Goal: Task Accomplishment & Management: Manage account settings

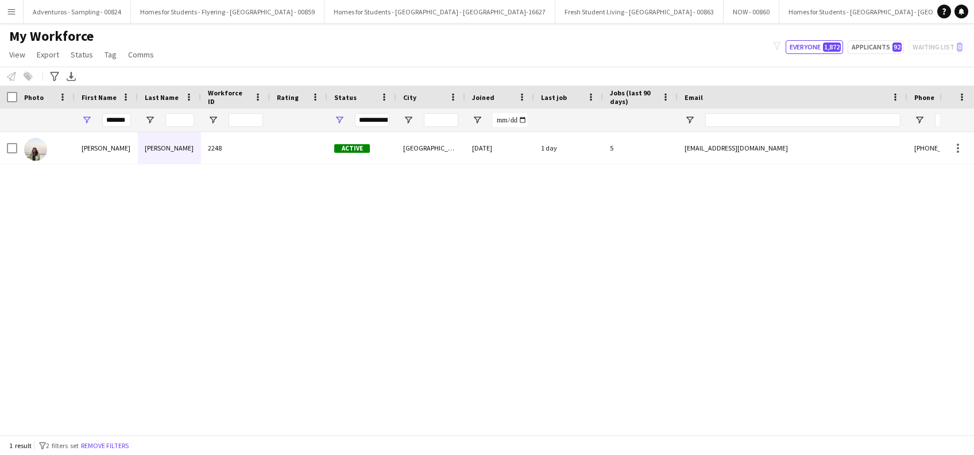
scroll to position [0, 6771]
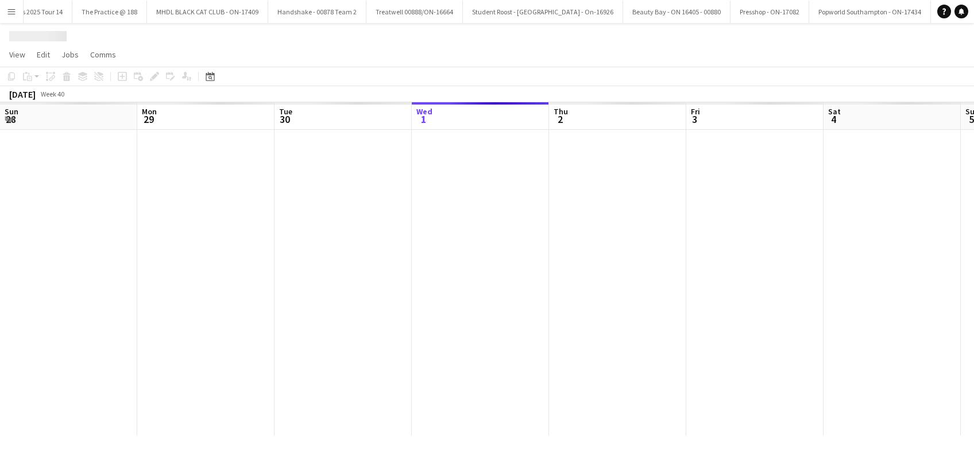
scroll to position [0, 275]
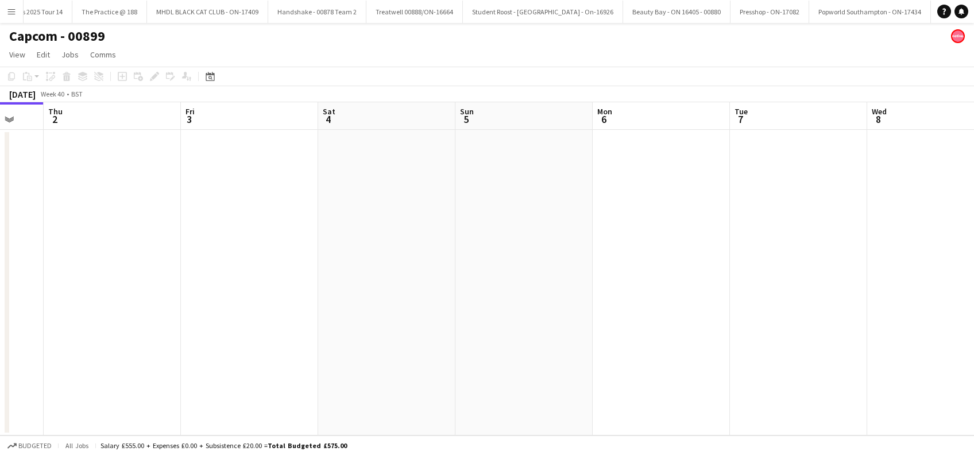
drag, startPoint x: 797, startPoint y: 322, endPoint x: 317, endPoint y: 322, distance: 479.7
click at [291, 324] on app-calendar-viewport "Sun 28 Mon 29 Tue 30 Wed 1 Thu 2 Fri 3 Sat 4 Sun 5 Mon 6 Tue 7 Wed 8 Thu 9 Fri …" at bounding box center [487, 268] width 974 height 333
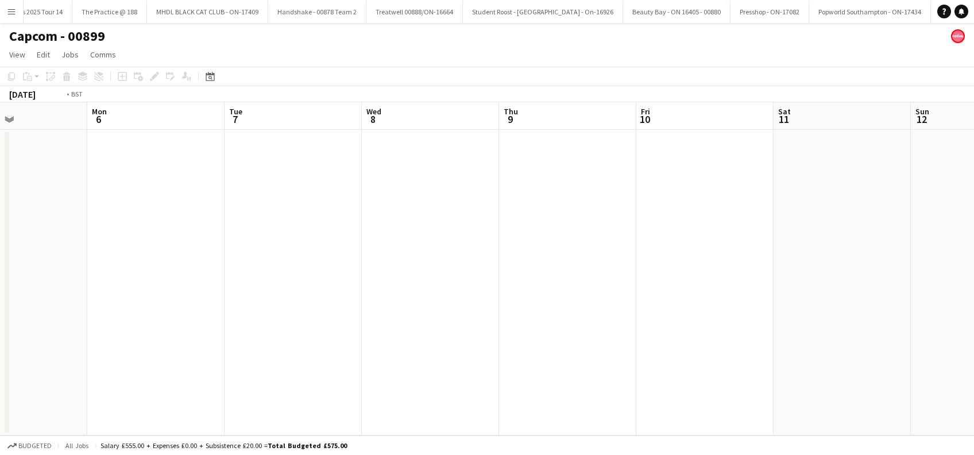
drag, startPoint x: 600, startPoint y: 327, endPoint x: 331, endPoint y: 339, distance: 269.1
click at [331, 339] on app-calendar-viewport "Thu 2 Fri 3 Sat 4 Sun 5 Mon 6 Tue 7 Wed 8 Thu 9 Fri 10 Sat 11 Sun 12 Mon 13 Tue…" at bounding box center [487, 268] width 974 height 333
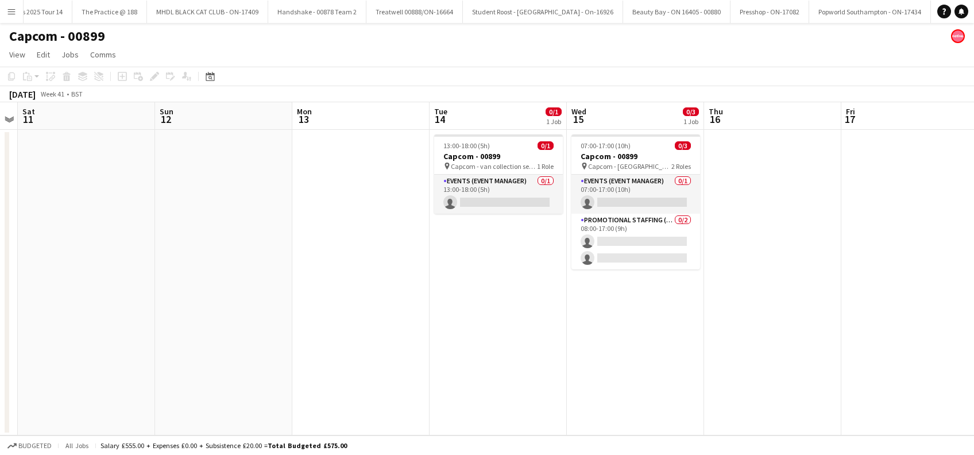
drag, startPoint x: 815, startPoint y: 315, endPoint x: 347, endPoint y: 349, distance: 468.9
click at [330, 350] on app-calendar-viewport "Wed 8 Thu 9 Fri 10 Sat 11 Sun 12 Mon 13 Tue 14 0/1 1 Job Wed 15 0/3 1 Job Thu 1…" at bounding box center [487, 268] width 974 height 333
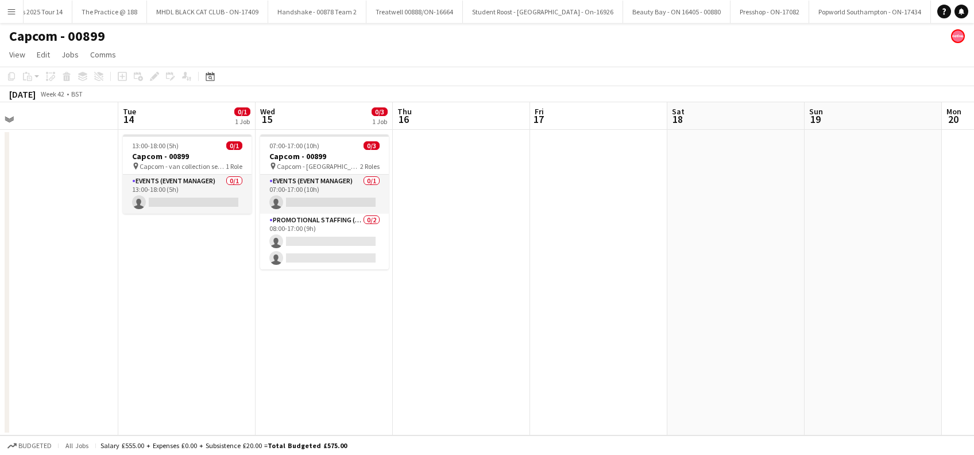
drag, startPoint x: 846, startPoint y: 329, endPoint x: 554, endPoint y: 356, distance: 293.7
click at [554, 356] on app-calendar-viewport "Fri 10 Sat 11 Sun 12 Mon 13 Tue 14 0/1 1 Job Wed 15 0/3 1 Job Thu 16 Fri 17 Sat…" at bounding box center [487, 268] width 974 height 333
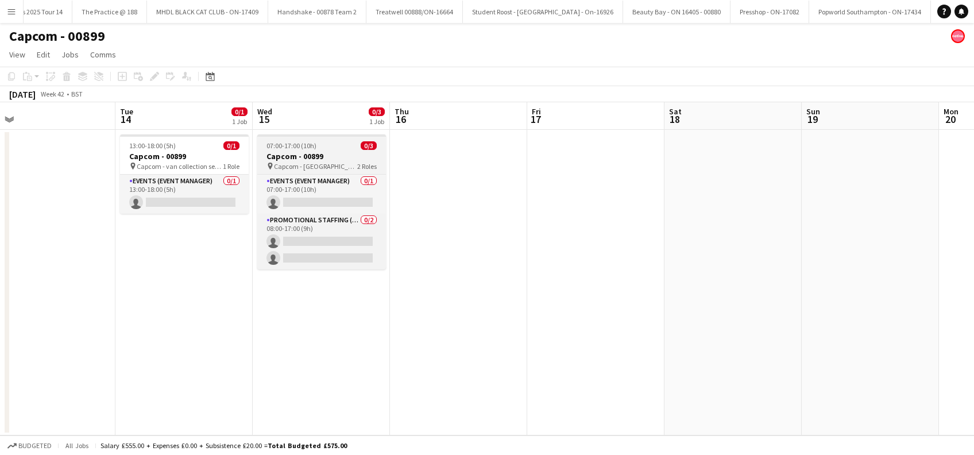
click at [291, 155] on h3 "Capcom - 00899" at bounding box center [321, 156] width 129 height 10
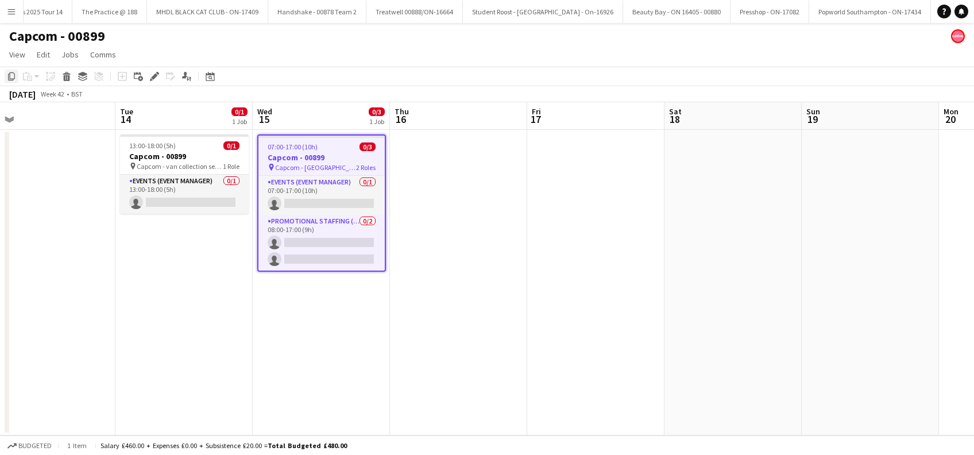
click at [8, 77] on icon at bounding box center [11, 76] width 7 height 8
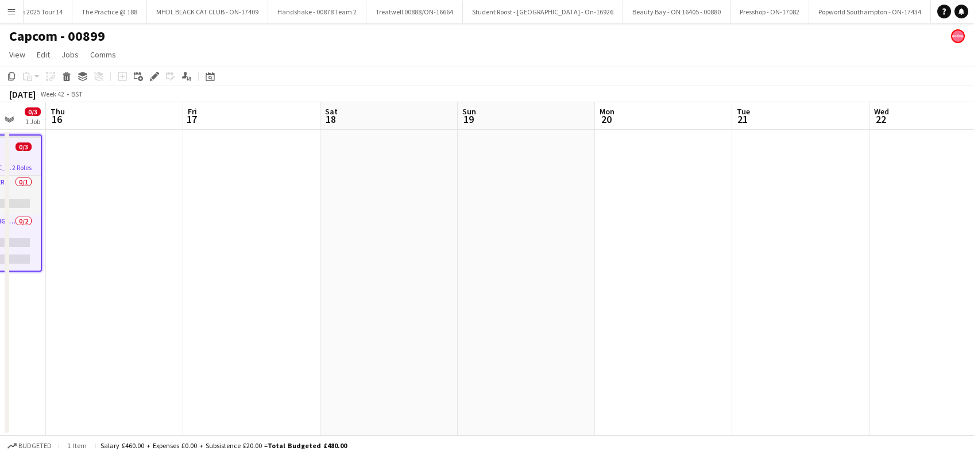
scroll to position [0, 515]
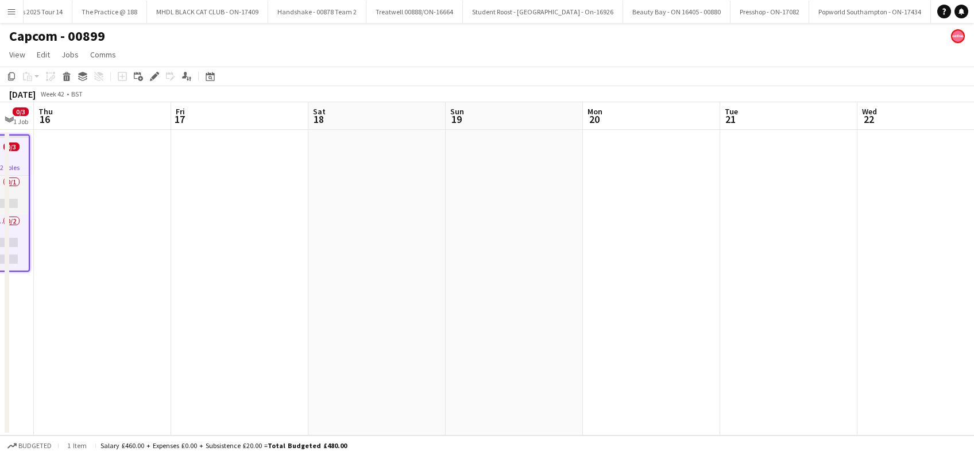
drag, startPoint x: 705, startPoint y: 233, endPoint x: 349, endPoint y: 273, distance: 358.5
click at [349, 273] on app-calendar-viewport "Sun 12 Mon 13 Tue 14 0/1 1 Job Wed 15 0/3 1 Job Thu 16 Fri 17 Sat 18 Sun 19 Mon…" at bounding box center [487, 268] width 974 height 333
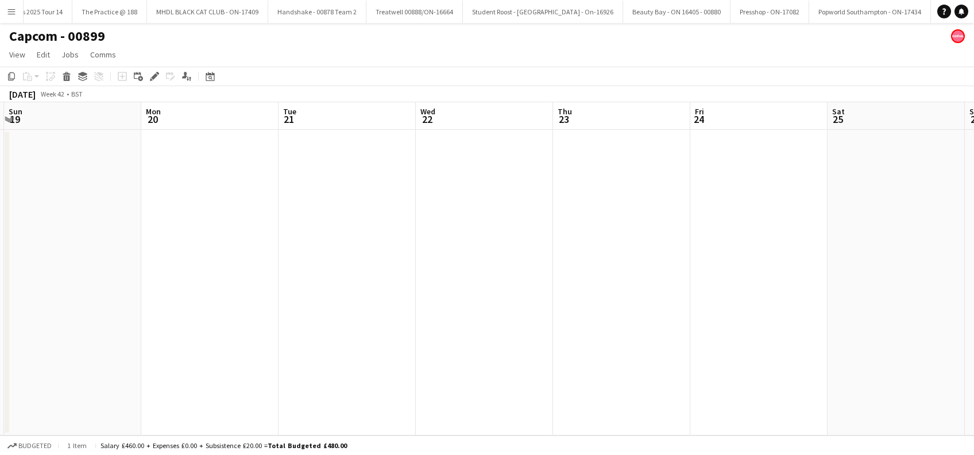
scroll to position [0, 458]
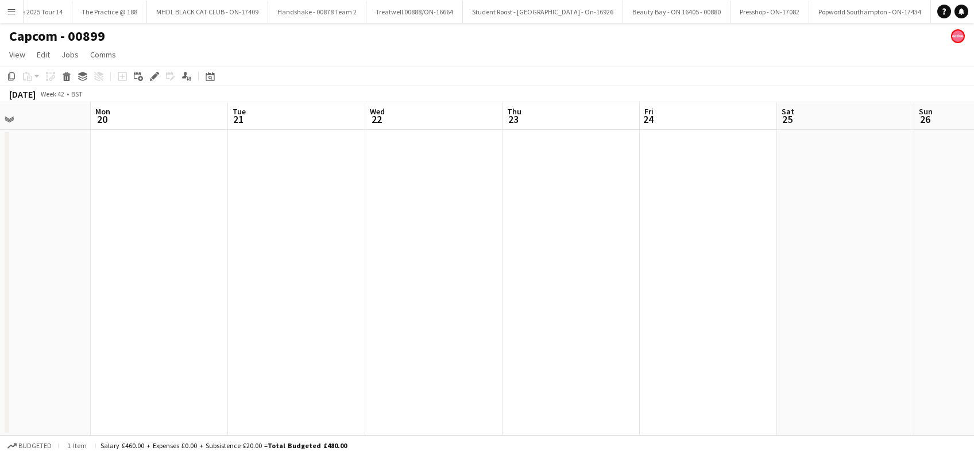
drag, startPoint x: 887, startPoint y: 273, endPoint x: 395, endPoint y: 322, distance: 494.1
click at [395, 322] on app-calendar-viewport "Thu 16 Fri 17 Sat 18 Sun 19 Mon 20 Tue 21 Wed 22 Thu 23 Fri 24 Sat 25 Sun 26 Mo…" at bounding box center [487, 268] width 974 height 333
click at [558, 219] on app-date-cell at bounding box center [571, 283] width 137 height 306
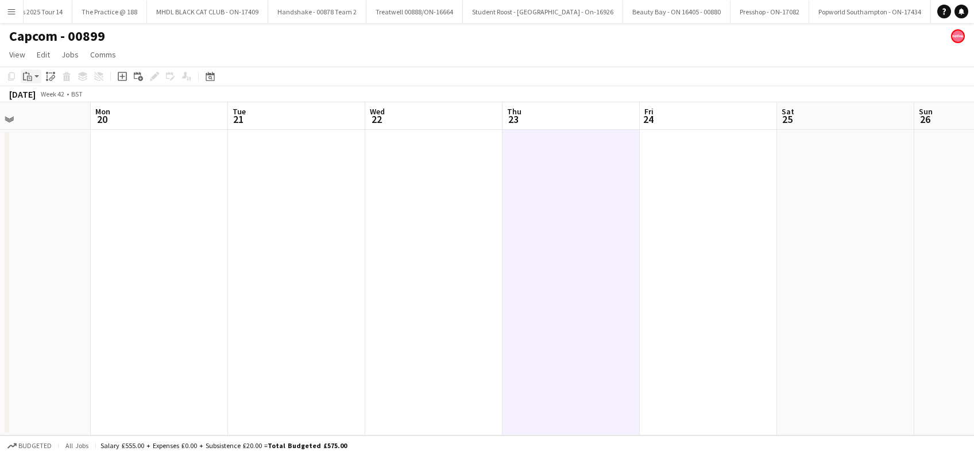
click at [24, 78] on icon "Paste" at bounding box center [27, 76] width 9 height 9
click at [38, 99] on link "Paste Ctrl+V" at bounding box center [84, 98] width 108 height 10
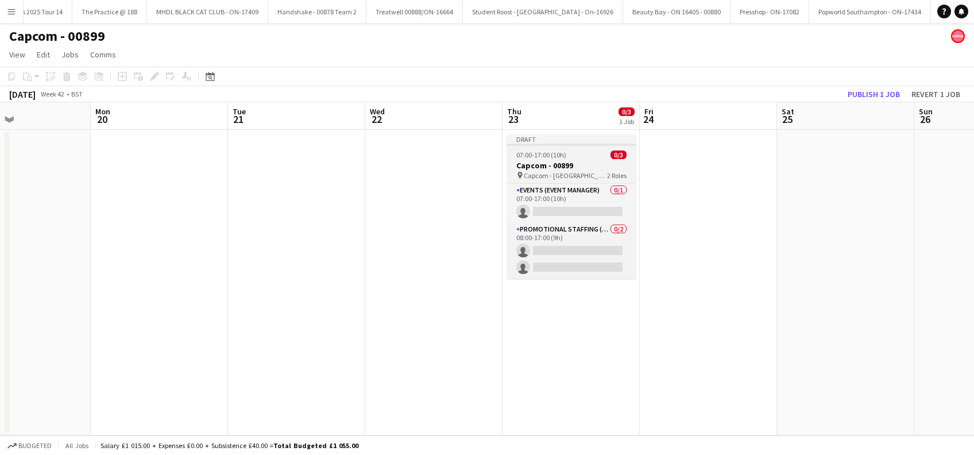
click at [543, 172] on span "Capcom - [GEOGRAPHIC_DATA]" at bounding box center [565, 175] width 83 height 9
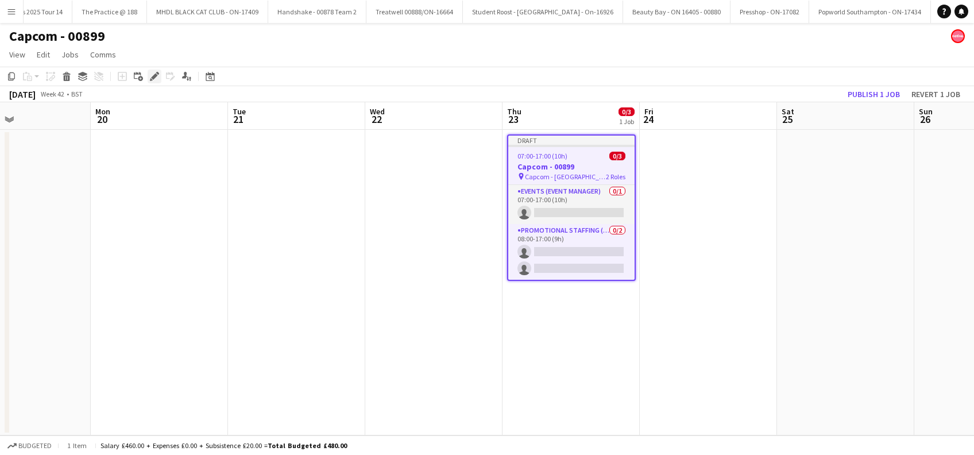
click at [156, 79] on icon "Edit" at bounding box center [154, 76] width 9 height 9
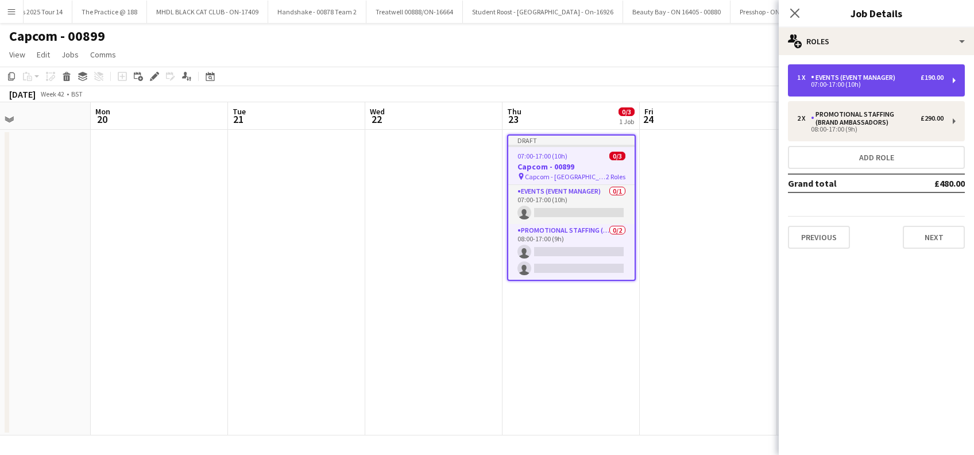
click at [884, 89] on div "1 x Events (Event Manager) £190.00 07:00-17:00 (10h)" at bounding box center [876, 80] width 177 height 32
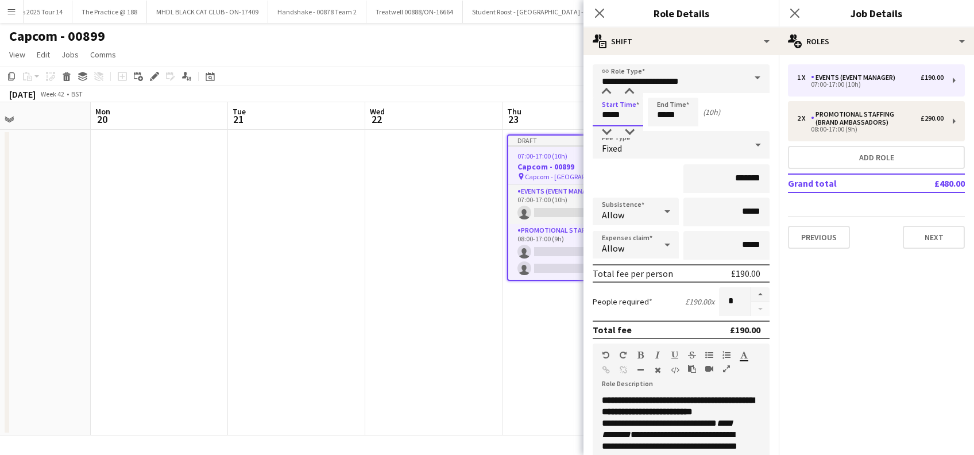
click at [618, 114] on input "*****" at bounding box center [618, 112] width 51 height 29
click at [605, 132] on div at bounding box center [606, 131] width 23 height 11
click at [607, 97] on div at bounding box center [606, 91] width 23 height 11
type input "*****"
click at [607, 97] on div at bounding box center [606, 91] width 23 height 11
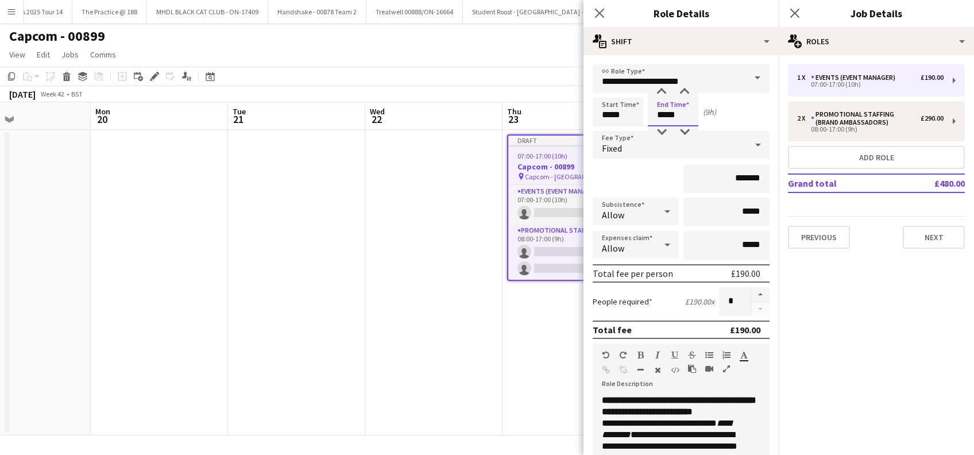
click at [664, 113] on input "*****" at bounding box center [673, 112] width 51 height 29
type input "*****"
click at [664, 93] on div at bounding box center [661, 91] width 23 height 11
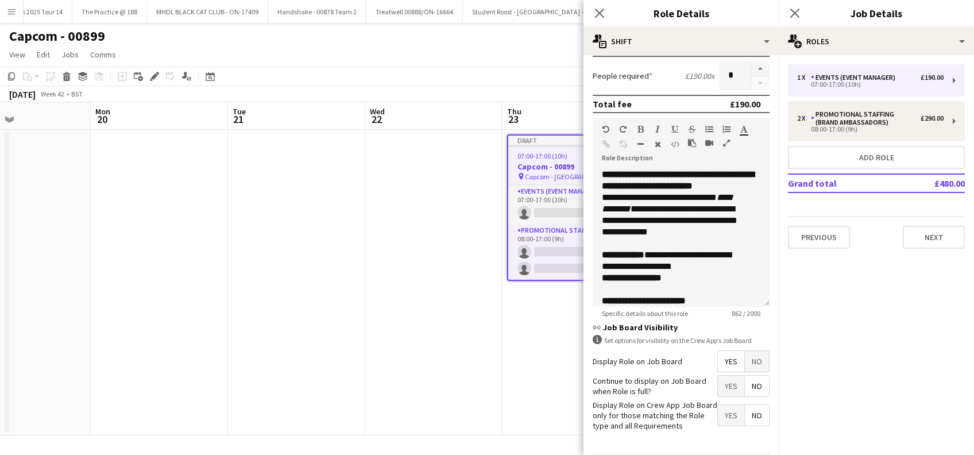
scroll to position [276, 0]
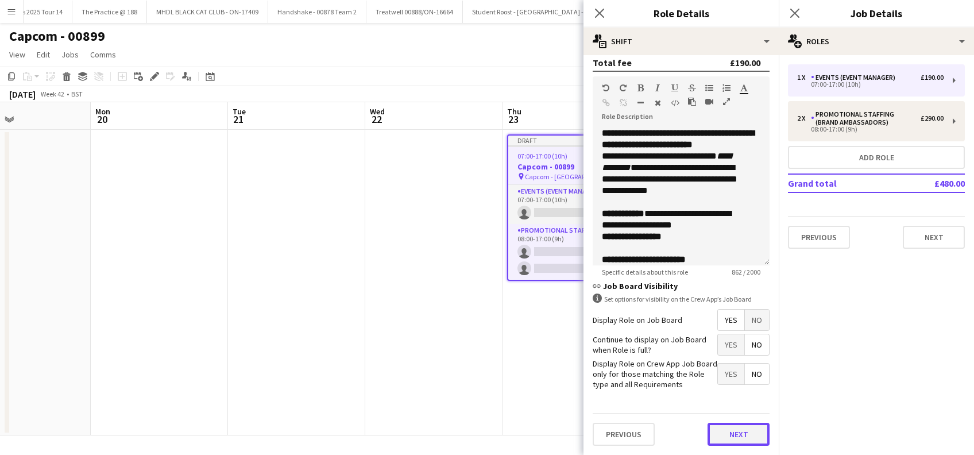
click at [724, 435] on button "Next" at bounding box center [739, 434] width 62 height 23
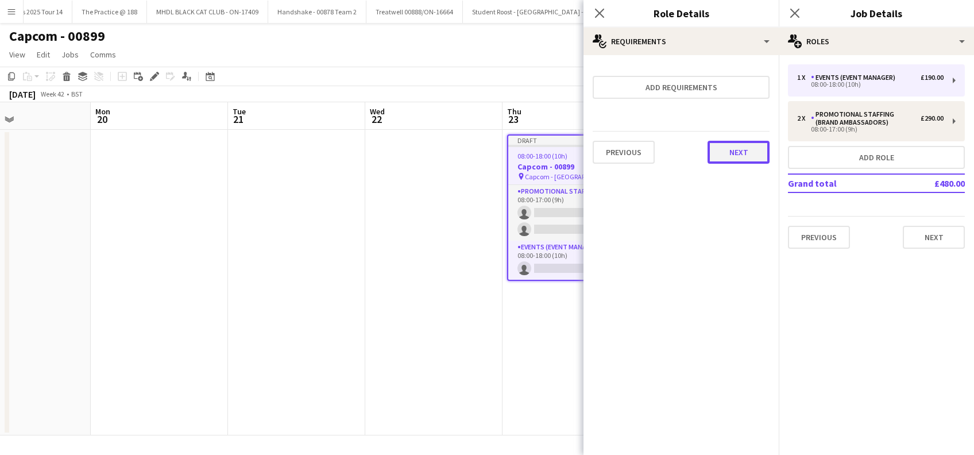
click at [731, 152] on button "Next" at bounding box center [739, 152] width 62 height 23
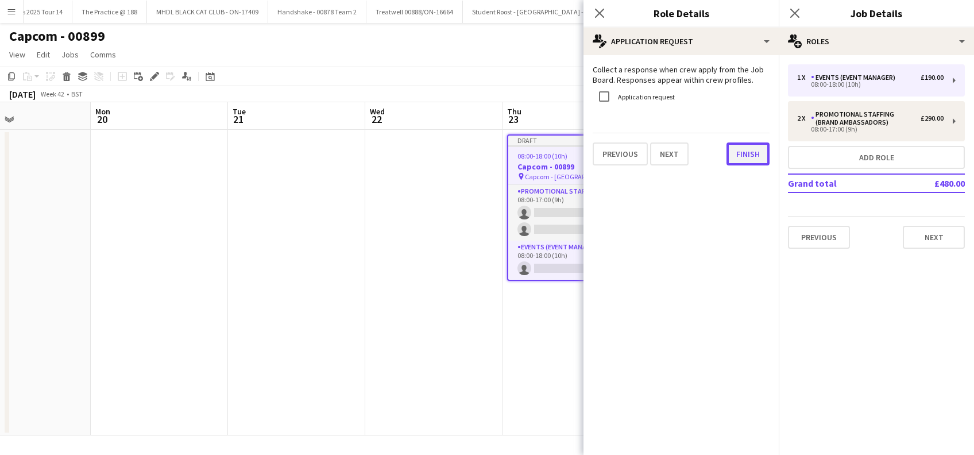
click at [745, 155] on button "Finish" at bounding box center [748, 153] width 43 height 23
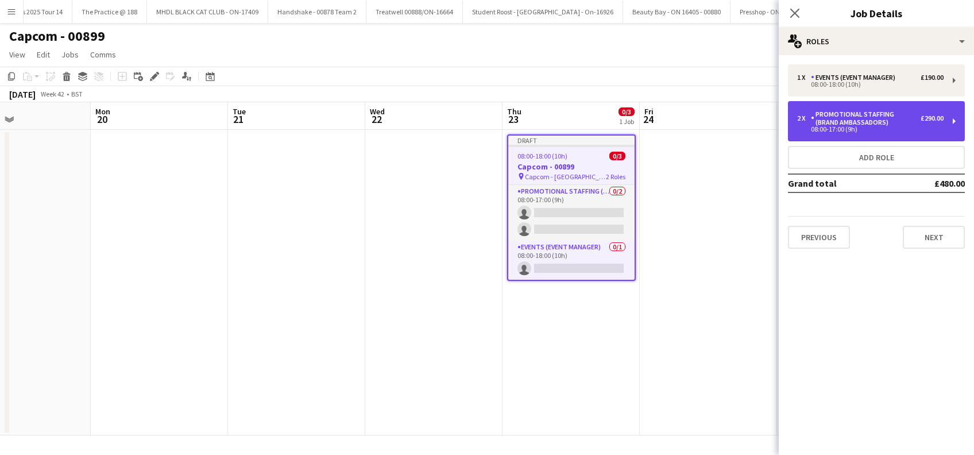
click at [879, 127] on div "08:00-17:00 (9h)" at bounding box center [870, 129] width 146 height 6
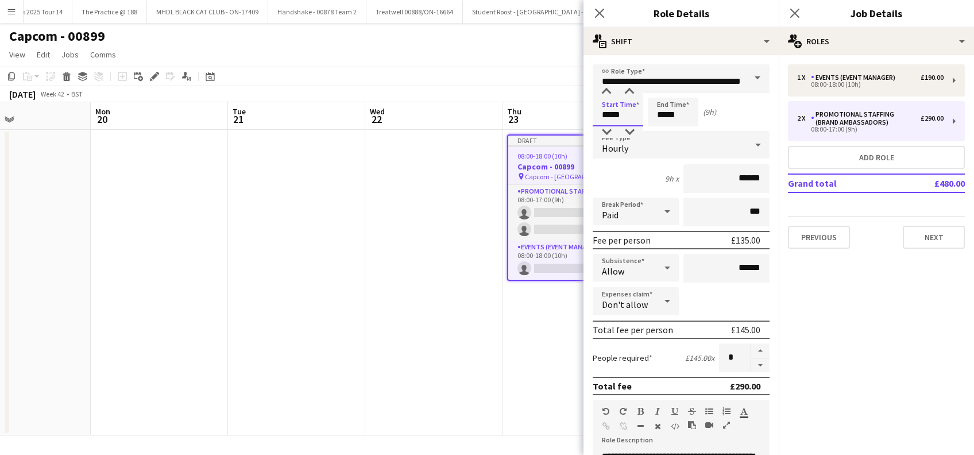
click at [623, 108] on input "*****" at bounding box center [618, 112] width 51 height 29
type input "*****"
click at [609, 91] on div at bounding box center [606, 91] width 23 height 11
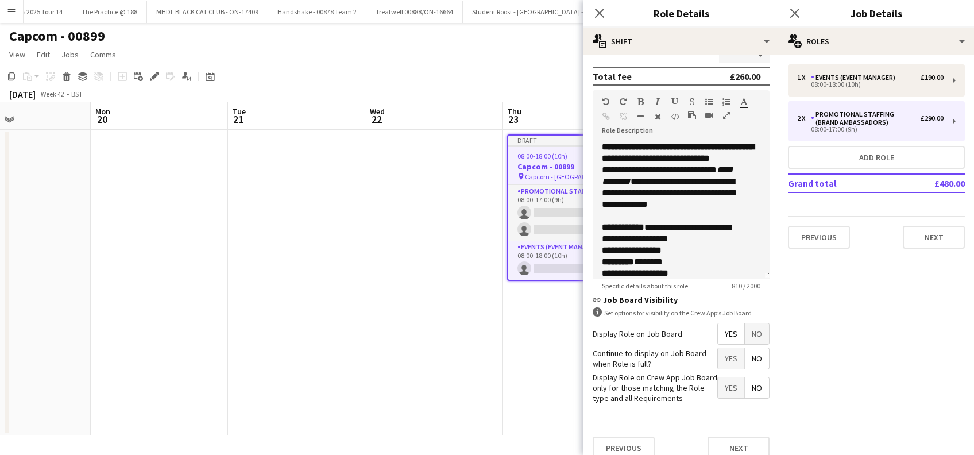
scroll to position [332, 0]
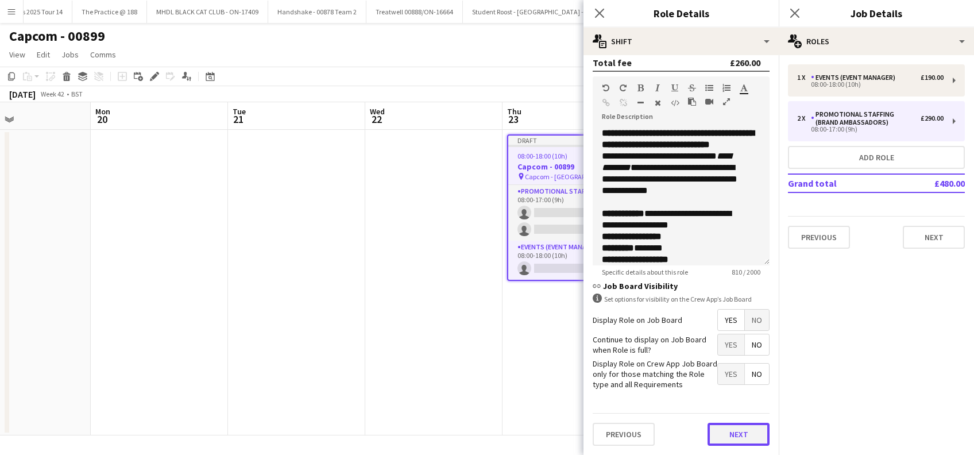
click at [734, 439] on button "Next" at bounding box center [739, 434] width 62 height 23
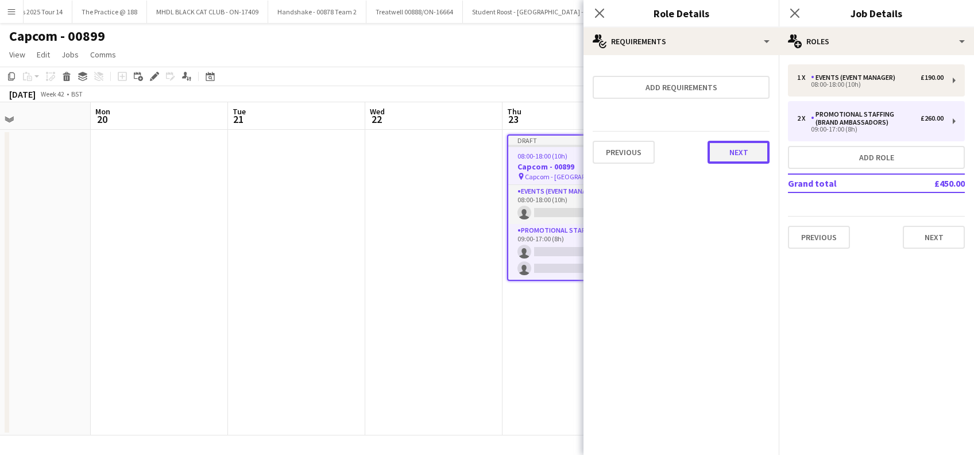
click at [736, 150] on button "Next" at bounding box center [739, 152] width 62 height 23
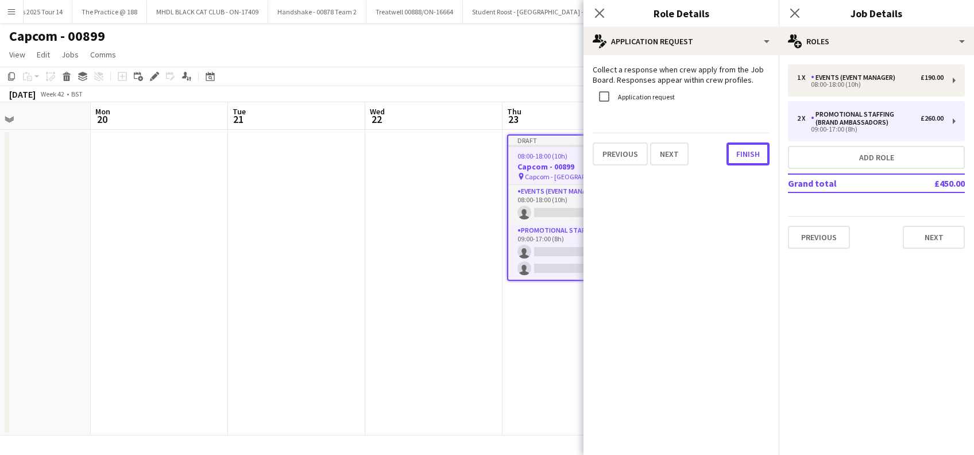
click at [737, 149] on button "Finish" at bounding box center [748, 153] width 43 height 23
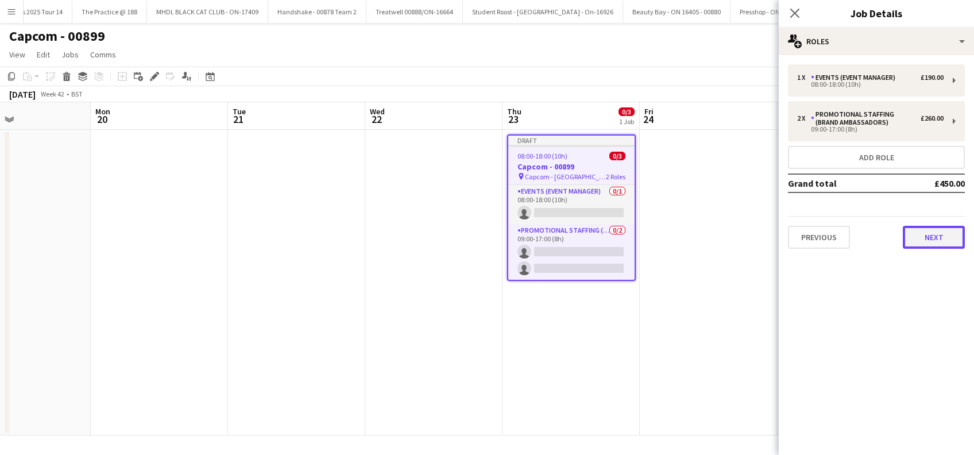
click at [934, 234] on button "Next" at bounding box center [934, 237] width 62 height 23
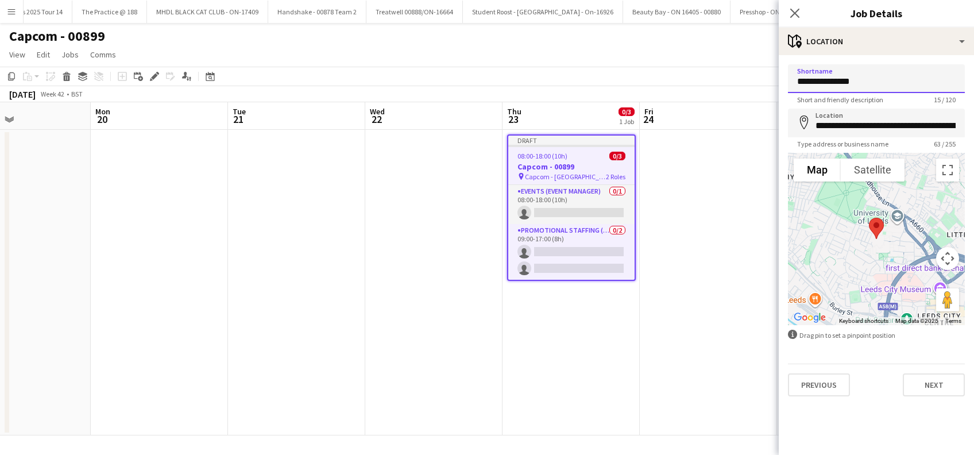
click at [886, 79] on input "**********" at bounding box center [876, 78] width 177 height 29
type input "**********"
drag, startPoint x: 935, startPoint y: 125, endPoint x: 824, endPoint y: 121, distance: 111.0
click at [828, 121] on input "**********" at bounding box center [876, 123] width 177 height 29
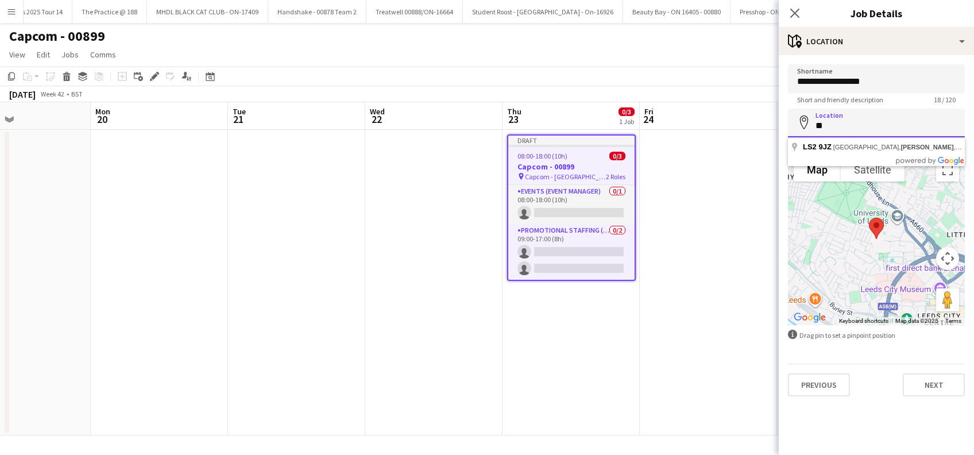
type input "*"
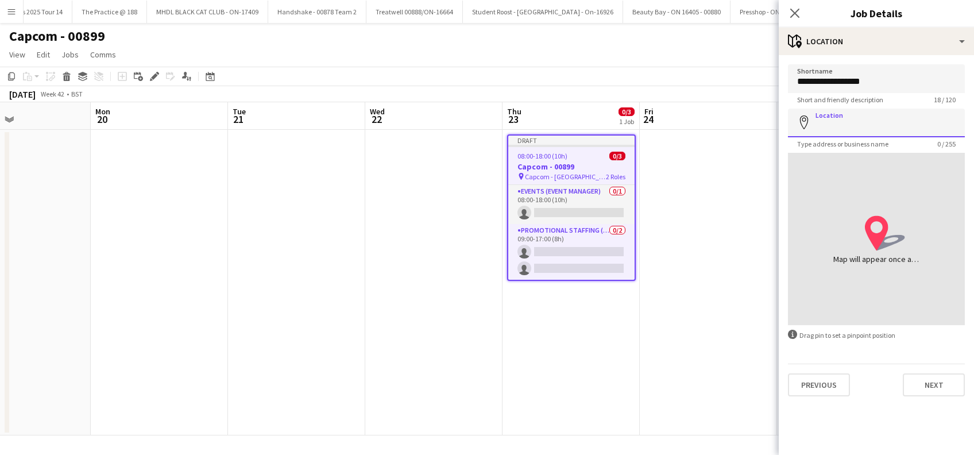
paste input "**********"
type input "**********"
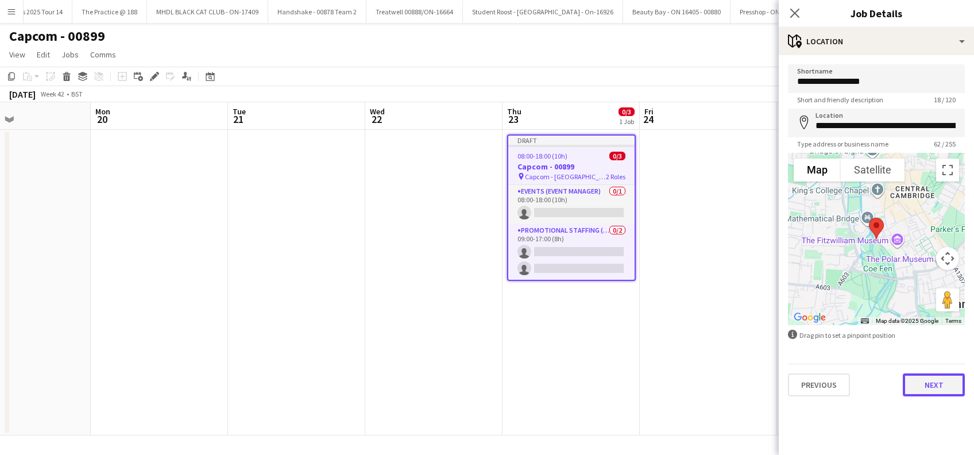
click at [932, 387] on button "Next" at bounding box center [934, 384] width 62 height 23
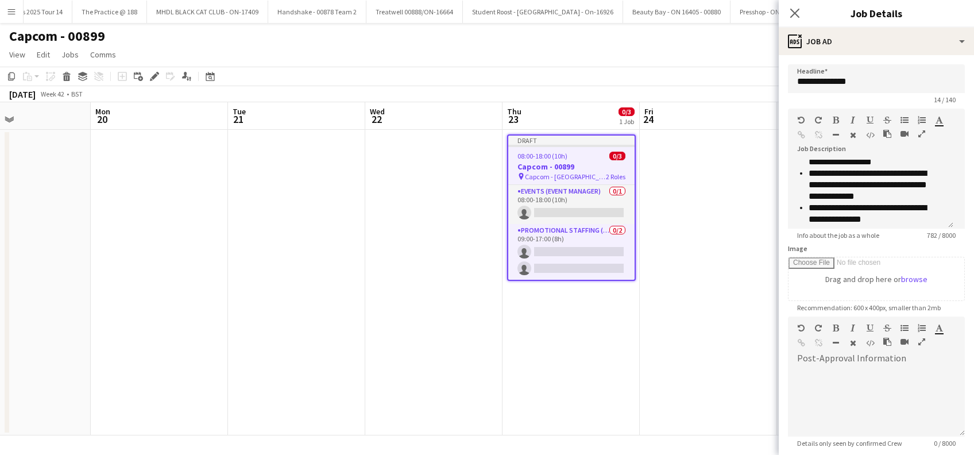
scroll to position [308, 0]
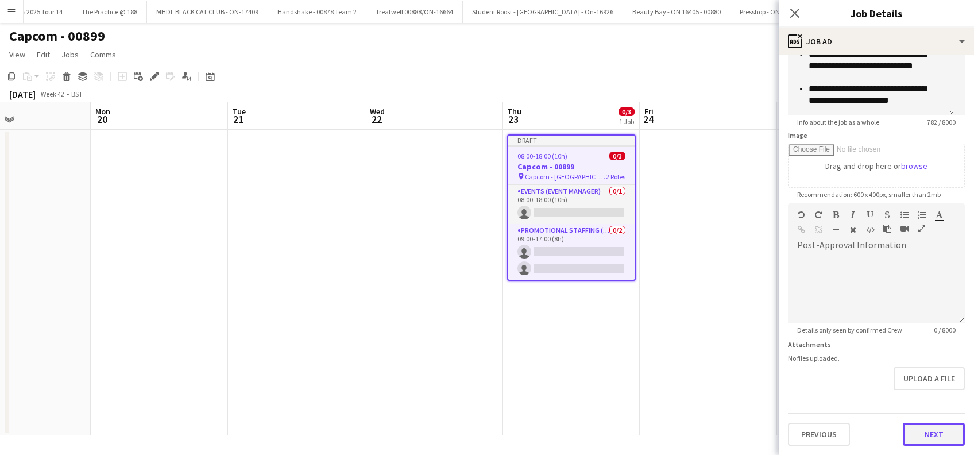
click at [919, 391] on form "**********" at bounding box center [876, 198] width 195 height 495
click at [919, 429] on button "Next" at bounding box center [934, 434] width 62 height 23
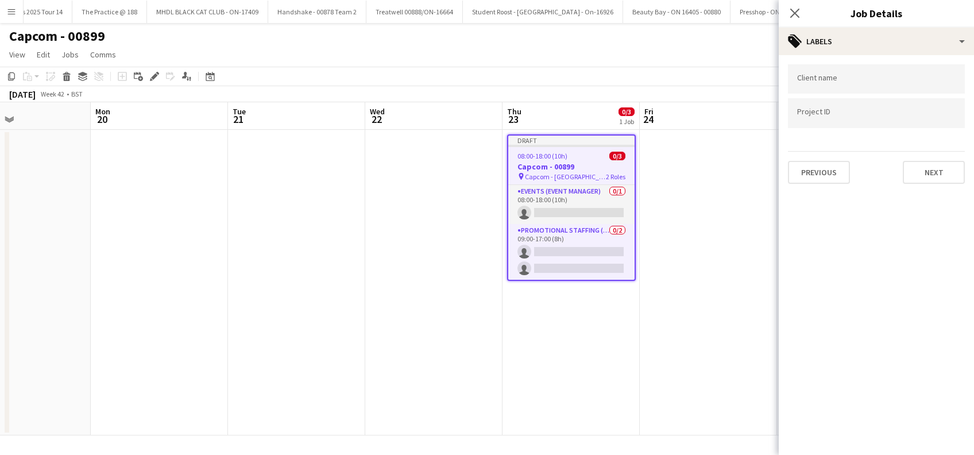
scroll to position [0, 0]
click at [931, 171] on button "Next" at bounding box center [934, 172] width 62 height 23
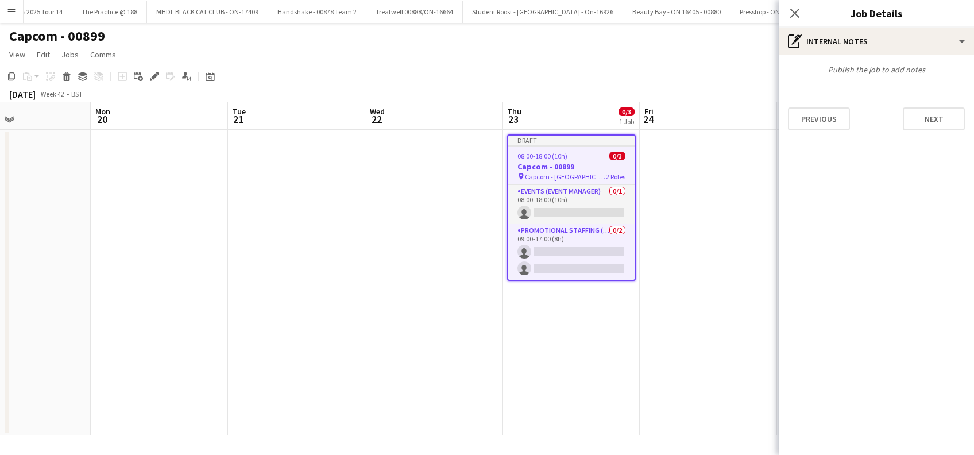
click at [925, 106] on div "Previous Next" at bounding box center [876, 114] width 177 height 33
click at [924, 122] on button "Next" at bounding box center [934, 118] width 62 height 23
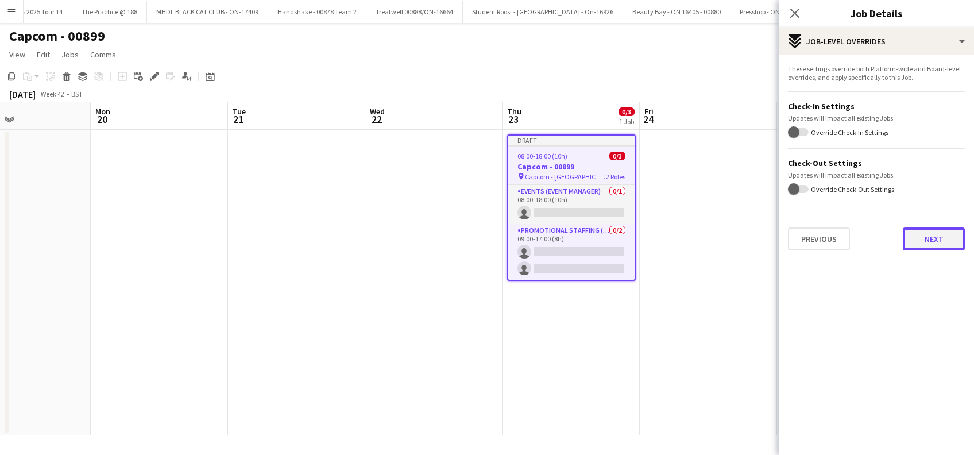
click at [928, 234] on button "Next" at bounding box center [934, 238] width 62 height 23
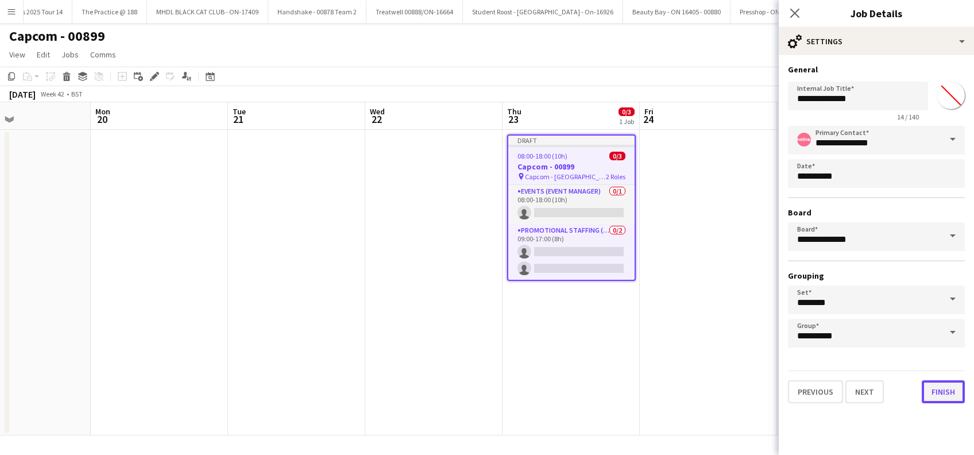
click at [942, 396] on button "Finish" at bounding box center [943, 391] width 43 height 23
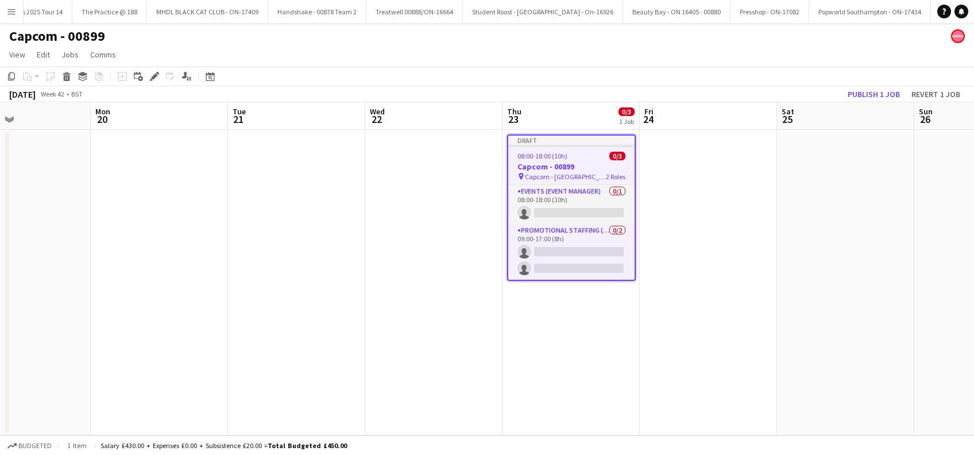
click at [570, 362] on app-date-cell "Draft 08:00-18:00 (10h) 0/3 Capcom - 00899 pin Capcom - Cambridge 2 Roles Event…" at bounding box center [571, 283] width 137 height 306
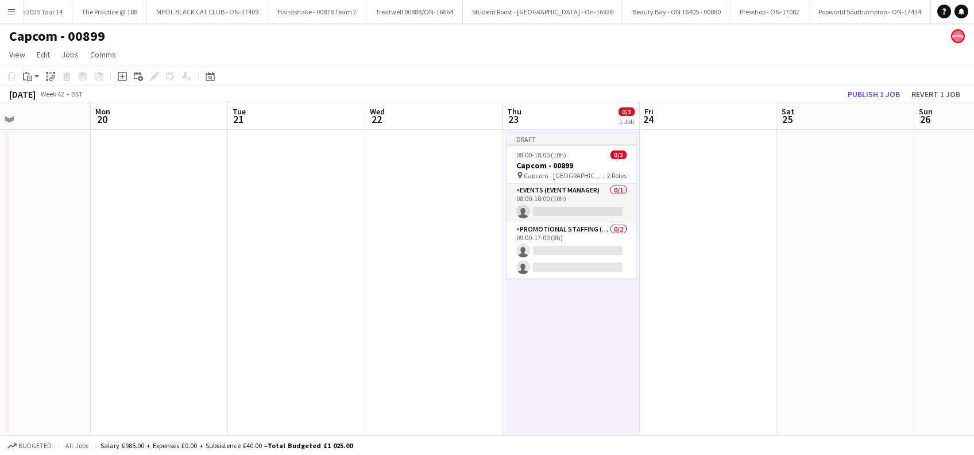
click at [731, 333] on app-date-cell at bounding box center [708, 283] width 137 height 306
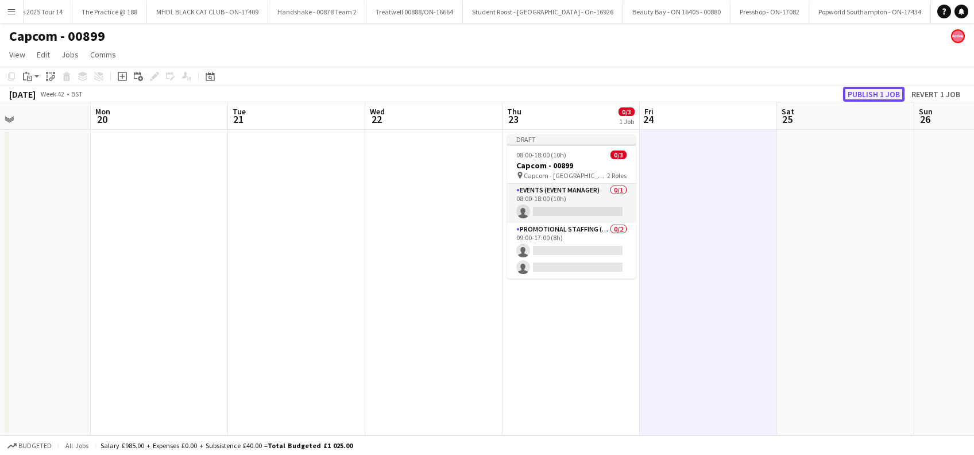
click at [873, 92] on button "Publish 1 job" at bounding box center [873, 94] width 61 height 15
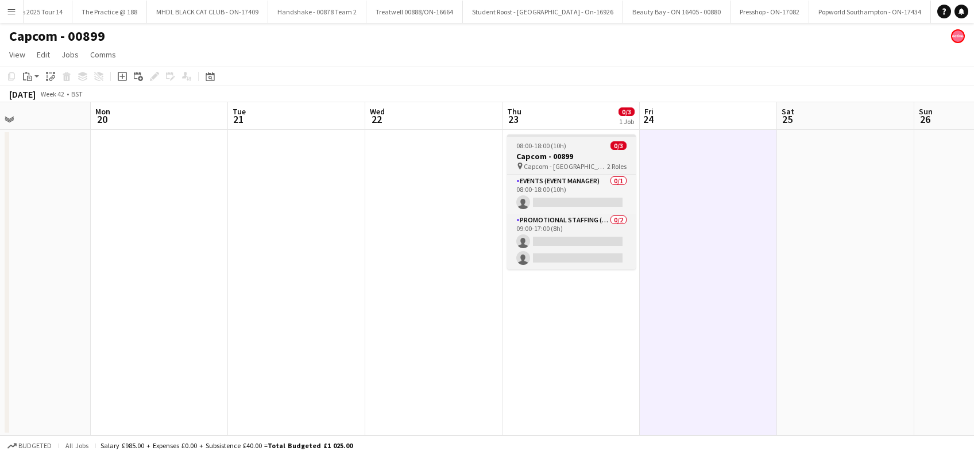
click at [532, 159] on h3 "Capcom - 00899" at bounding box center [571, 156] width 129 height 10
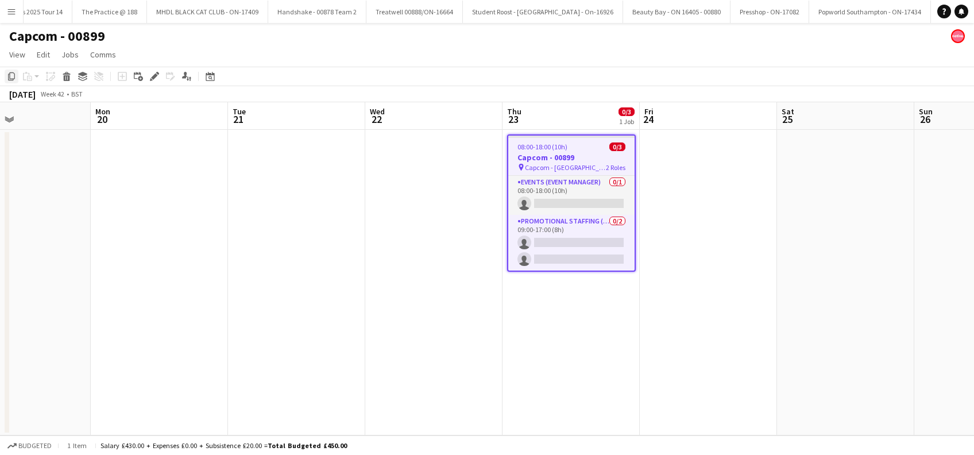
click at [12, 78] on icon "Copy" at bounding box center [11, 76] width 9 height 9
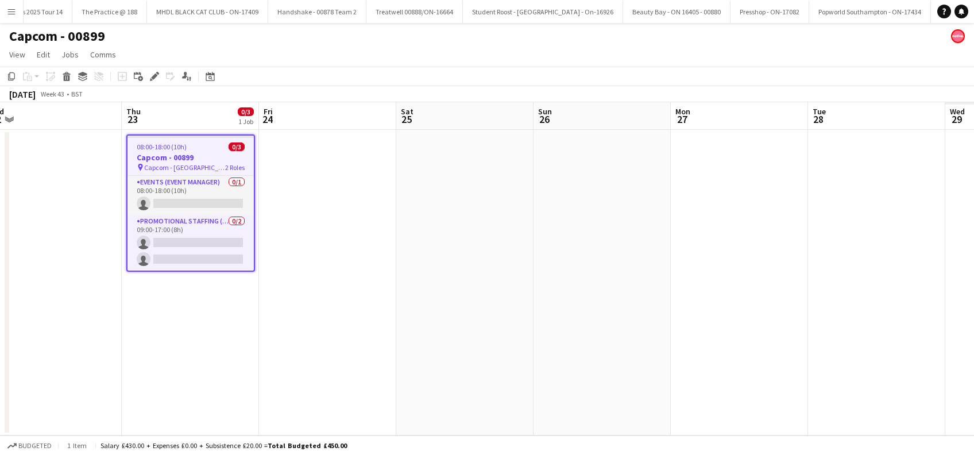
drag, startPoint x: 728, startPoint y: 336, endPoint x: 348, endPoint y: 333, distance: 380.9
click at [348, 333] on app-calendar-viewport "Sun 19 Mon 20 Tue 21 Wed 22 Thu 23 0/3 1 Job Fri 24 Sat 25 Sun 26 Mon 27 Tue 28…" at bounding box center [487, 268] width 974 height 333
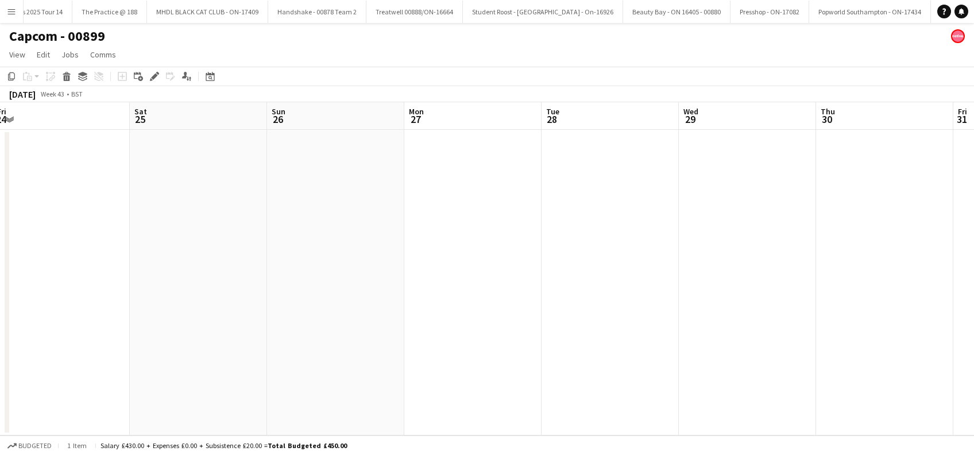
drag, startPoint x: 717, startPoint y: 329, endPoint x: 449, endPoint y: 342, distance: 268.1
click at [449, 342] on app-calendar-viewport "Tue 21 Wed 22 Thu 23 0/3 1 Job Fri 24 Sat 25 Sun 26 Mon 27 Tue 28 Wed 29 Thu 30…" at bounding box center [487, 268] width 974 height 333
click at [881, 234] on app-date-cell at bounding box center [883, 283] width 137 height 306
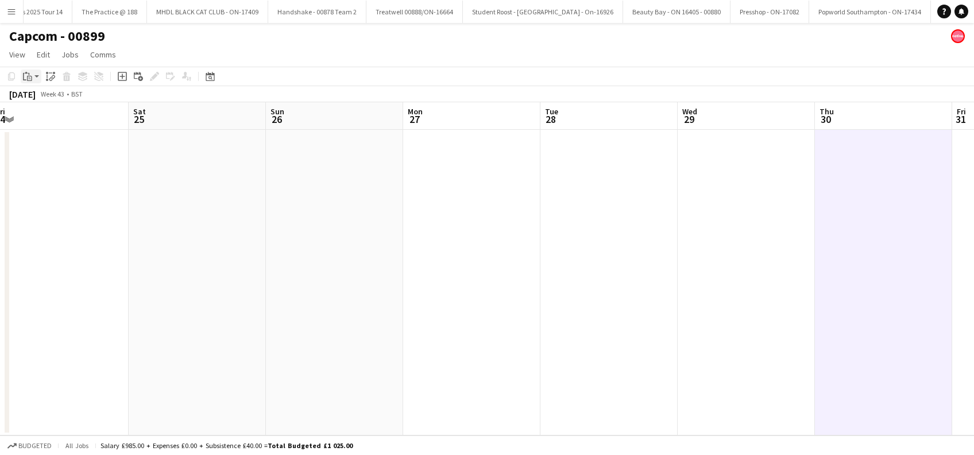
click at [32, 76] on div "Paste" at bounding box center [28, 77] width 14 height 14
click at [36, 97] on link "Paste Ctrl+V" at bounding box center [84, 98] width 108 height 10
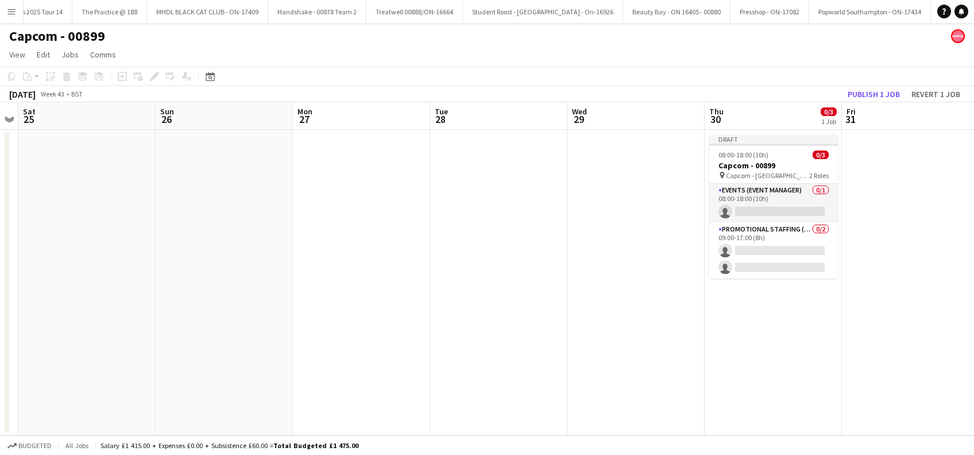
scroll to position [0, 534]
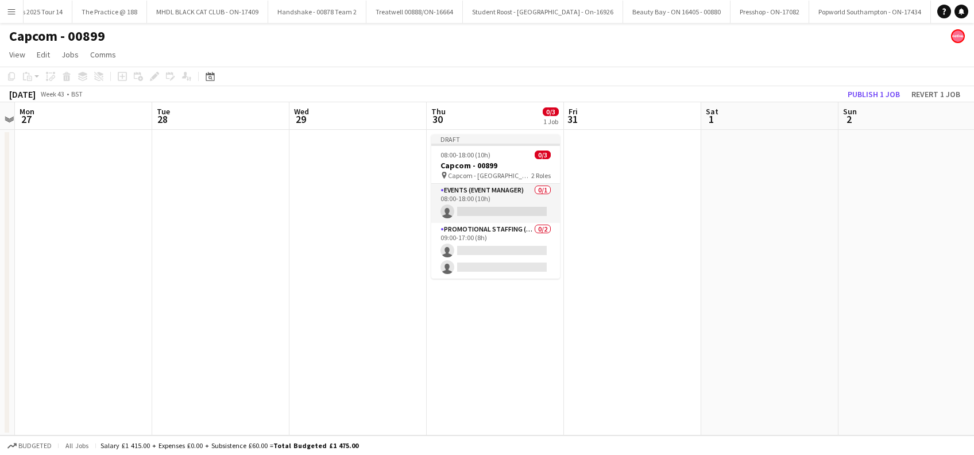
drag, startPoint x: 903, startPoint y: 318, endPoint x: 515, endPoint y: 323, distance: 388.4
click at [515, 323] on app-calendar-viewport "Thu 23 0/3 1 Job Fri 24 Sat 25 Sun 26 Mon 27 Tue 28 Wed 29 Thu 30 0/3 1 Job Fri…" at bounding box center [487, 268] width 974 height 333
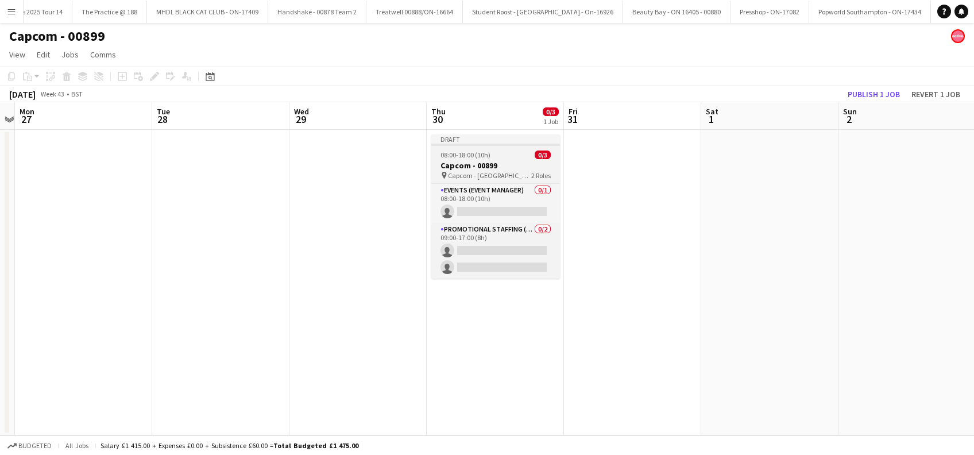
click at [473, 175] on span "Capcom - Cambridge" at bounding box center [489, 175] width 83 height 9
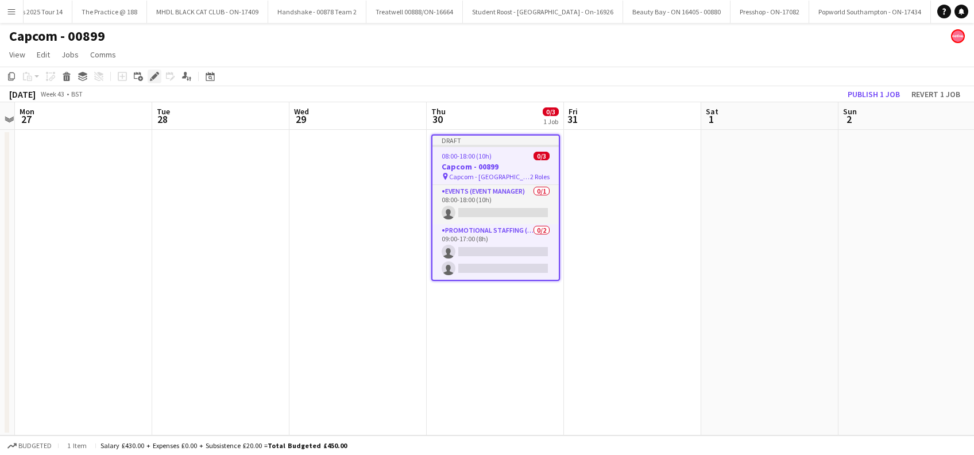
click at [152, 76] on icon at bounding box center [154, 77] width 6 height 6
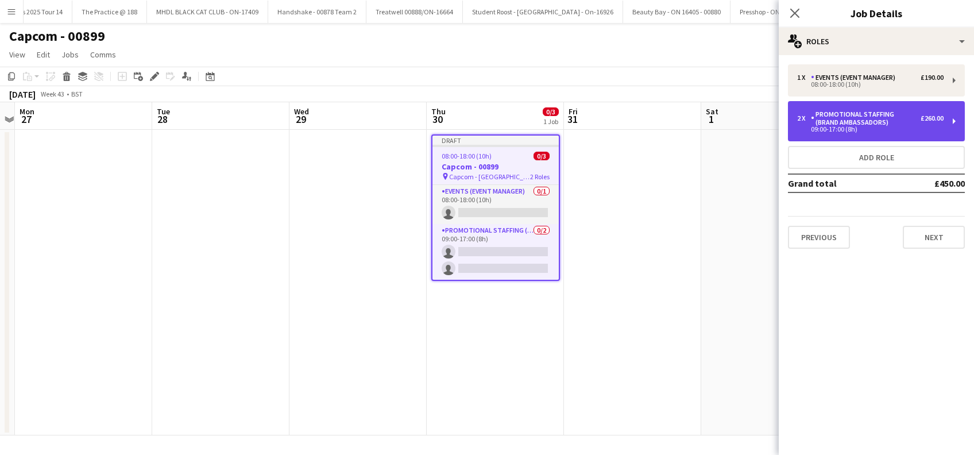
click at [868, 128] on div "09:00-17:00 (8h)" at bounding box center [870, 129] width 146 height 6
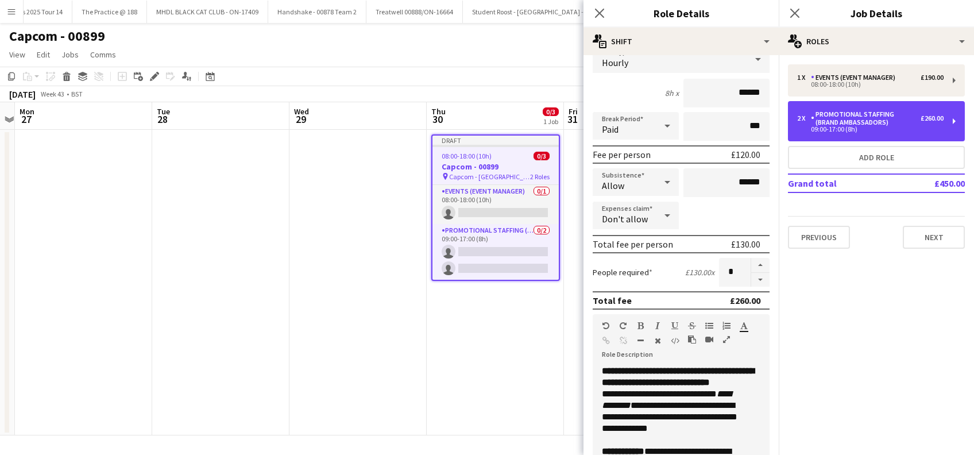
scroll to position [230, 0]
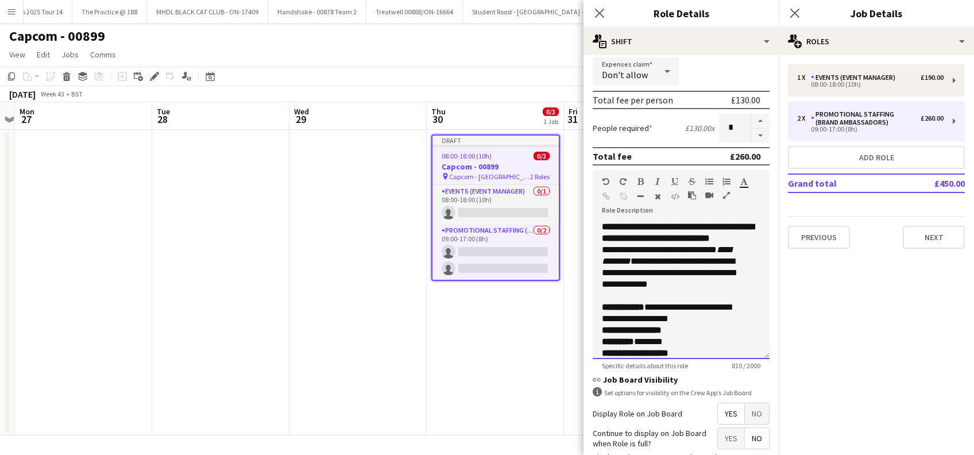
click at [704, 329] on p "**********" at bounding box center [669, 330] width 135 height 57
click at [653, 334] on span "**********" at bounding box center [632, 330] width 60 height 9
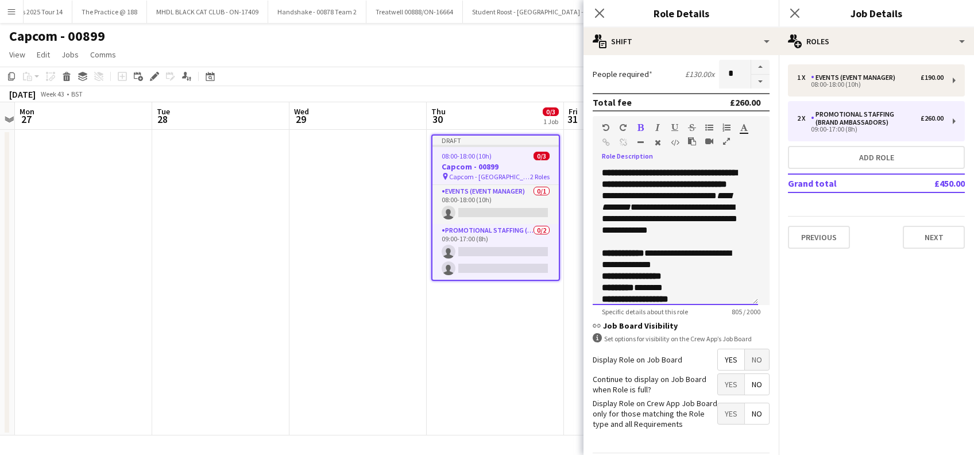
scroll to position [332, 0]
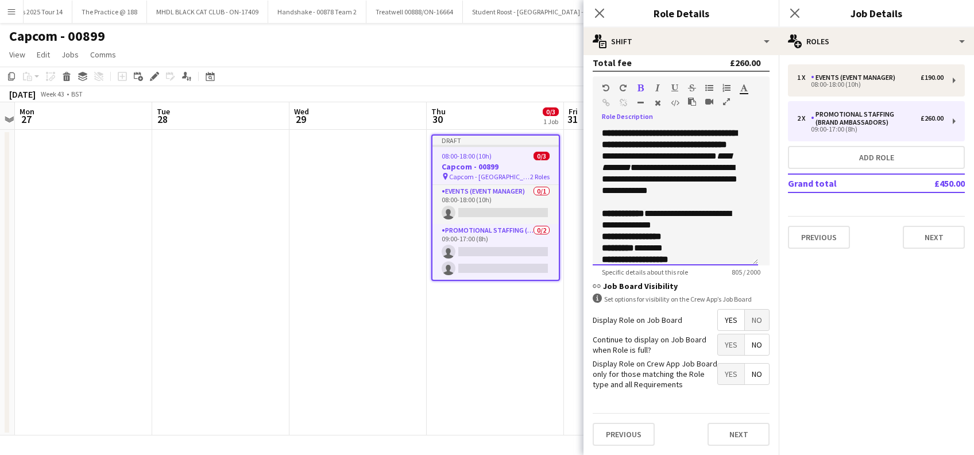
click at [650, 249] on p "**********" at bounding box center [669, 236] width 135 height 57
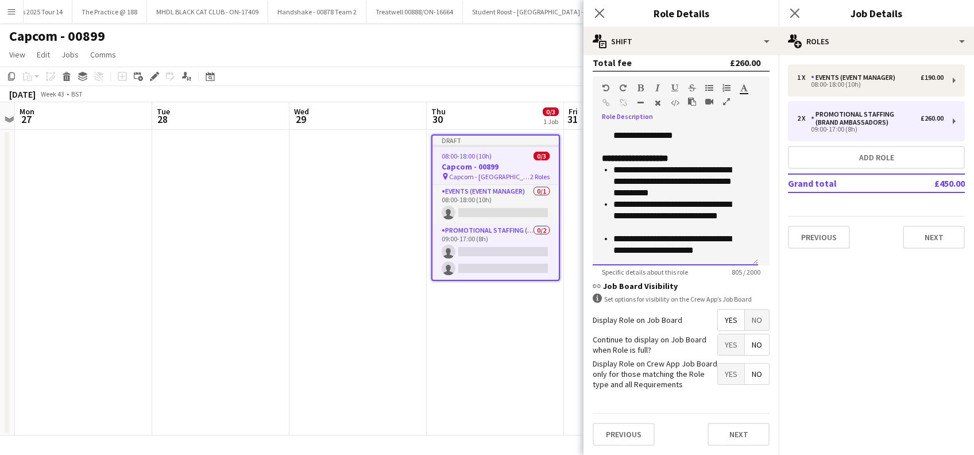
scroll to position [0, 0]
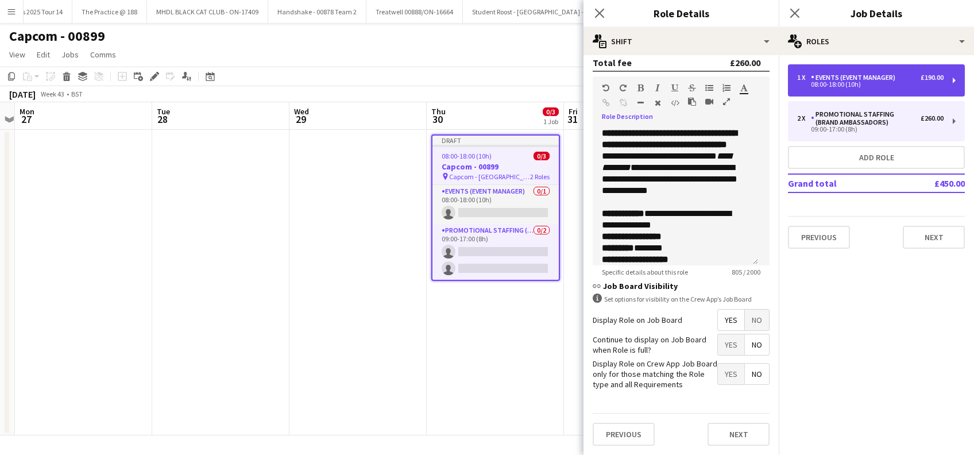
click at [823, 83] on div "08:00-18:00 (10h)" at bounding box center [870, 85] width 146 height 6
type input "**********"
type input "*****"
type input "*******"
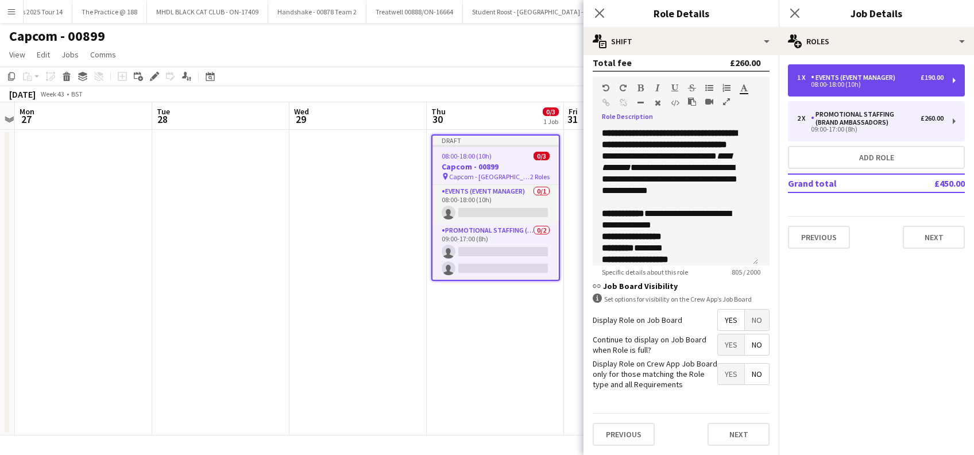
type input "*****"
type input "*"
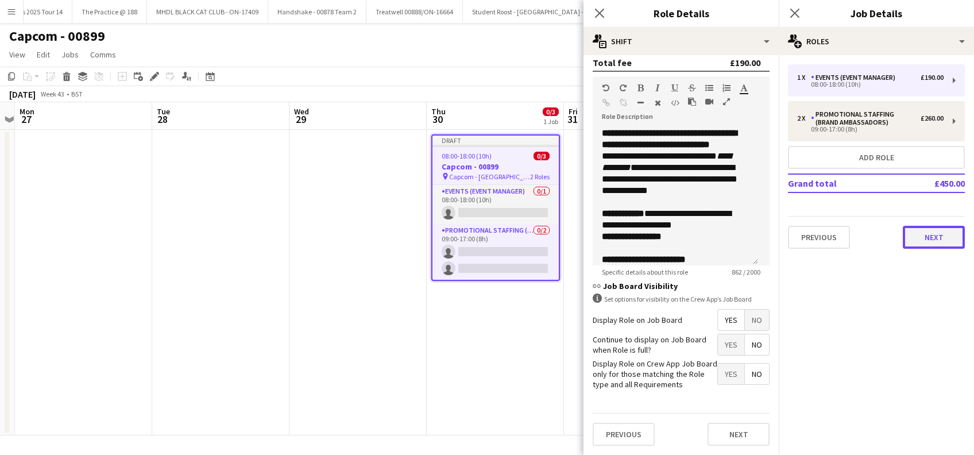
click at [928, 245] on button "Next" at bounding box center [934, 237] width 62 height 23
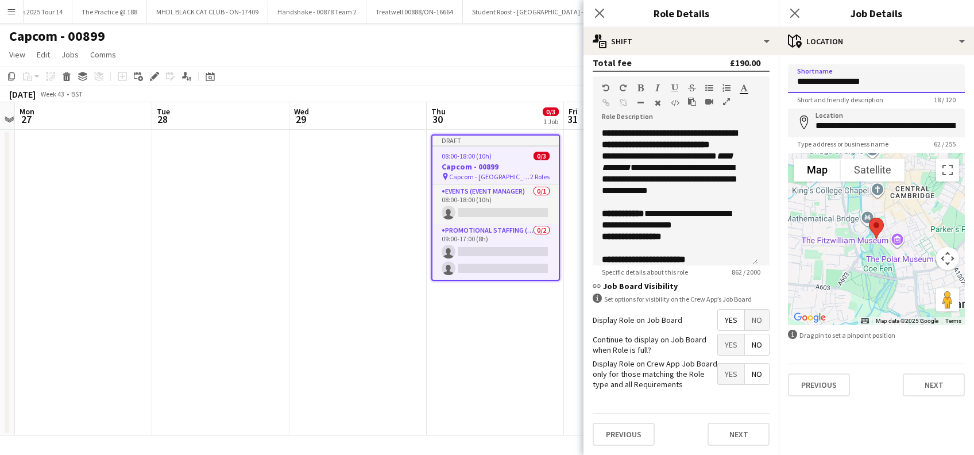
click at [902, 78] on input "**********" at bounding box center [876, 78] width 177 height 29
type input "**********"
click at [909, 126] on input "**********" at bounding box center [876, 123] width 177 height 29
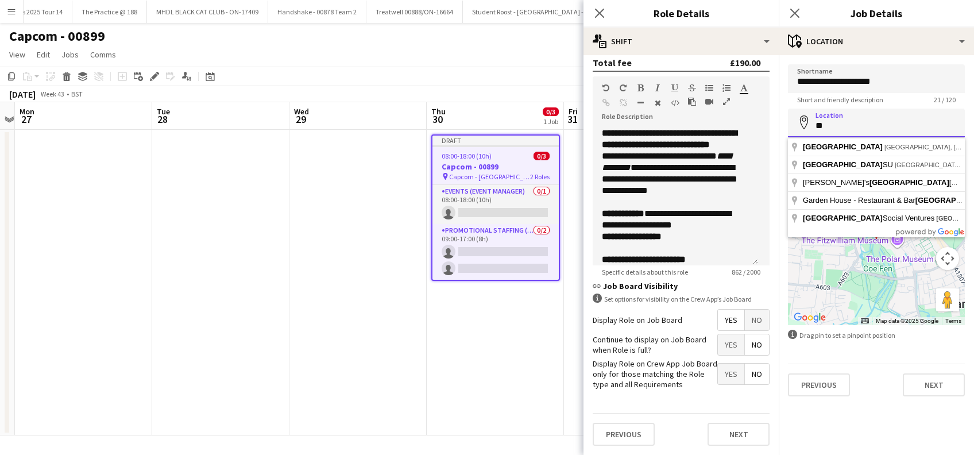
type input "*"
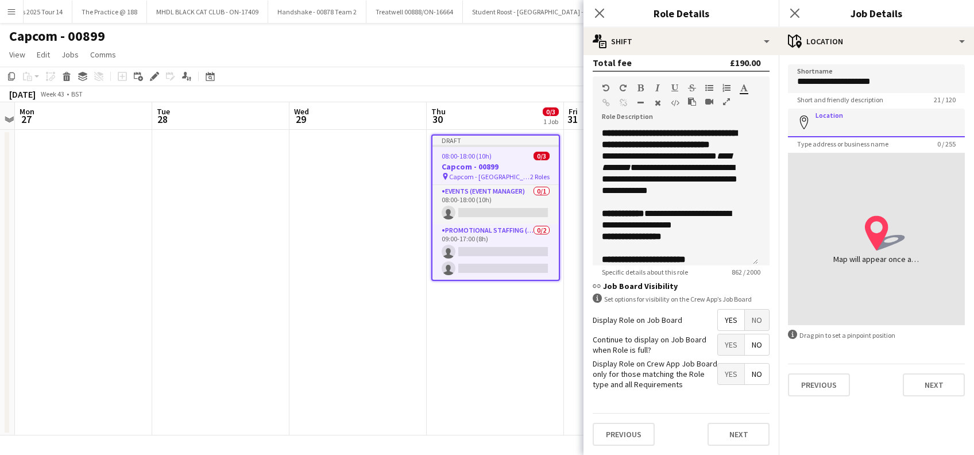
paste input "**********"
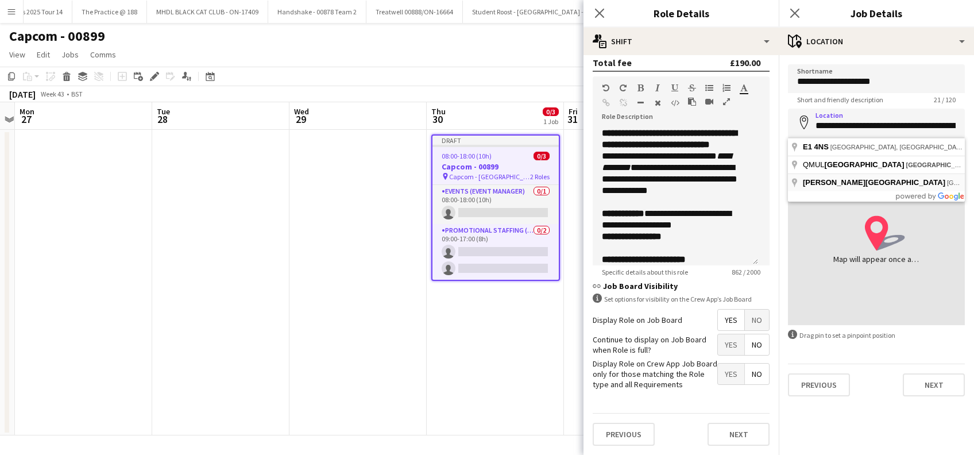
type input "**********"
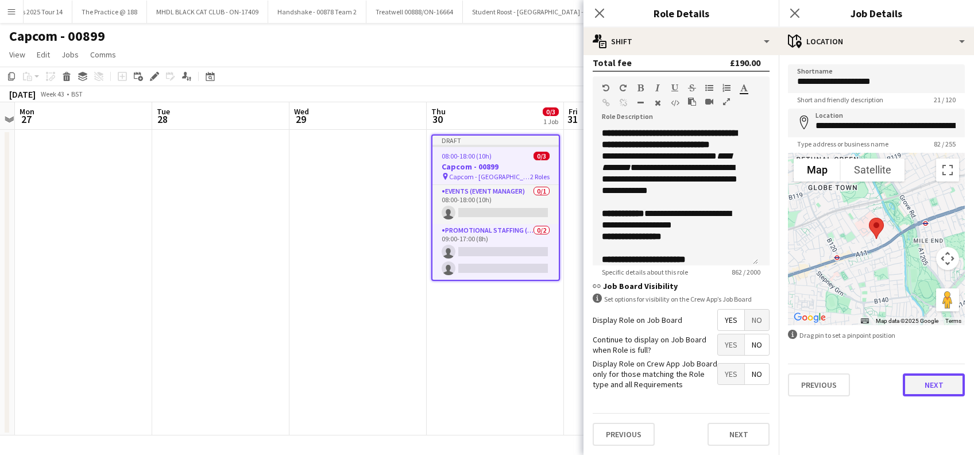
click at [940, 387] on button "Next" at bounding box center [934, 384] width 62 height 23
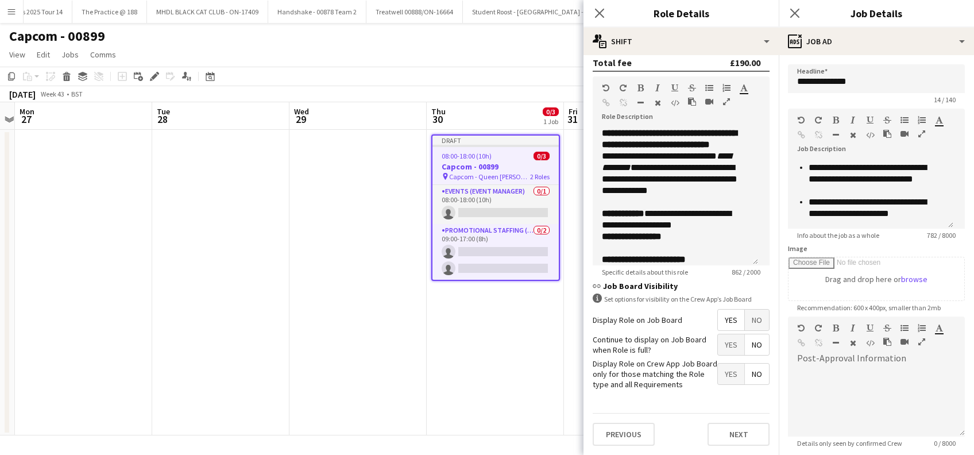
scroll to position [113, 0]
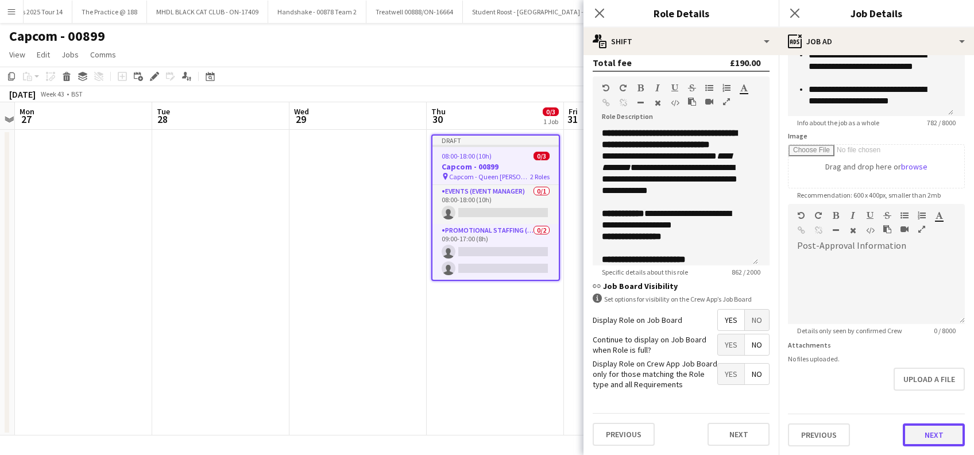
click at [923, 429] on button "Next" at bounding box center [934, 434] width 62 height 23
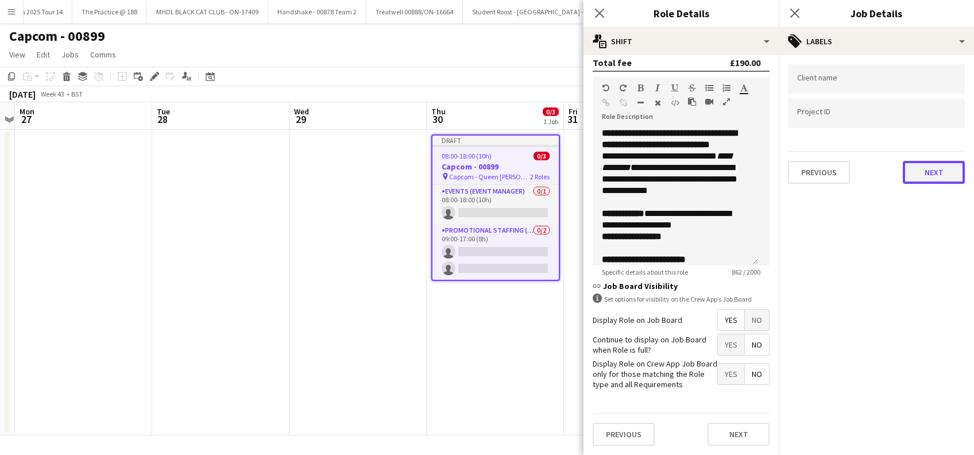
click at [932, 173] on button "Next" at bounding box center [934, 172] width 62 height 23
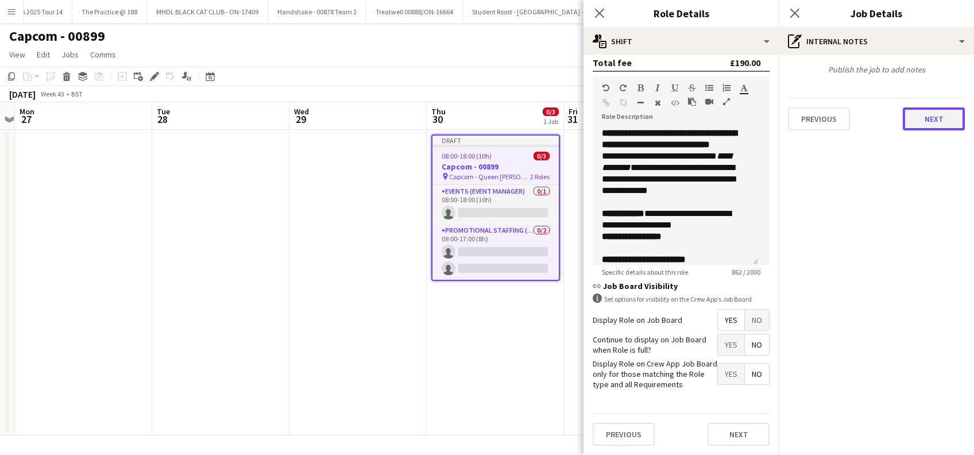
click at [934, 118] on button "Next" at bounding box center [934, 118] width 62 height 23
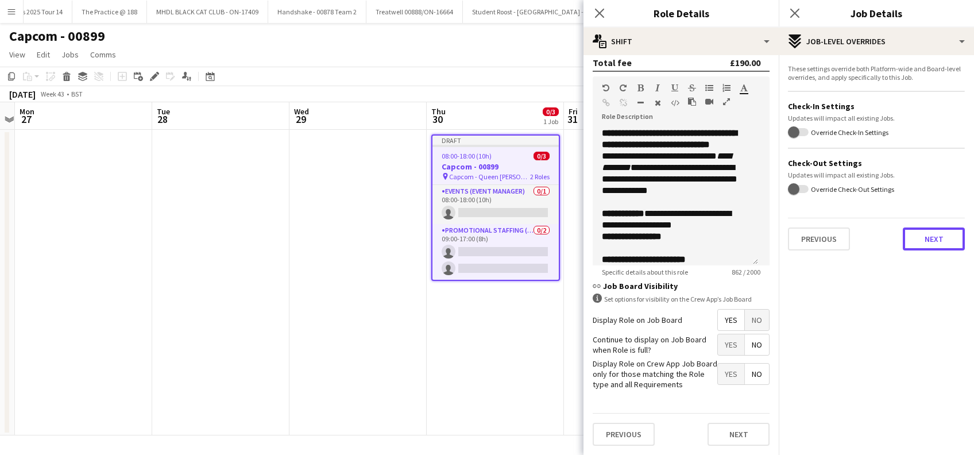
click at [924, 238] on button "Next" at bounding box center [934, 238] width 62 height 23
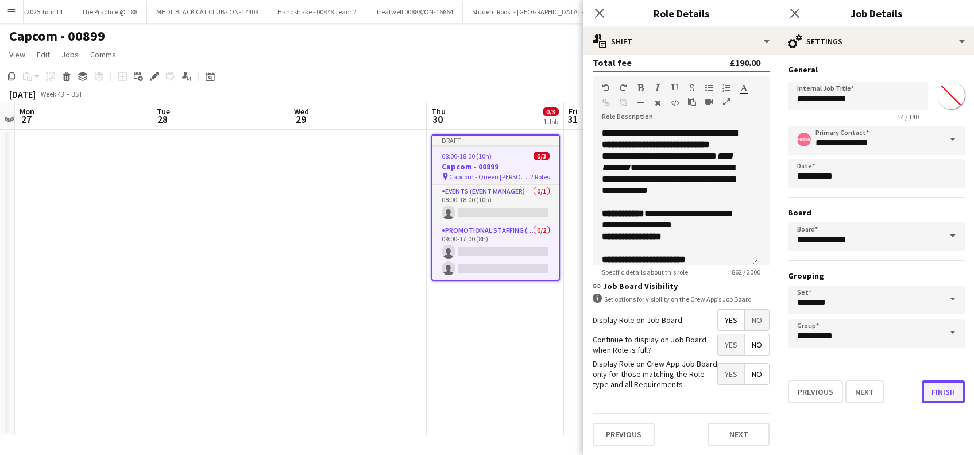
click at [942, 392] on button "Finish" at bounding box center [943, 391] width 43 height 23
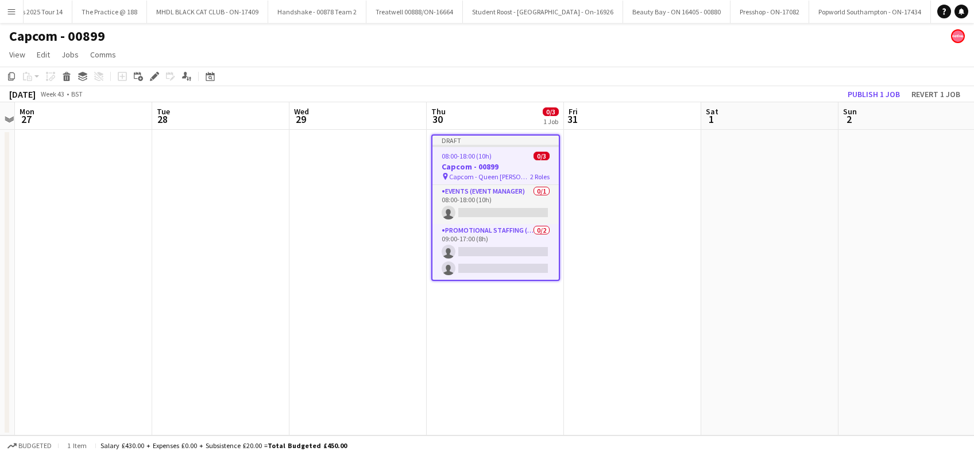
click at [519, 368] on app-date-cell "Draft 08:00-18:00 (10h) 0/3 Capcom - 00899 pin Capcom - Queen Marys 2 Roles Eve…" at bounding box center [495, 283] width 137 height 306
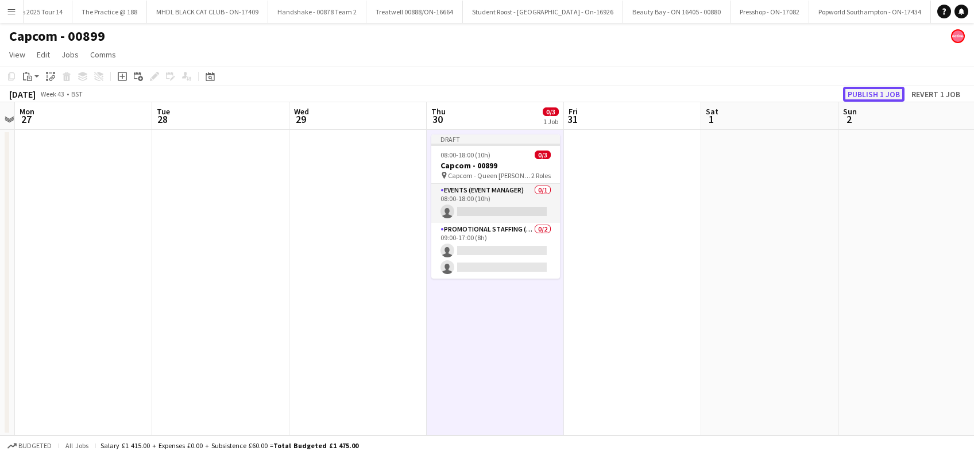
click at [873, 95] on button "Publish 1 job" at bounding box center [873, 94] width 61 height 15
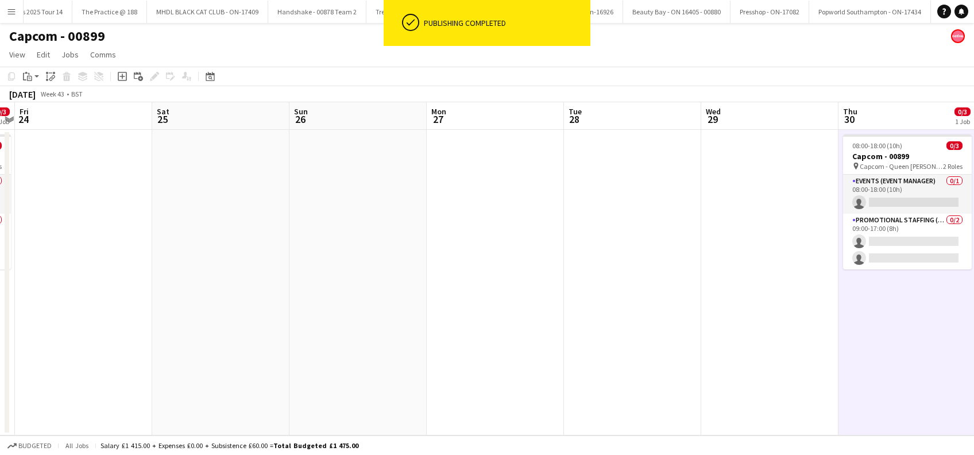
drag, startPoint x: 461, startPoint y: 362, endPoint x: 719, endPoint y: 376, distance: 258.9
click at [719, 376] on app-calendar-viewport "Wed 22 Thu 23 0/3 1 Job Fri 24 Sat 25 Sun 26 Mon 27 Tue 28 Wed 29 Thu 30 0/3 1 …" at bounding box center [487, 268] width 974 height 333
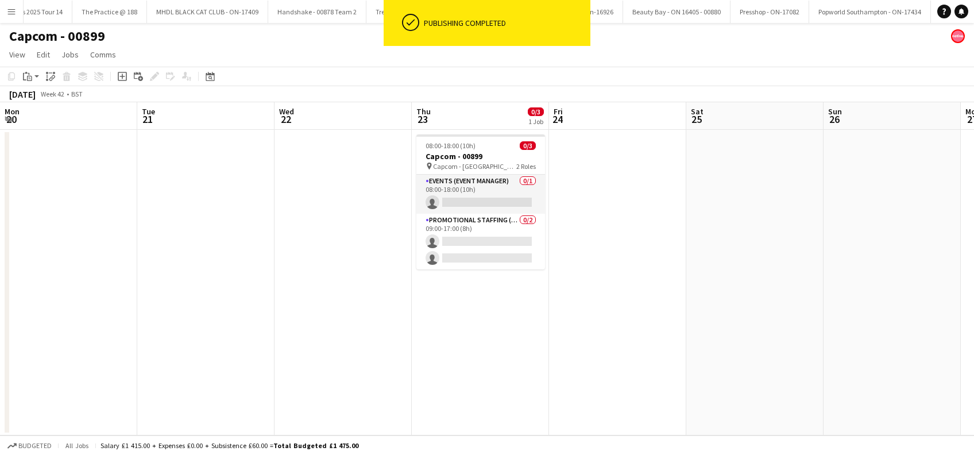
scroll to position [0, 254]
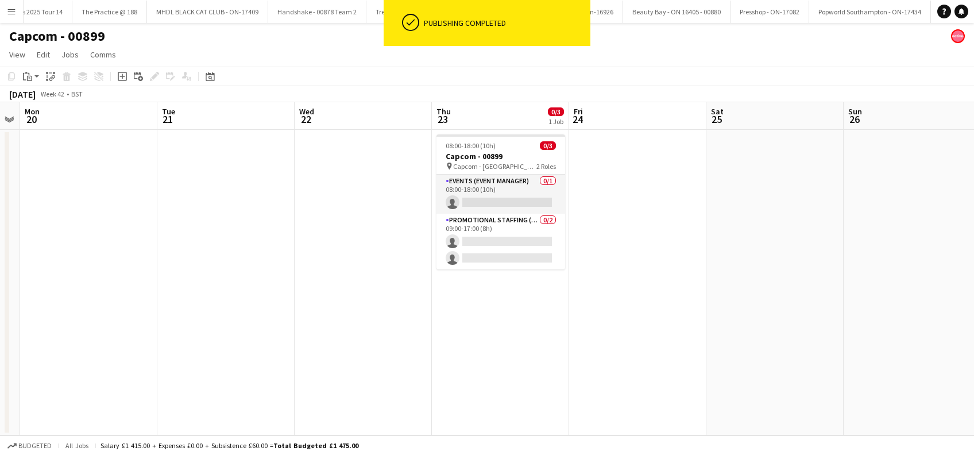
drag, startPoint x: 311, startPoint y: 328, endPoint x: 721, endPoint y: 317, distance: 409.8
click at [728, 340] on app-calendar-viewport "Sat 18 Sun 19 Mon 20 Tue 21 Wed 22 Thu 23 0/3 1 Job Fri 24 Sat 25 Sun 26 Mon 27…" at bounding box center [487, 268] width 974 height 333
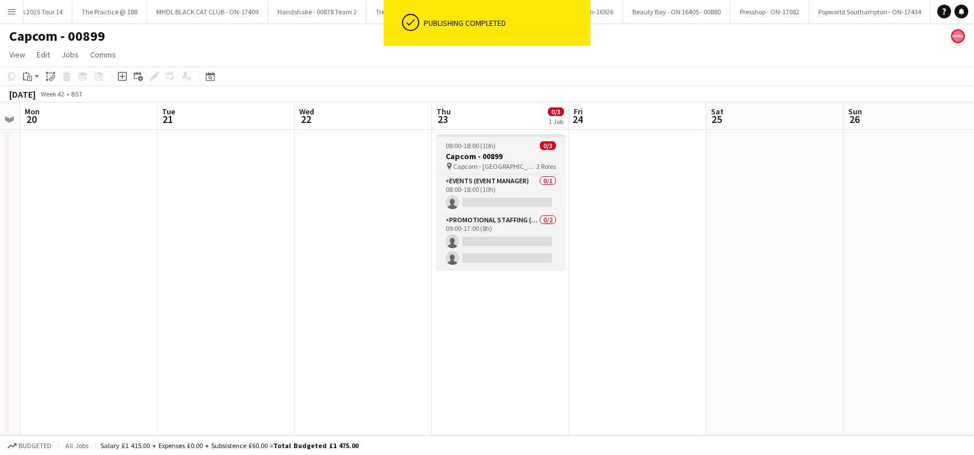
click at [468, 159] on h3 "Capcom - 00899" at bounding box center [501, 156] width 129 height 10
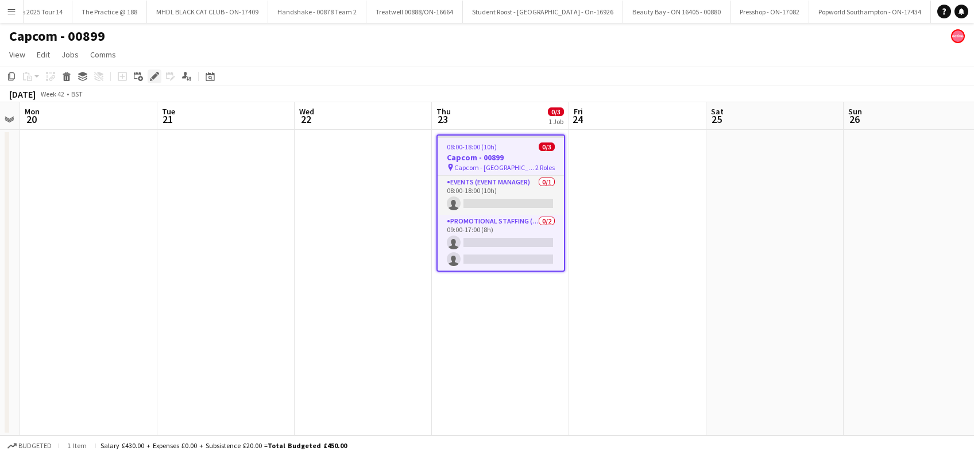
click at [153, 74] on icon "Edit" at bounding box center [154, 76] width 9 height 9
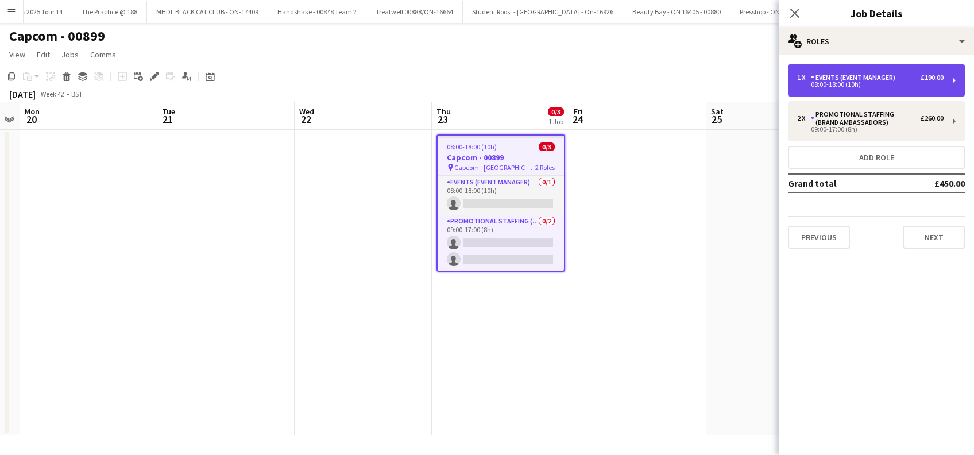
click at [882, 82] on div "08:00-18:00 (10h)" at bounding box center [870, 85] width 146 height 6
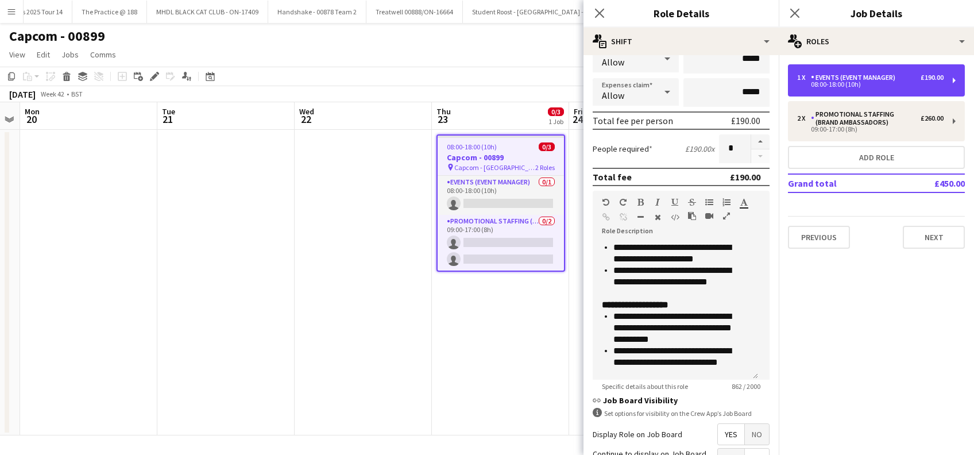
scroll to position [273, 0]
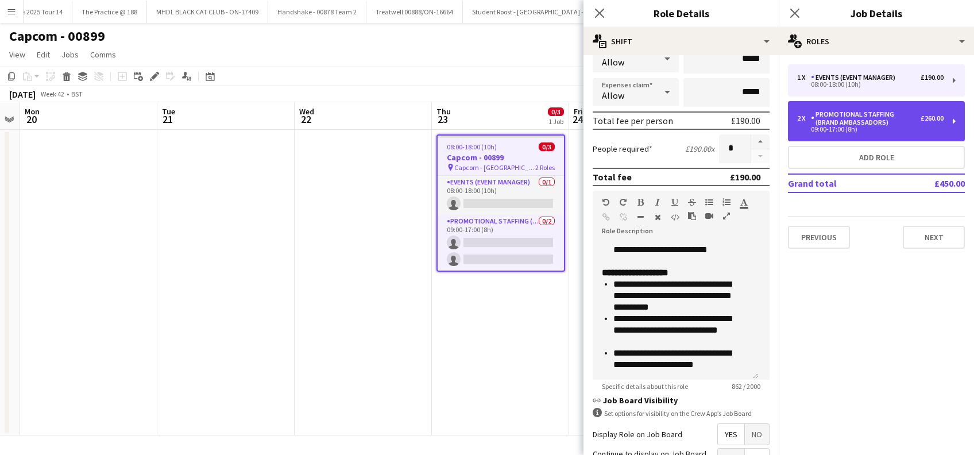
click at [875, 109] on div "2 x Promotional Staffing (Brand Ambassadors) £260.00 09:00-17:00 (8h)" at bounding box center [876, 121] width 177 height 40
type input "**********"
type input "*****"
type input "******"
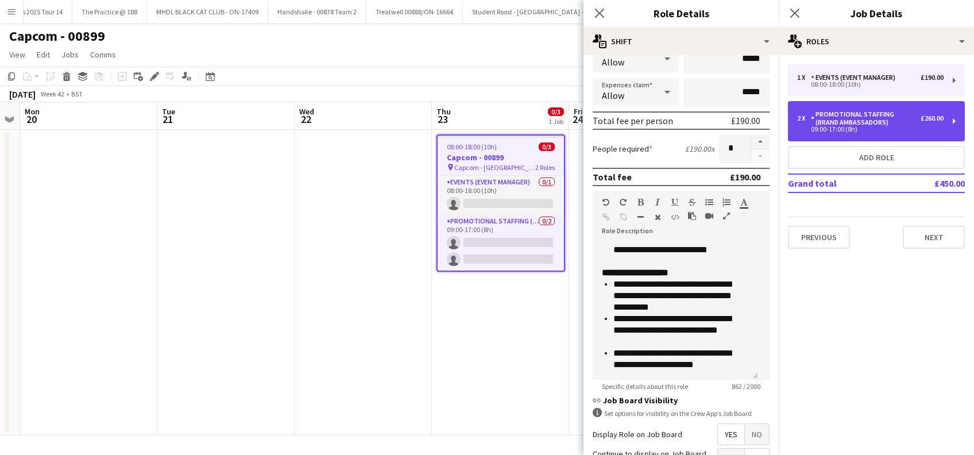
type input "******"
type input "*"
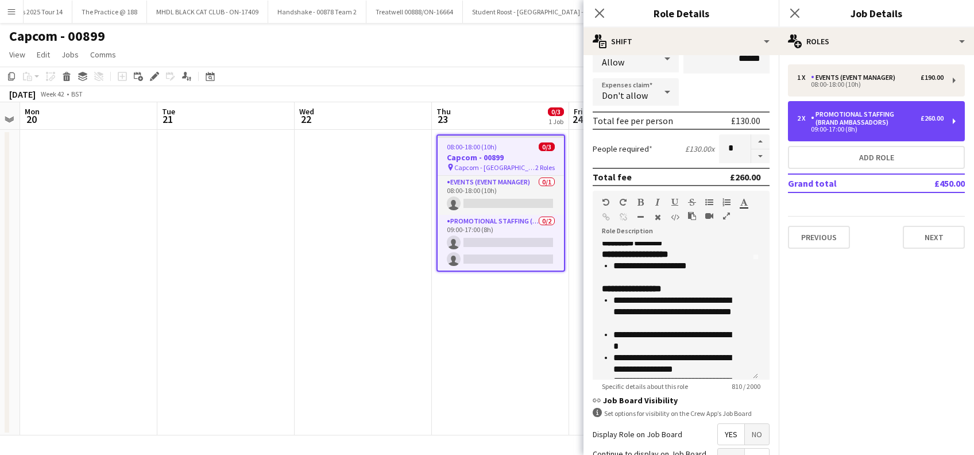
scroll to position [43, 0]
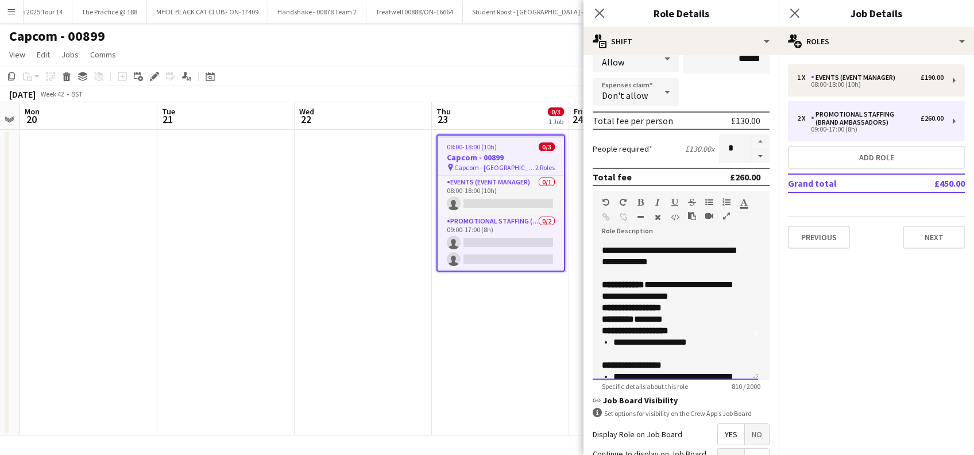
drag, startPoint x: 649, startPoint y: 328, endPoint x: 658, endPoint y: 318, distance: 13.8
click at [650, 329] on p "**********" at bounding box center [669, 307] width 135 height 57
click at [650, 312] on span "**********" at bounding box center [632, 307] width 60 height 9
click at [703, 307] on p "**********" at bounding box center [669, 307] width 135 height 57
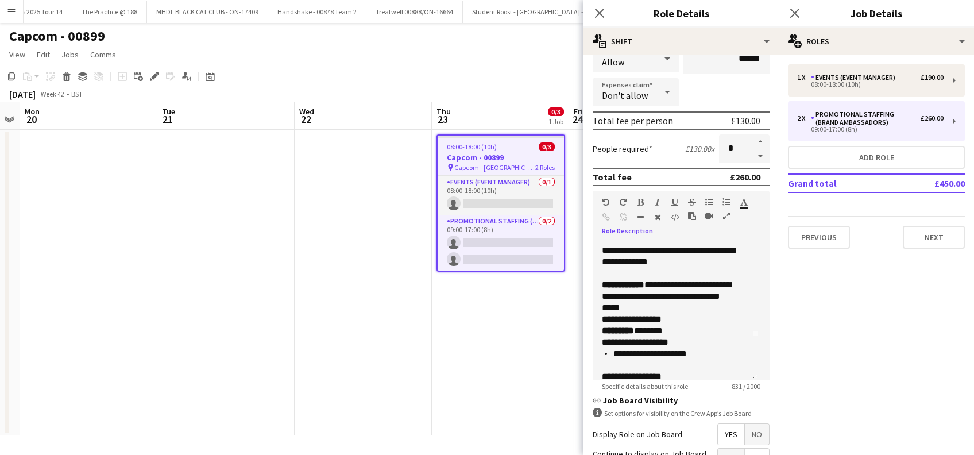
click at [885, 345] on mat-expansion-panel "pencil3 General details 1 x Events (Event Manager) £190.00 08:00-18:00 (10h) 2 …" at bounding box center [876, 255] width 195 height 400
click at [932, 244] on button "Next" at bounding box center [934, 237] width 62 height 23
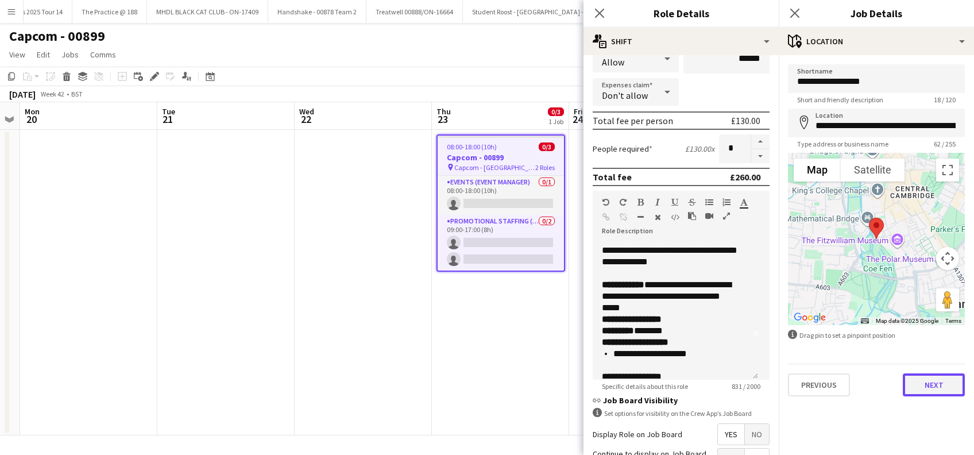
click at [938, 389] on button "Next" at bounding box center [934, 384] width 62 height 23
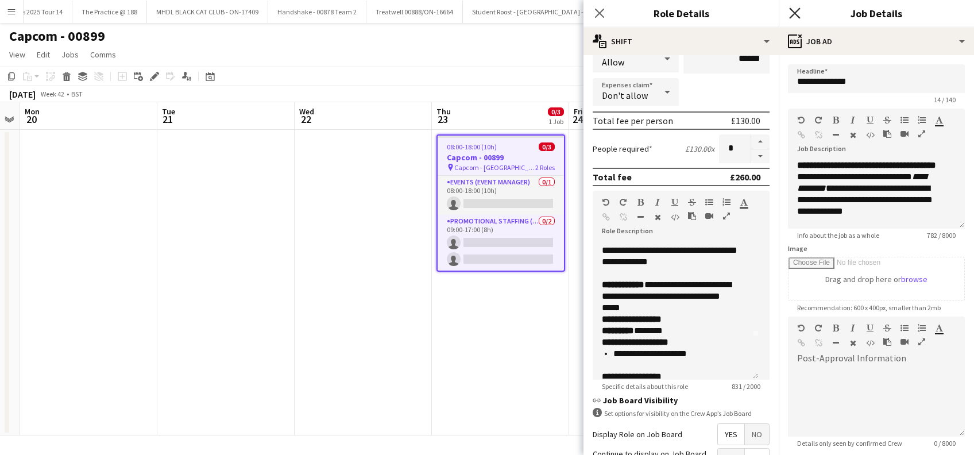
click at [796, 14] on icon "Close pop-in" at bounding box center [794, 12] width 11 height 11
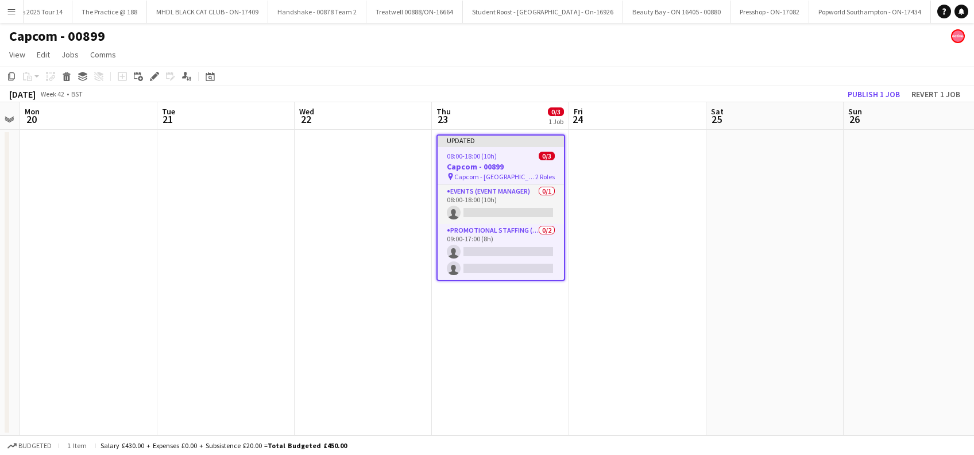
click at [514, 335] on app-date-cell "Updated 08:00-18:00 (10h) 0/3 Capcom - 00899 pin Capcom - Cambridge 2 Roles Eve…" at bounding box center [500, 283] width 137 height 306
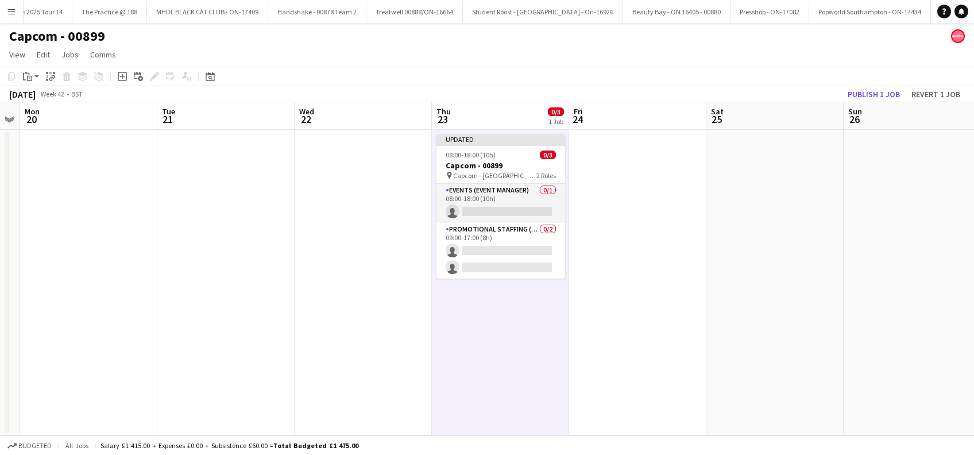
drag, startPoint x: 641, startPoint y: 313, endPoint x: 654, endPoint y: 281, distance: 34.0
click at [642, 313] on app-date-cell at bounding box center [637, 283] width 137 height 306
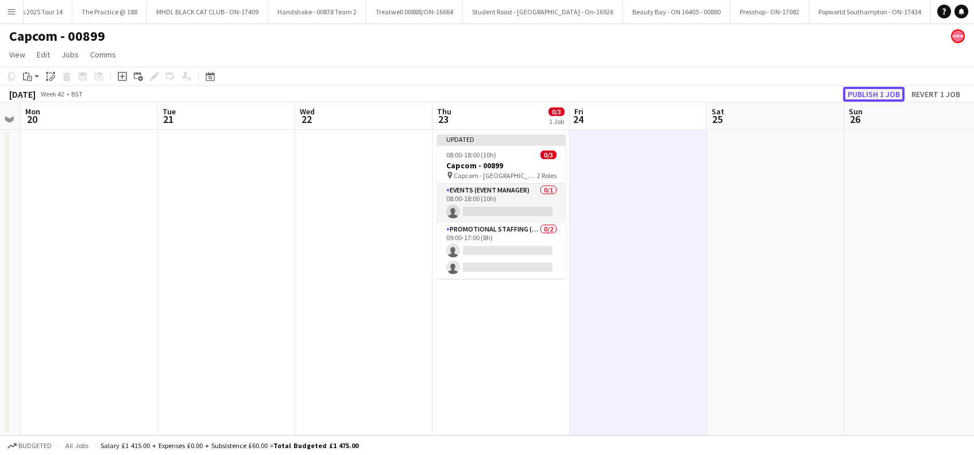
click at [867, 92] on button "Publish 1 job" at bounding box center [873, 94] width 61 height 15
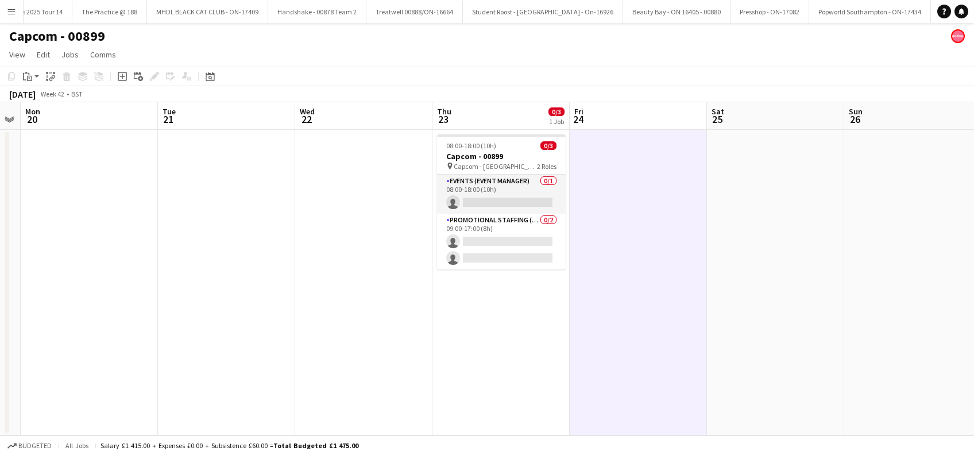
click at [597, 302] on app-date-cell at bounding box center [638, 283] width 137 height 306
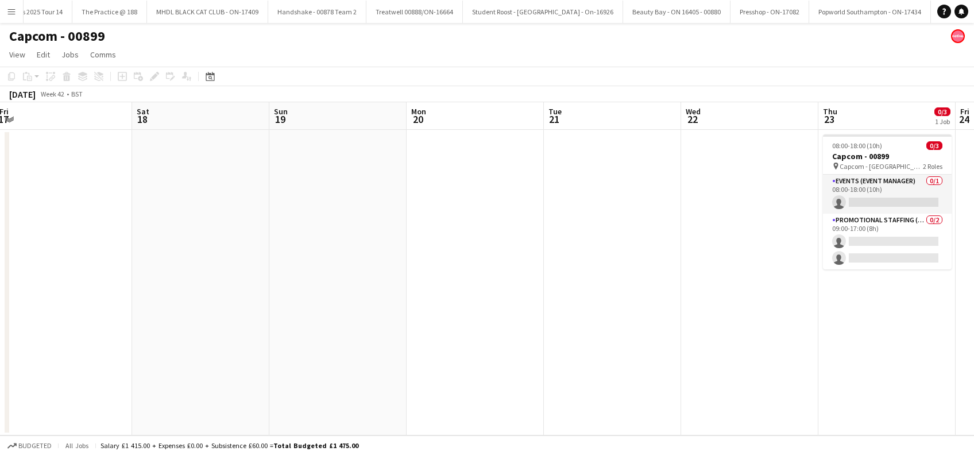
drag, startPoint x: 312, startPoint y: 345, endPoint x: 699, endPoint y: 345, distance: 386.6
click at [699, 345] on app-calendar-viewport "Wed 15 0/3 1 Job Thu 16 Fri 17 Sat 18 Sun 19 Mon 20 Tue 21 Wed 22 Thu 23 0/3 1 …" at bounding box center [487, 268] width 974 height 333
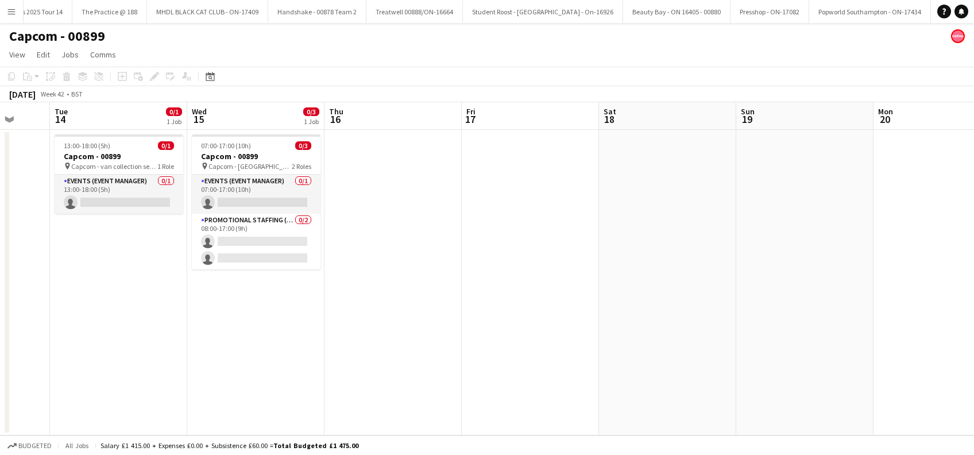
drag, startPoint x: 350, startPoint y: 333, endPoint x: 740, endPoint y: 319, distance: 389.7
click at [818, 340] on app-calendar-viewport "Sat 11 Sun 12 Mon 13 Tue 14 0/1 1 Job Wed 15 0/3 1 Job Thu 16 Fri 17 Sat 18 Sun…" at bounding box center [487, 268] width 974 height 333
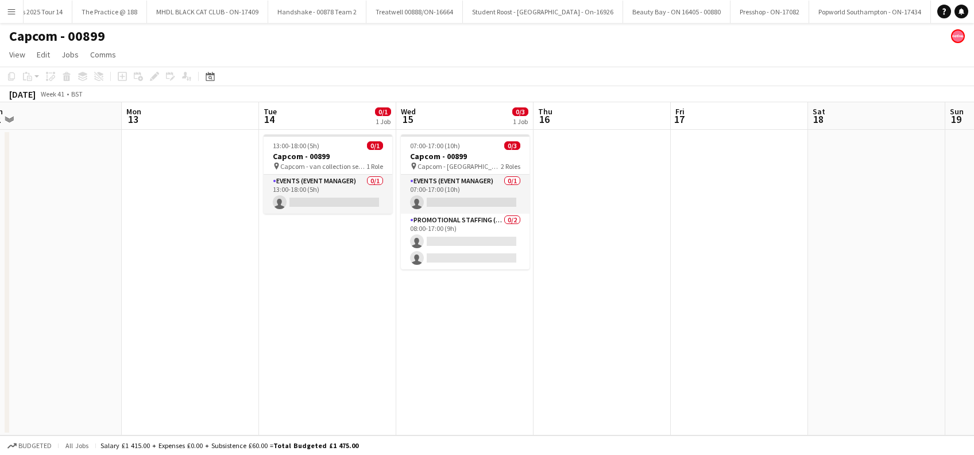
click at [465, 321] on app-calendar-viewport "Fri 10 Sat 11 Sun 12 Mon 13 Tue 14 0/1 1 Job Wed 15 0/3 1 Job Thu 16 Fri 17 Sat…" at bounding box center [487, 268] width 974 height 333
click at [267, 287] on app-date-cell "13:00-18:00 (5h) 0/1 Capcom - 00899 pin Capcom - van collection set up travel d…" at bounding box center [328, 283] width 137 height 306
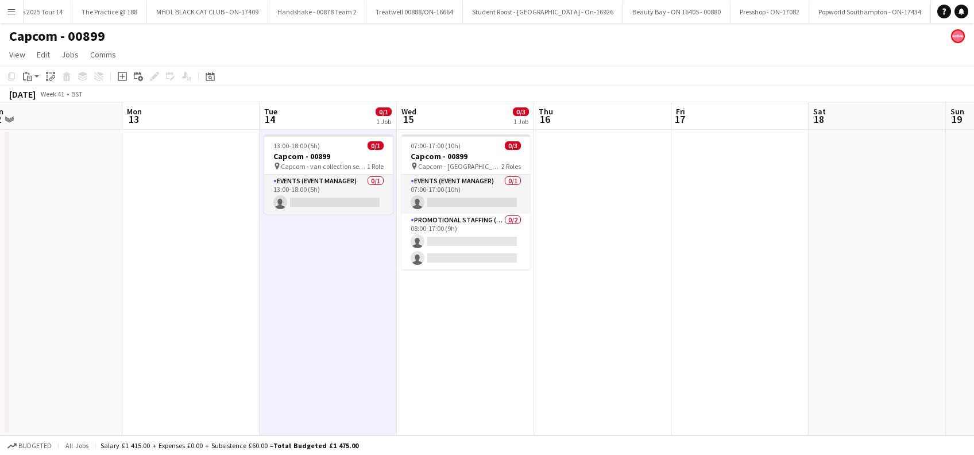
click at [443, 306] on app-date-cell "07:00-17:00 (10h) 0/3 Capcom - 00899 pin Capcom - Leeds 2 Roles Events (Event M…" at bounding box center [465, 283] width 137 height 306
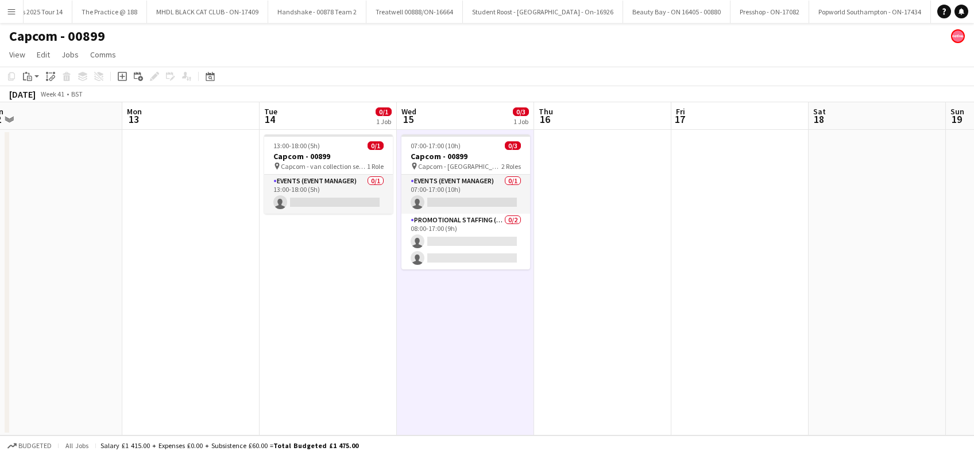
click at [574, 317] on app-date-cell at bounding box center [602, 283] width 137 height 306
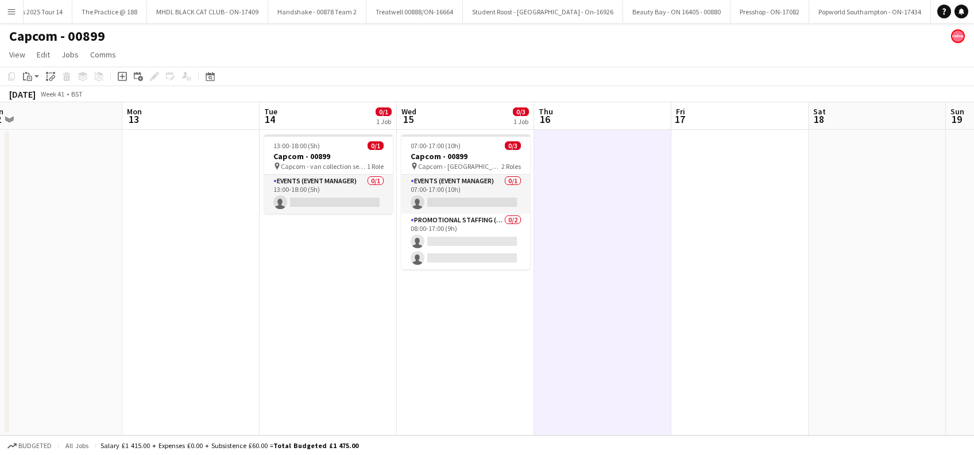
click at [315, 280] on app-date-cell "13:00-18:00 (5h) 0/1 Capcom - 00899 pin Capcom - van collection set up travel d…" at bounding box center [328, 283] width 137 height 306
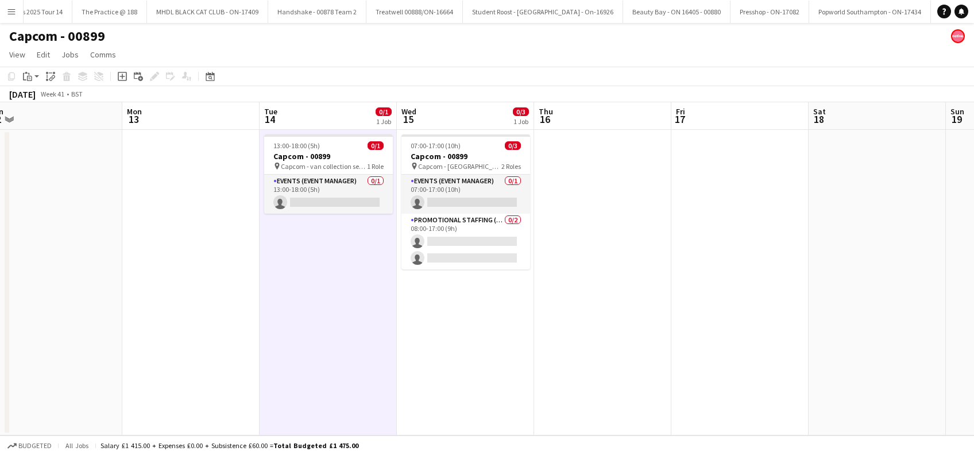
click at [588, 191] on app-date-cell at bounding box center [602, 283] width 137 height 306
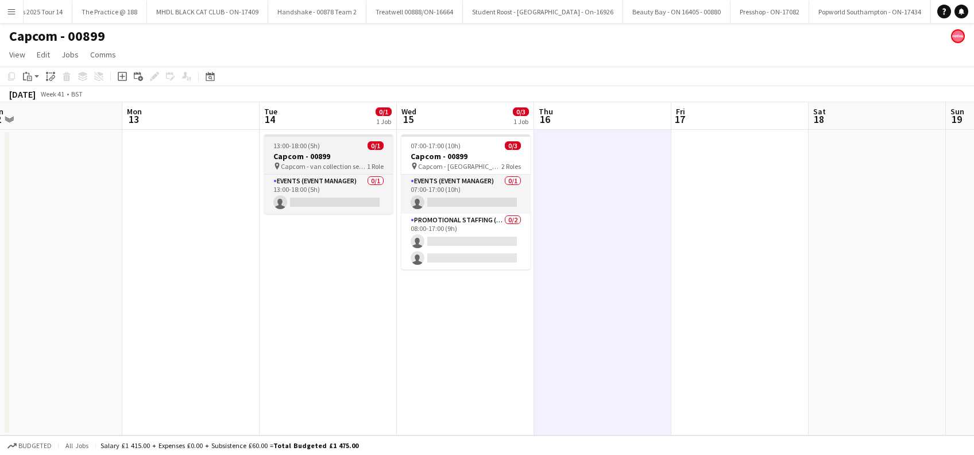
click at [311, 155] on h3 "Capcom - 00899" at bounding box center [328, 156] width 129 height 10
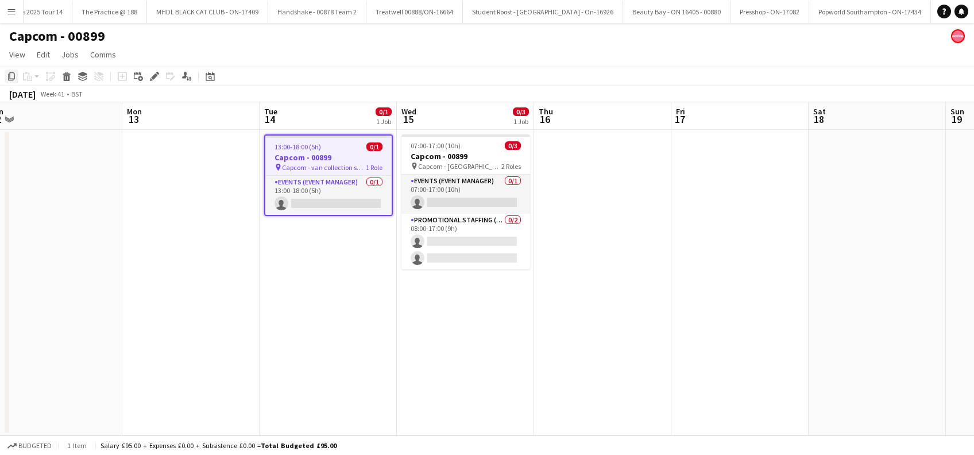
click at [13, 78] on icon "Copy" at bounding box center [11, 76] width 9 height 9
click at [640, 152] on app-date-cell at bounding box center [602, 283] width 137 height 306
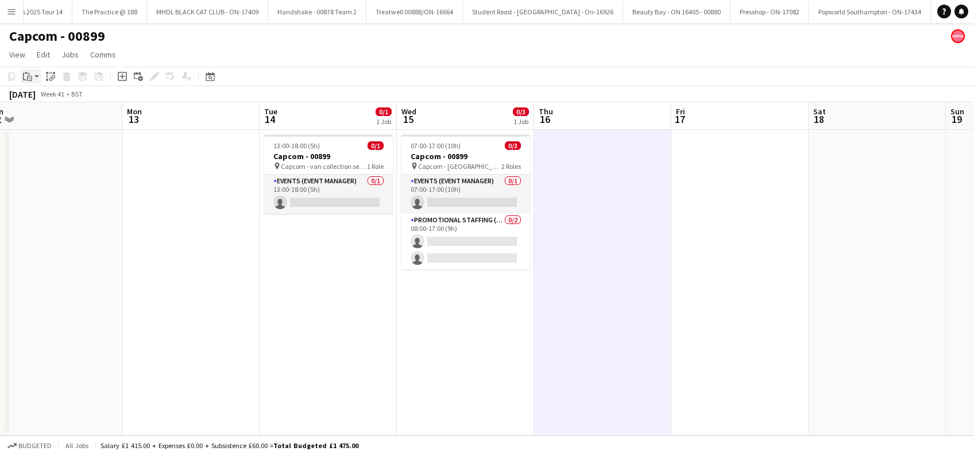
click at [29, 78] on icon "Paste" at bounding box center [27, 76] width 9 height 9
click at [44, 97] on link "Paste Ctrl+V" at bounding box center [84, 98] width 108 height 10
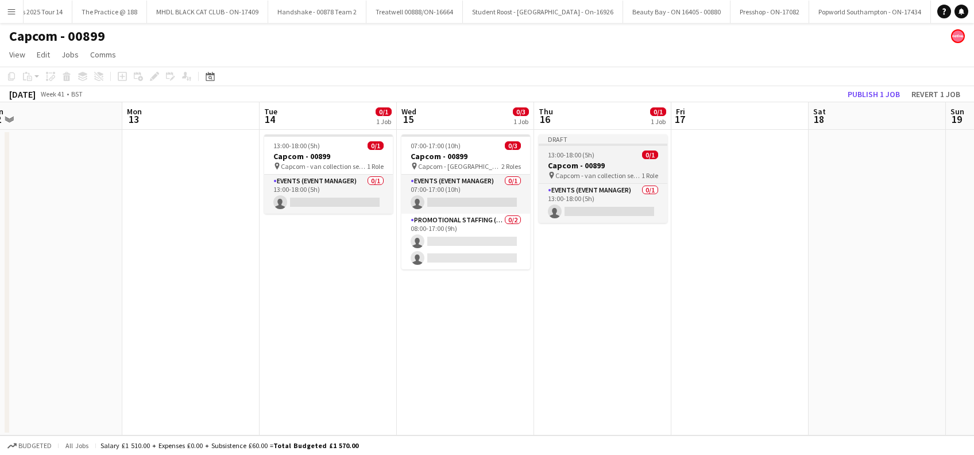
click at [574, 176] on span "Capcom - van collection set up travel day" at bounding box center [599, 175] width 86 height 9
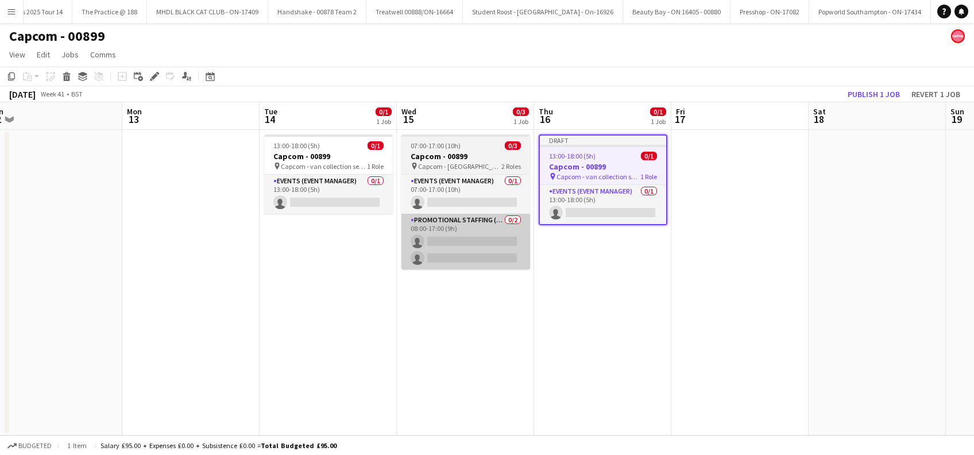
drag, startPoint x: 152, startPoint y: 76, endPoint x: 474, endPoint y: 226, distance: 355.2
click at [152, 76] on icon "Edit" at bounding box center [154, 76] width 9 height 9
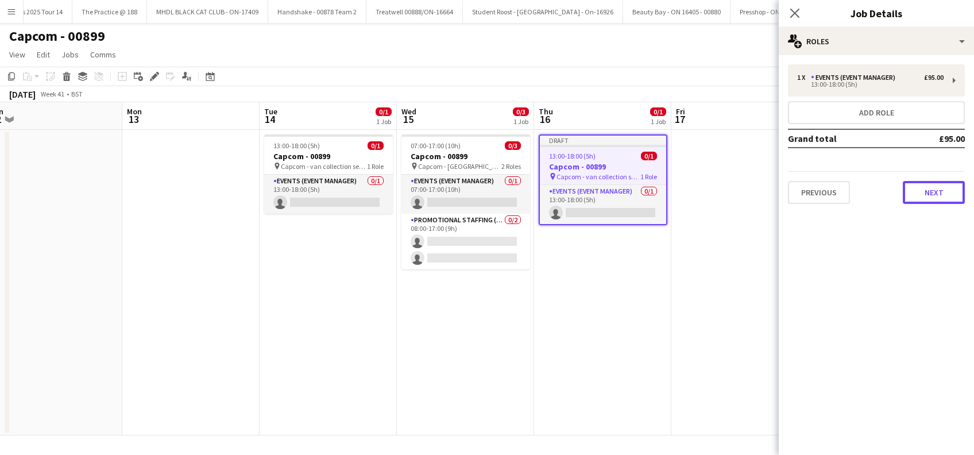
click at [932, 196] on button "Next" at bounding box center [934, 192] width 62 height 23
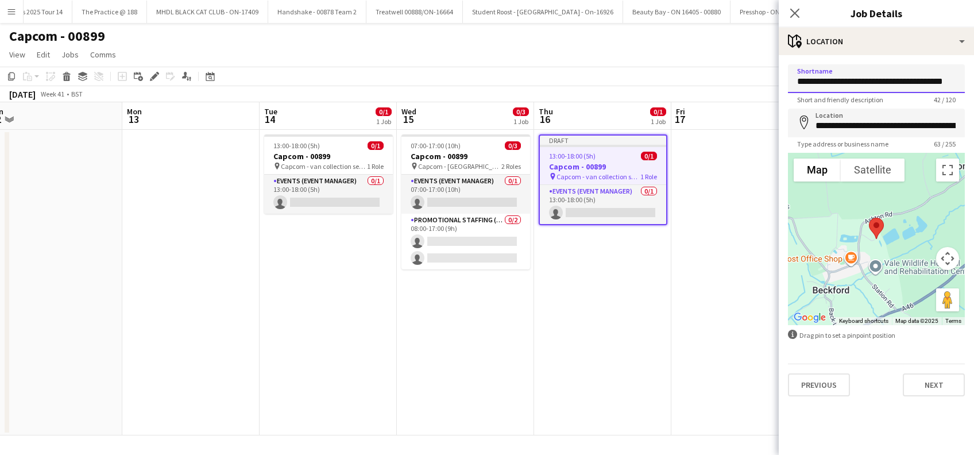
click at [853, 83] on input "**********" at bounding box center [876, 78] width 177 height 29
type input "**********"
click at [930, 387] on button "Next" at bounding box center [934, 384] width 62 height 23
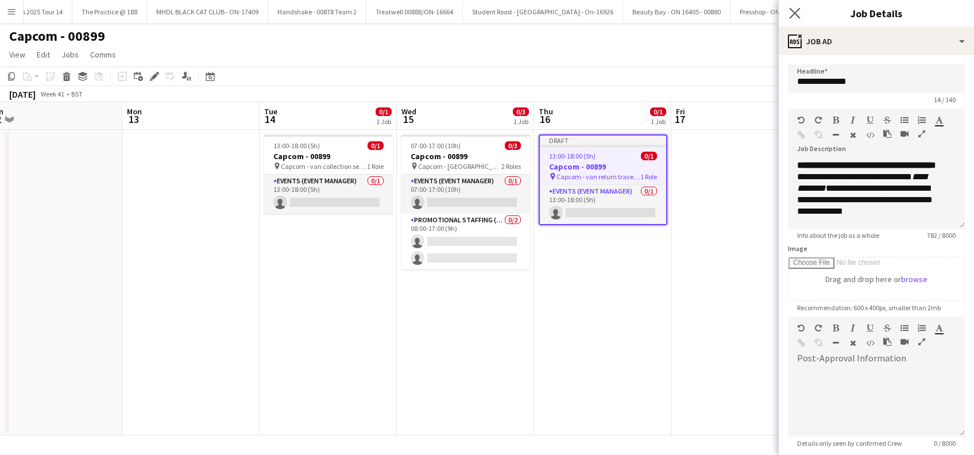
click at [794, 19] on app-icon "Close pop-in" at bounding box center [795, 13] width 17 height 17
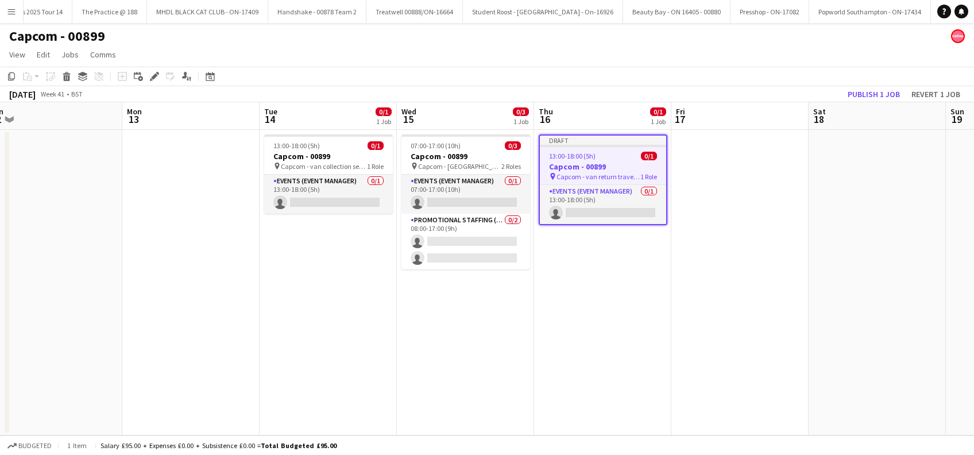
click at [709, 244] on app-date-cell at bounding box center [740, 283] width 137 height 306
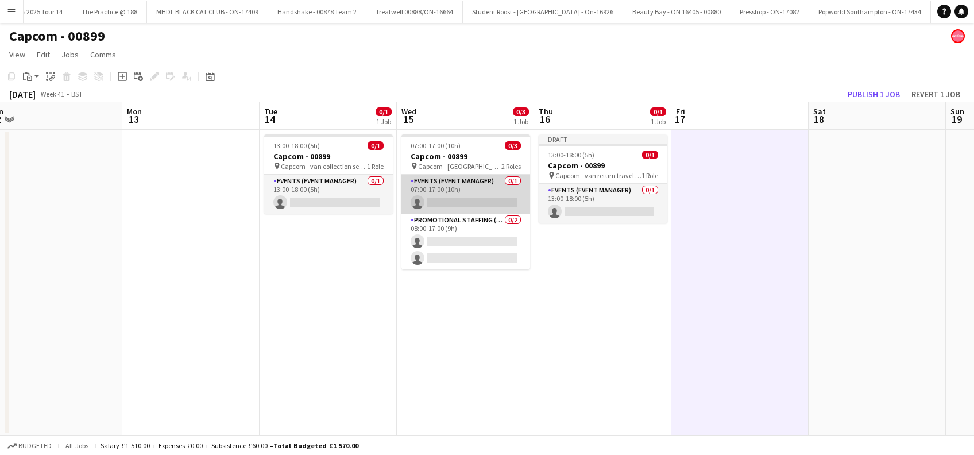
click at [447, 195] on app-card-role "Events (Event Manager) 0/1 07:00-17:00 (10h) single-neutral-actions" at bounding box center [466, 194] width 129 height 39
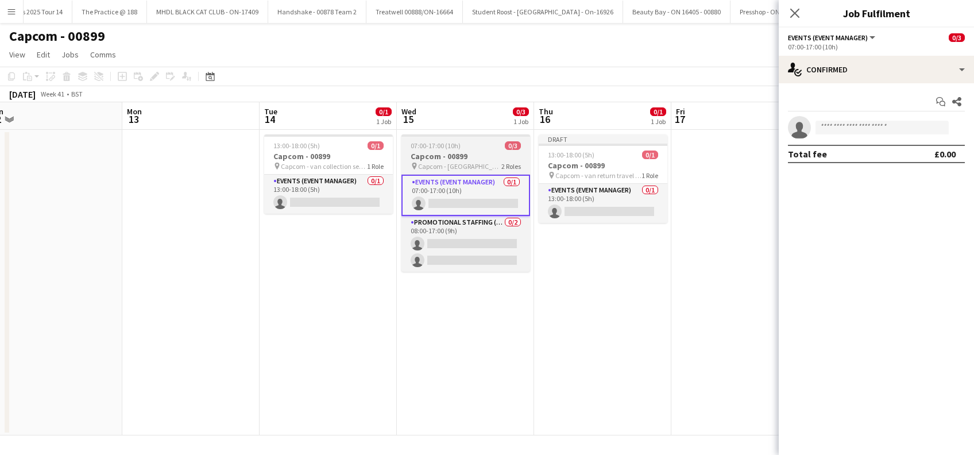
click at [441, 155] on h3 "Capcom - 00899" at bounding box center [466, 156] width 129 height 10
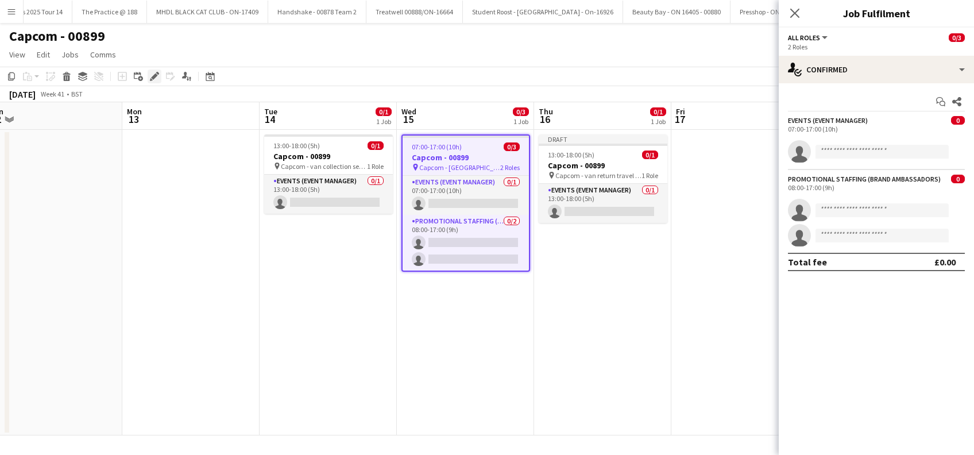
click at [152, 72] on icon "Edit" at bounding box center [154, 76] width 9 height 9
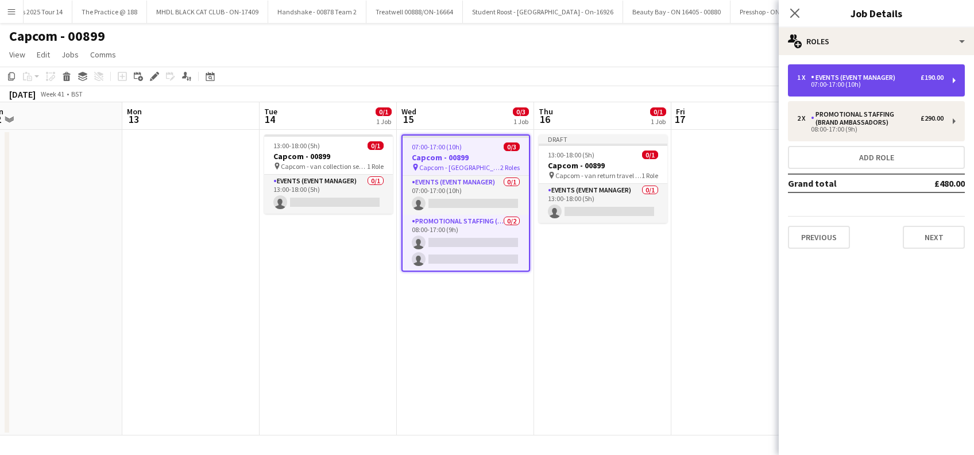
click at [898, 78] on div "Events (Event Manager)" at bounding box center [855, 78] width 89 height 8
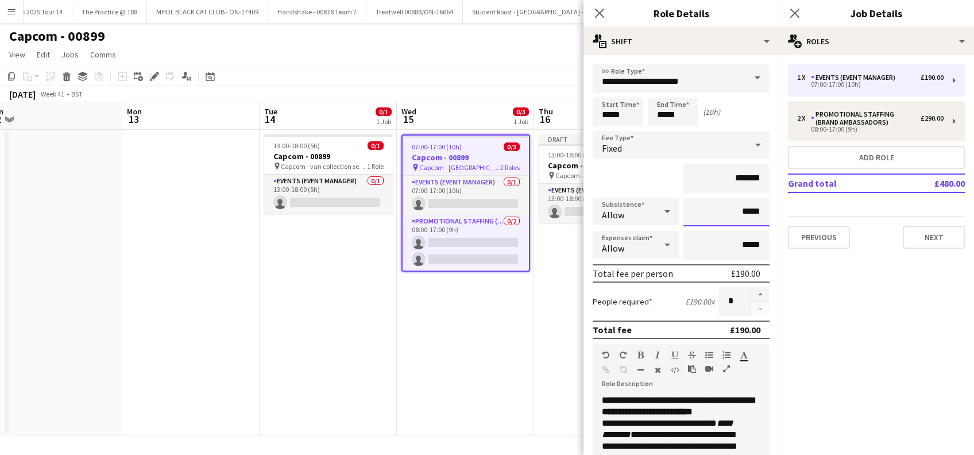
click at [734, 210] on input "*****" at bounding box center [727, 212] width 86 height 29
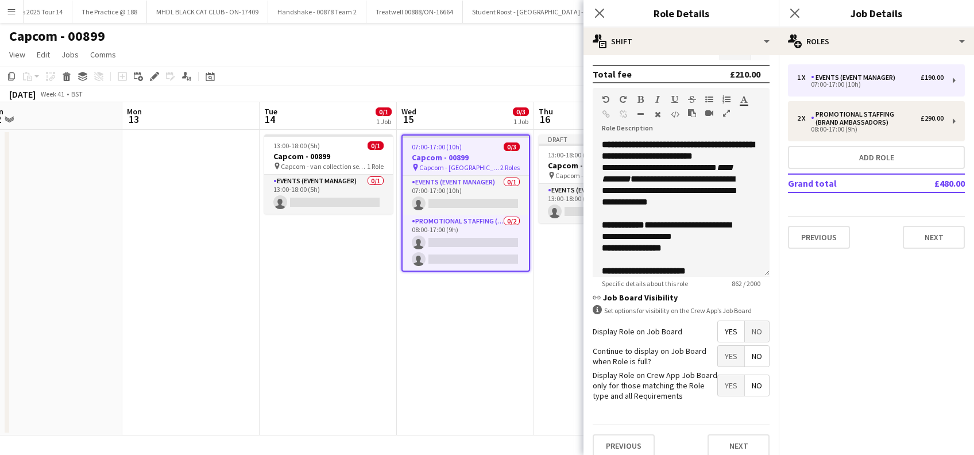
scroll to position [276, 0]
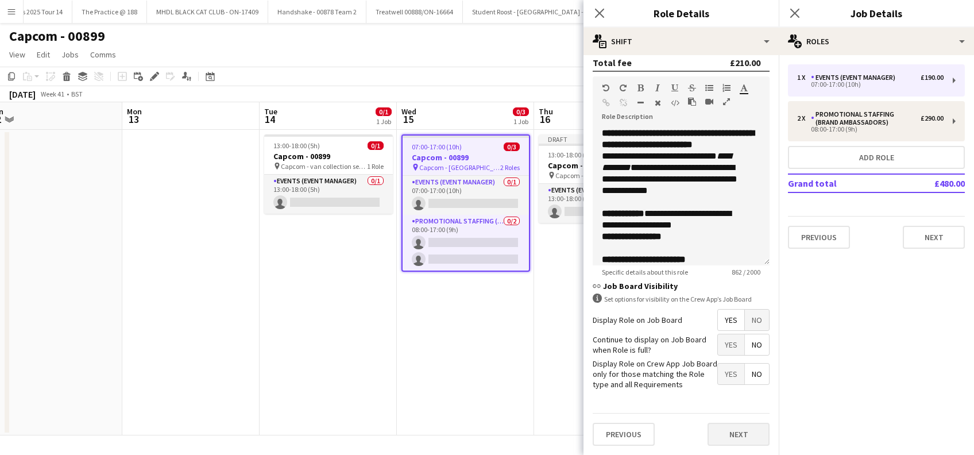
type input "******"
click at [722, 439] on button "Next" at bounding box center [739, 434] width 62 height 23
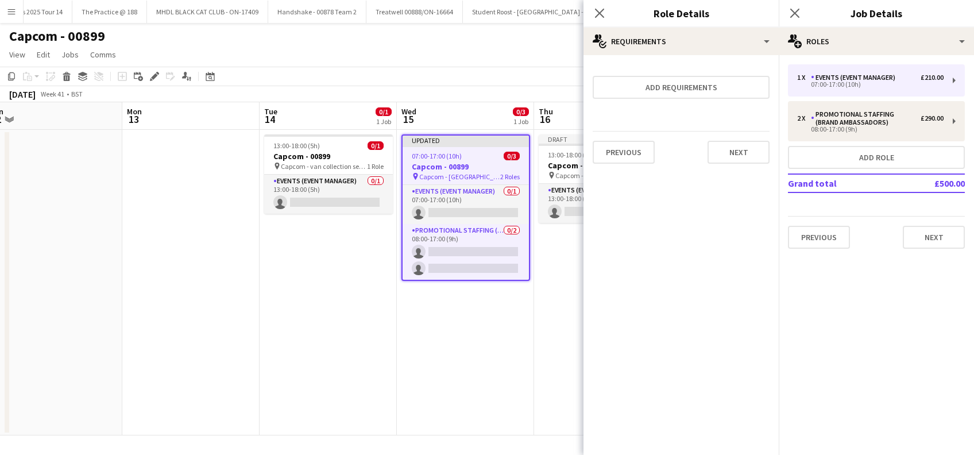
scroll to position [0, 0]
click at [799, 15] on icon "Close pop-in" at bounding box center [794, 12] width 11 height 11
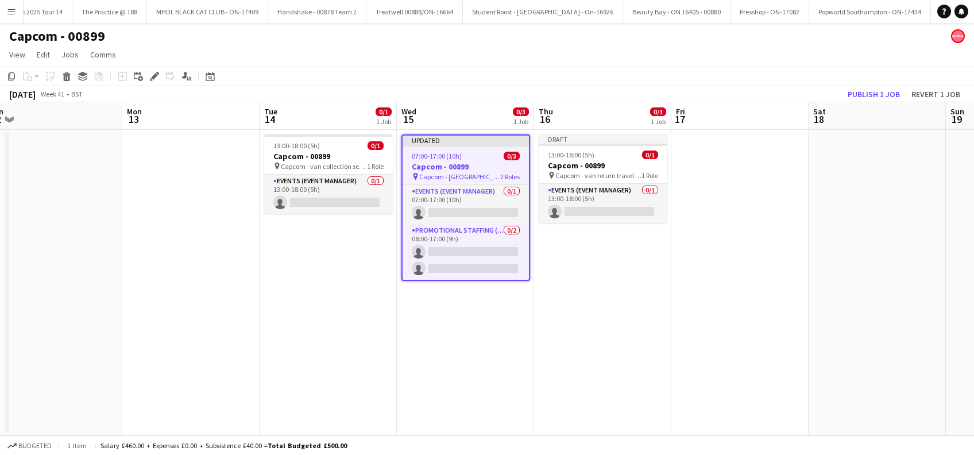
click at [601, 360] on app-date-cell "Draft 13:00-18:00 (5h) 0/1 Capcom - 00899 pin Capcom - van return travel day 1 …" at bounding box center [602, 283] width 137 height 306
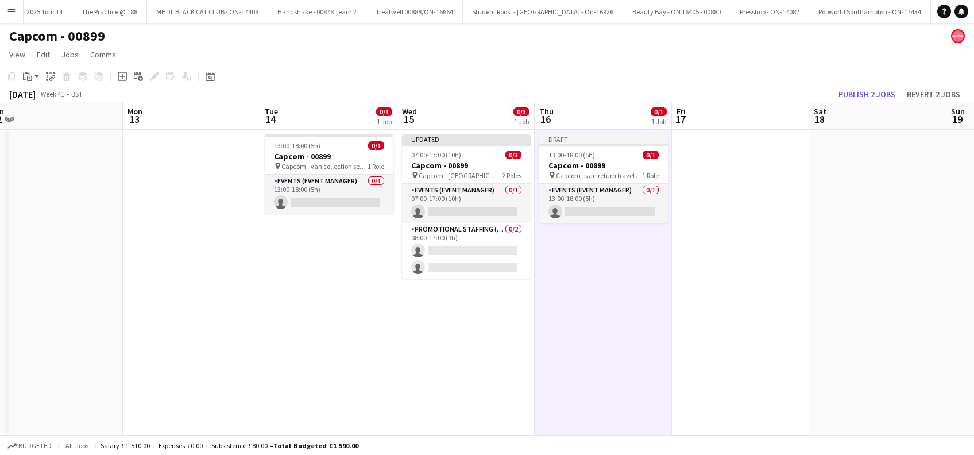
click at [859, 86] on div "October 2025 Week 41 • BST Publish 2 jobs Revert 2 jobs" at bounding box center [487, 94] width 974 height 16
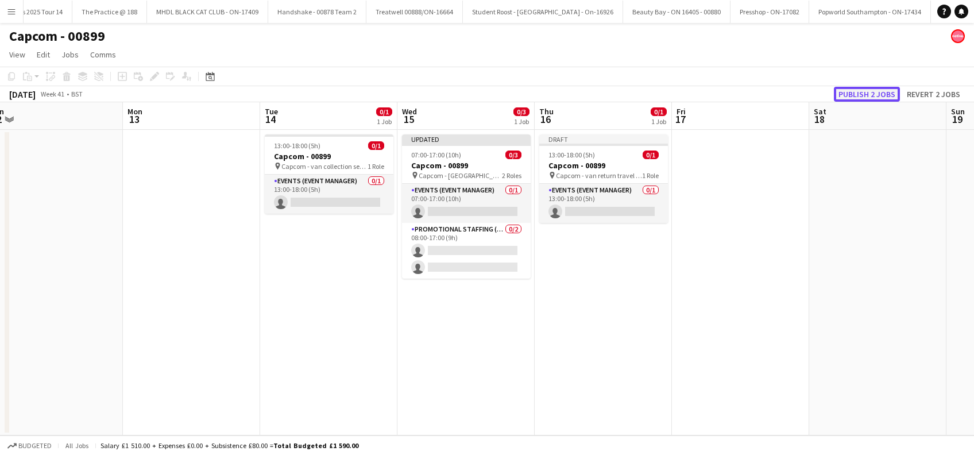
click at [856, 97] on button "Publish 2 jobs" at bounding box center [867, 94] width 66 height 15
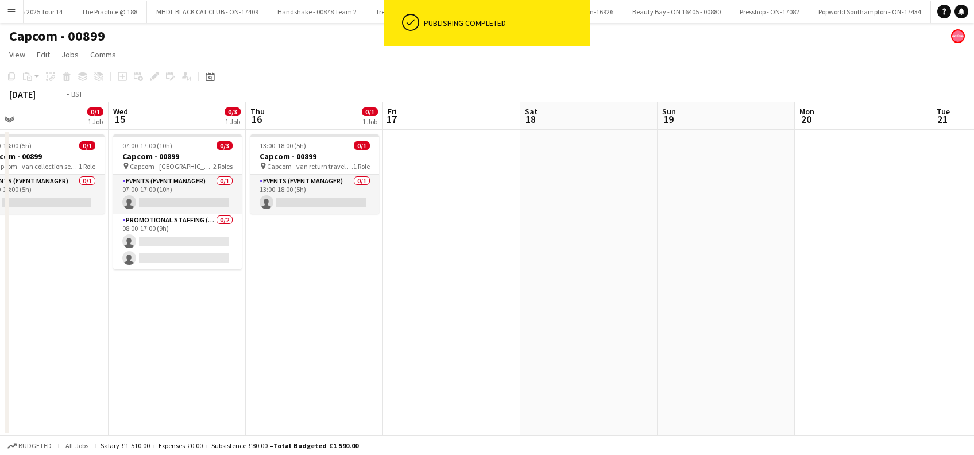
drag, startPoint x: 813, startPoint y: 368, endPoint x: 524, endPoint y: 387, distance: 289.6
click at [524, 387] on app-calendar-viewport "Fri 10 Sat 11 Sun 12 Mon 13 Tue 14 0/1 1 Job Wed 15 0/3 1 Job Thu 16 0/1 1 Job …" at bounding box center [487, 268] width 974 height 333
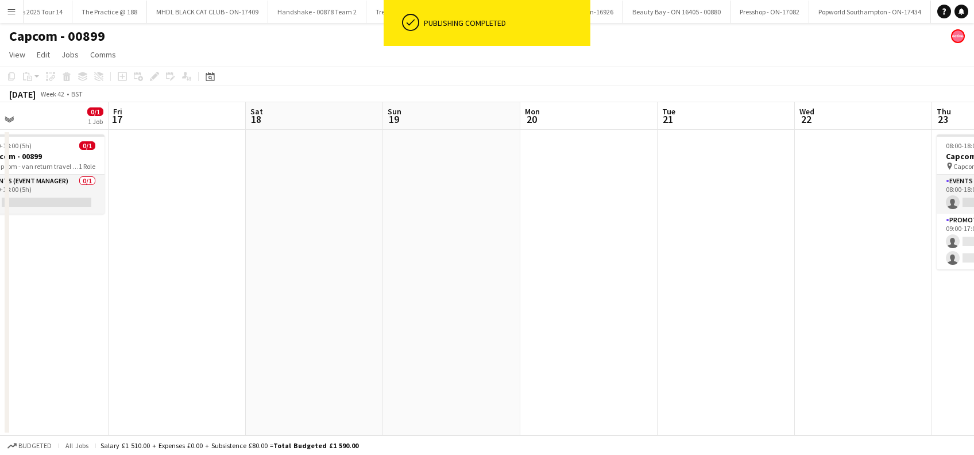
scroll to position [0, 326]
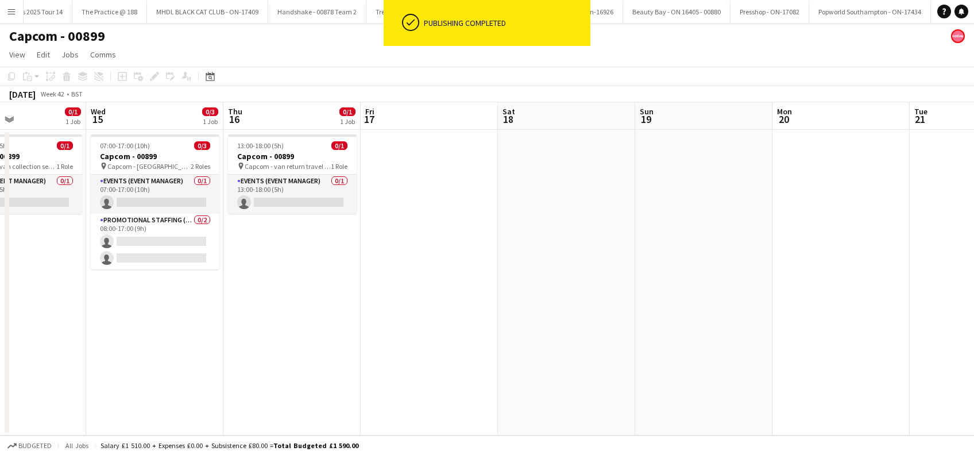
drag, startPoint x: 548, startPoint y: 361, endPoint x: 527, endPoint y: 368, distance: 21.6
click at [515, 366] on app-calendar-viewport "Sun 12 Mon 13 Tue 14 0/1 1 Job Wed 15 0/3 1 Job Thu 16 0/1 1 Job Fri 17 Sat 18 …" at bounding box center [487, 268] width 974 height 333
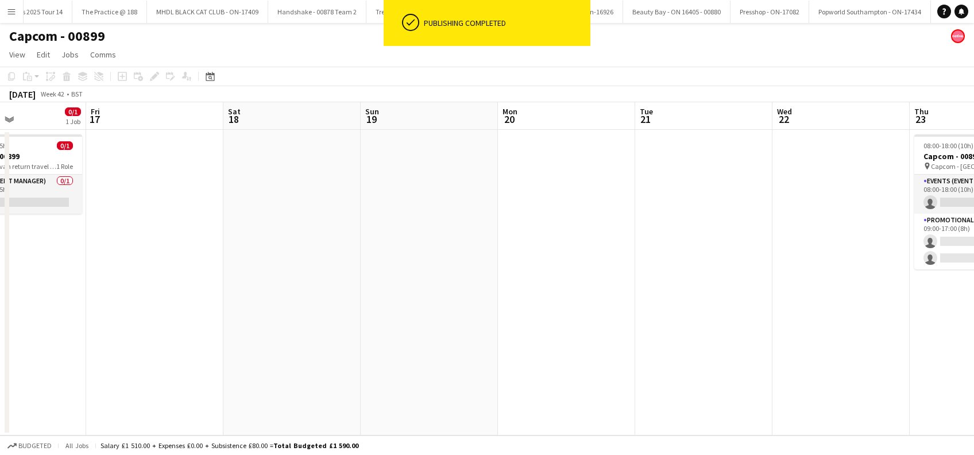
click at [591, 403] on app-calendar-viewport "Tue 14 0/1 1 Job Wed 15 0/3 1 Job Thu 16 0/1 1 Job Fri 17 Sat 18 Sun 19 Mon 20 …" at bounding box center [487, 268] width 974 height 333
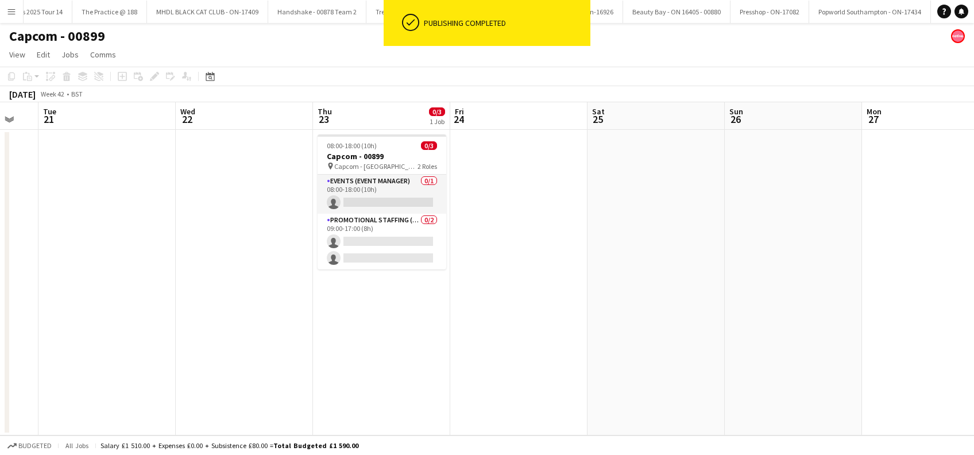
scroll to position [0, 523]
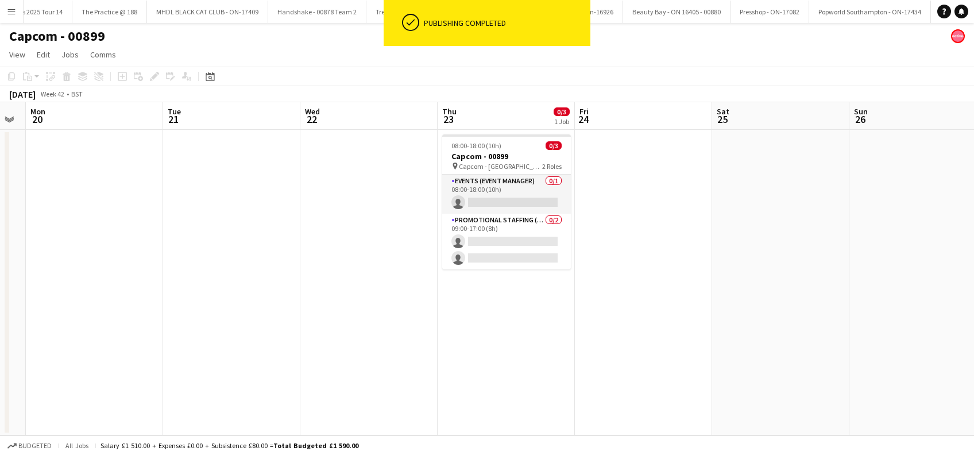
drag, startPoint x: 685, startPoint y: 344, endPoint x: 535, endPoint y: 357, distance: 150.0
click at [535, 357] on app-calendar-viewport "Thu 16 0/1 1 Job Fri 17 Sat 18 Sun 19 Mon 20 Tue 21 Wed 22 Thu 23 0/3 1 Job Fri…" at bounding box center [487, 268] width 974 height 333
click at [379, 170] on app-date-cell at bounding box center [368, 283] width 137 height 306
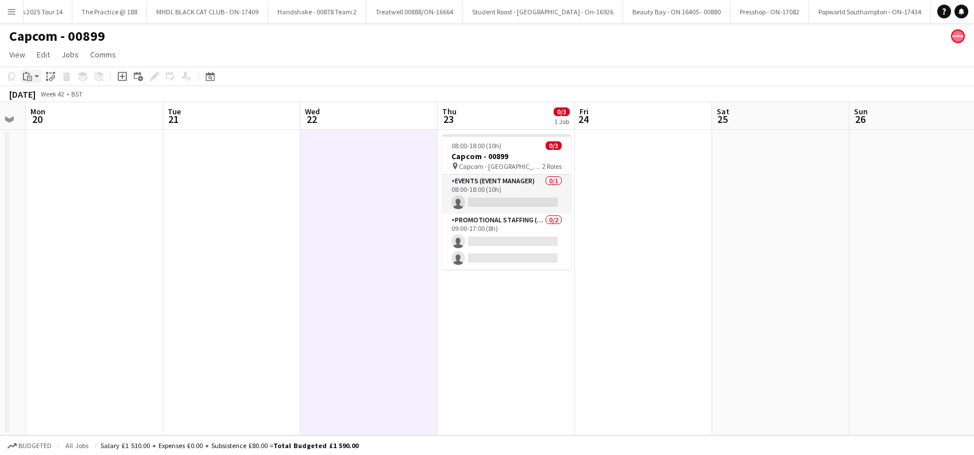
click at [26, 78] on icon "Paste" at bounding box center [27, 76] width 9 height 9
click at [37, 100] on link "Paste Ctrl+V" at bounding box center [84, 98] width 108 height 10
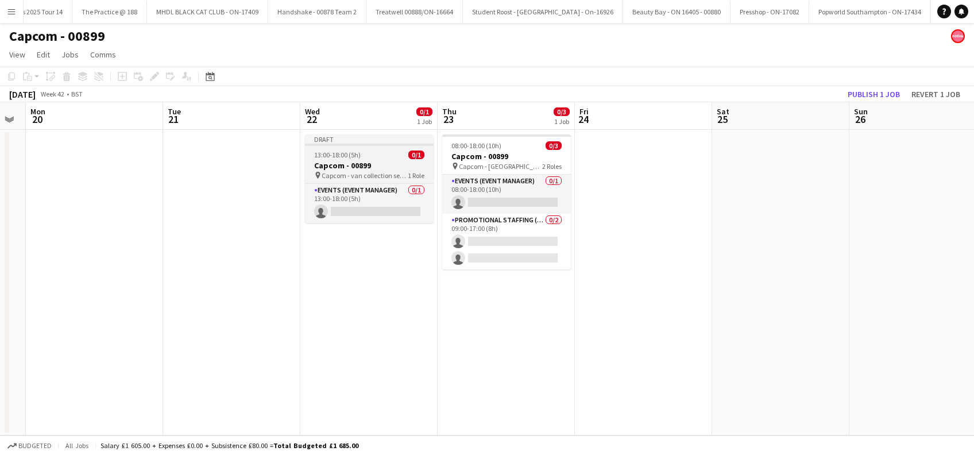
click at [349, 171] on span "Capcom - van collection set up travel day" at bounding box center [365, 175] width 86 height 9
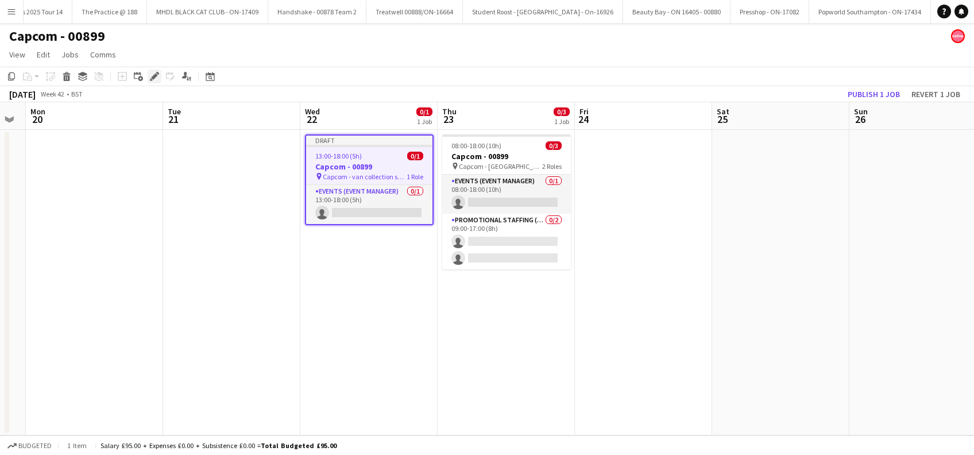
click at [153, 77] on icon at bounding box center [154, 77] width 6 height 6
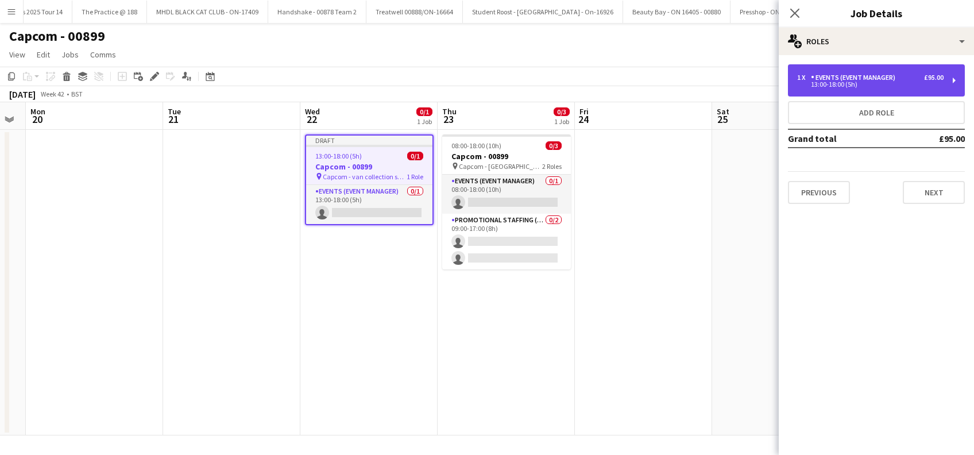
click at [888, 75] on div "Events (Event Manager)" at bounding box center [855, 78] width 89 height 8
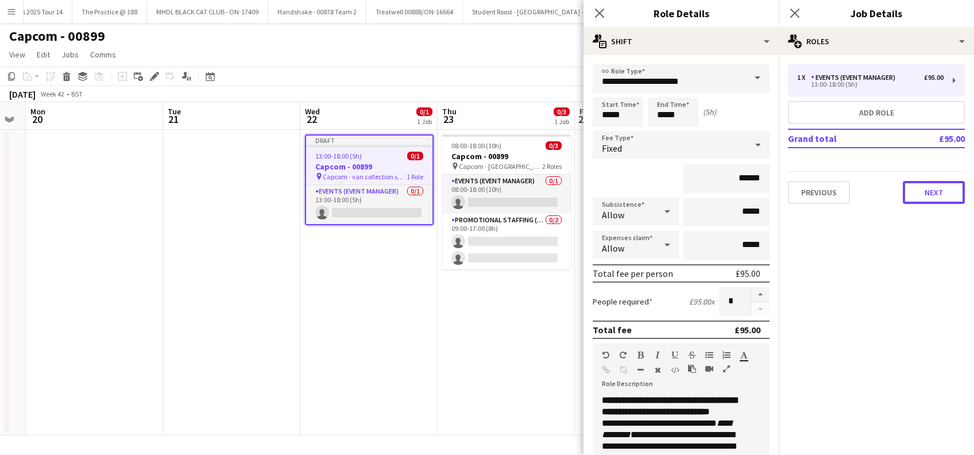
click at [931, 191] on button "Next" at bounding box center [934, 192] width 62 height 23
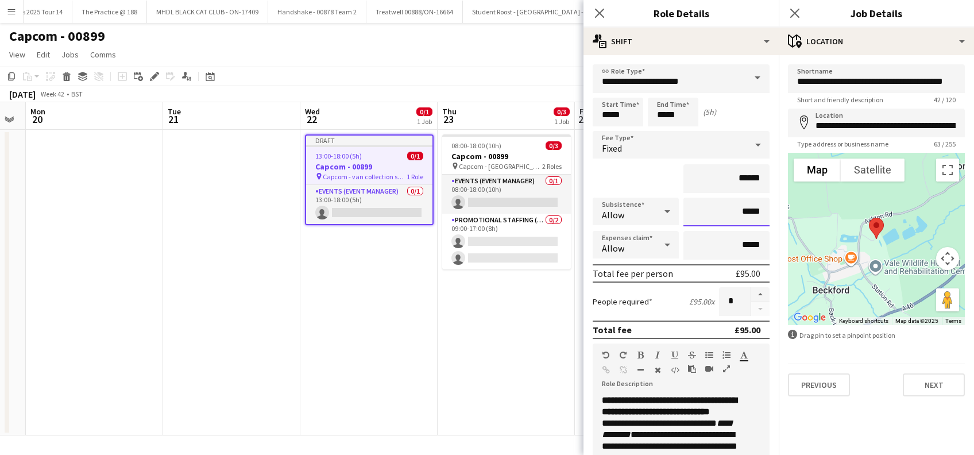
click at [734, 210] on input "*****" at bounding box center [727, 212] width 86 height 29
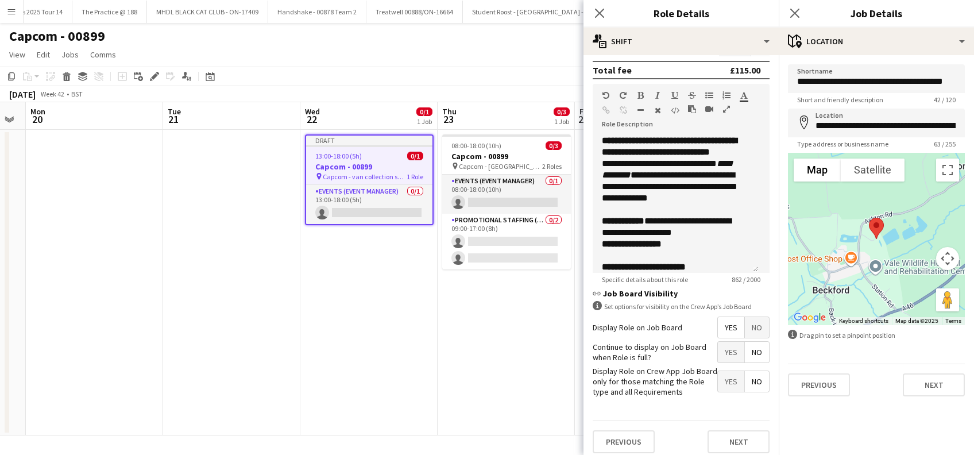
scroll to position [276, 0]
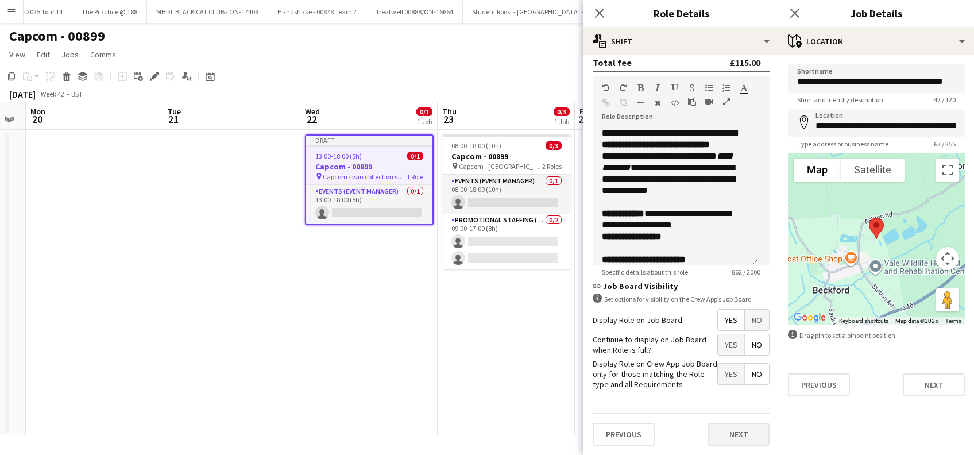
type input "******"
click at [742, 428] on button "Next" at bounding box center [739, 434] width 62 height 23
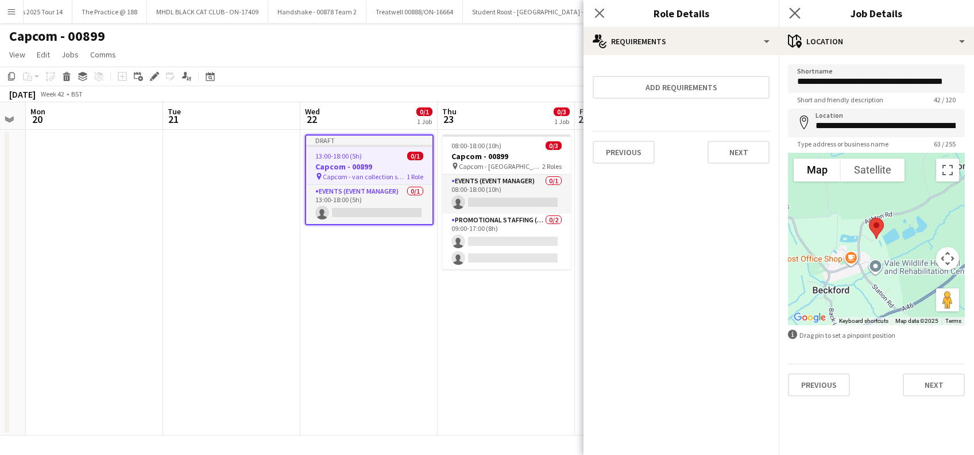
drag, startPoint x: 799, startPoint y: 14, endPoint x: 795, endPoint y: 19, distance: 6.6
click at [799, 14] on icon "Close pop-in" at bounding box center [794, 12] width 11 height 11
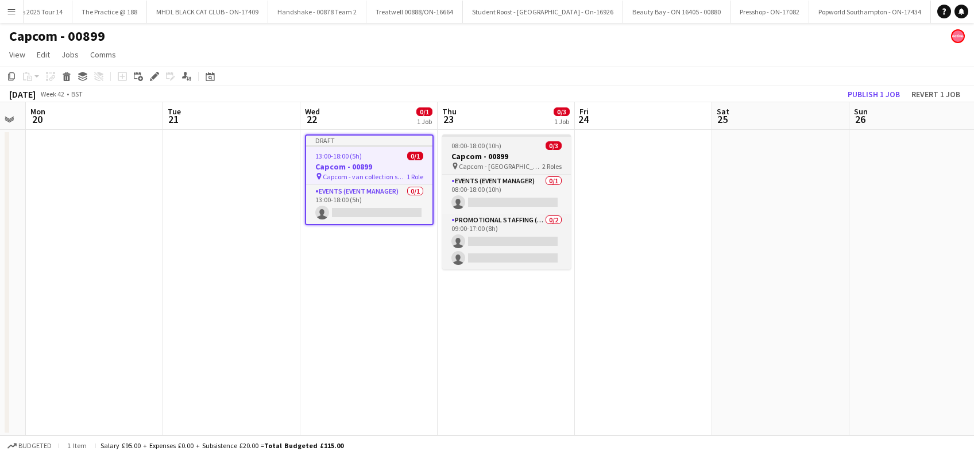
click at [468, 152] on h3 "Capcom - 00899" at bounding box center [506, 156] width 129 height 10
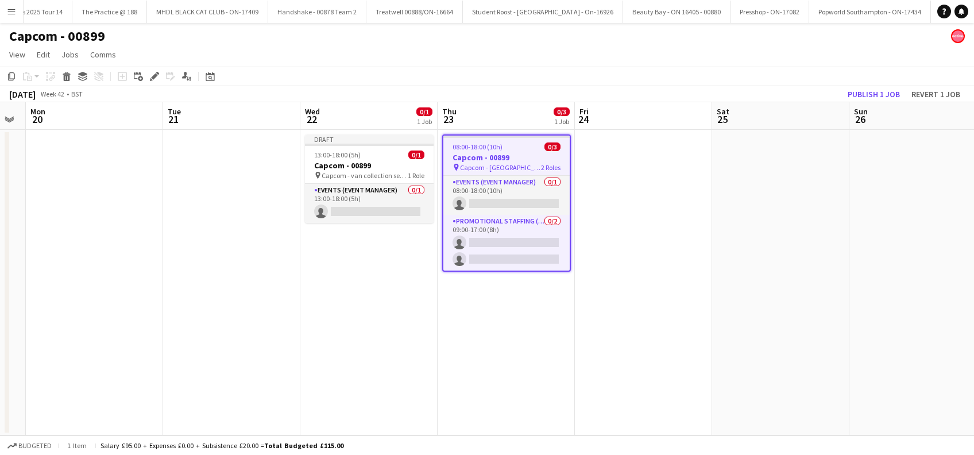
scroll to position [0, 523]
drag, startPoint x: 153, startPoint y: 74, endPoint x: 229, endPoint y: 122, distance: 89.7
click at [153, 74] on icon "Edit" at bounding box center [154, 76] width 9 height 9
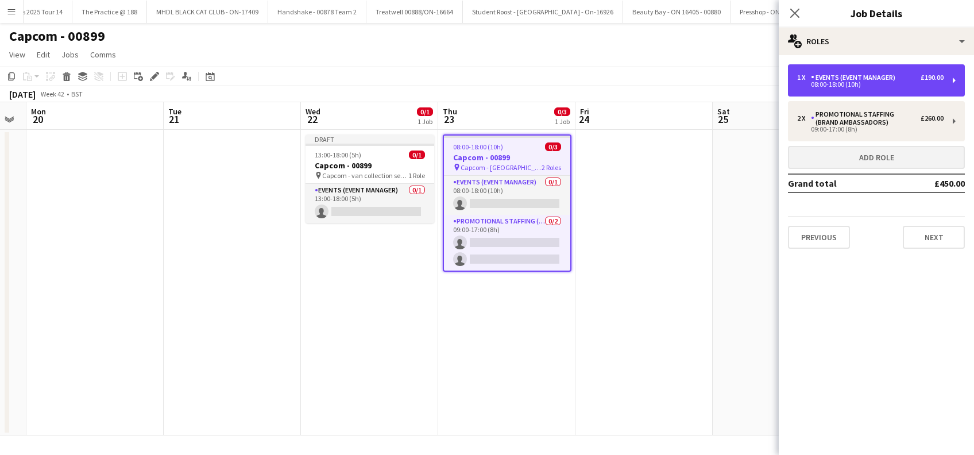
click at [885, 86] on div "08:00-18:00 (10h)" at bounding box center [870, 85] width 146 height 6
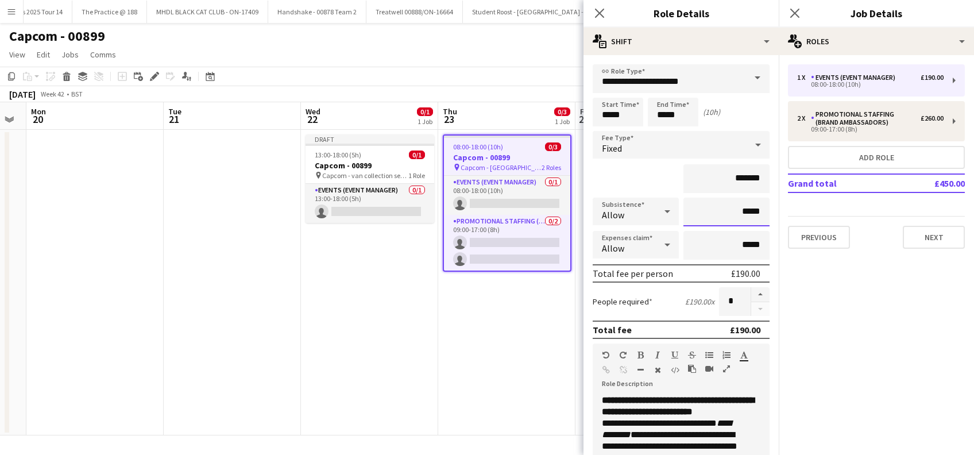
click at [734, 212] on input "*****" at bounding box center [727, 212] width 86 height 29
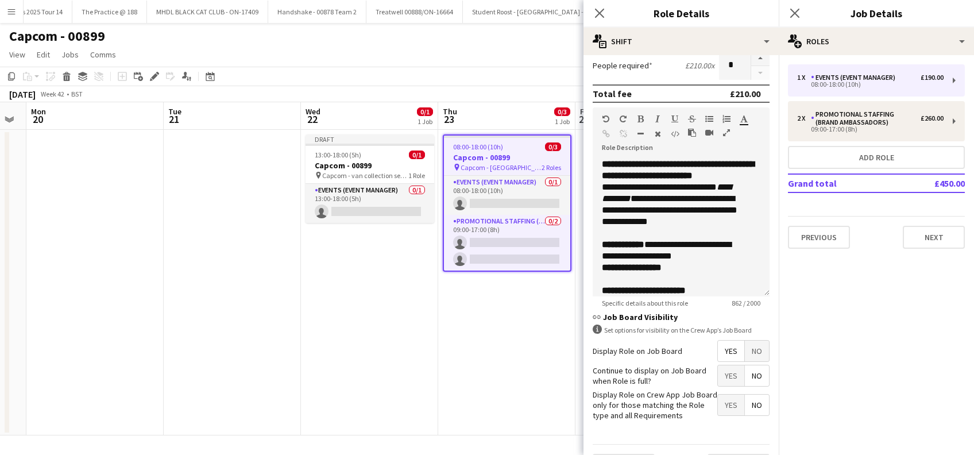
scroll to position [276, 0]
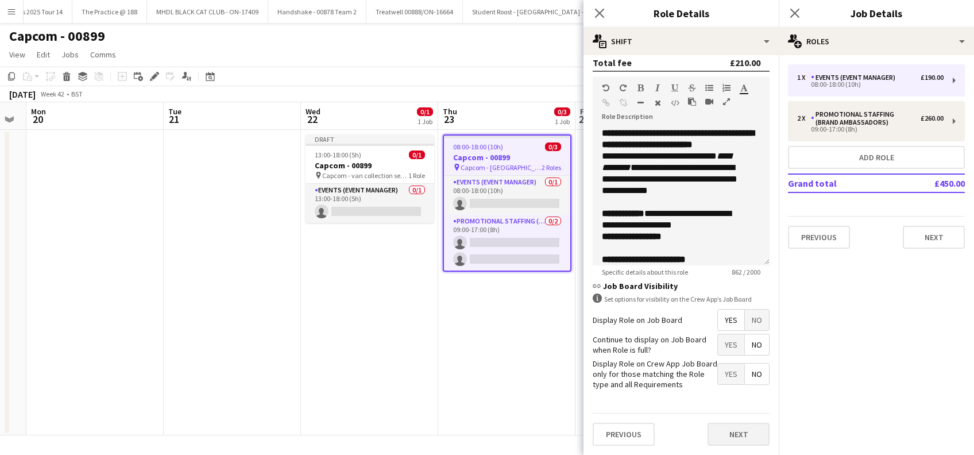
type input "******"
drag, startPoint x: 735, startPoint y: 436, endPoint x: 793, endPoint y: 246, distance: 198.3
click at [735, 435] on button "Next" at bounding box center [739, 434] width 62 height 23
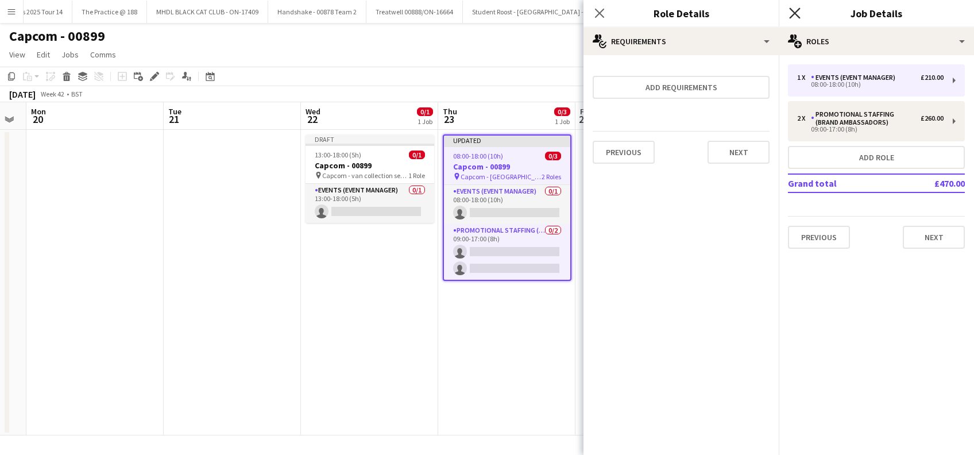
click at [793, 10] on icon "Close pop-in" at bounding box center [794, 12] width 11 height 11
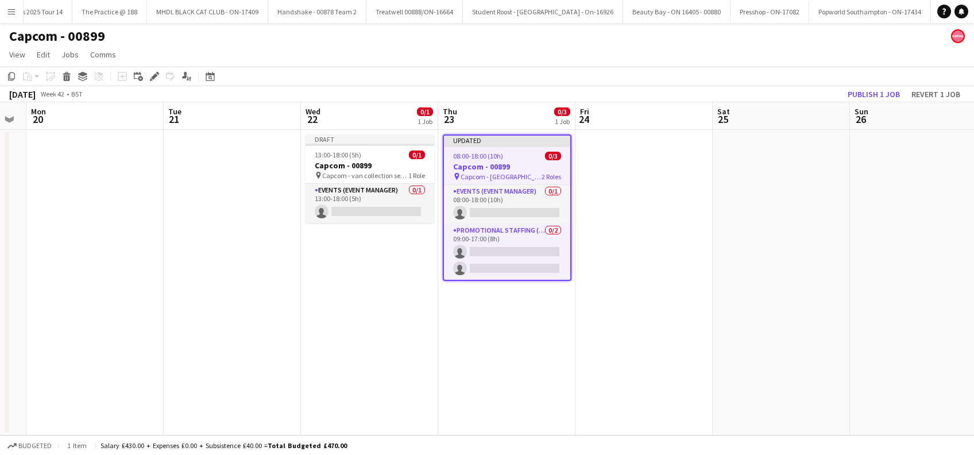
click at [629, 255] on app-date-cell at bounding box center [644, 283] width 137 height 306
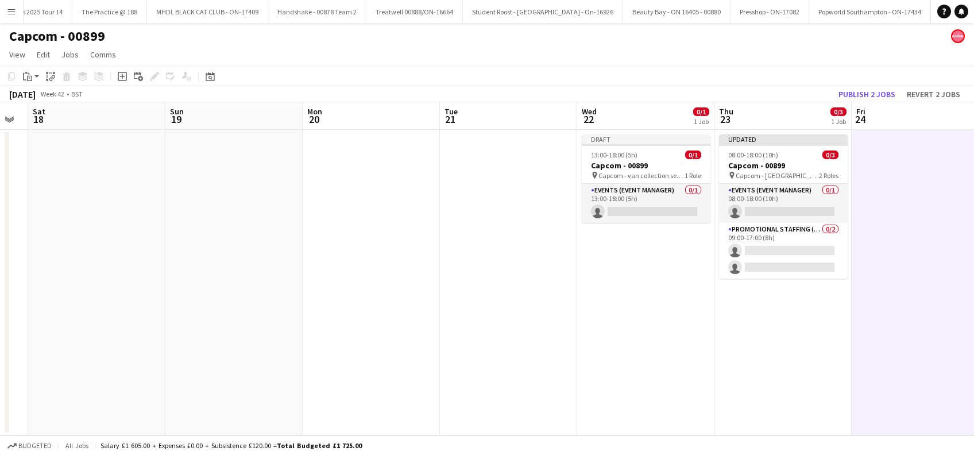
drag, startPoint x: 360, startPoint y: 320, endPoint x: 580, endPoint y: 350, distance: 222.0
click at [607, 354] on app-calendar-viewport "Thu 16 0/1 1 Job Fri 17 Sat 18 Sun 19 Mon 20 Tue 21 Wed 22 0/1 1 Job Thu 23 0/3…" at bounding box center [487, 268] width 974 height 333
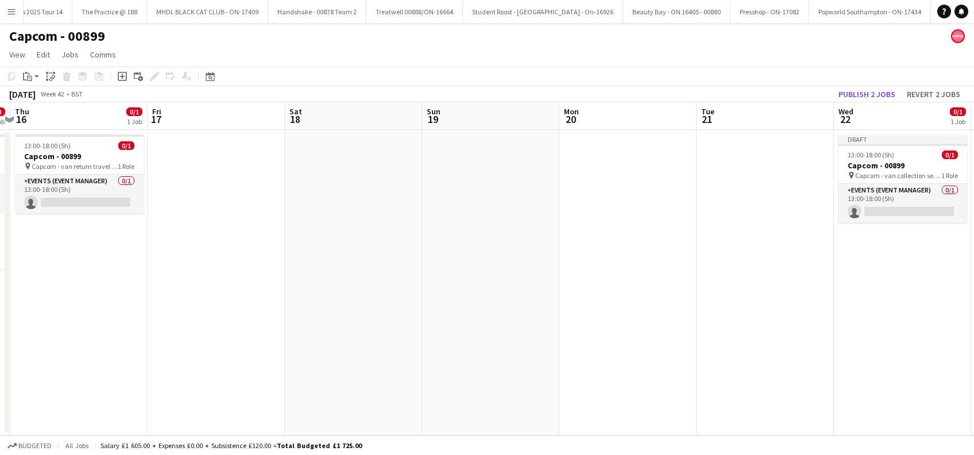
drag, startPoint x: 489, startPoint y: 348, endPoint x: 666, endPoint y: 354, distance: 177.0
click at [712, 354] on app-calendar-viewport "Wed 15 0/3 1 Job Thu 16 0/1 1 Job Fri 17 Sat 18 Sun 19 Mon 20 Tue 21 Wed 22 0/1…" at bounding box center [487, 268] width 974 height 333
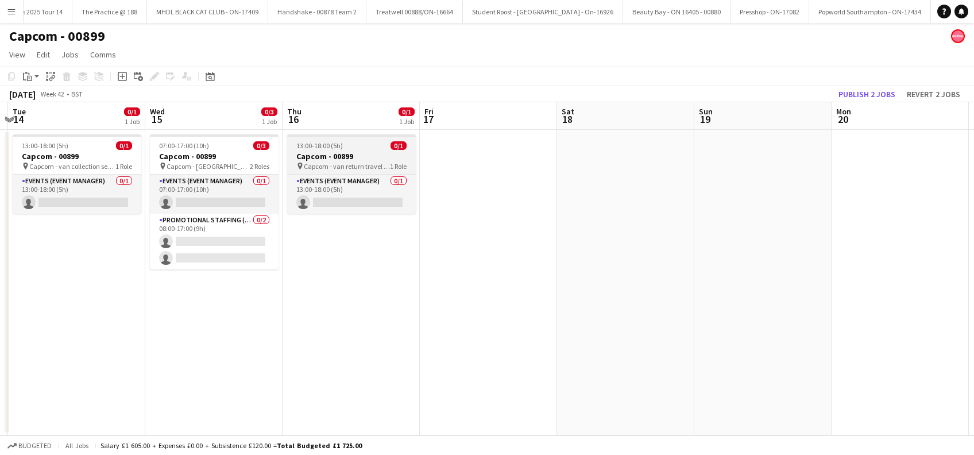
click at [340, 155] on h3 "Capcom - 00899" at bounding box center [351, 156] width 129 height 10
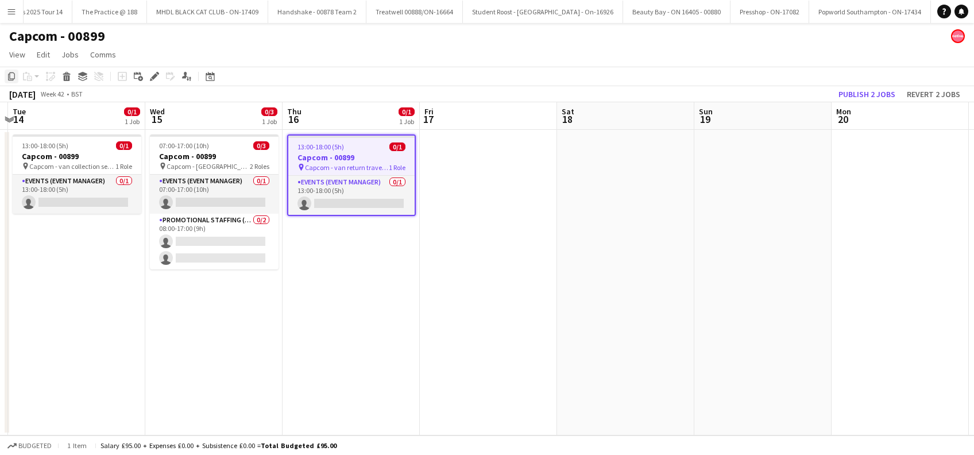
click at [10, 76] on icon "Copy" at bounding box center [11, 76] width 9 height 9
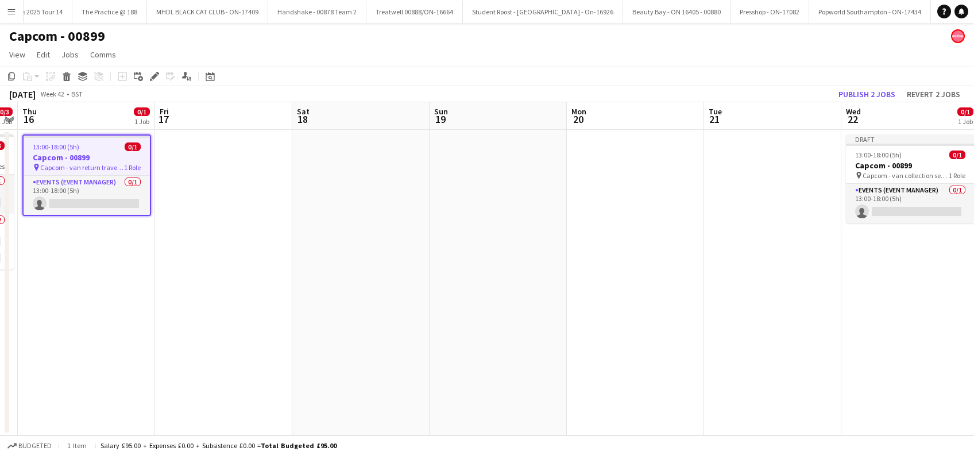
drag, startPoint x: 698, startPoint y: 320, endPoint x: 290, endPoint y: 321, distance: 408.5
click at [260, 322] on app-calendar-viewport "Mon 13 Tue 14 0/1 1 Job Wed 15 0/3 1 Job Thu 16 0/1 1 Job Fri 17 Sat 18 Sun 19 …" at bounding box center [487, 268] width 974 height 333
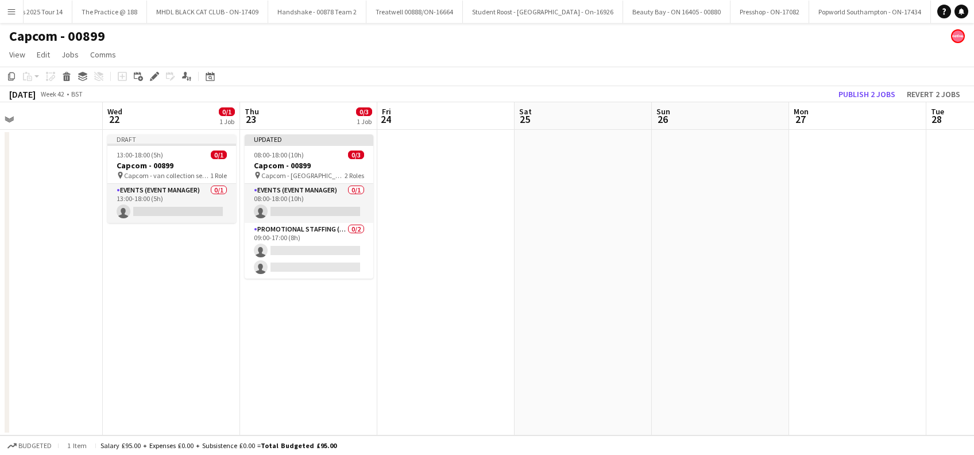
drag, startPoint x: 592, startPoint y: 337, endPoint x: 641, endPoint y: 304, distance: 58.6
click at [577, 337] on app-calendar-viewport "Fri 17 Sat 18 Sun 19 Mon 20 Tue 21 Wed 22 0/1 1 Job Thu 23 0/3 1 Job Fri 24 Sat…" at bounding box center [487, 268] width 974 height 333
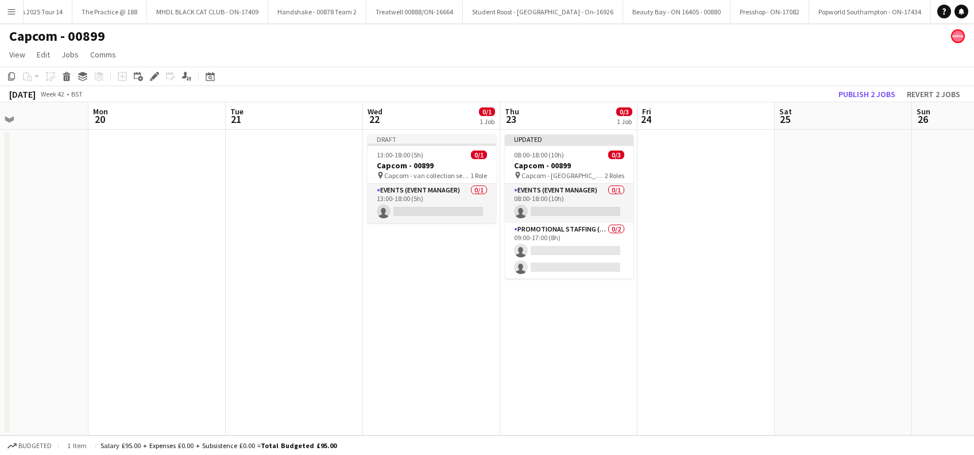
click at [724, 181] on app-date-cell at bounding box center [706, 283] width 137 height 306
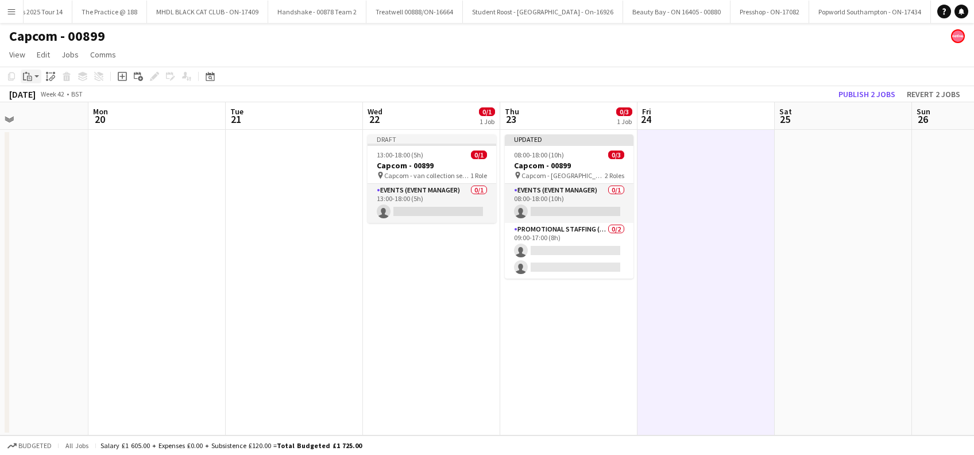
click at [29, 74] on icon "Paste" at bounding box center [27, 76] width 9 height 9
click at [36, 95] on link "Paste Ctrl+V" at bounding box center [84, 98] width 108 height 10
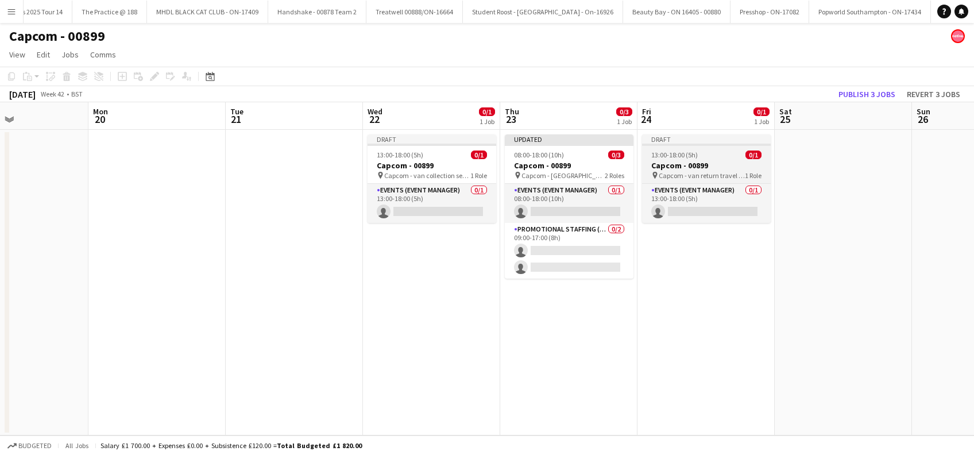
click at [703, 173] on span "Capcom - van return travel day" at bounding box center [702, 175] width 86 height 9
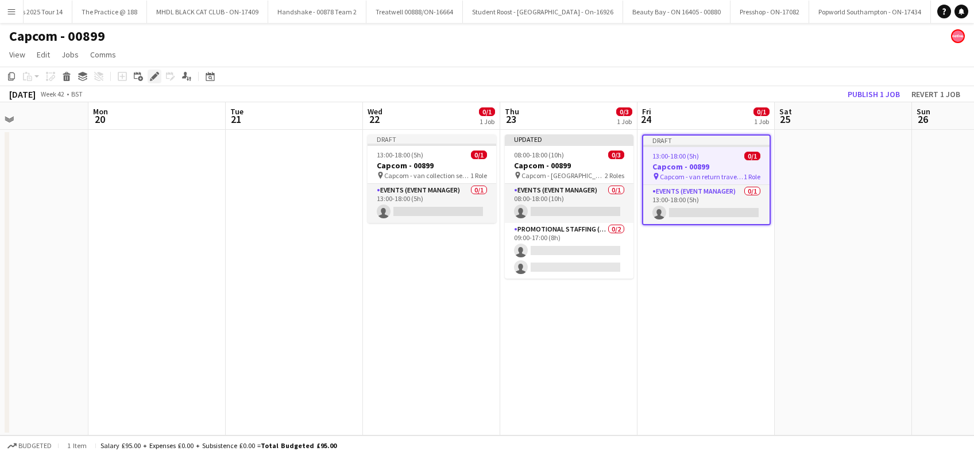
click at [152, 79] on icon "Edit" at bounding box center [154, 76] width 9 height 9
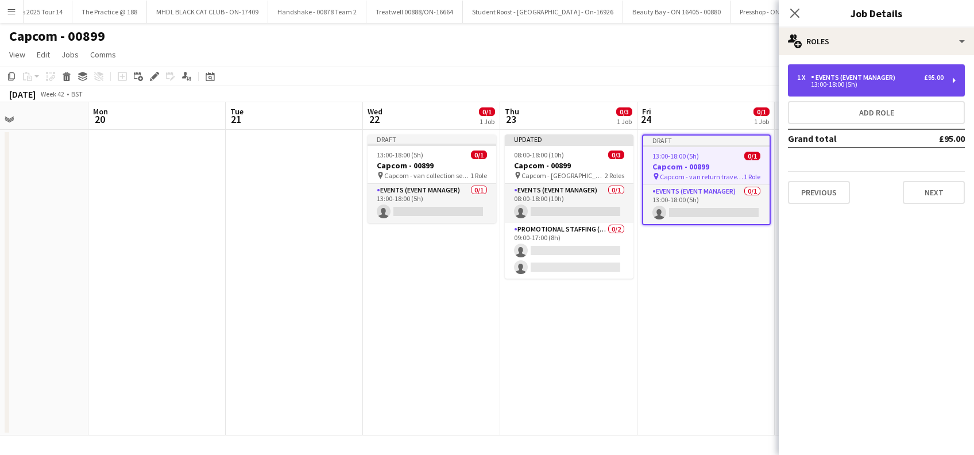
click at [904, 86] on div "13:00-18:00 (5h)" at bounding box center [870, 85] width 146 height 6
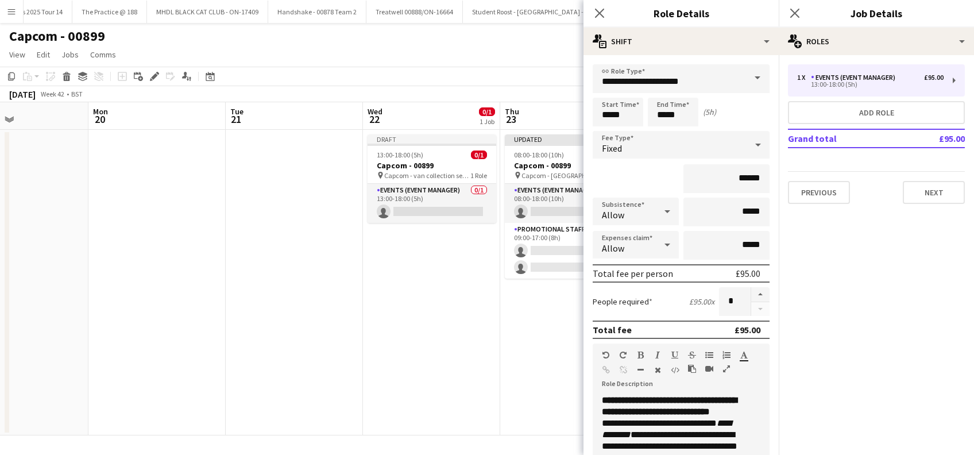
drag, startPoint x: 373, startPoint y: 350, endPoint x: 480, endPoint y: 344, distance: 107.1
click at [375, 350] on app-date-cell "Draft 13:00-18:00 (5h) 0/1 Capcom - 00899 pin Capcom - van collection set up tr…" at bounding box center [431, 283] width 137 height 306
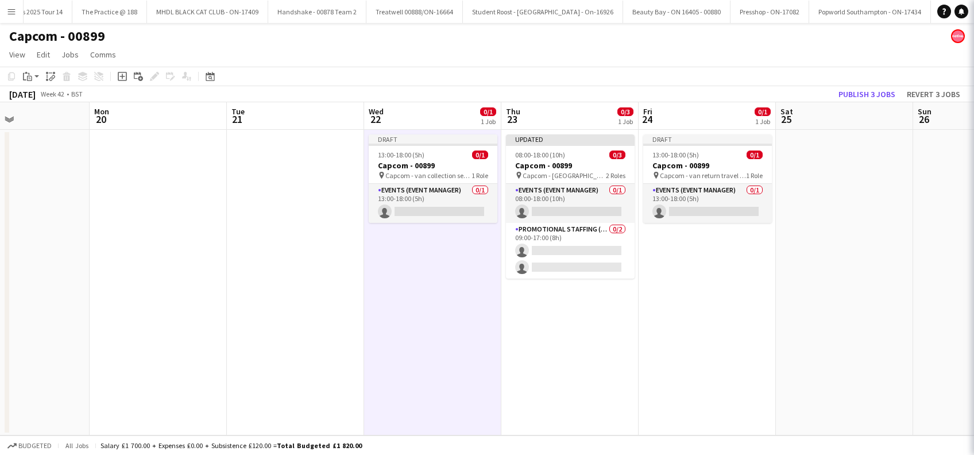
click at [527, 352] on app-date-cell "Updated 08:00-18:00 (10h) 0/3 Capcom - 00899 pin Capcom - Cambridge 2 Roles Eve…" at bounding box center [570, 283] width 137 height 306
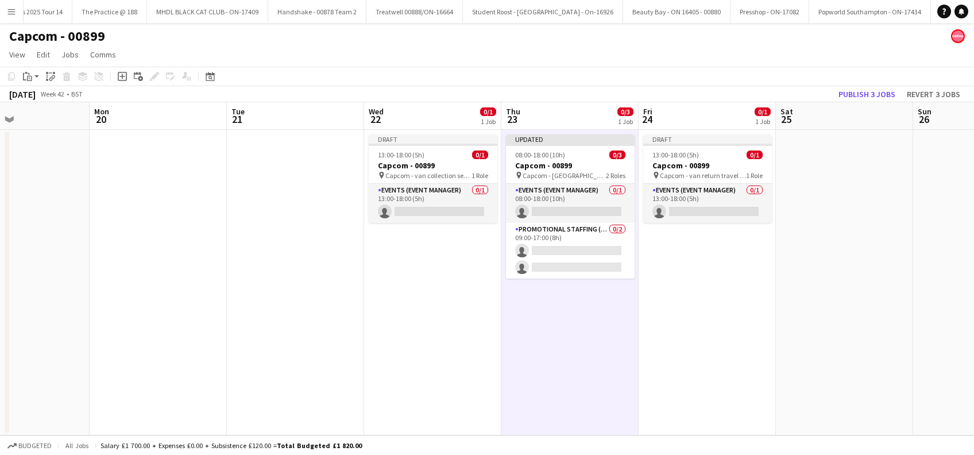
drag, startPoint x: 740, startPoint y: 336, endPoint x: 799, endPoint y: 276, distance: 84.5
click at [741, 335] on app-date-cell "Draft 13:00-18:00 (5h) 0/1 Capcom - 00899 pin Capcom - van return travel day 1 …" at bounding box center [707, 283] width 137 height 306
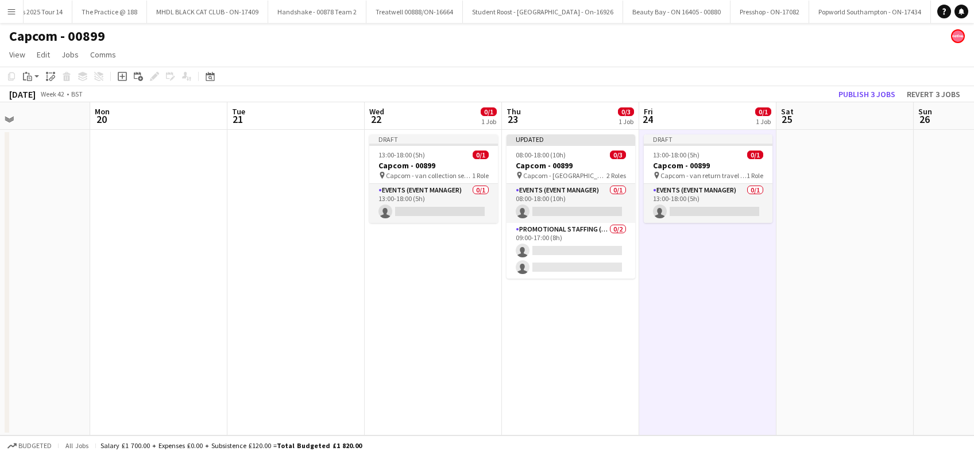
click at [832, 214] on app-date-cell at bounding box center [845, 283] width 137 height 306
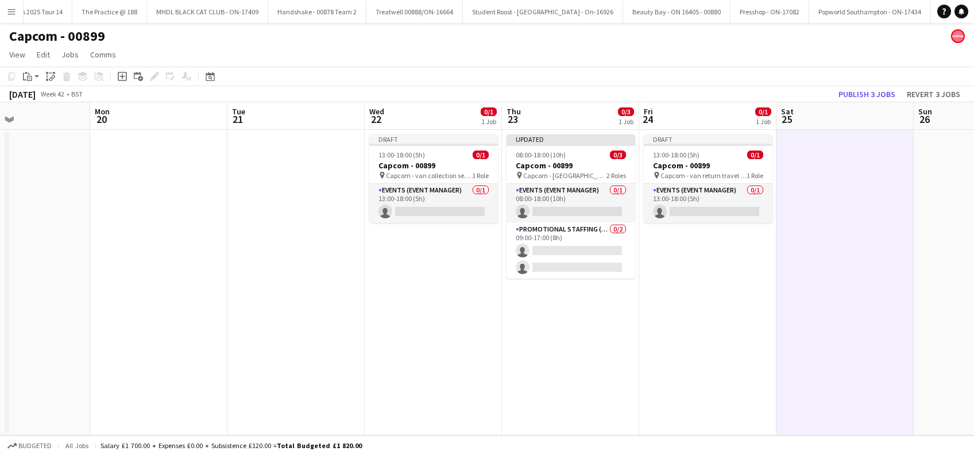
scroll to position [0, 322]
click at [863, 98] on button "Publish 3 jobs" at bounding box center [867, 94] width 66 height 15
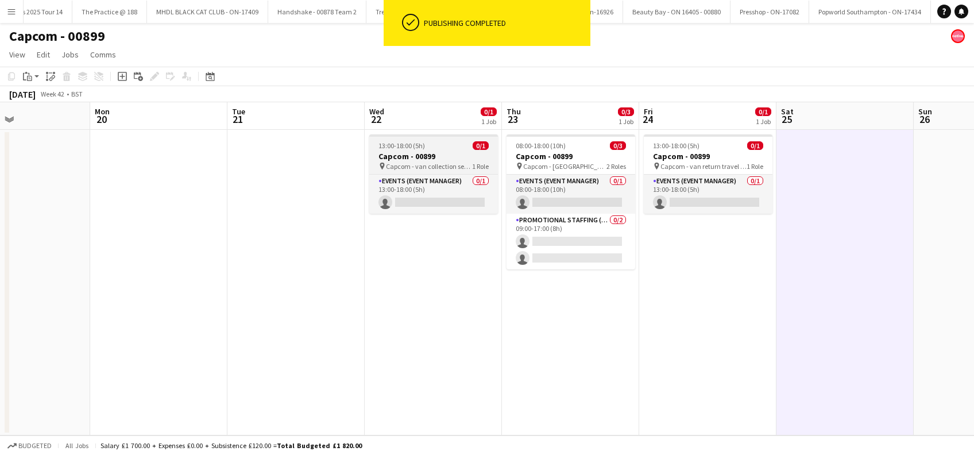
click at [419, 162] on span "Capcom - van collection set up travel day" at bounding box center [429, 166] width 86 height 9
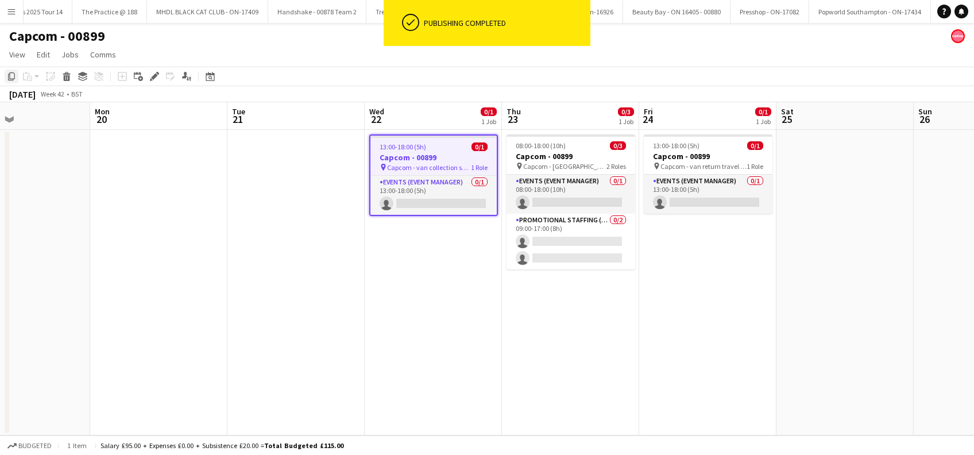
click at [12, 76] on icon "Copy" at bounding box center [11, 76] width 9 height 9
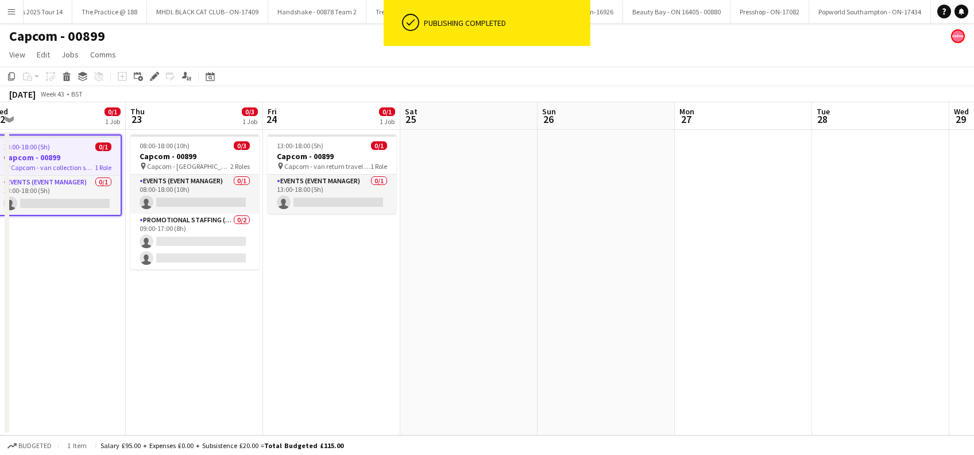
drag, startPoint x: 818, startPoint y: 261, endPoint x: 639, endPoint y: 302, distance: 183.7
click at [441, 276] on app-calendar-viewport "Sun 19 Mon 20 Tue 21 Wed 22 0/1 1 Job Thu 23 0/3 1 Job Fri 24 0/1 1 Job Sat 25 …" at bounding box center [487, 268] width 974 height 333
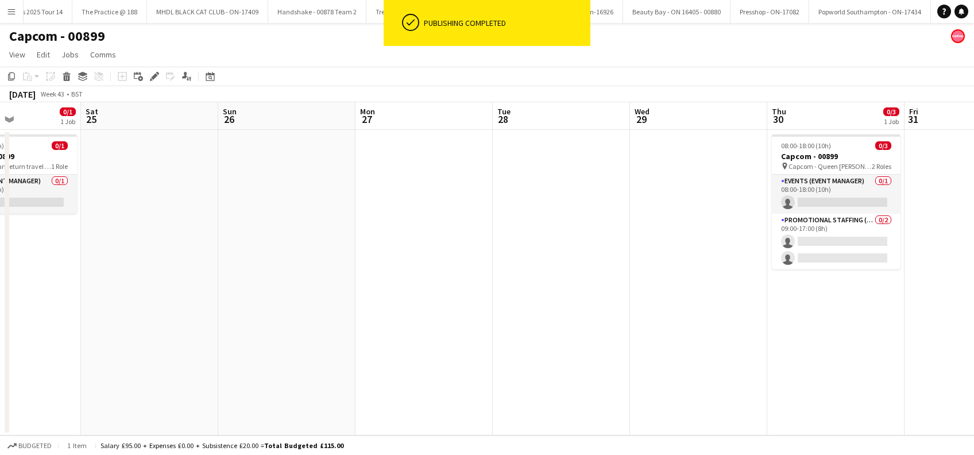
drag, startPoint x: 500, startPoint y: 317, endPoint x: 622, endPoint y: 321, distance: 121.9
click at [478, 321] on app-calendar-viewport "Tue 21 Wed 22 0/1 1 Job Thu 23 0/3 1 Job Fri 24 0/1 1 Job Sat 25 Sun 26 Mon 27 …" at bounding box center [487, 268] width 974 height 333
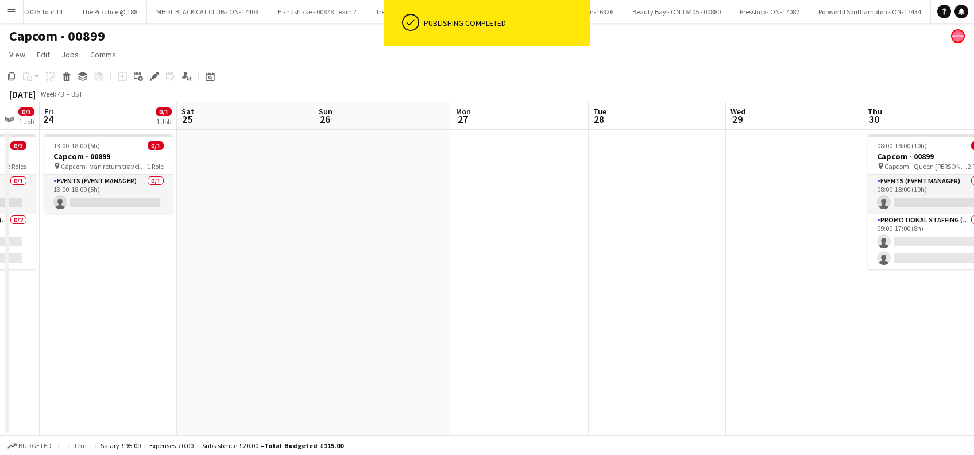
click at [639, 317] on app-calendar-viewport "Tue 21 Wed 22 0/1 1 Job Thu 23 0/3 1 Job Fri 24 0/1 1 Job Sat 25 Sun 26 Mon 27 …" at bounding box center [487, 268] width 974 height 333
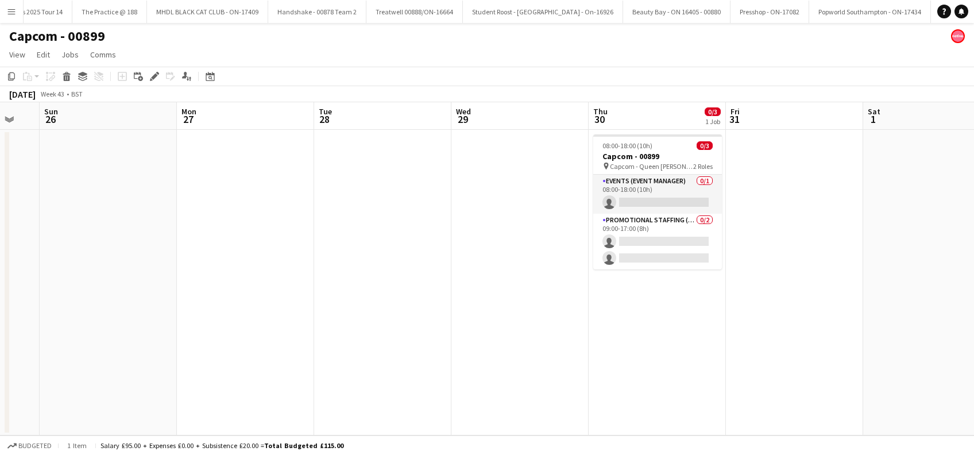
click at [538, 214] on app-date-cell at bounding box center [520, 283] width 137 height 306
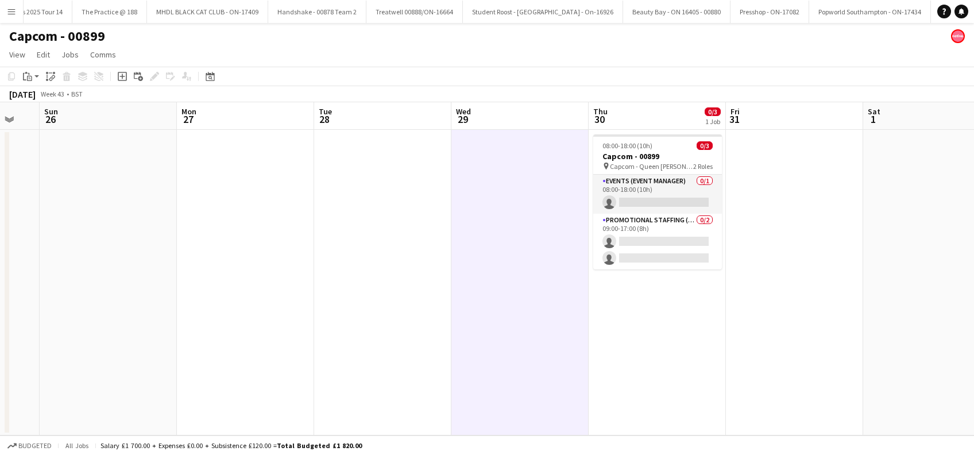
scroll to position [0, 372]
click at [28, 78] on icon at bounding box center [29, 78] width 5 height 5
click at [34, 98] on link "Paste Ctrl+V" at bounding box center [84, 98] width 108 height 10
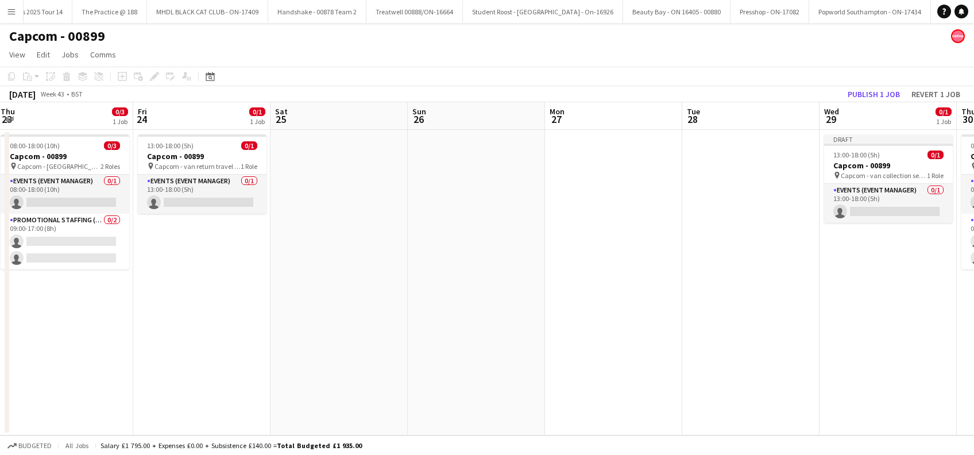
drag, startPoint x: 235, startPoint y: 292, endPoint x: 509, endPoint y: 307, distance: 274.4
click at [877, 304] on app-calendar-viewport "Tue 21 Wed 22 0/1 1 Job Thu 23 0/3 1 Job Fri 24 0/1 1 Job Sat 25 Sun 26 Mon 27 …" at bounding box center [487, 268] width 974 height 333
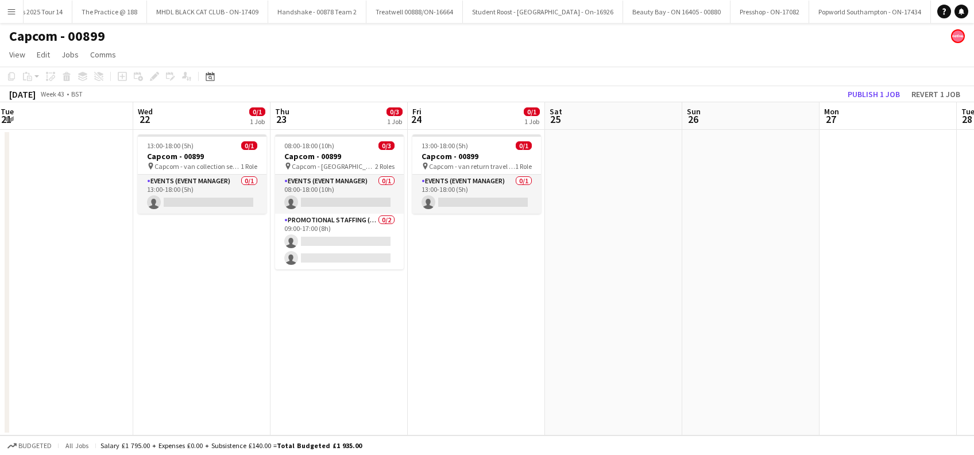
click at [297, 304] on app-calendar-viewport "Sun 19 Mon 20 Tue 21 Wed 22 0/1 1 Job Thu 23 0/3 1 Job Fri 24 0/1 1 Job Sat 25 …" at bounding box center [487, 268] width 974 height 333
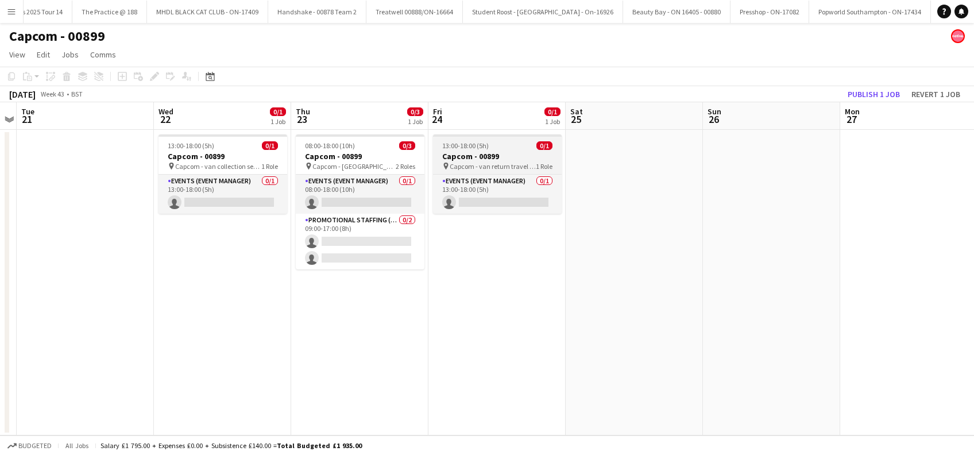
click at [472, 165] on span "Capcom - van return travel day" at bounding box center [493, 166] width 86 height 9
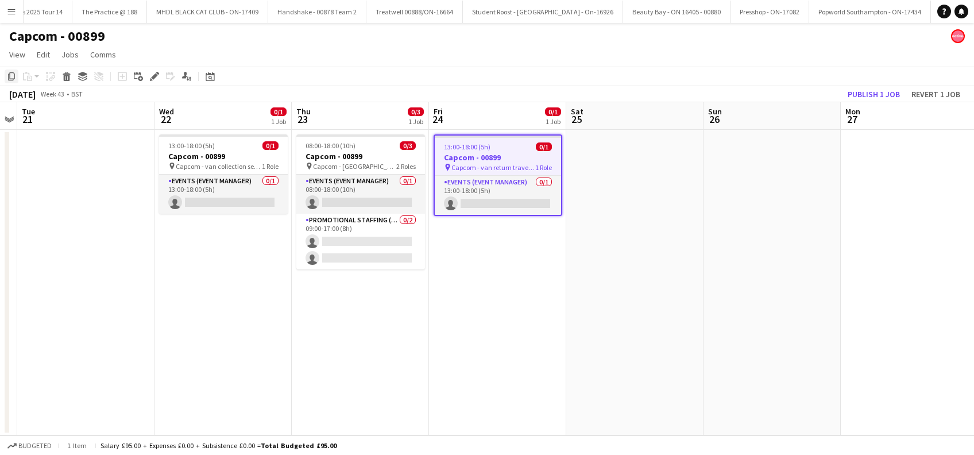
click at [9, 70] on div "Copy" at bounding box center [12, 77] width 14 height 14
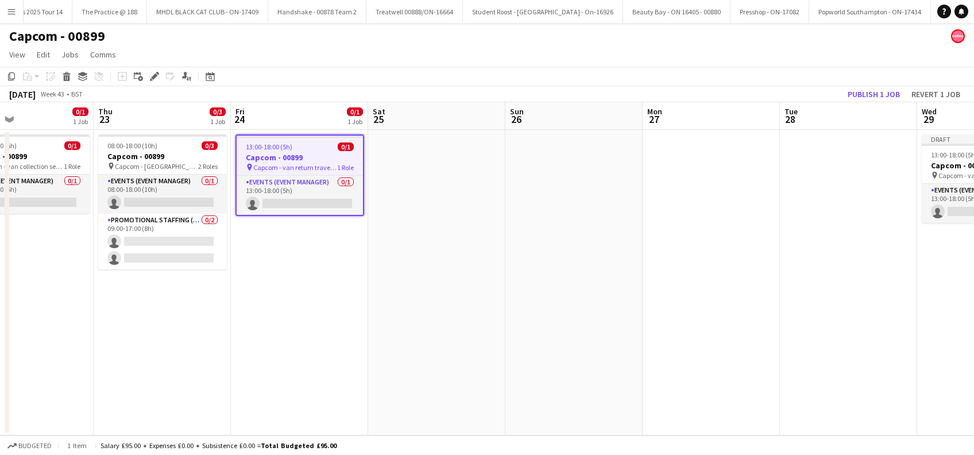
click at [242, 248] on app-calendar-viewport "Sun 19 Mon 20 Tue 21 Wed 22 0/1 1 Job Thu 23 0/3 1 Job Fri 24 0/1 1 Job Sat 25 …" at bounding box center [487, 268] width 974 height 333
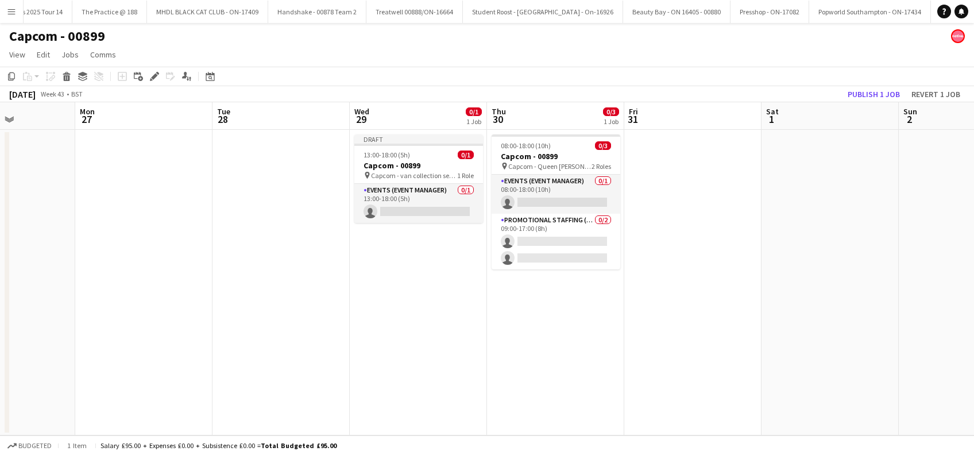
drag, startPoint x: 635, startPoint y: 291, endPoint x: 427, endPoint y: 304, distance: 208.4
click at [424, 304] on app-calendar-viewport "Thu 23 0/3 1 Job Fri 24 0/1 1 Job Sat 25 Sun 26 Mon 27 Tue 28 Wed 29 0/1 1 Job …" at bounding box center [487, 268] width 974 height 333
click at [749, 196] on app-date-cell at bounding box center [693, 283] width 137 height 306
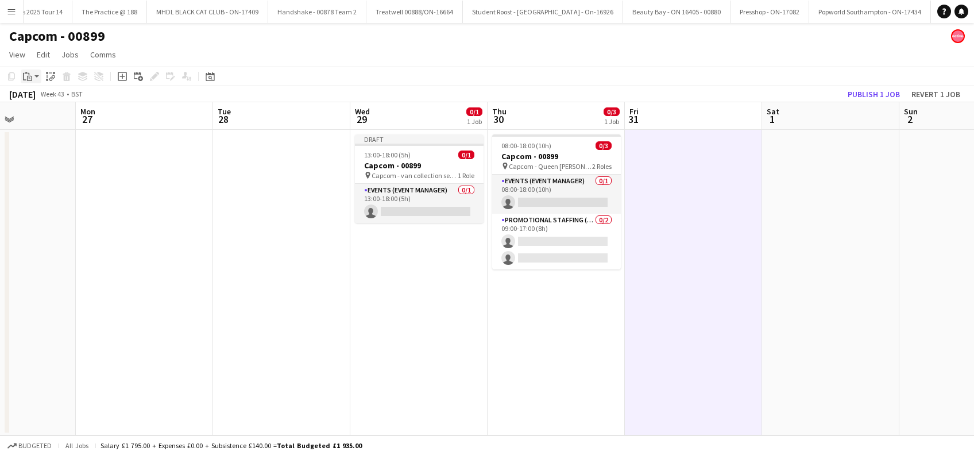
click at [25, 76] on icon "Paste" at bounding box center [27, 76] width 9 height 9
click at [34, 97] on link "Paste Ctrl+V" at bounding box center [84, 98] width 108 height 10
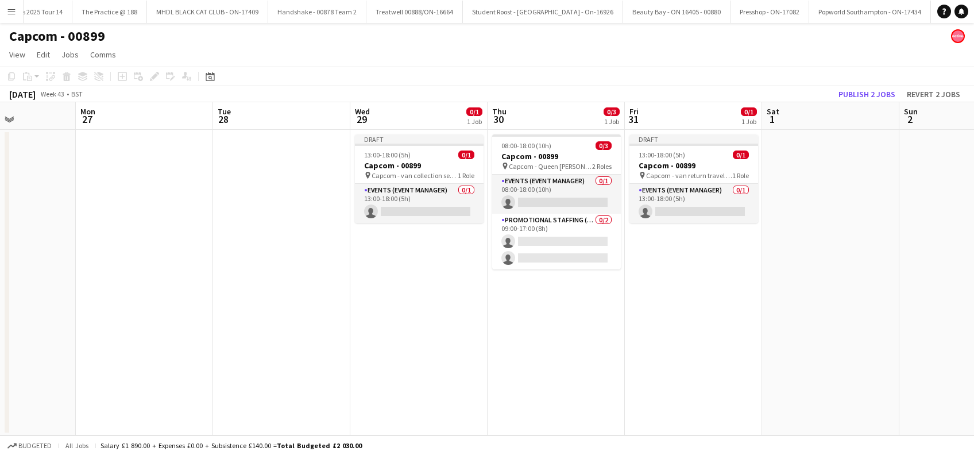
drag, startPoint x: 758, startPoint y: 308, endPoint x: 774, endPoint y: 234, distance: 75.8
click at [758, 308] on app-date-cell "Draft 13:00-18:00 (5h) 0/1 Capcom - 00899 pin Capcom - van return travel day 1 …" at bounding box center [693, 283] width 137 height 306
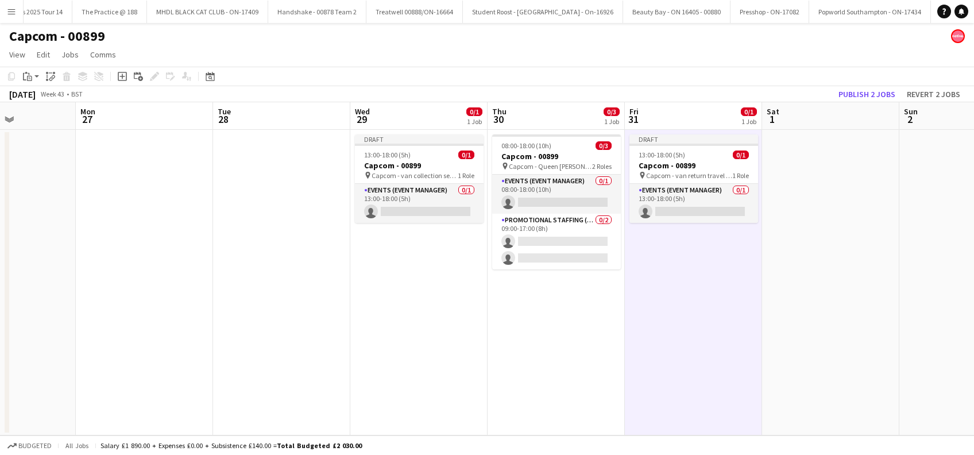
click at [855, 169] on app-date-cell at bounding box center [830, 283] width 137 height 306
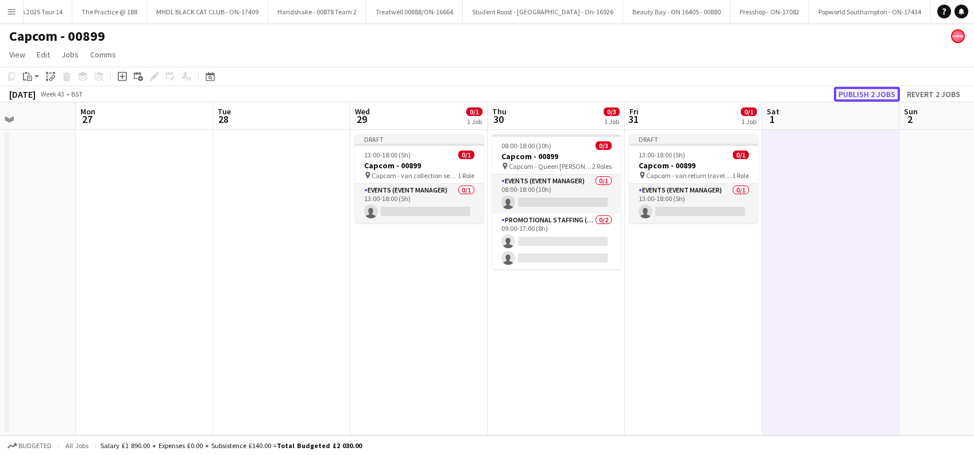
click at [857, 97] on button "Publish 2 jobs" at bounding box center [867, 94] width 66 height 15
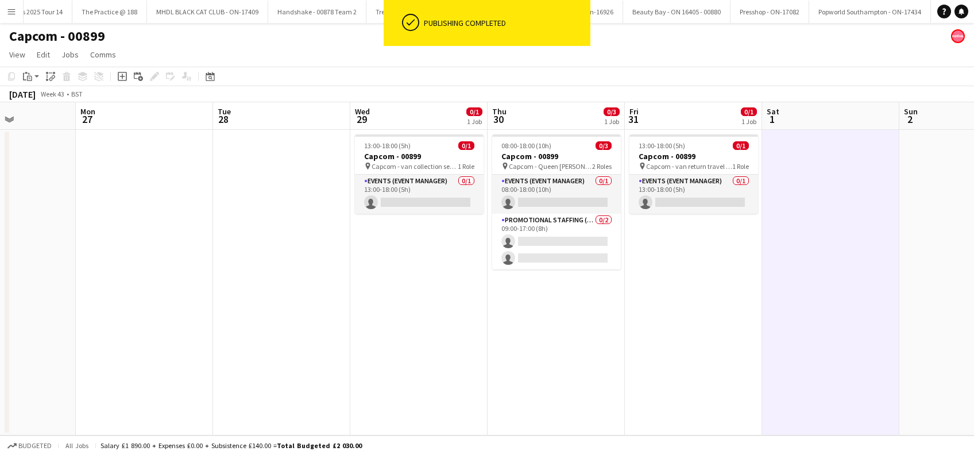
drag, startPoint x: 372, startPoint y: 320, endPoint x: 408, endPoint y: 315, distance: 36.0
click at [408, 315] on app-calendar-viewport "Thu 23 0/3 1 Job Fri 24 0/1 1 Job Sat 25 Sun 26 Mon 27 Tue 28 Wed 29 0/1 1 Job …" at bounding box center [487, 268] width 974 height 333
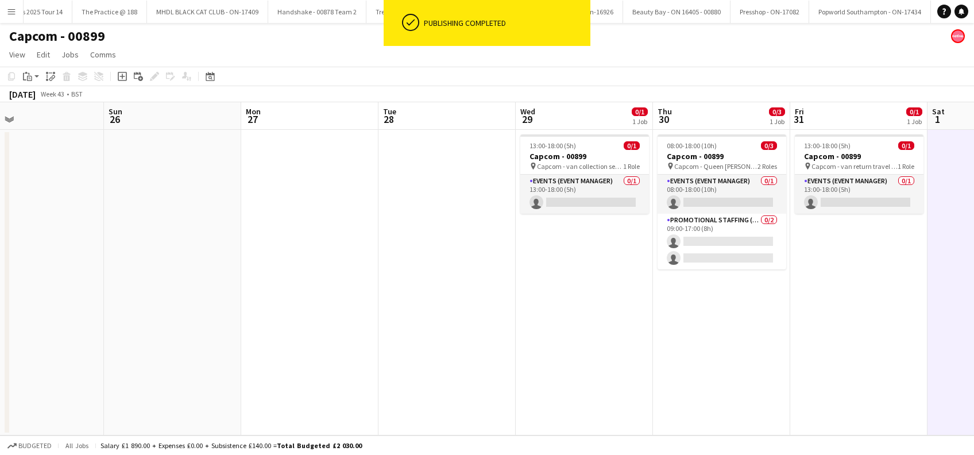
drag, startPoint x: 246, startPoint y: 312, endPoint x: 514, endPoint y: 322, distance: 267.3
click at [514, 322] on app-calendar-viewport "Thu 23 0/3 1 Job Fri 24 0/1 1 Job Sat 25 Sun 26 Mon 27 Tue 28 Wed 29 0/1 1 Job …" at bounding box center [487, 268] width 974 height 333
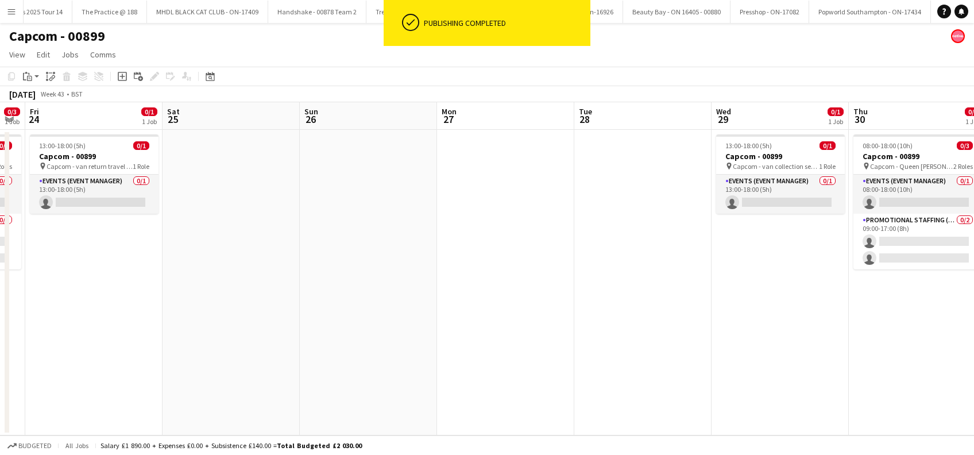
drag, startPoint x: 251, startPoint y: 315, endPoint x: 584, endPoint y: 323, distance: 332.7
click at [584, 323] on app-calendar-viewport "Wed 22 0/1 1 Job Thu 23 0/3 1 Job Fri 24 0/1 1 Job Sat 25 Sun 26 Mon 27 Tue 28 …" at bounding box center [487, 268] width 974 height 333
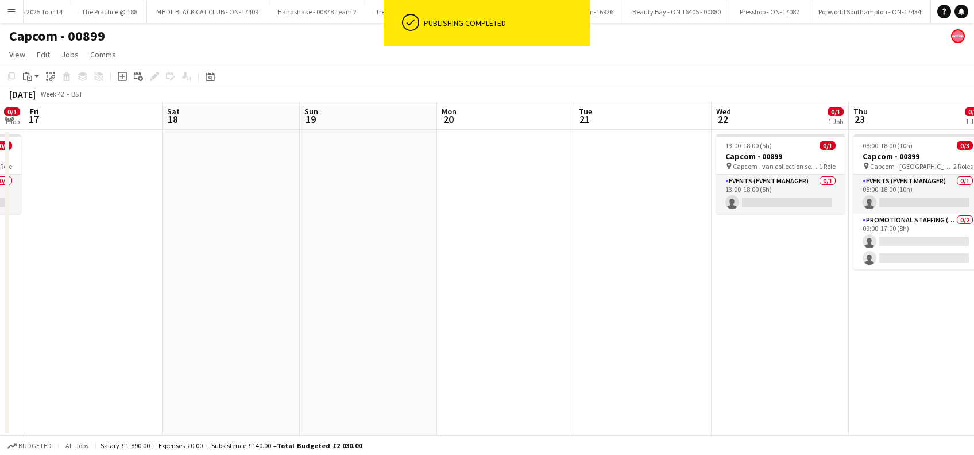
drag, startPoint x: 564, startPoint y: 376, endPoint x: 619, endPoint y: 377, distance: 55.2
click at [619, 377] on app-calendar-viewport "Wed 15 0/3 1 Job Thu 16 0/1 1 Job Fri 17 Sat 18 Sun 19 Mon 20 Tue 21 Wed 22 0/1…" at bounding box center [487, 268] width 974 height 333
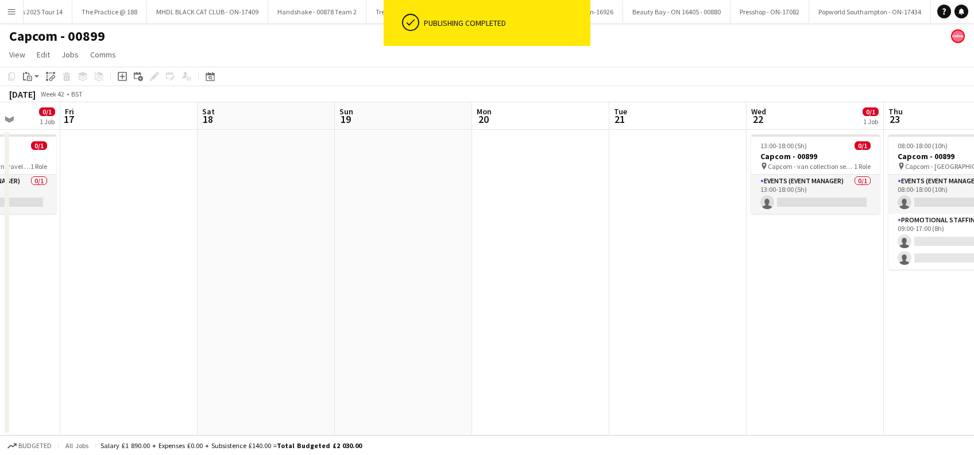
drag, startPoint x: 106, startPoint y: 325, endPoint x: 150, endPoint y: 309, distance: 46.9
click at [518, 340] on app-calendar-viewport "Wed 15 0/3 1 Job Thu 16 0/1 1 Job Fri 17 Sat 18 Sun 19 Mon 20 Tue 21 Wed 22 0/1…" at bounding box center [487, 268] width 974 height 333
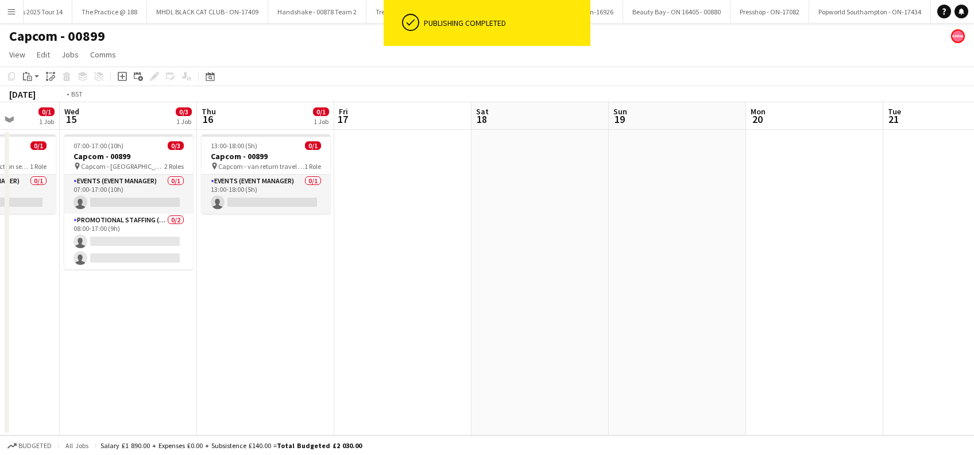
drag, startPoint x: 218, startPoint y: 335, endPoint x: 392, endPoint y: 339, distance: 173.5
click at [391, 340] on app-calendar-viewport "Sun 12 Mon 13 Tue 14 0/1 1 Job Wed 15 0/3 1 Job Thu 16 0/1 1 Job Fri 17 Sat 18 …" at bounding box center [487, 268] width 974 height 333
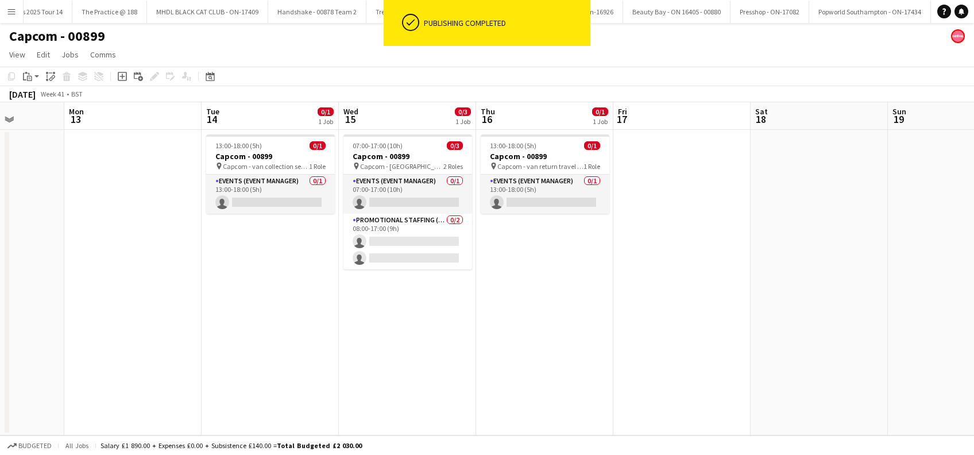
click at [413, 374] on app-date-cell "07:00-17:00 (10h) 0/3 Capcom - 00899 pin Capcom - Leeds 2 Roles Events (Event M…" at bounding box center [407, 283] width 137 height 306
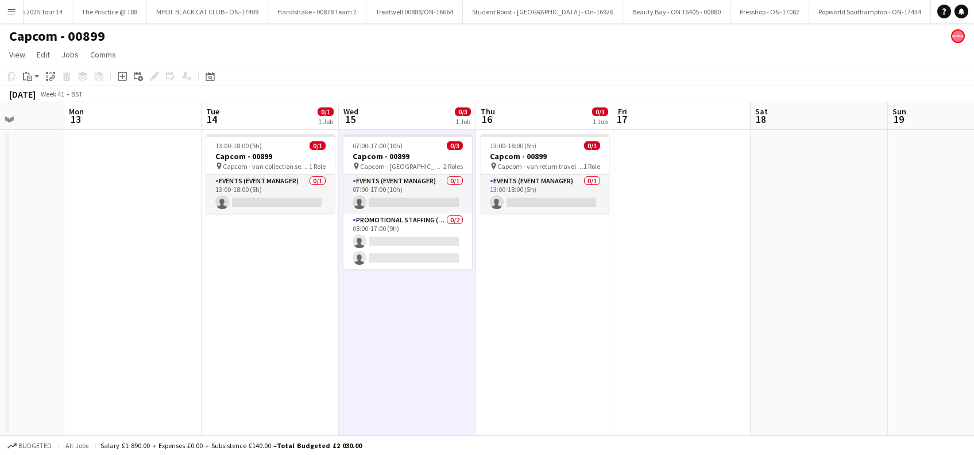
click at [584, 352] on app-date-cell "13:00-18:00 (5h) 0/1 Capcom - 00899 pin Capcom - van return travel day 1 Role E…" at bounding box center [544, 283] width 137 height 306
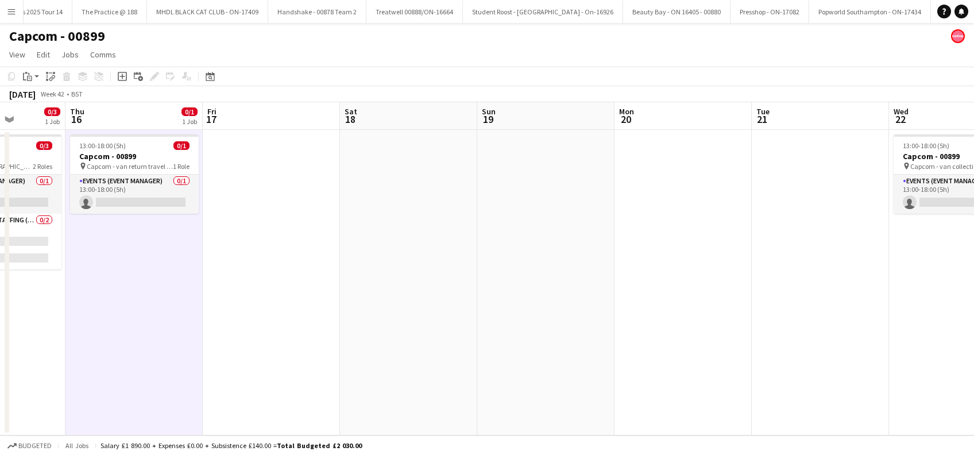
drag, startPoint x: 817, startPoint y: 378, endPoint x: 334, endPoint y: 390, distance: 482.7
click at [334, 391] on app-calendar-viewport "Mon 13 Tue 14 0/1 1 Job Wed 15 0/3 1 Job Thu 16 0/1 1 Job Fri 17 Sat 18 Sun 19 …" at bounding box center [487, 268] width 974 height 333
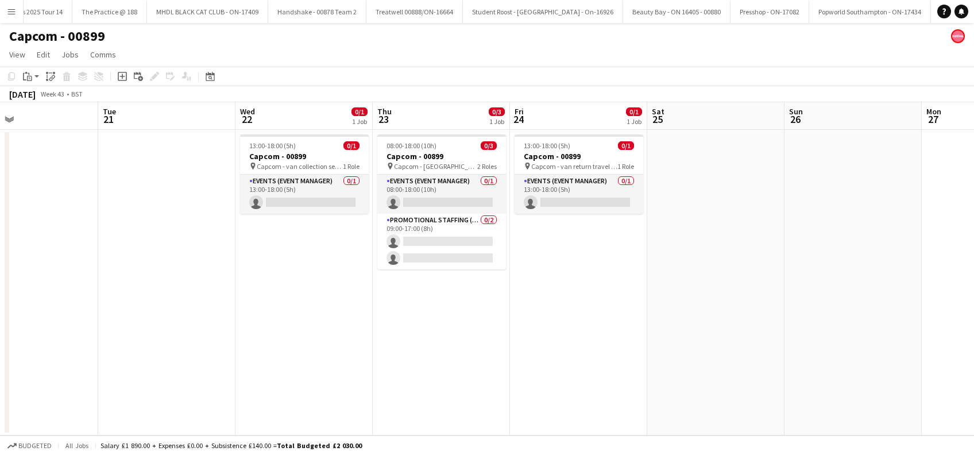
drag, startPoint x: 463, startPoint y: 387, endPoint x: 384, endPoint y: 395, distance: 79.1
click at [348, 394] on app-calendar-viewport "Thu 16 0/1 1 Job Fri 17 Sat 18 Sun 19 Mon 20 Tue 21 Wed 22 0/1 1 Job Thu 23 0/3…" at bounding box center [487, 268] width 974 height 333
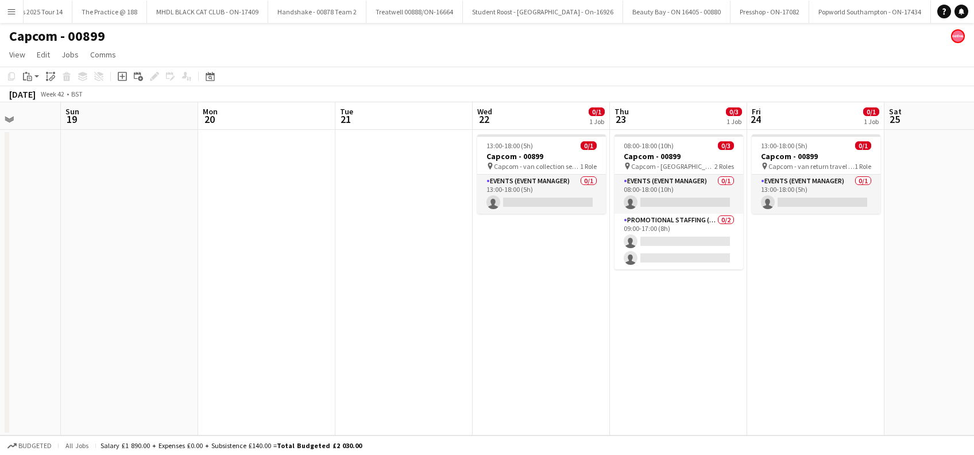
drag, startPoint x: 762, startPoint y: 402, endPoint x: 452, endPoint y: 389, distance: 311.0
click at [452, 389] on app-calendar-viewport "Thu 16 0/1 1 Job Fri 17 Sat 18 Sun 19 Mon 20 Tue 21 Wed 22 0/1 1 Job Thu 23 0/3…" at bounding box center [487, 268] width 974 height 333
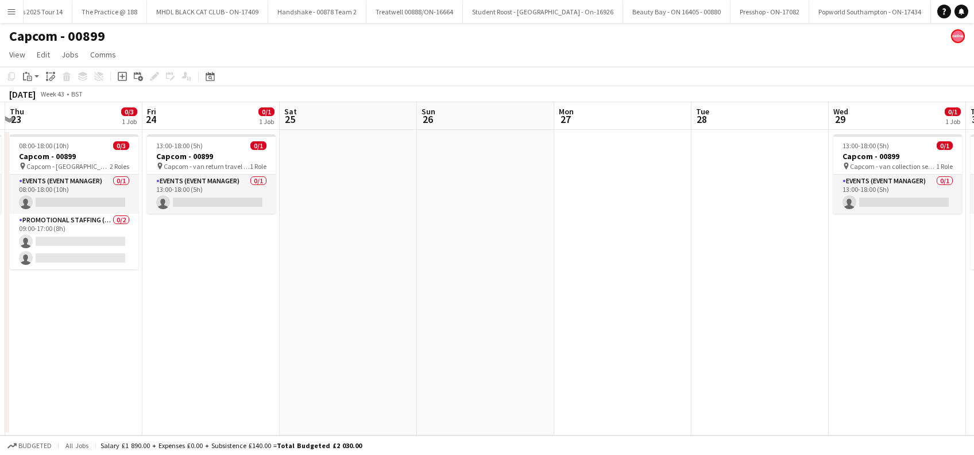
drag, startPoint x: 726, startPoint y: 358, endPoint x: 417, endPoint y: 366, distance: 309.2
click at [396, 371] on app-calendar-viewport "Mon 20 Tue 21 Wed 22 0/1 1 Job Thu 23 0/3 1 Job Fri 24 0/1 1 Job Sat 25 Sun 26 …" at bounding box center [487, 268] width 974 height 333
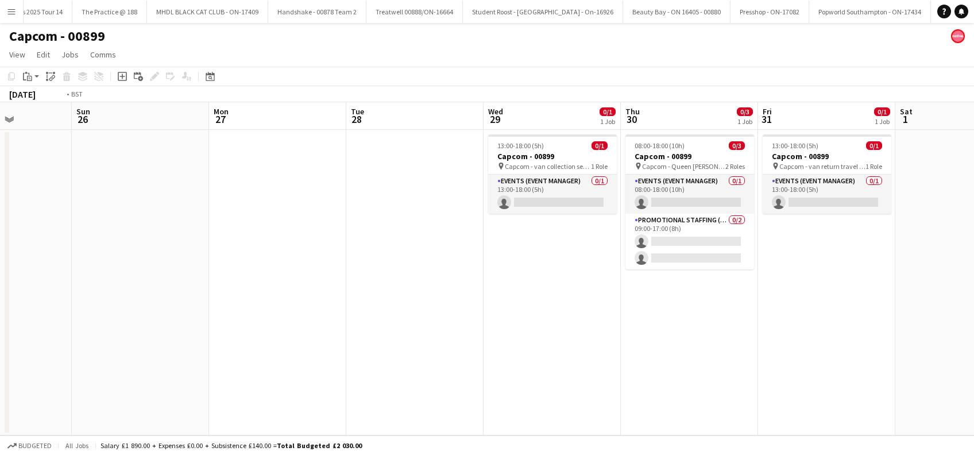
drag, startPoint x: 822, startPoint y: 361, endPoint x: 529, endPoint y: 357, distance: 292.4
click at [528, 361] on app-calendar-viewport "Wed 22 0/1 1 Job Thu 23 0/3 1 Job Fri 24 0/1 1 Job Sat 25 Sun 26 Mon 27 Tue 28 …" at bounding box center [487, 268] width 974 height 333
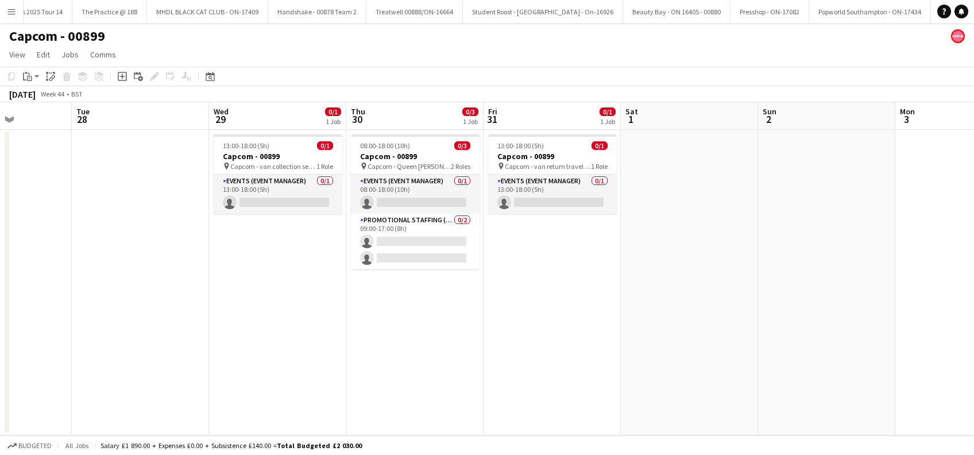
scroll to position [0, 478]
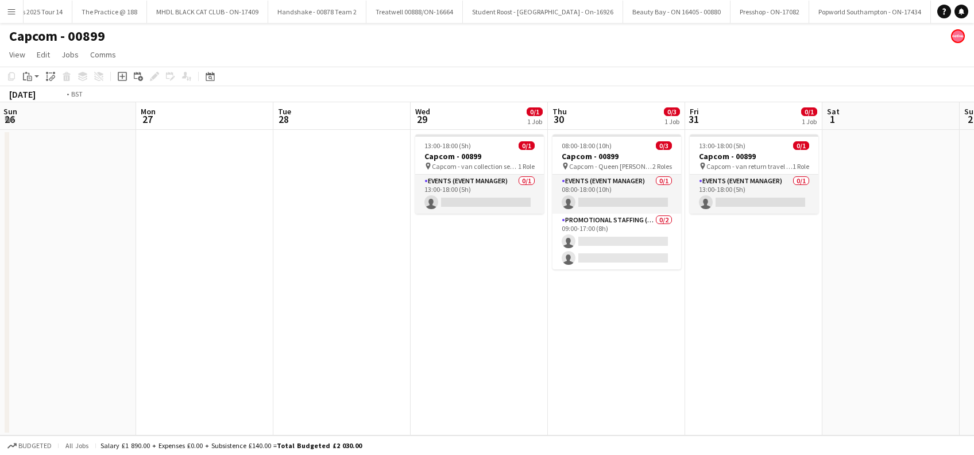
drag, startPoint x: 207, startPoint y: 323, endPoint x: 551, endPoint y: 325, distance: 343.5
click at [551, 325] on app-calendar-viewport "Fri 24 0/1 1 Job Sat 25 Sun 26 Mon 27 Tue 28 Wed 29 0/1 1 Job Thu 30 0/3 1 Job …" at bounding box center [487, 268] width 974 height 333
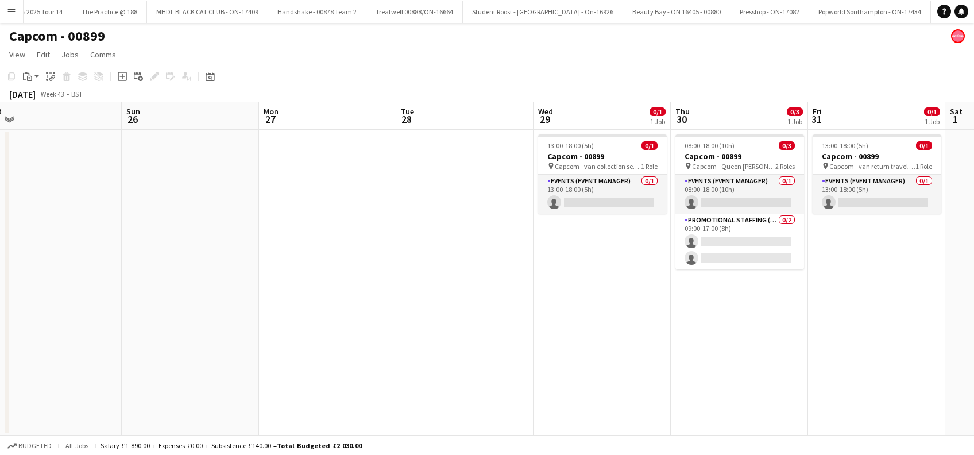
drag, startPoint x: 537, startPoint y: 358, endPoint x: 535, endPoint y: 347, distance: 11.5
click at [572, 360] on app-calendar-viewport "Thu 23 0/3 1 Job Fri 24 0/1 1 Job Sat 25 Sun 26 Mon 27 Tue 28 Wed 29 0/1 1 Job …" at bounding box center [487, 268] width 974 height 333
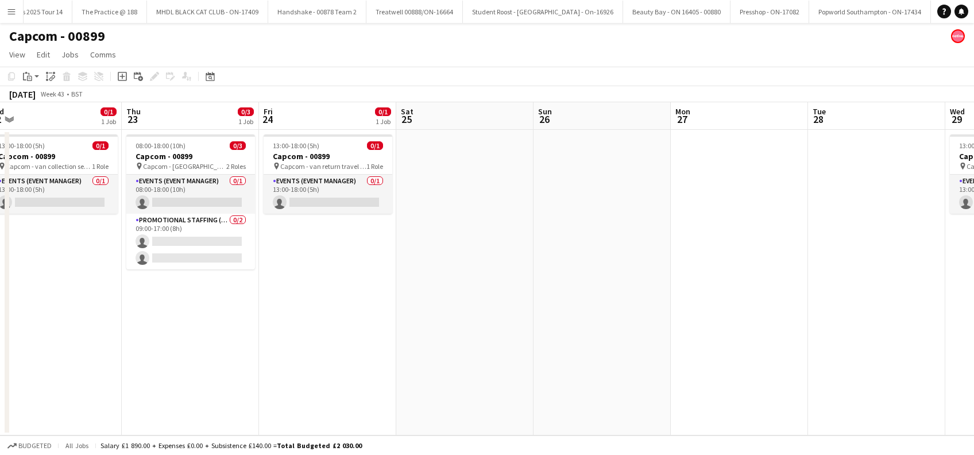
drag, startPoint x: 255, startPoint y: 344, endPoint x: 430, endPoint y: 349, distance: 174.7
click at [430, 349] on app-calendar-viewport "Mon 20 Tue 21 Wed 22 0/1 1 Job Thu 23 0/3 1 Job Fri 24 0/1 1 Job Sat 25 Sun 26 …" at bounding box center [487, 268] width 974 height 333
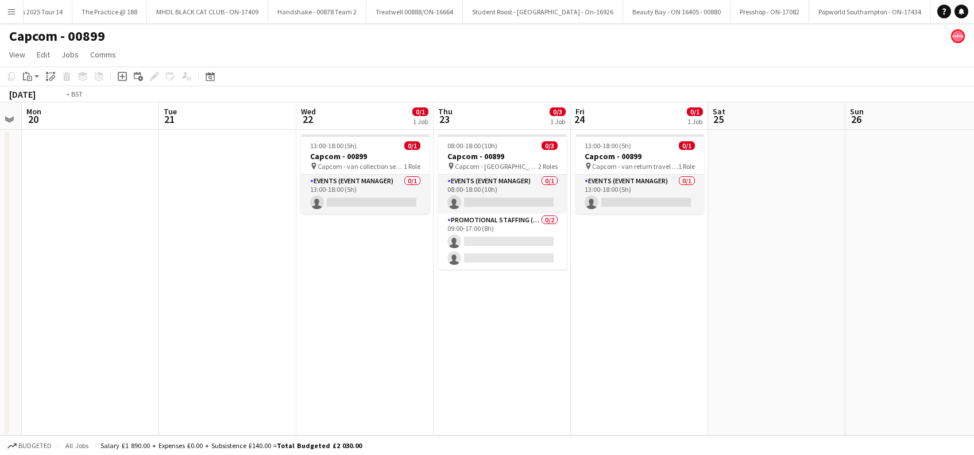
drag, startPoint x: 409, startPoint y: 348, endPoint x: 623, endPoint y: 348, distance: 214.3
click at [623, 348] on app-calendar-viewport "Sat 18 Sun 19 Mon 20 Tue 21 Wed 22 0/1 1 Job Thu 23 0/3 1 Job Fri 24 0/1 1 Job …" at bounding box center [487, 268] width 974 height 333
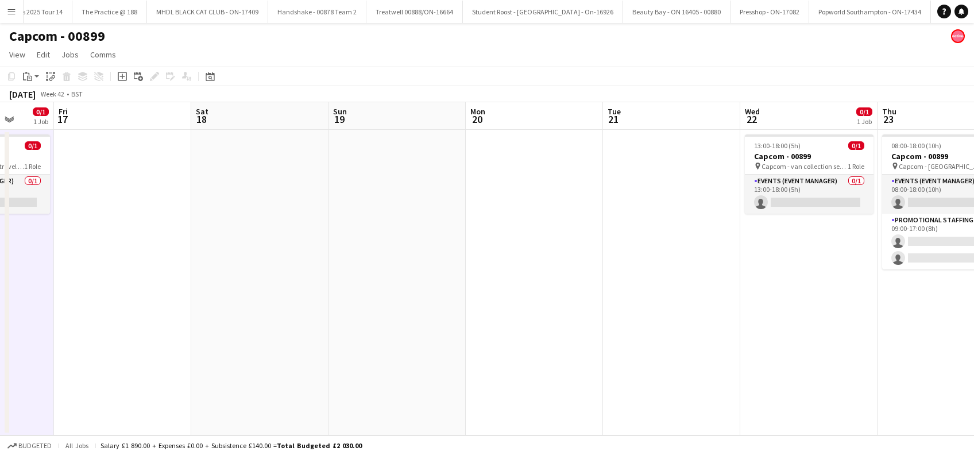
drag, startPoint x: 410, startPoint y: 368, endPoint x: 768, endPoint y: 380, distance: 357.5
click at [769, 380] on app-calendar-viewport "Wed 15 0/3 1 Job Thu 16 0/1 1 Job Fri 17 Sat 18 Sun 19 Mon 20 Tue 21 Wed 22 0/1…" at bounding box center [487, 268] width 974 height 333
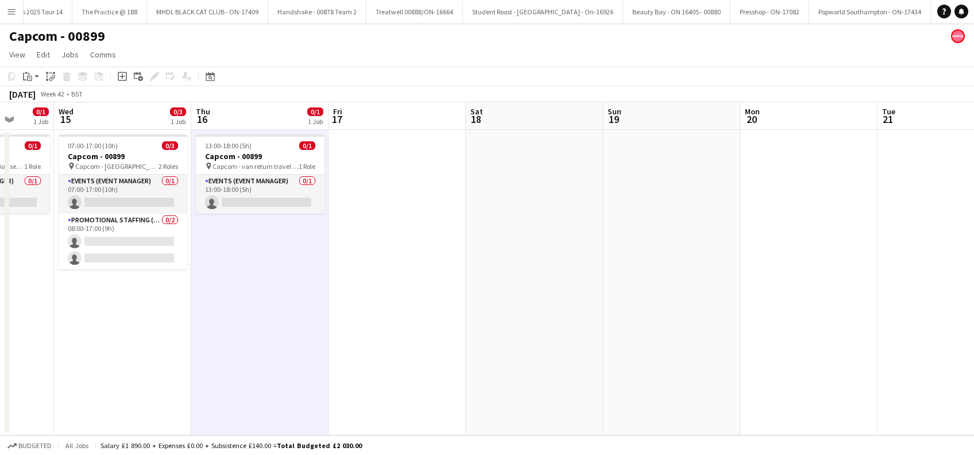
scroll to position [0, 302]
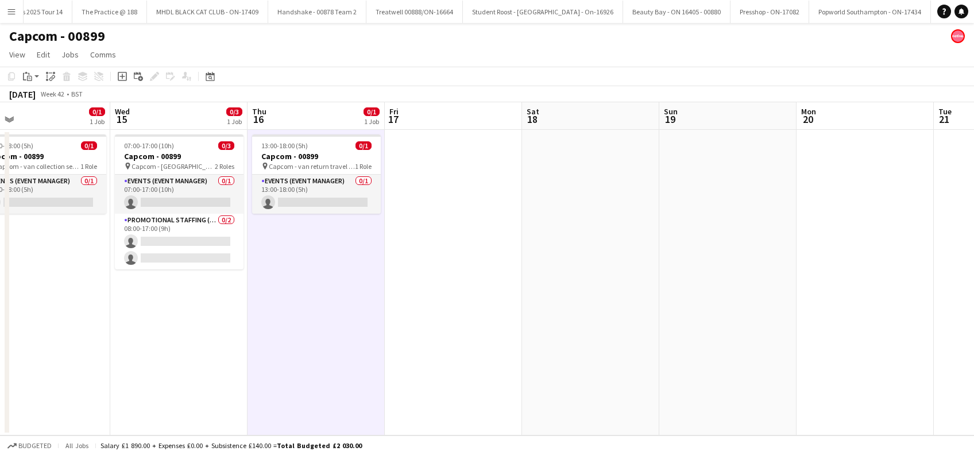
drag, startPoint x: 471, startPoint y: 373, endPoint x: 574, endPoint y: 376, distance: 103.4
click at [574, 376] on app-calendar-viewport "Sun 12 Mon 13 Tue 14 0/1 1 Job Wed 15 0/3 1 Job Thu 16 0/1 1 Job Fri 17 Sat 18 …" at bounding box center [487, 268] width 974 height 333
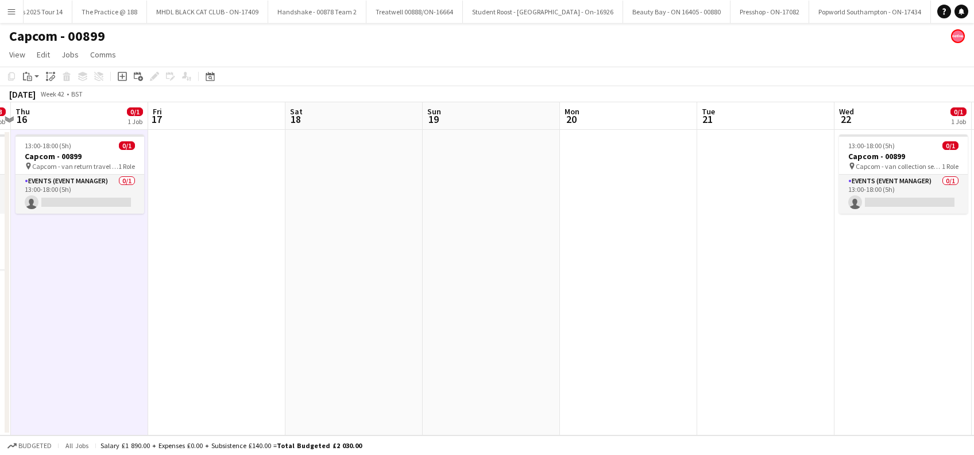
drag, startPoint x: 795, startPoint y: 340, endPoint x: 597, endPoint y: 372, distance: 200.3
click at [427, 403] on app-calendar-viewport "Mon 13 Tue 14 0/1 1 Job Wed 15 0/3 1 Job Thu 16 0/1 1 Job Fri 17 Sat 18 Sun 19 …" at bounding box center [487, 268] width 974 height 333
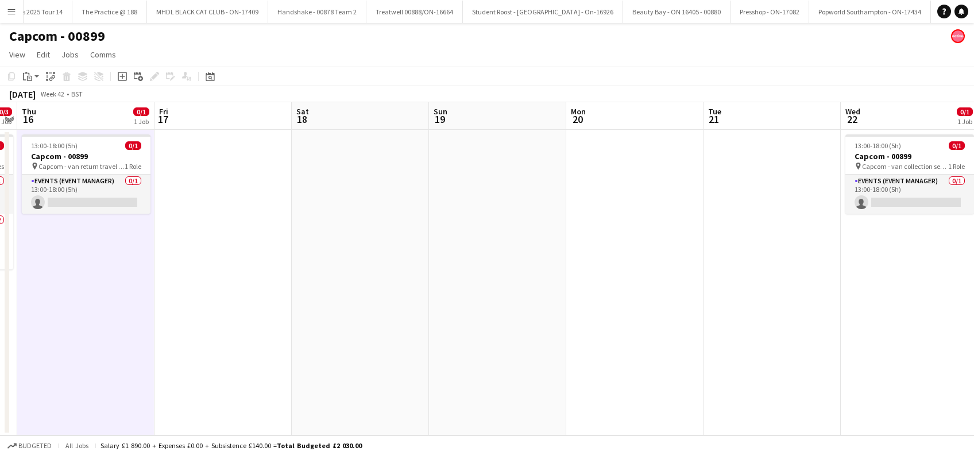
scroll to position [0, 330]
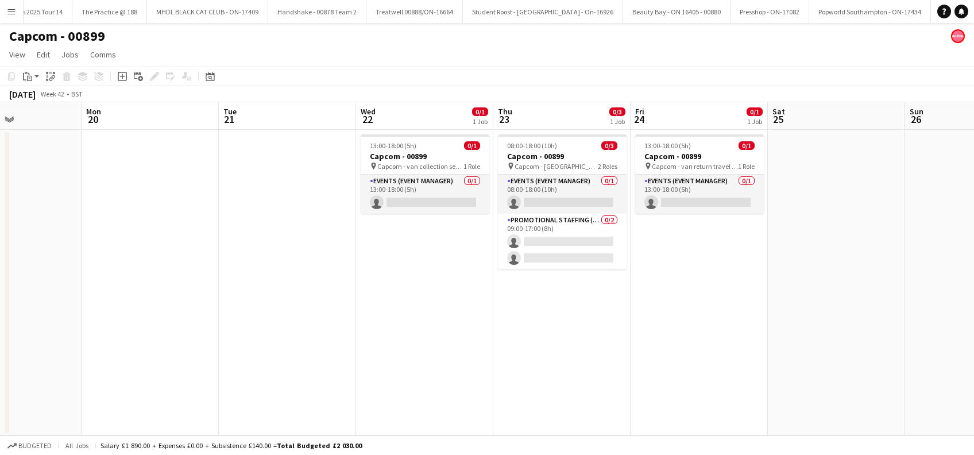
drag
click at [488, 363] on app-calendar-viewport "Fri 17 Sat 18 Sun 19 Mon 20 Tue 21 Wed 22 0/1 1 Job Thu 23 0/3 1 Job Fri 24 0/1…" at bounding box center [487, 268] width 974 height 333
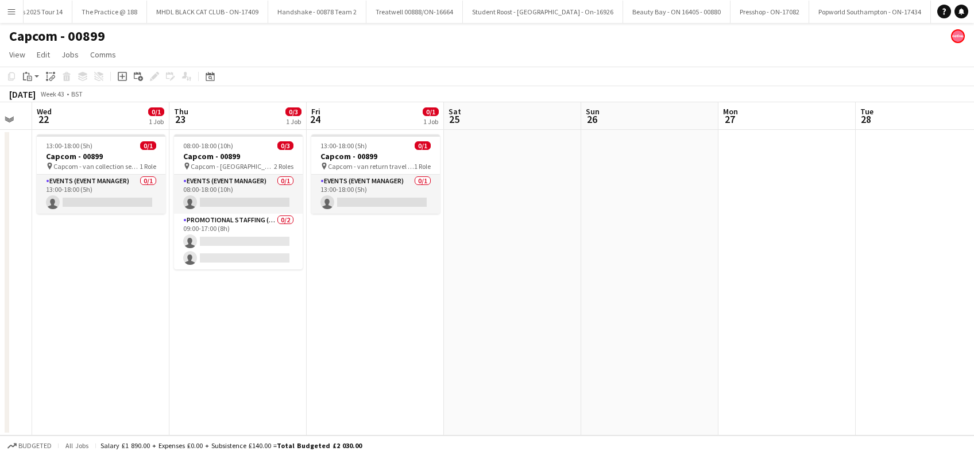
click at [511, 376] on app-calendar-viewport "Sun 19 Mon 20 Tue 21 Wed 22 0/1 1 Job Thu 23 0/3 1 Job Fri 24 0/1 1 Job Sat 25 …" at bounding box center [487, 268] width 974 height 333
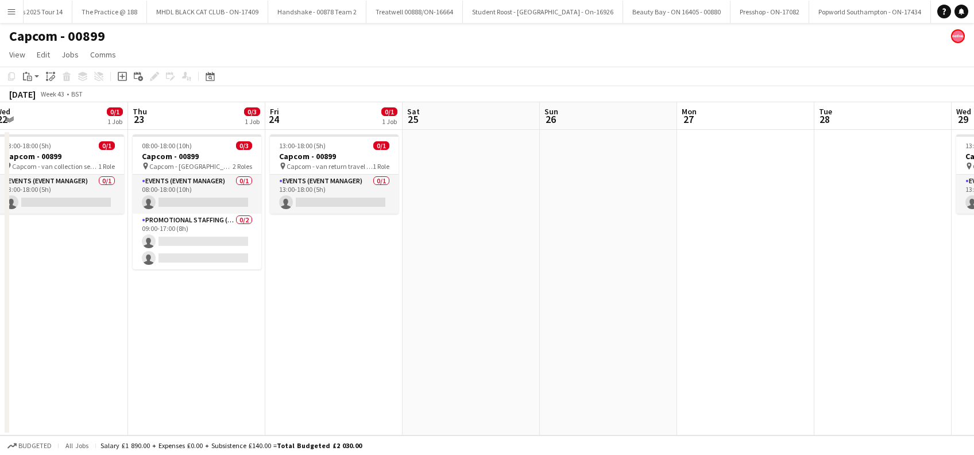
click at [654, 344] on app-calendar-viewport "Sun 19 Mon 20 Tue 21 Wed 22 0/1 1 Job Thu 23 0/3 1 Job Fri 24 0/1 1 Job Sat 25 …" at bounding box center [487, 268] width 974 height 333
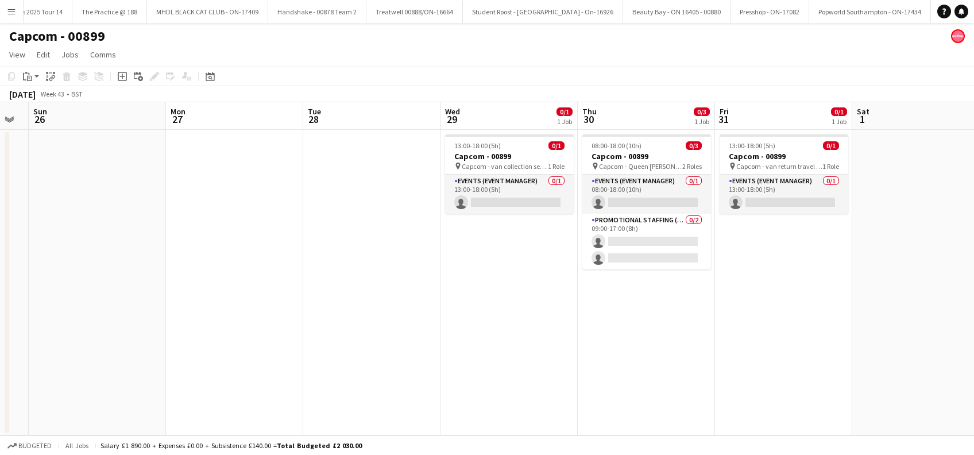
scroll to position [0, 324]
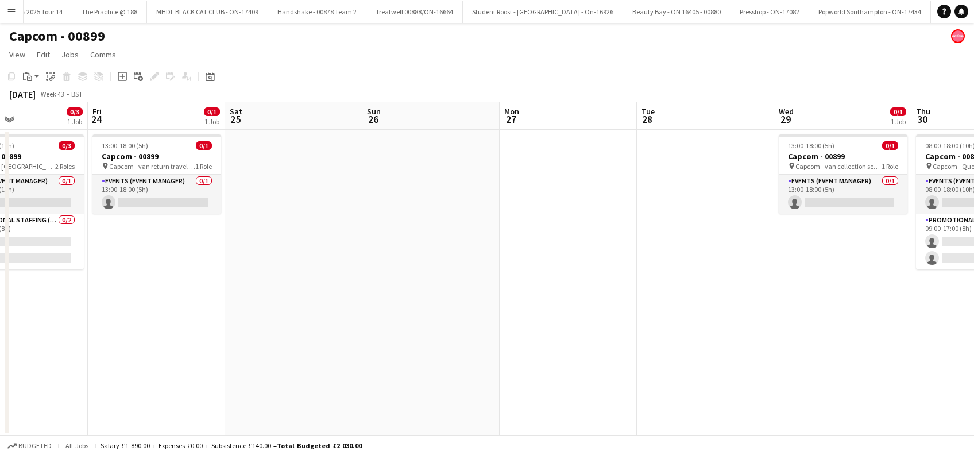
click at [547, 331] on app-calendar-viewport "Tue 21 Wed 22 0/1 1 Job Thu 23 0/3 1 Job Fri 24 0/1 1 Job Sat 25 Sun 26 Mon 27 …" at bounding box center [487, 268] width 974 height 333
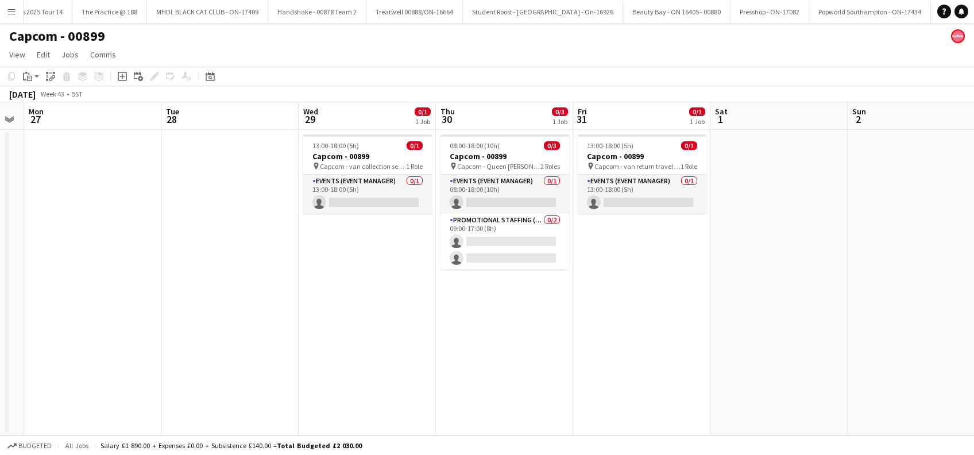
click at [754, 304] on app-calendar-viewport "Fri 24 0/1 1 Job Sat 25 Sun 26 Mon 27 Tue 28 Wed 29 0/1 1 Job Thu 30 0/3 1 Job …" at bounding box center [487, 268] width 974 height 333
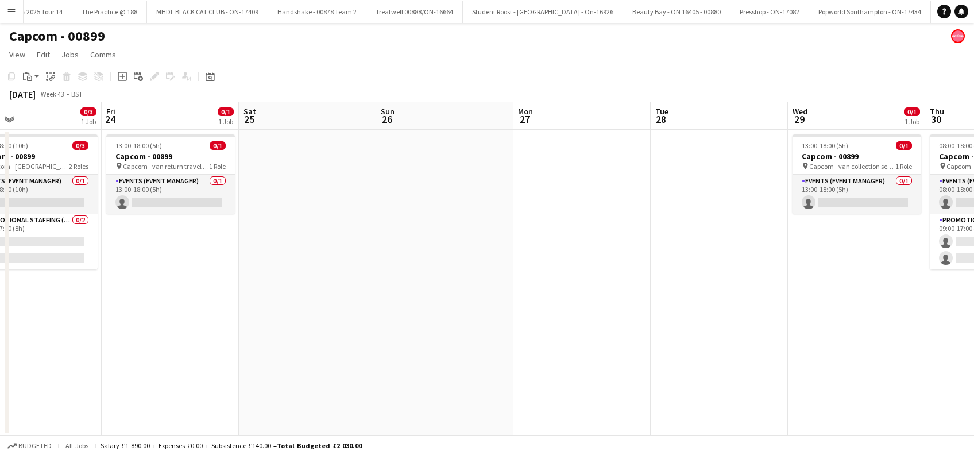
click at [712, 392] on app-calendar-viewport "Tue 21 Wed 22 0/1 1 Job Thu 23 0/3 1 Job Fri 24 0/1 1 Job Sat 25 Sun 26 Mon 27 …" at bounding box center [487, 268] width 974 height 333
click at [591, 371] on app-calendar-viewport "Tue 21 Wed 22 0/1 1 Job Thu 23 0/3 1 Job Fri 24 0/1 1 Job Sat 25 Sun 26 Mon 27 …" at bounding box center [487, 268] width 974 height 333
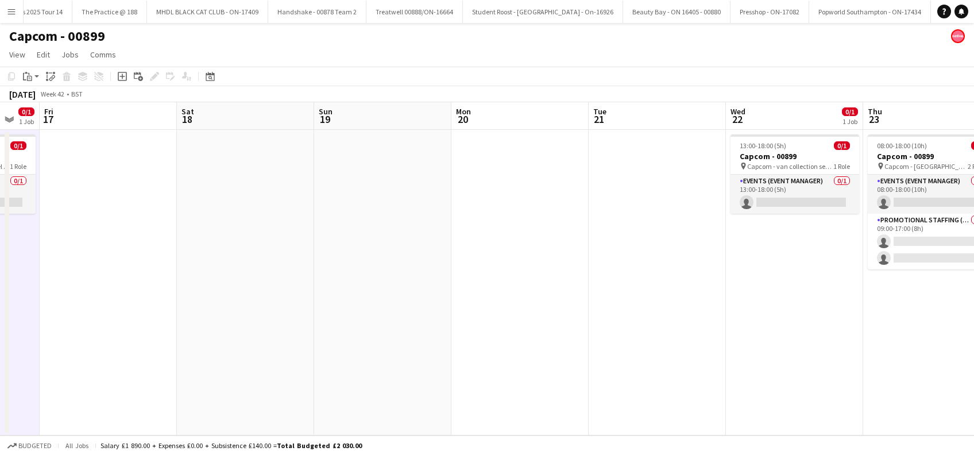
click at [449, 371] on app-calendar-viewport "Tue 14 0/1 1 Job Wed 15 0/3 1 Job Thu 16 0/1 1 Job Fri 17 Sat 18 Sun 19 Mon 20 …" at bounding box center [487, 268] width 974 height 333
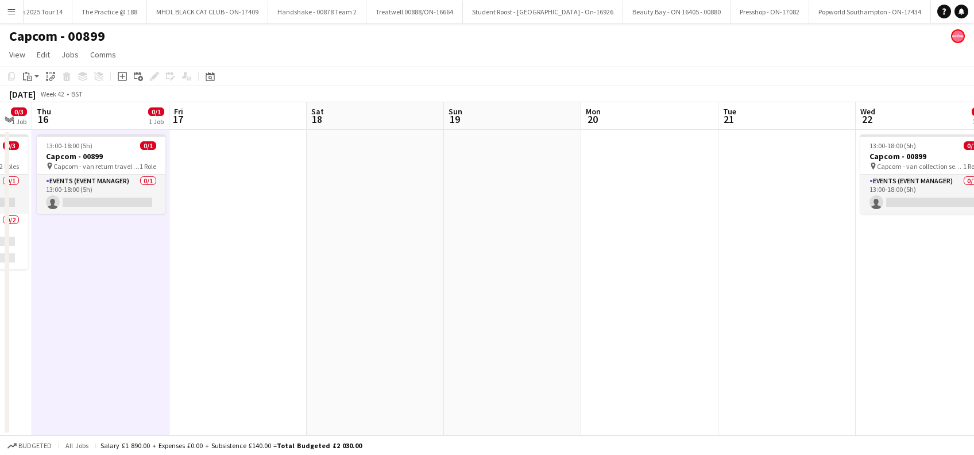
scroll to position [0, 265]
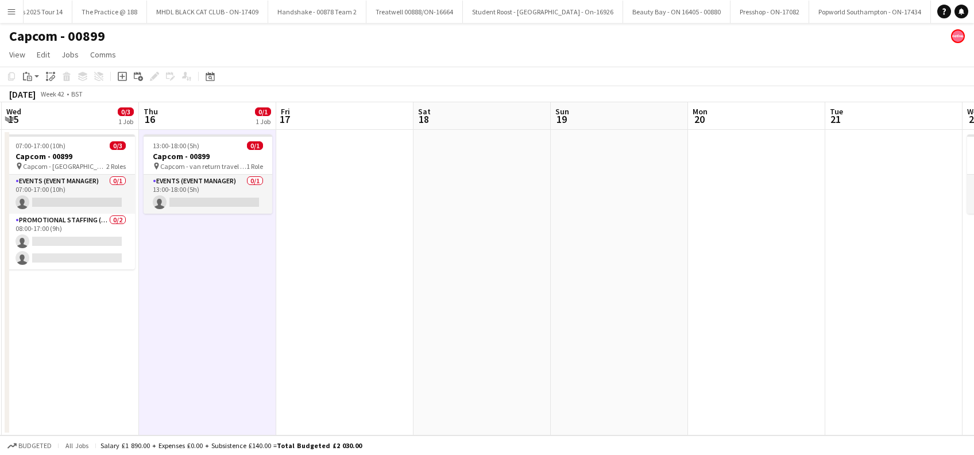
click at [389, 333] on app-calendar-viewport "Mon 13 Tue 14 0/1 1 Job Wed 15 0/3 1 Job Thu 16 0/1 1 Job Fri 17 Sat 18 Sun 19 …" at bounding box center [487, 268] width 974 height 333
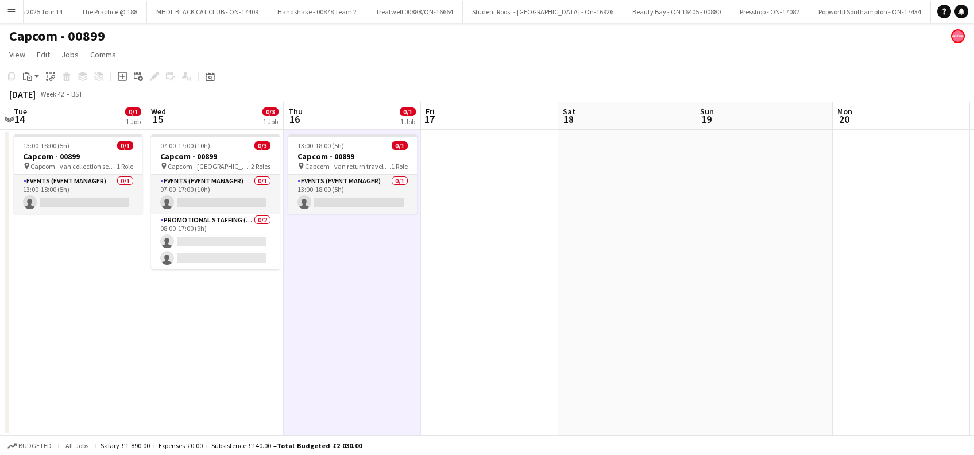
click at [449, 331] on div "Sun 12 Mon 13 Tue 14 0/1 1 Job Wed 15 0/3 1 Job Thu 16 0/1 1 Job Fri 17 Sat 18 …" at bounding box center [487, 268] width 974 height 333
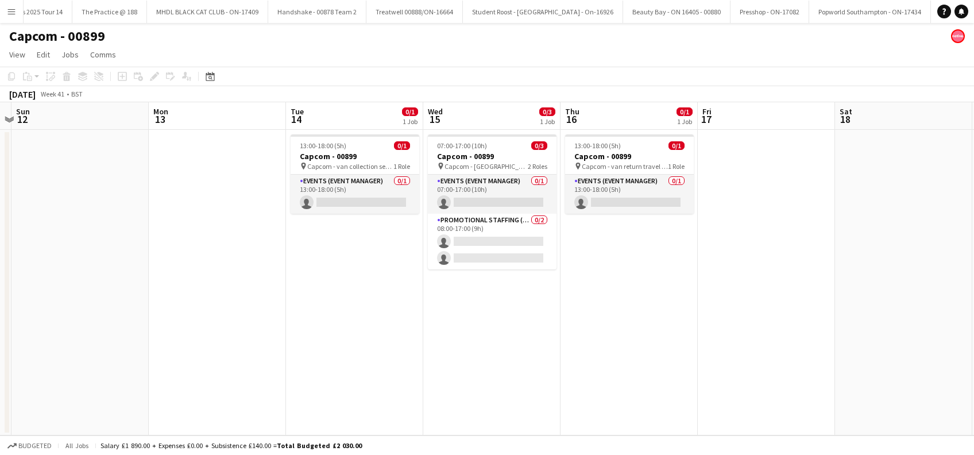
scroll to position [0, 246]
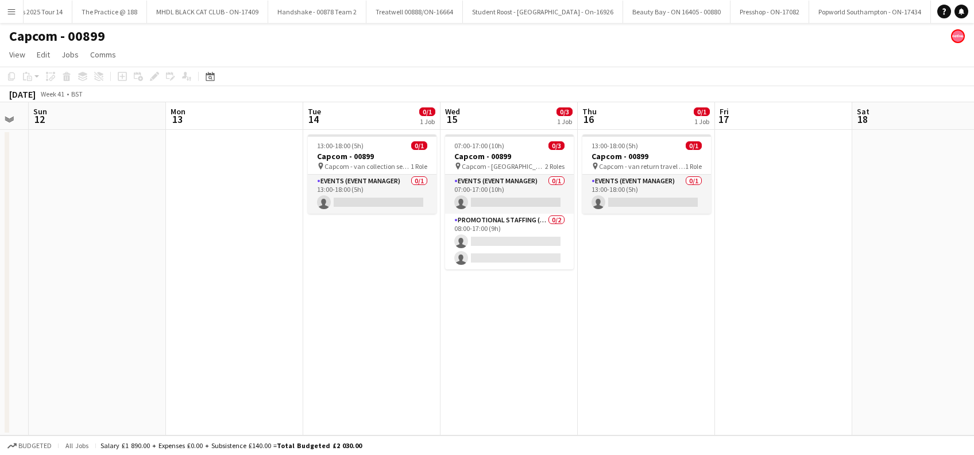
click at [410, 388] on app-calendar-viewport "Fri 10 Sat 11 Sun 12 Mon 13 Tue 14 0/1 1 Job Wed 15 0/3 1 Job Thu 16 0/1 1 Job …" at bounding box center [487, 268] width 974 height 333
click at [584, 369] on app-date-cell "13:00-18:00 (5h) 0/1 Capcom - 00899 pin Capcom - van return travel day 1 Role E…" at bounding box center [646, 283] width 137 height 306
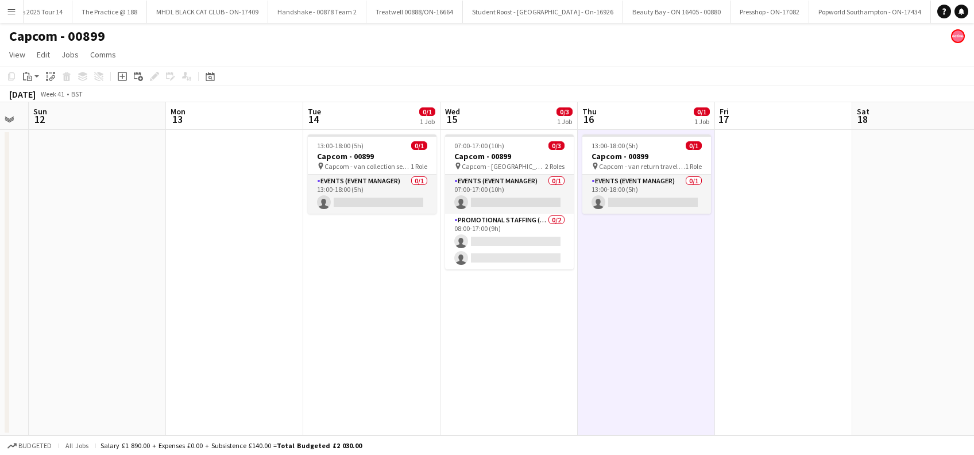
click at [701, 359] on app-date-cell "13:00-18:00 (5h) 0/1 Capcom - 00899 pin Capcom - van return travel day 1 Role E…" at bounding box center [646, 283] width 137 height 306
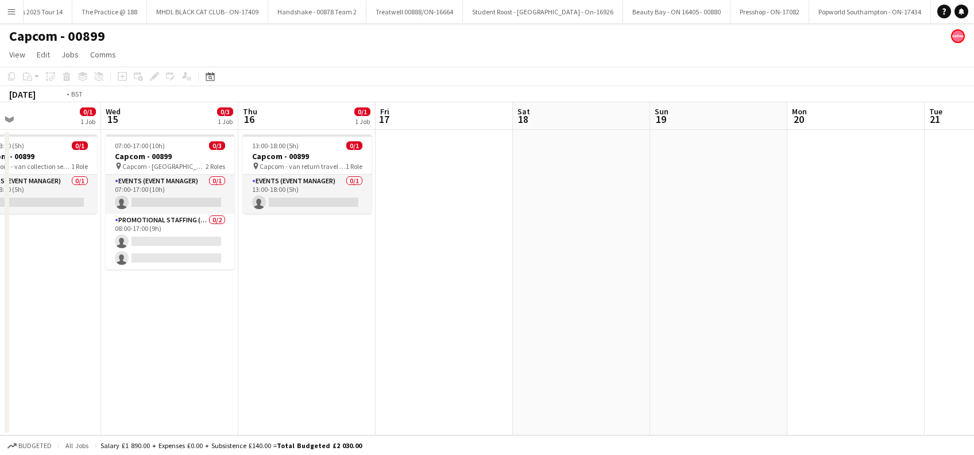
drag, startPoint x: 714, startPoint y: 333, endPoint x: 406, endPoint y: 363, distance: 309.4
click at [384, 375] on app-calendar-viewport "Fri 10 Sat 11 Sun 12 Mon 13 Tue 14 0/1 1 Job Wed 15 0/3 1 Job Thu 16 0/1 1 Job …" at bounding box center [487, 268] width 974 height 333
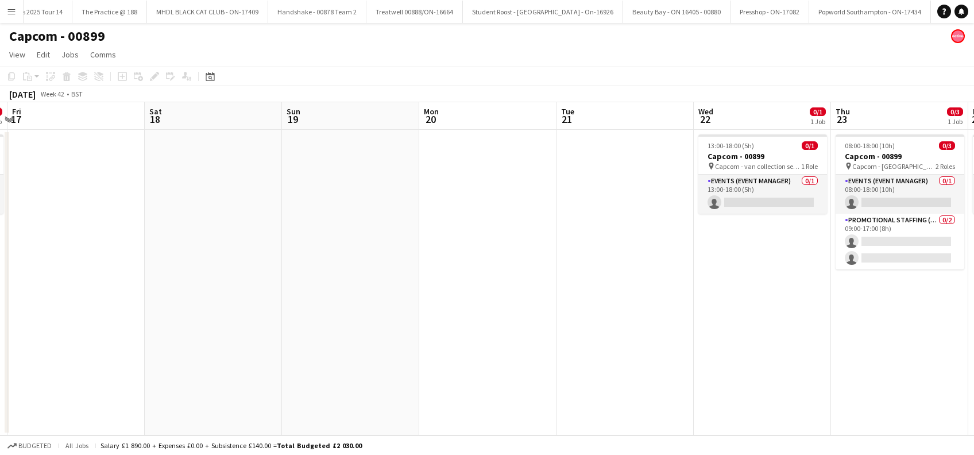
click at [370, 373] on app-calendar-viewport "Tue 14 0/1 1 Job Wed 15 0/3 1 Job Thu 16 0/1 1 Job Fri 17 Sat 18 Sun 19 Mon 20 …" at bounding box center [487, 268] width 974 height 333
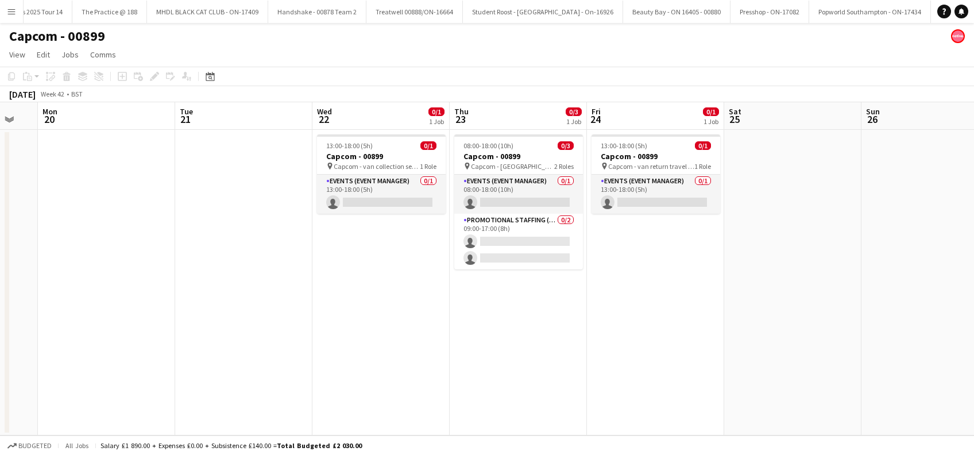
drag, startPoint x: 349, startPoint y: 381, endPoint x: 371, endPoint y: 386, distance: 22.3
click at [335, 386] on app-calendar-viewport "Thu 16 0/1 1 Job Fri 17 Sat 18 Sun 19 Mon 20 Tue 21 Wed 22 0/1 1 Job Thu 23 0/3…" at bounding box center [487, 268] width 974 height 333
drag, startPoint x: 596, startPoint y: 329, endPoint x: 411, endPoint y: 358, distance: 187.4
click at [335, 368] on app-calendar-viewport "Thu 16 0/1 1 Job Fri 17 Sat 18 Sun 19 Mon 20 Tue 21 Wed 22 0/1 1 Job Thu 23 0/3…" at bounding box center [487, 268] width 974 height 333
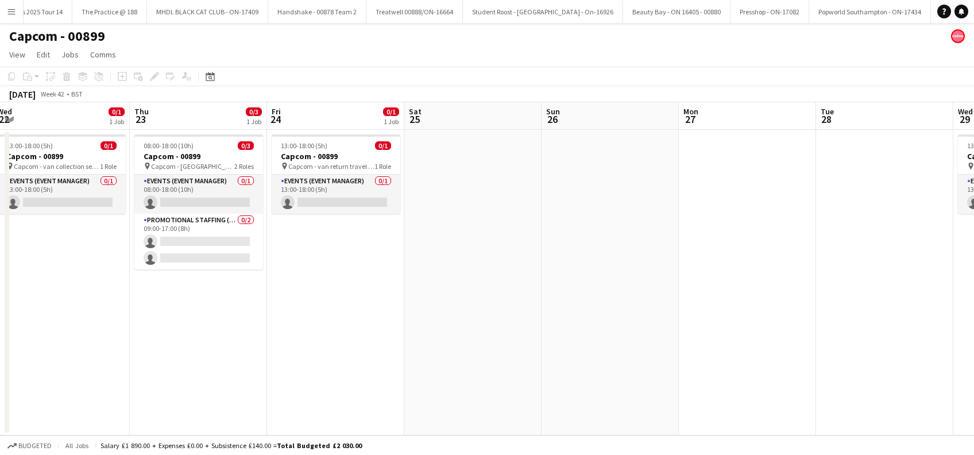
click at [347, 354] on app-calendar-viewport "Sun 19 Mon 20 Tue 21 Wed 22 0/1 1 Job Thu 23 0/3 1 Job Fri 24 0/1 1 Job Sat 25 …" at bounding box center [487, 268] width 974 height 333
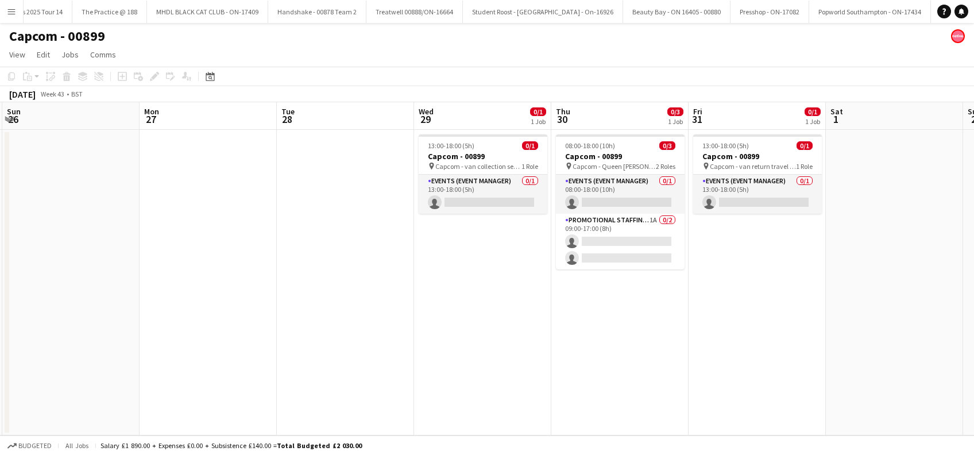
drag, startPoint x: 624, startPoint y: 355, endPoint x: 539, endPoint y: 372, distance: 86.2
click at [540, 372] on app-calendar-viewport "Wed 22 0/1 1 Job Thu 23 0/3 1 Job Fri 24 0/1 1 Job Sat 25 Sun 26 Mon 27 Tue 28 …" at bounding box center [487, 268] width 974 height 333
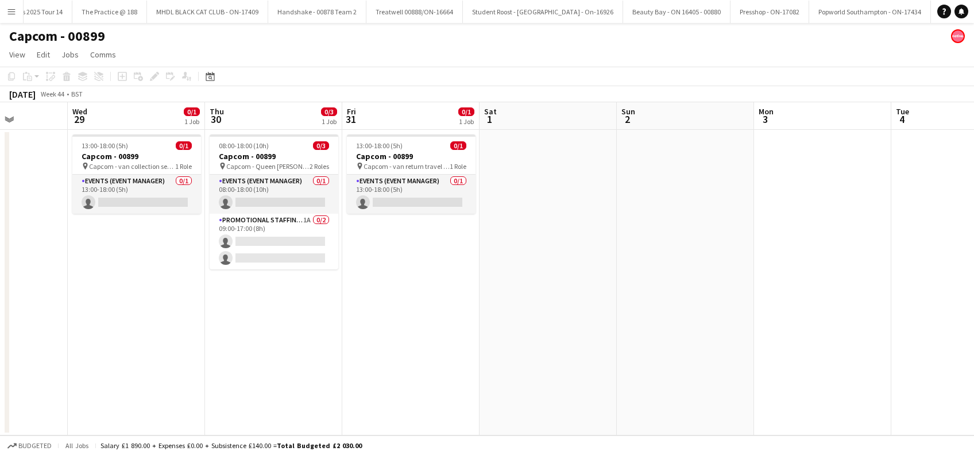
drag, startPoint x: 516, startPoint y: 350, endPoint x: 576, endPoint y: 357, distance: 59.6
click at [516, 350] on app-calendar-viewport "Sat 25 Sun 26 Mon 27 Tue 28 Wed 29 0/1 1 Job Thu 30 0/3 1 Job Fri 31 0/1 1 Job …" at bounding box center [487, 268] width 974 height 333
drag, startPoint x: 338, startPoint y: 290, endPoint x: 348, endPoint y: 287, distance: 10.4
click at [338, 290] on app-date-cell "08:00-18:00 (10h) 0/3 Capcom - 00899 pin Capcom - Queen Marys 2 Roles Events (E…" at bounding box center [273, 283] width 137 height 306
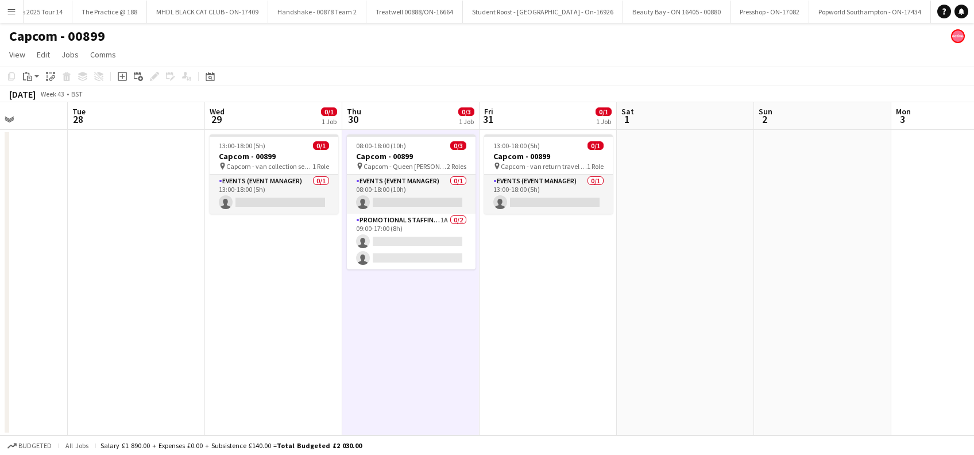
drag, startPoint x: 542, startPoint y: 335, endPoint x: 614, endPoint y: 331, distance: 72.5
click at [614, 331] on app-calendar-viewport "Fri 24 0/1 1 Job Sat 25 Sun 26 Mon 27 Tue 28 Wed 29 0/1 1 Job Thu 30 0/3 1 Job …" at bounding box center [487, 268] width 974 height 333
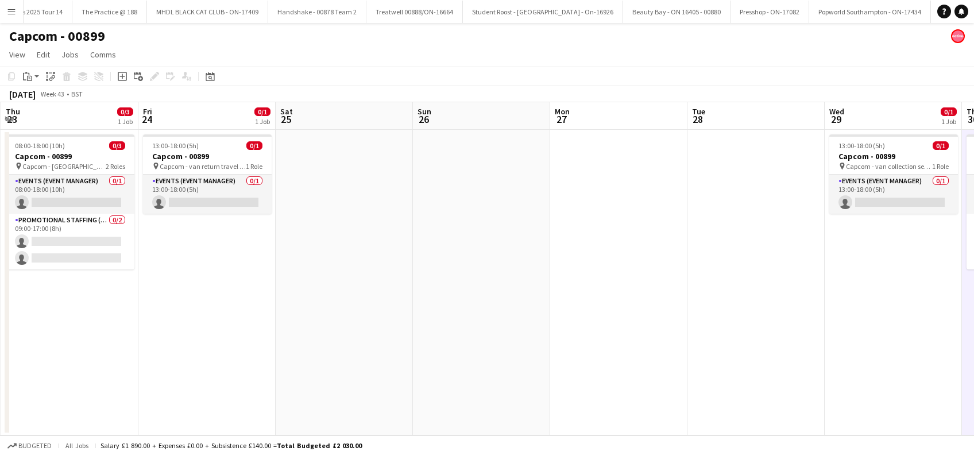
drag, startPoint x: 398, startPoint y: 348, endPoint x: 194, endPoint y: 350, distance: 203.4
click at [492, 350] on app-calendar-viewport "Tue 21 Wed 22 0/1 1 Job Thu 23 0/3 1 Job Fri 24 0/1 1 Job Sat 25 Sun 26 Mon 27 …" at bounding box center [487, 268] width 974 height 333
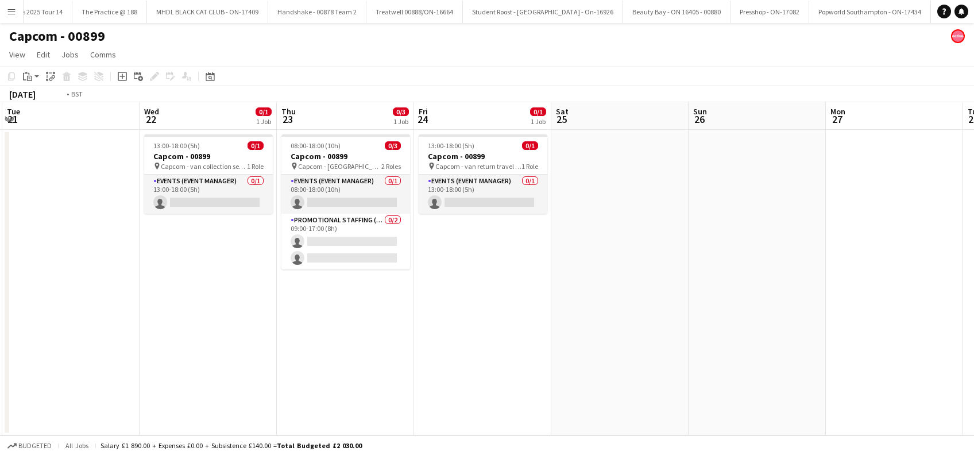
drag, startPoint x: 391, startPoint y: 342, endPoint x: 348, endPoint y: 329, distance: 44.5
click at [522, 338] on app-calendar-viewport "Sun 19 Mon 20 Tue 21 Wed 22 0/1 1 Job Thu 23 0/3 1 Job Fri 24 0/1 1 Job Sat 25 …" at bounding box center [487, 268] width 974 height 333
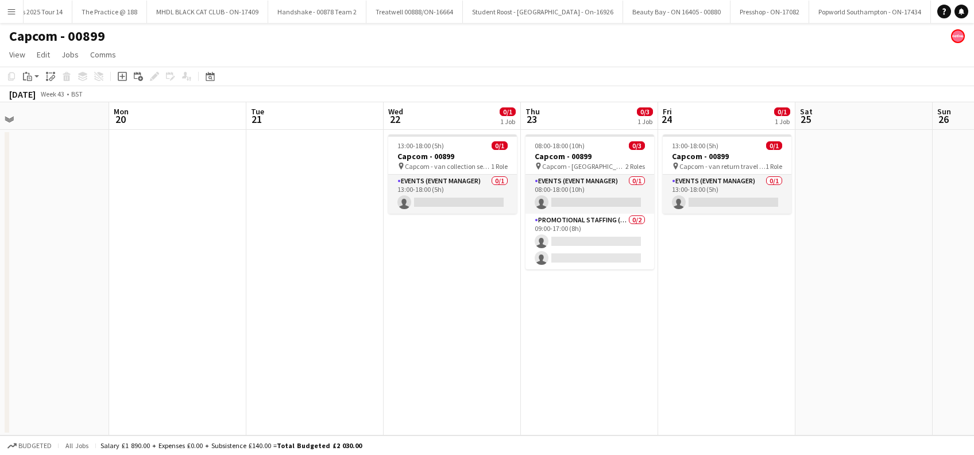
drag, startPoint x: 280, startPoint y: 335, endPoint x: 515, endPoint y: 345, distance: 235.7
click at [530, 347] on app-calendar-viewport "Fri 17 Sat 18 Sun 19 Mon 20 Tue 21 Wed 22 0/1 1 Job Thu 23 0/3 1 Job Fri 24 0/1…" at bounding box center [487, 268] width 974 height 333
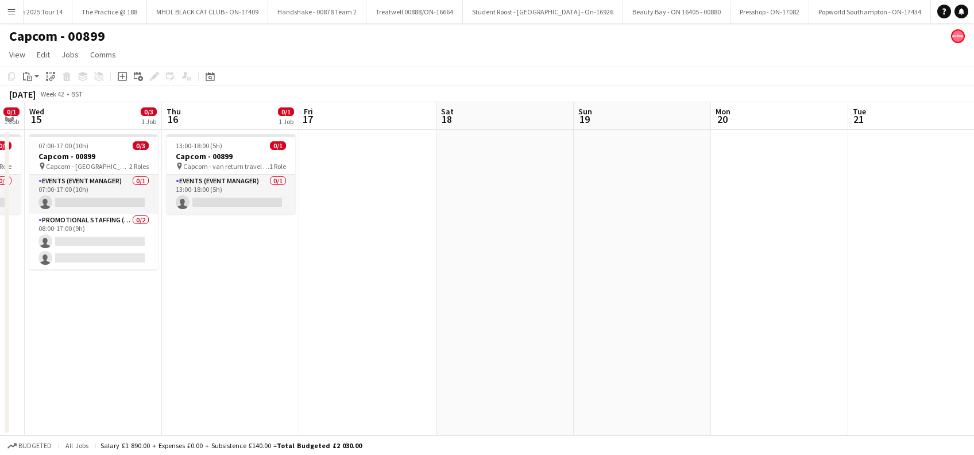
drag, startPoint x: 330, startPoint y: 351, endPoint x: 514, endPoint y: 356, distance: 184.5
click at [514, 356] on app-calendar-viewport "Mon 13 Tue 14 0/1 1 Job Wed 15 0/3 1 Job Thu 16 0/1 1 Job Fri 17 Sat 18 Sun 19 …" at bounding box center [487, 268] width 974 height 333
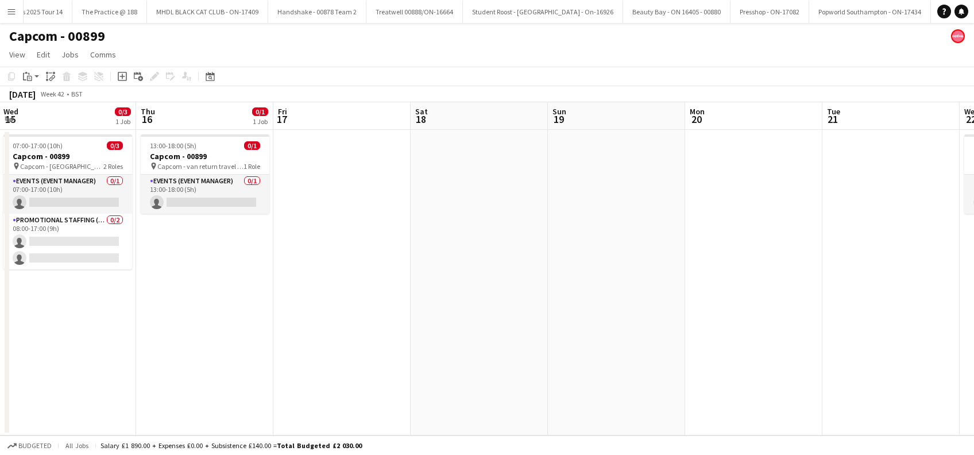
click at [514, 365] on app-calendar-viewport "Mon 13 Tue 14 0/1 1 Job Wed 15 0/3 1 Job Thu 16 0/1 1 Job Fri 17 Sat 18 Sun 19 …" at bounding box center [487, 268] width 974 height 333
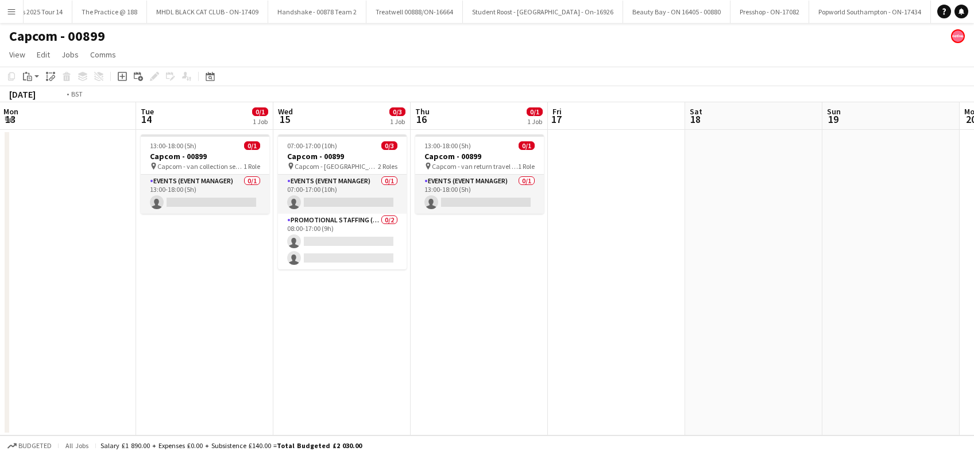
scroll to position [0, 271]
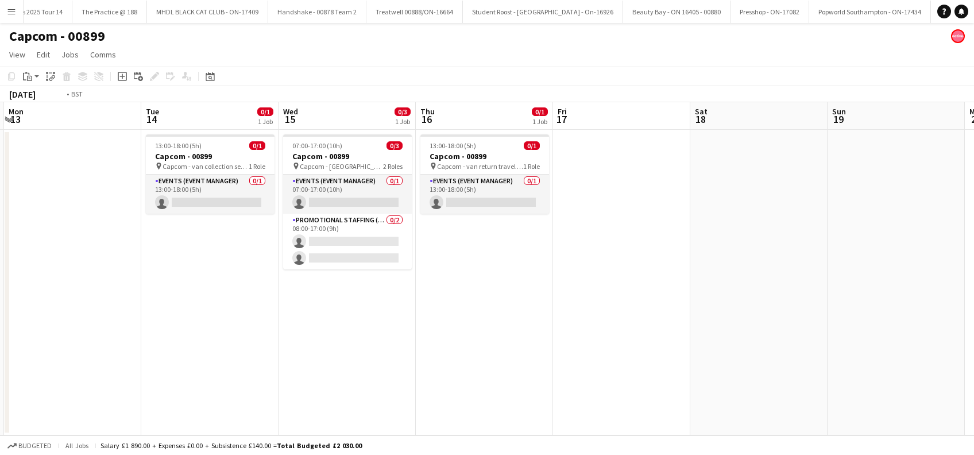
drag, startPoint x: 267, startPoint y: 365, endPoint x: 409, endPoint y: 369, distance: 142.5
click at [409, 369] on app-calendar-viewport "Sat 11 Sun 12 Mon 13 Tue 14 0/1 1 Job Wed 15 0/3 1 Job Thu 16 0/1 1 Job Fri 17 …" at bounding box center [487, 268] width 974 height 333
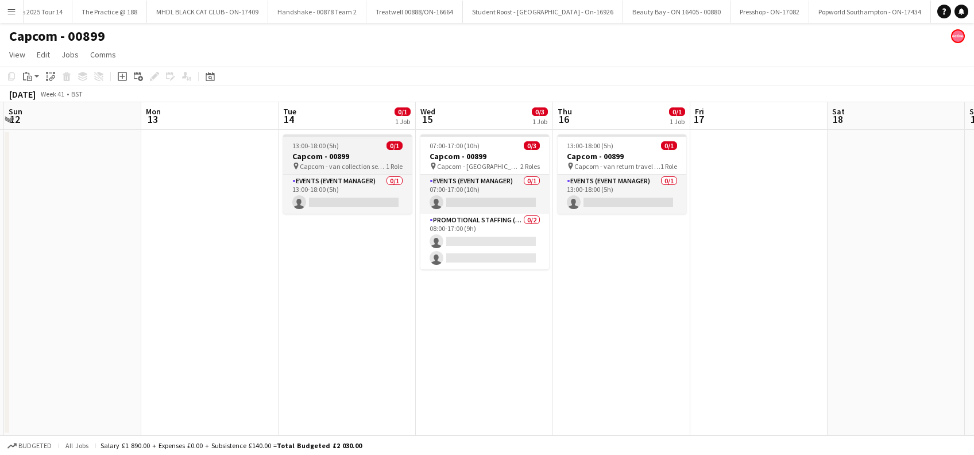
click at [331, 158] on h3 "Capcom - 00899" at bounding box center [347, 156] width 129 height 10
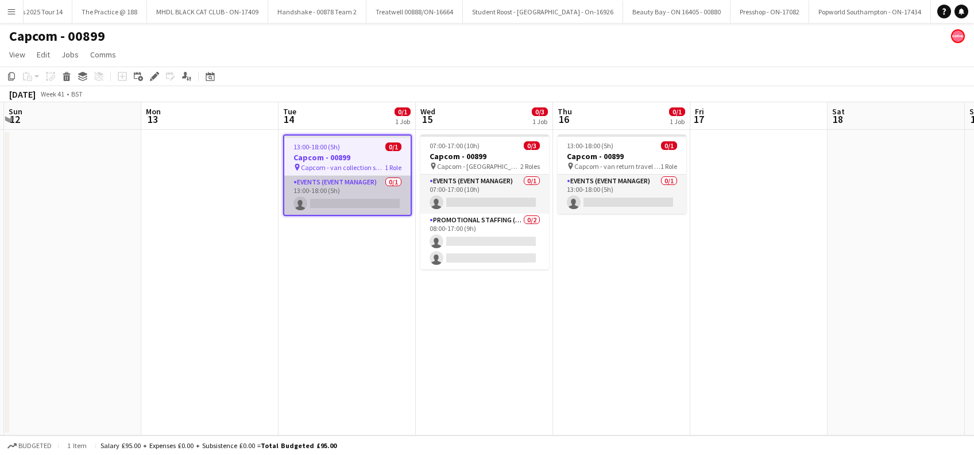
click at [335, 198] on app-card-role "Events (Event Manager) 0/1 13:00-18:00 (5h) single-neutral-actions" at bounding box center [347, 195] width 126 height 39
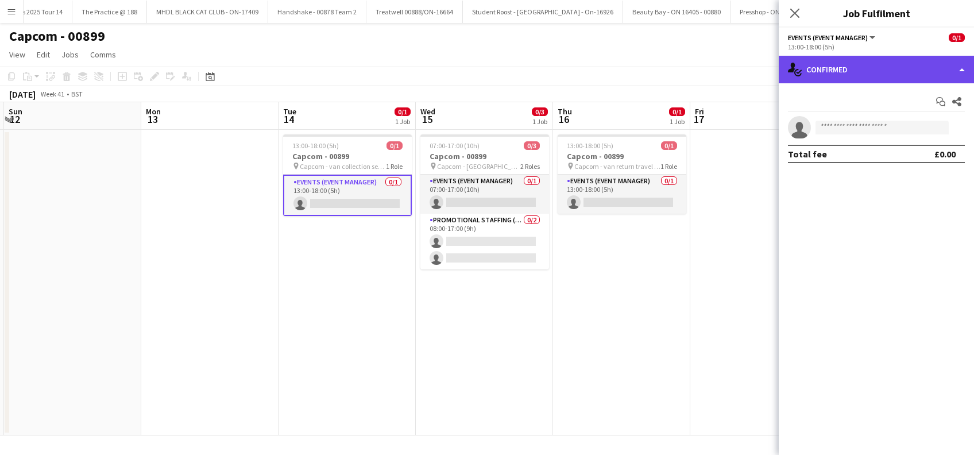
click at [890, 70] on div "single-neutral-actions-check-2 Confirmed" at bounding box center [876, 70] width 195 height 28
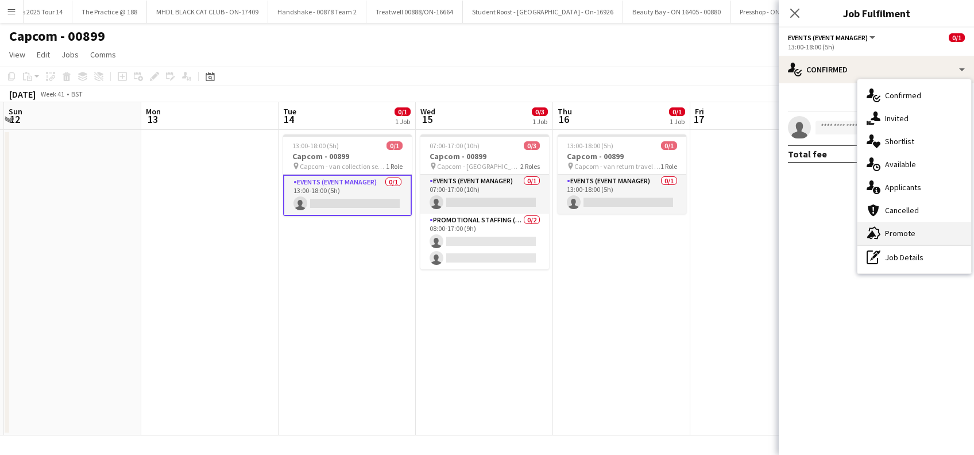
click at [900, 234] on span "Promote" at bounding box center [900, 233] width 30 height 10
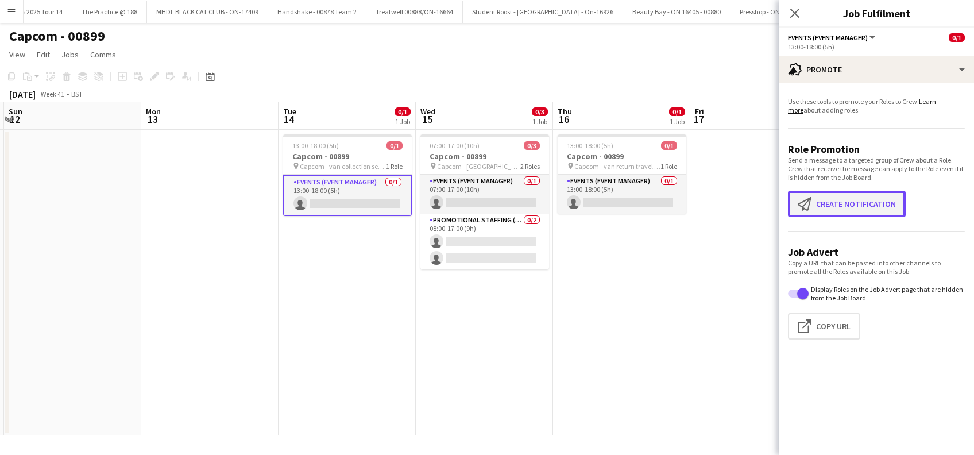
click at [849, 199] on button "Create notification Create notification" at bounding box center [847, 204] width 118 height 26
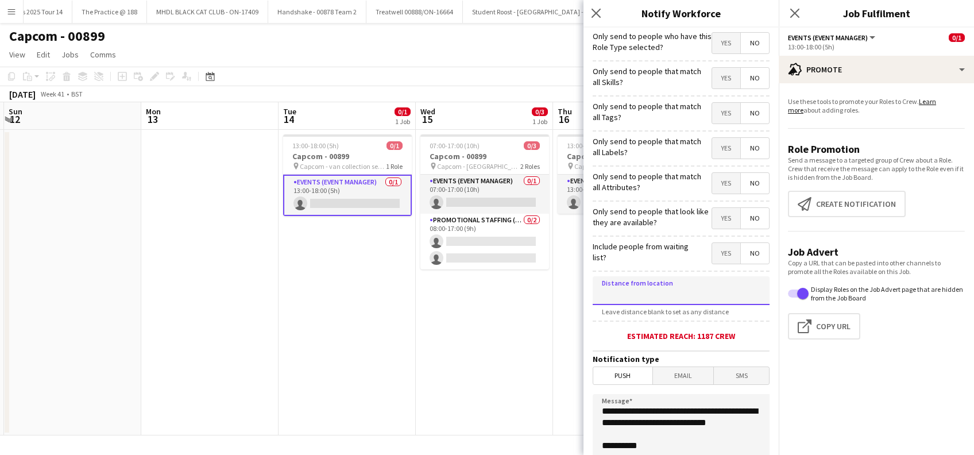
click at [636, 294] on input at bounding box center [681, 290] width 177 height 29
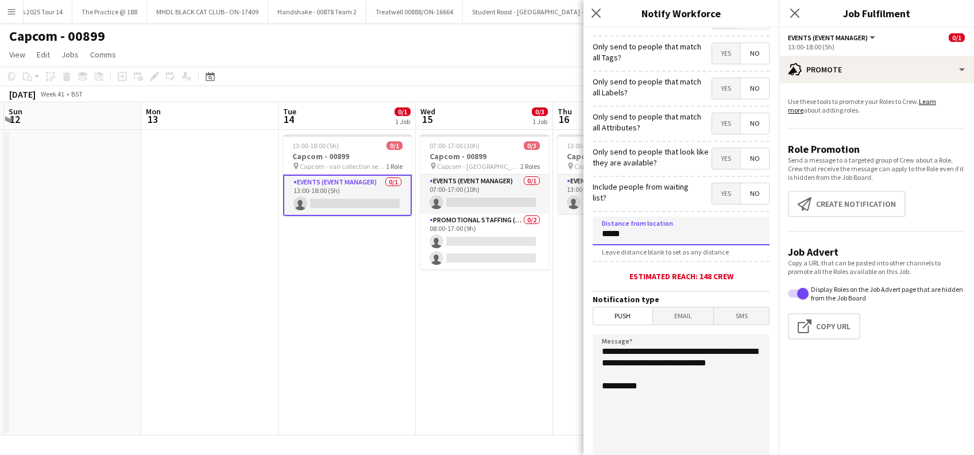
scroll to position [76, 0]
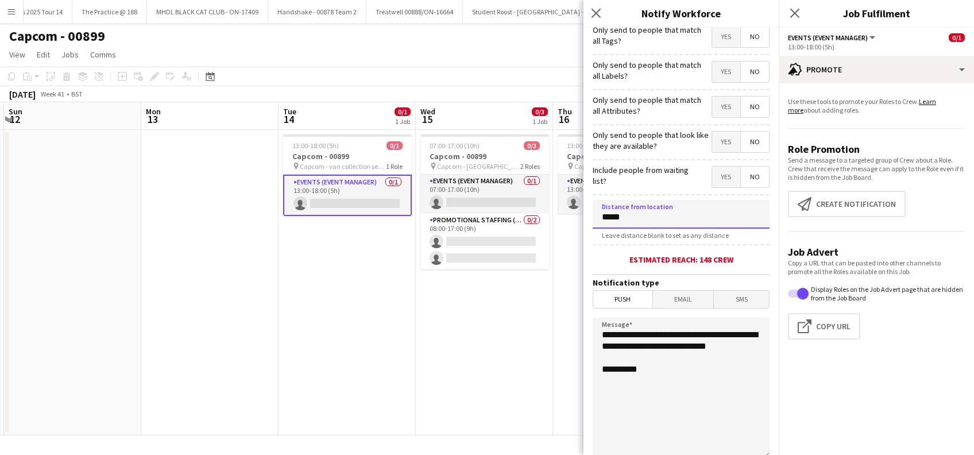
type input "*****"
click at [620, 299] on span "Push" at bounding box center [622, 299] width 59 height 17
click at [673, 302] on span "Email" at bounding box center [683, 299] width 61 height 17
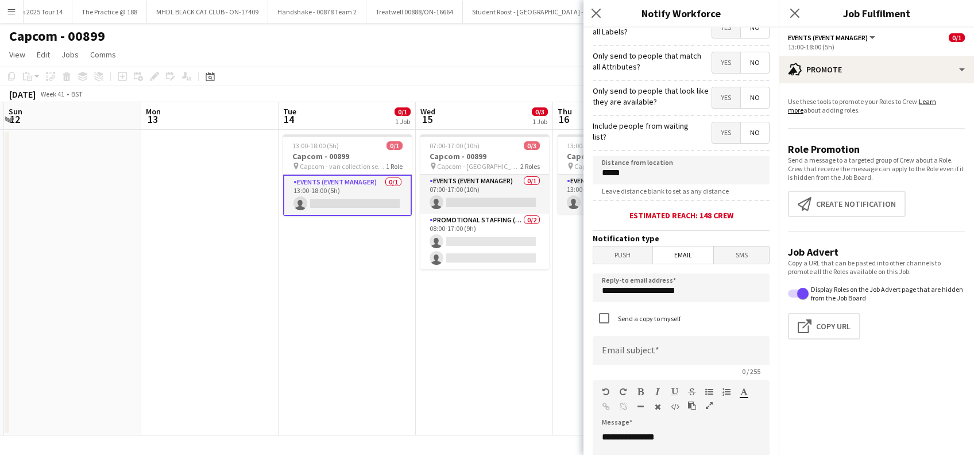
scroll to position [153, 0]
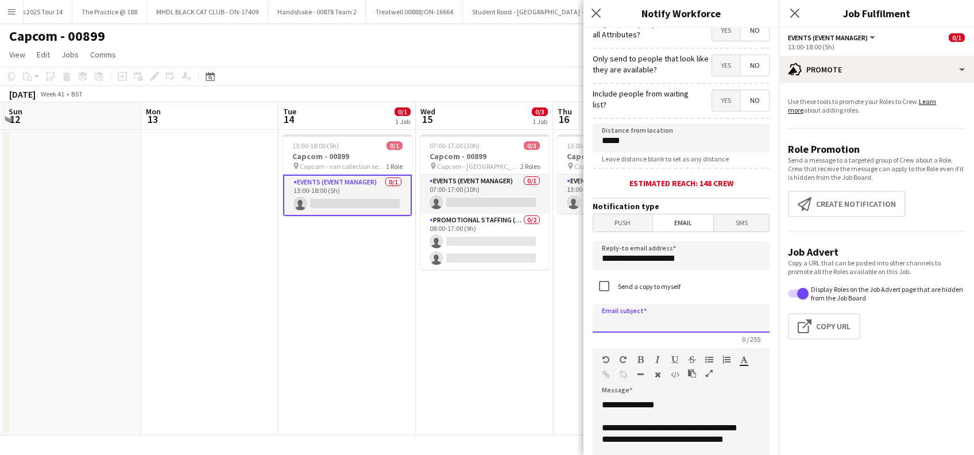
click at [644, 323] on input at bounding box center [681, 318] width 177 height 29
type input "**********"
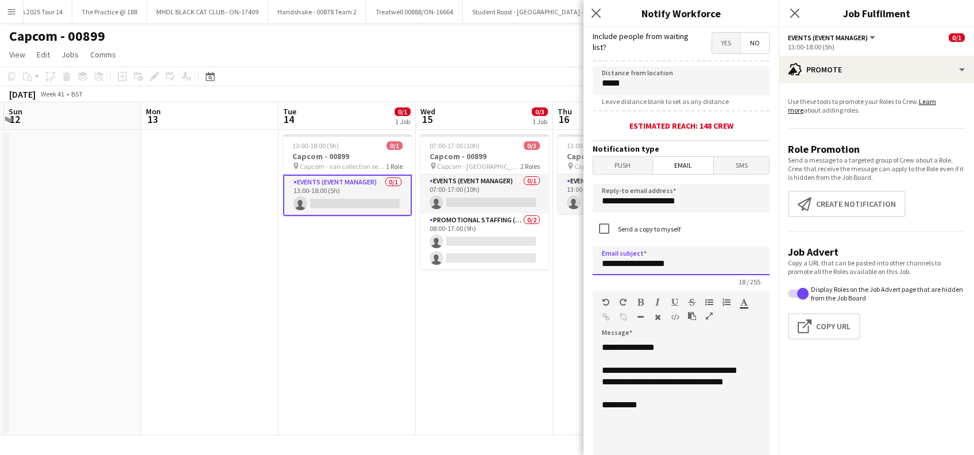
scroll to position [230, 0]
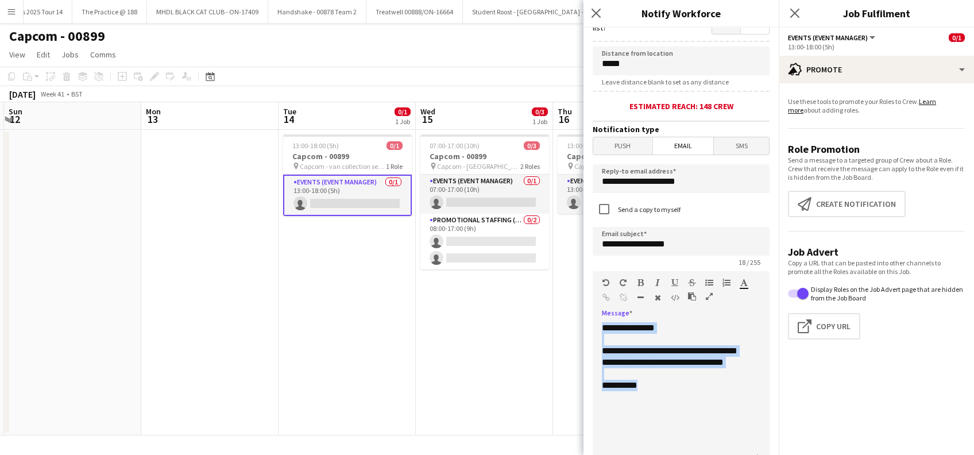
drag, startPoint x: 678, startPoint y: 411, endPoint x: 591, endPoint y: 321, distance: 125.5
click at [593, 331] on div "**********" at bounding box center [675, 391] width 165 height 138
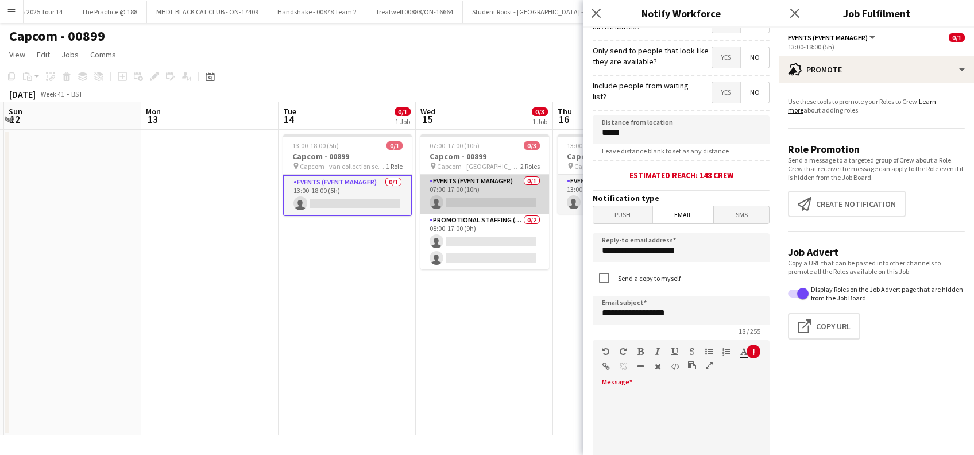
click at [465, 192] on app-card-role "Events (Event Manager) 0/1 07:00-17:00 (10h) single-neutral-actions" at bounding box center [485, 194] width 129 height 39
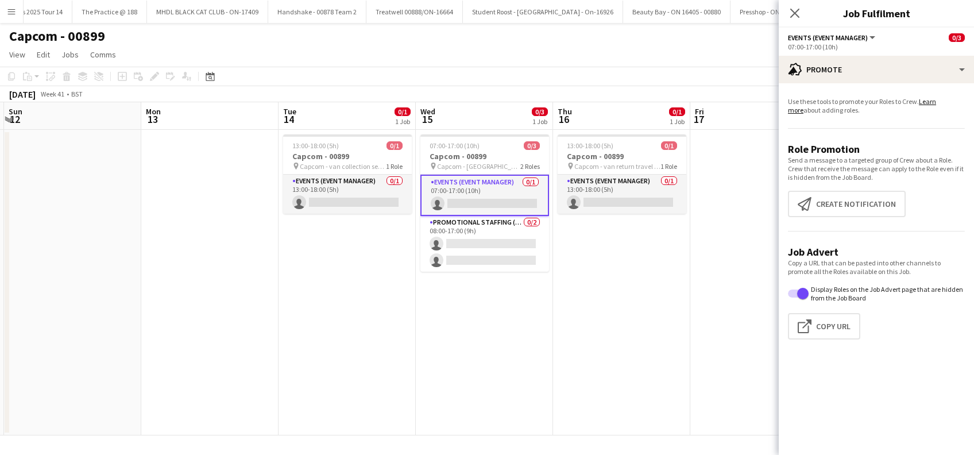
click at [514, 197] on app-card-role "Events (Event Manager) 0/1 07:00-17:00 (10h) single-neutral-actions" at bounding box center [485, 195] width 129 height 41
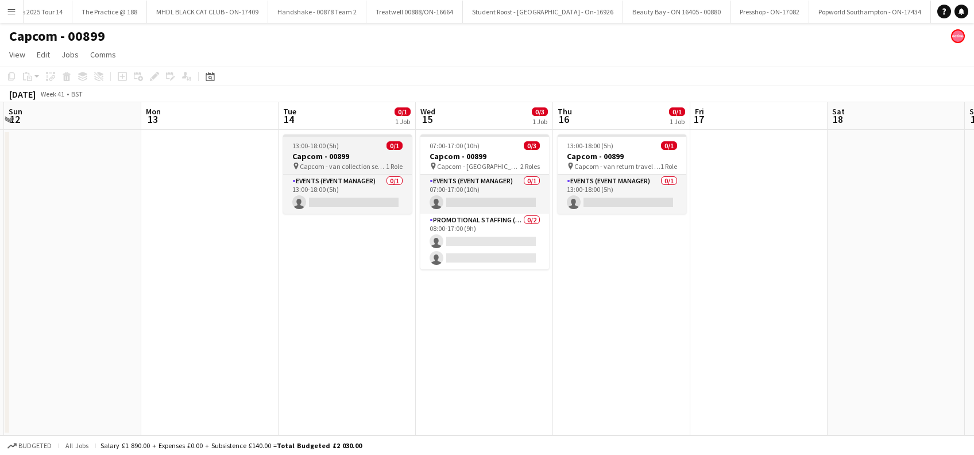
click at [329, 164] on span "Capcom - van collection set up travel day" at bounding box center [343, 166] width 86 height 9
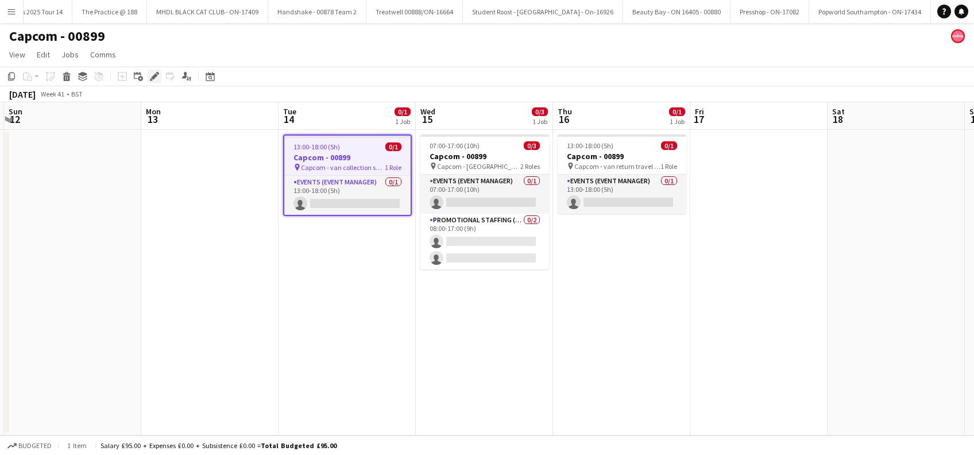
click at [153, 75] on icon "Edit" at bounding box center [154, 76] width 9 height 9
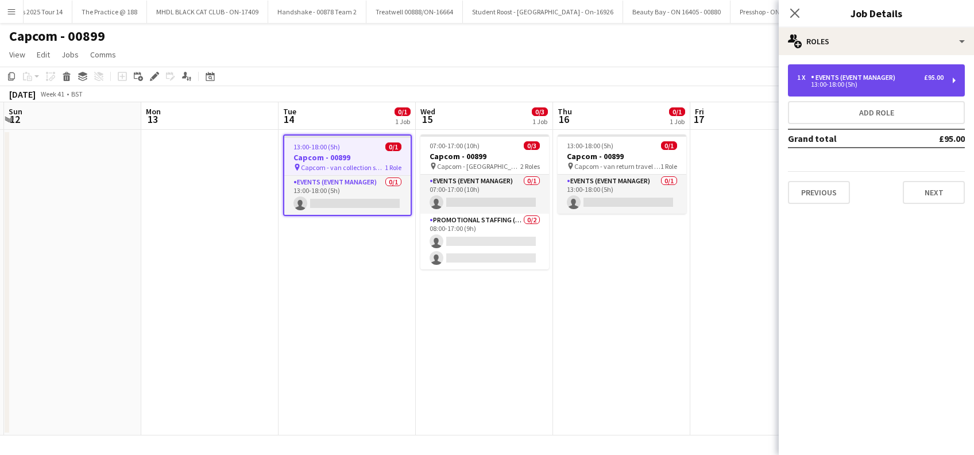
click at [868, 86] on div "13:00-18:00 (5h)" at bounding box center [870, 85] width 146 height 6
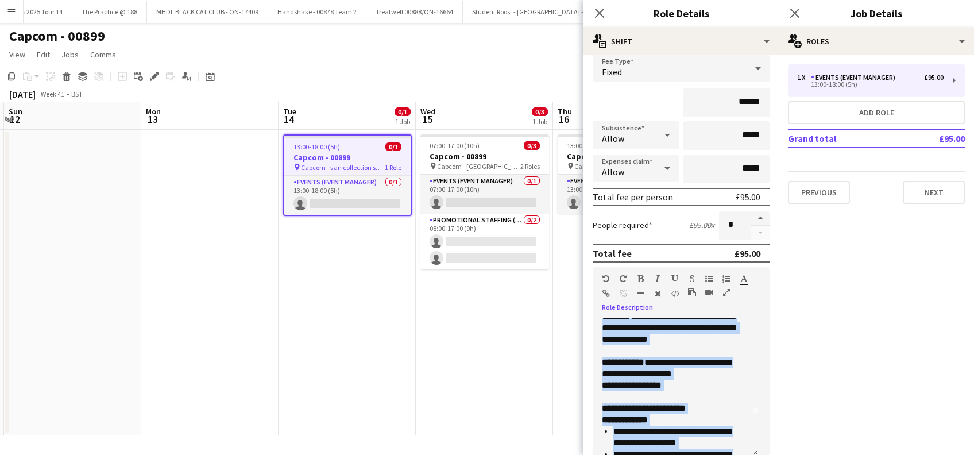
scroll to position [0, 0]
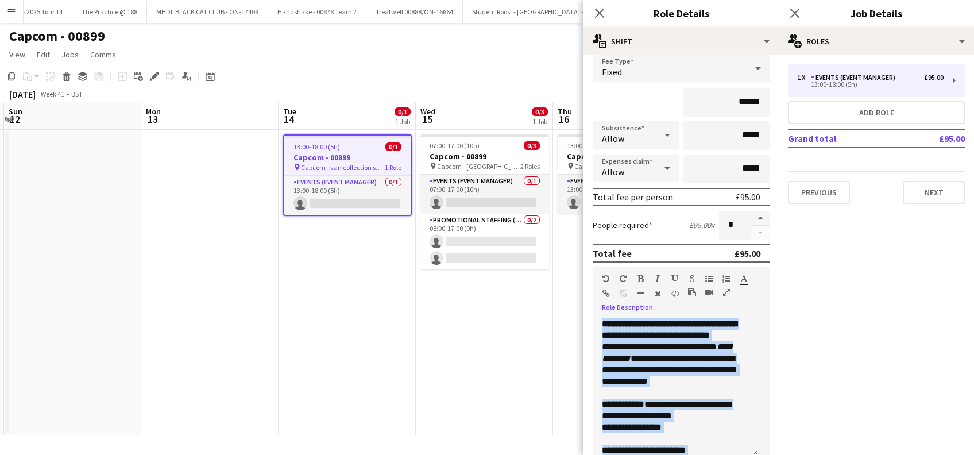
drag, startPoint x: 731, startPoint y: 439, endPoint x: 642, endPoint y: 340, distance: 133.0
click at [593, 315] on div "**********" at bounding box center [681, 383] width 177 height 146
copy div "**********"
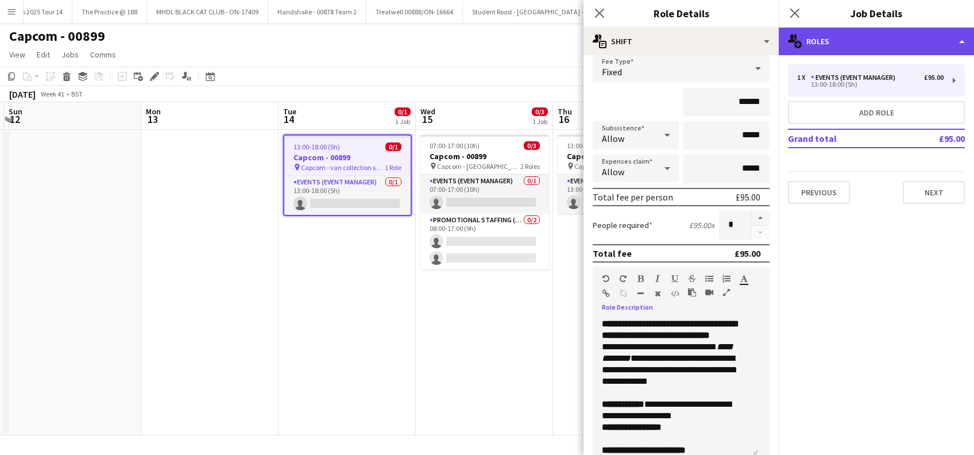
click at [871, 43] on div "multiple-users-add Roles" at bounding box center [876, 42] width 195 height 28
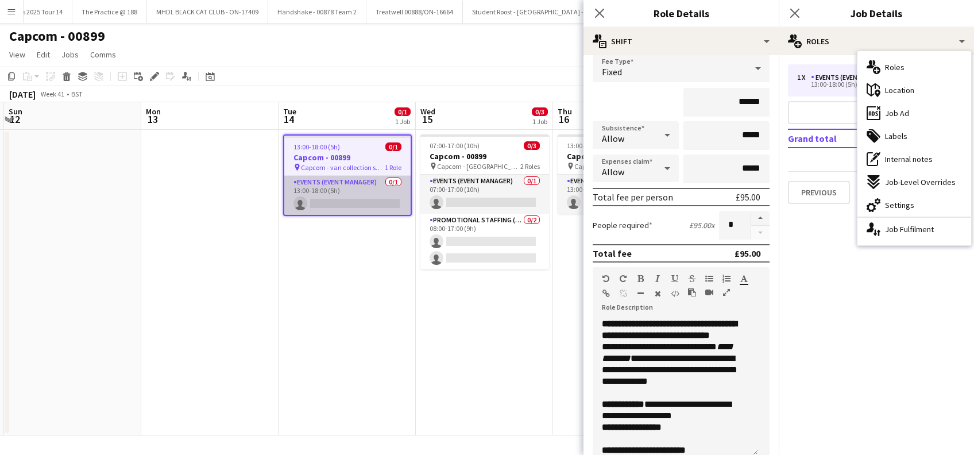
click at [340, 193] on app-card-role "Events (Event Manager) 0/1 13:00-18:00 (5h) single-neutral-actions" at bounding box center [347, 195] width 126 height 39
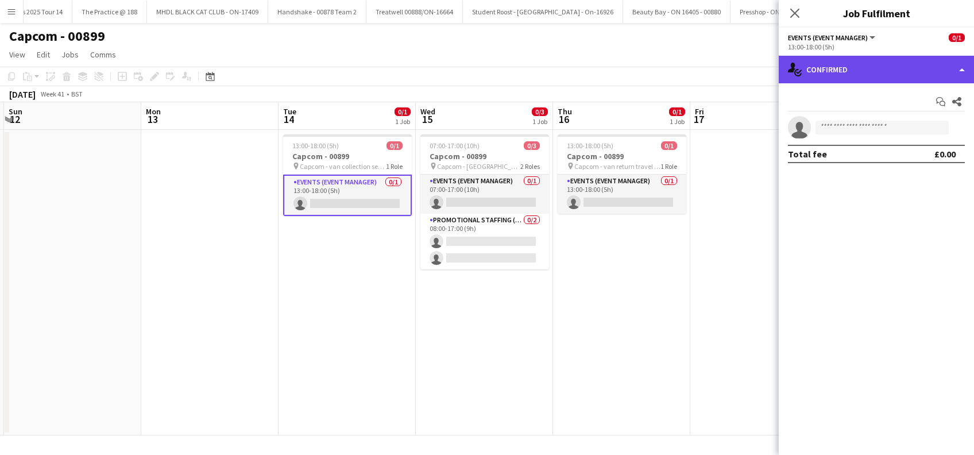
click at [880, 63] on div "single-neutral-actions-check-2 Confirmed" at bounding box center [876, 70] width 195 height 28
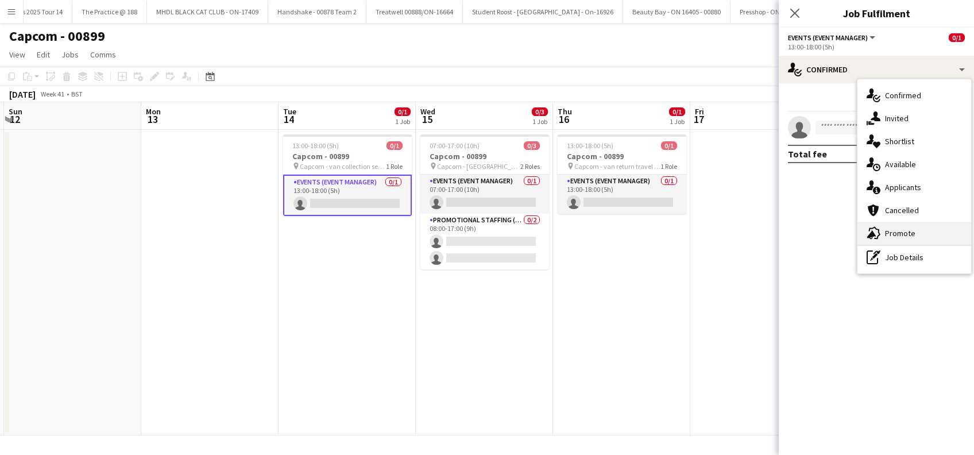
click at [905, 232] on span "Promote" at bounding box center [900, 233] width 30 height 10
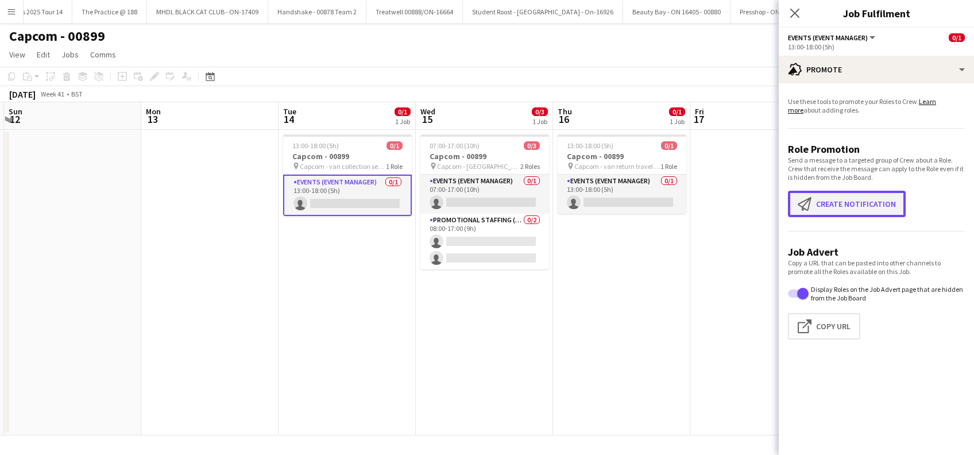
click at [837, 210] on button "Create notification Create notification" at bounding box center [847, 204] width 118 height 26
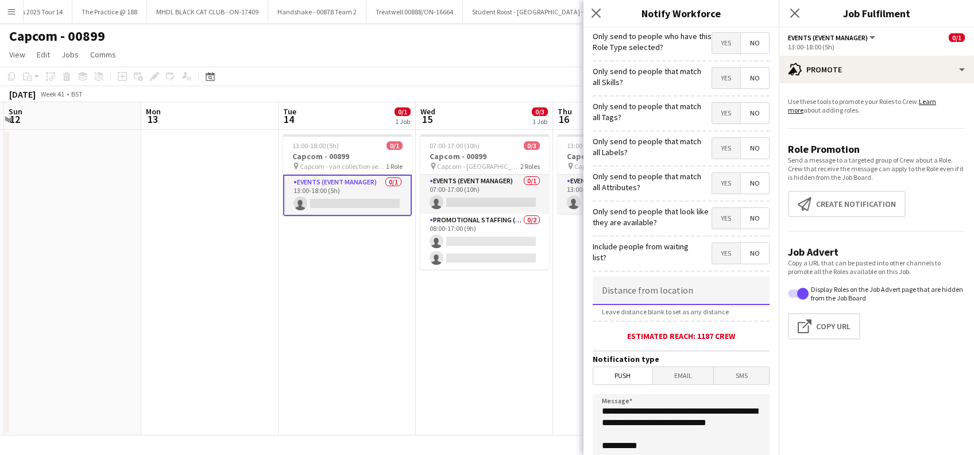
click at [648, 290] on input at bounding box center [681, 290] width 177 height 29
type input "*****"
click at [615, 383] on span "Push" at bounding box center [622, 375] width 59 height 17
click at [674, 377] on span "Email" at bounding box center [683, 375] width 61 height 17
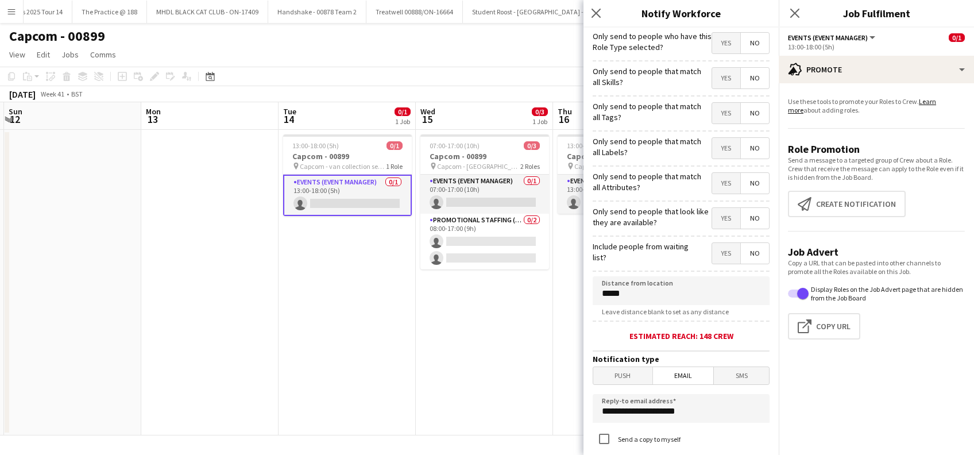
scroll to position [153, 0]
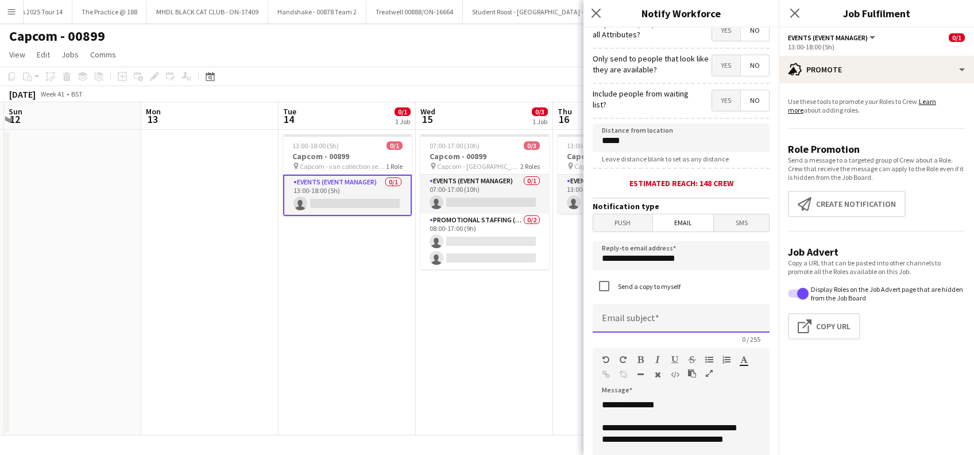
click at [645, 321] on input at bounding box center [681, 318] width 177 height 29
type input "**********"
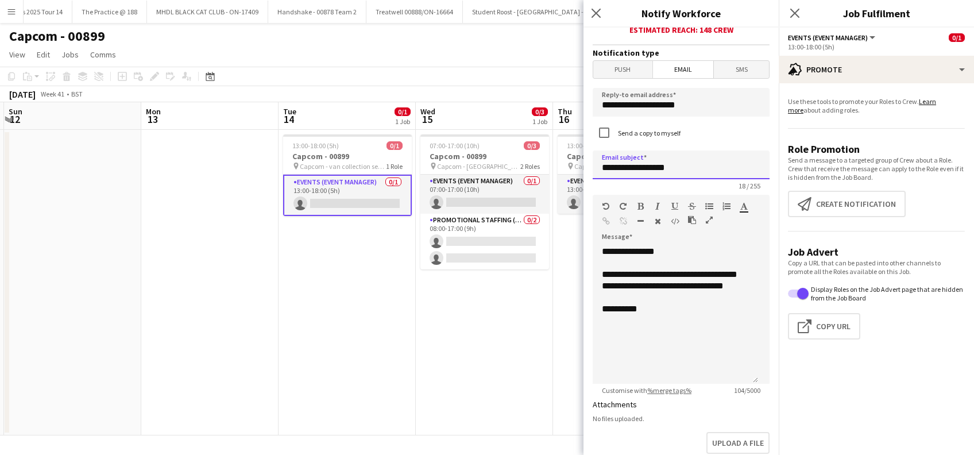
scroll to position [383, 0]
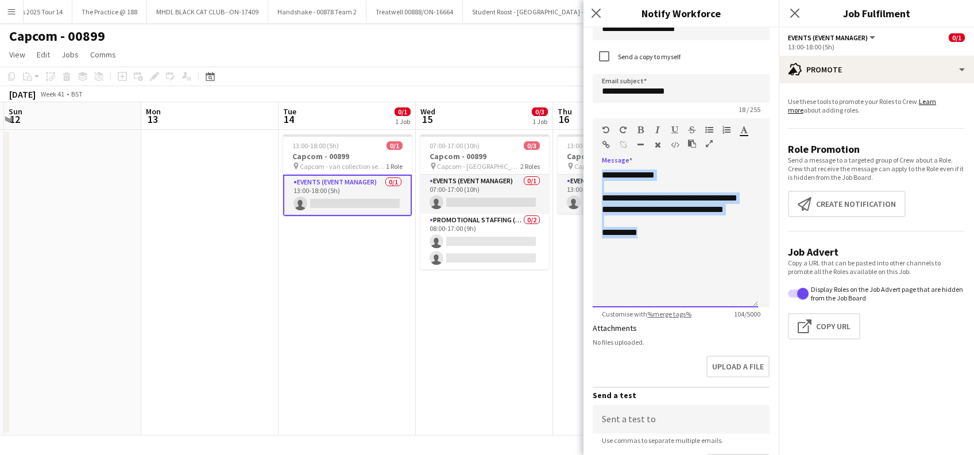
drag, startPoint x: 666, startPoint y: 271, endPoint x: 593, endPoint y: 164, distance: 128.9
click at [593, 168] on div "**********" at bounding box center [681, 234] width 177 height 146
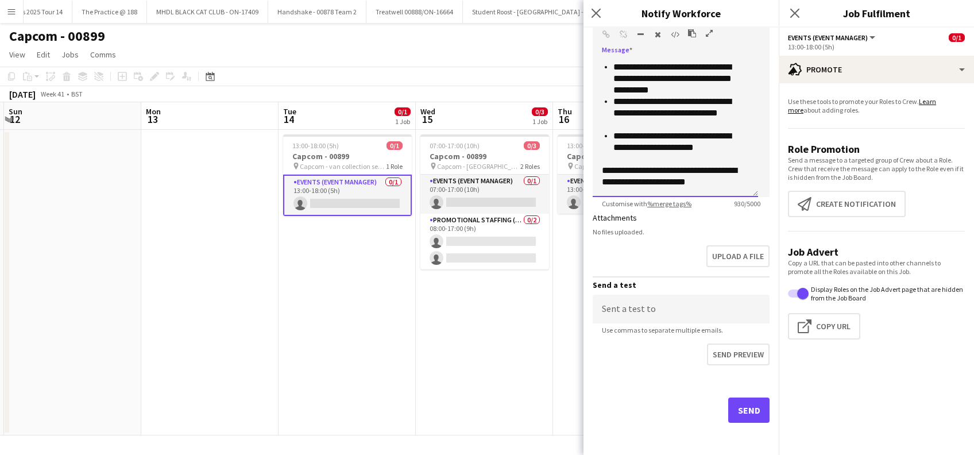
scroll to position [308, 0]
click at [735, 410] on button "Send" at bounding box center [748, 410] width 41 height 25
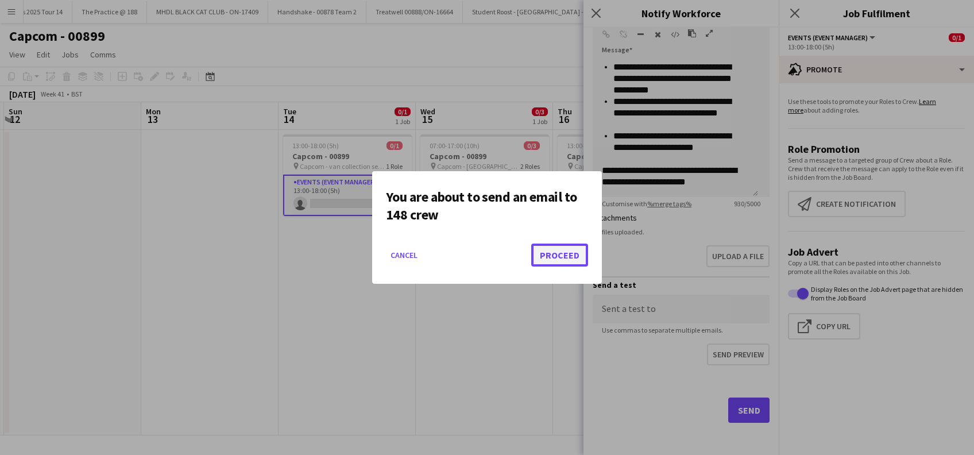
click at [558, 254] on button "Proceed" at bounding box center [559, 255] width 57 height 23
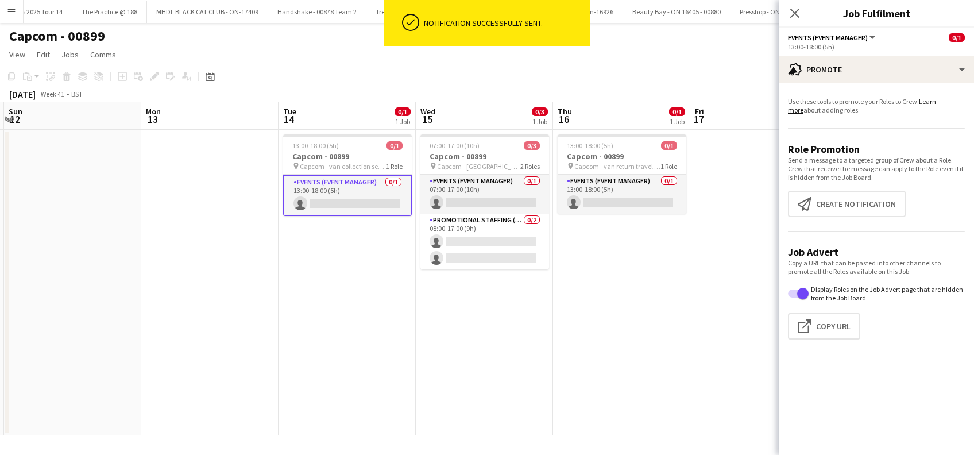
drag, startPoint x: 388, startPoint y: 327, endPoint x: 464, endPoint y: 326, distance: 75.8
click at [389, 327] on app-date-cell "13:00-18:00 (5h) 0/1 Capcom - 00899 pin Capcom - van collection set up travel d…" at bounding box center [347, 283] width 137 height 306
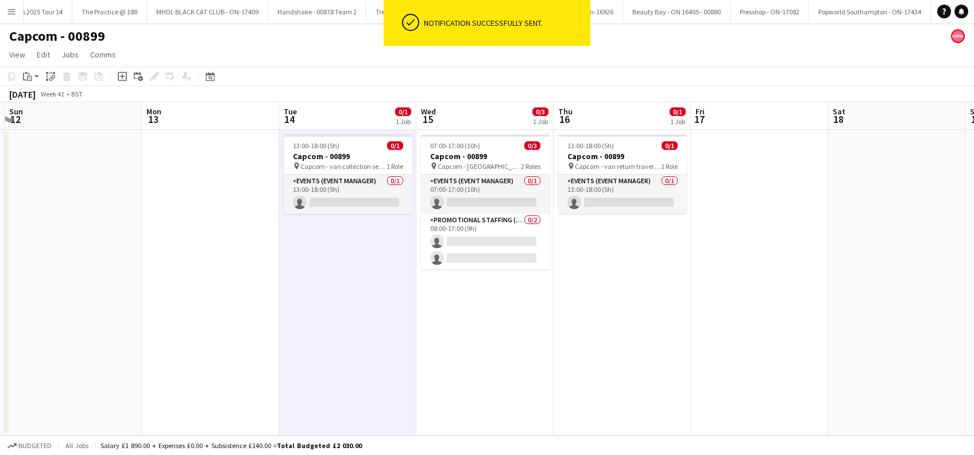
click at [467, 328] on app-date-cell "07:00-17:00 (10h) 0/3 Capcom - 00899 pin Capcom - Leeds 2 Roles Events (Event M…" at bounding box center [484, 283] width 137 height 306
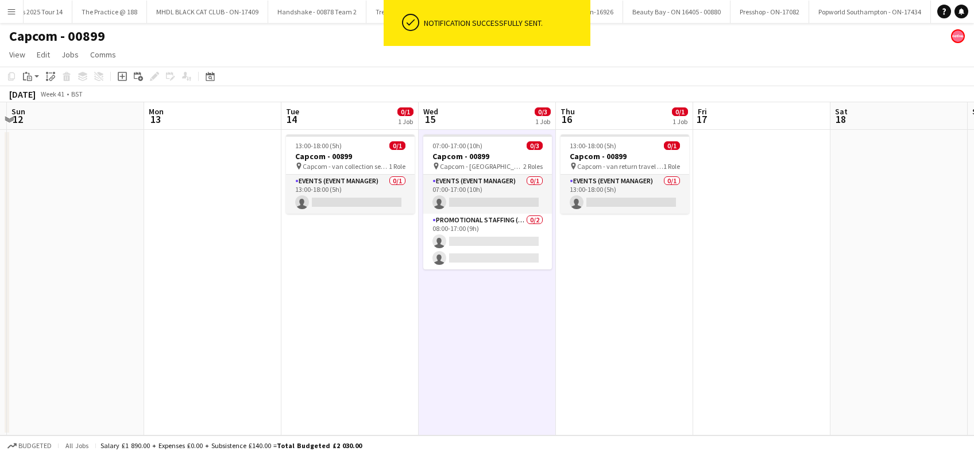
drag, startPoint x: 663, startPoint y: 323, endPoint x: 789, endPoint y: 300, distance: 127.8
click at [664, 325] on app-date-cell "13:00-18:00 (5h) 0/1 Capcom - 00899 pin Capcom - van return travel day 1 Role E…" at bounding box center [624, 283] width 137 height 306
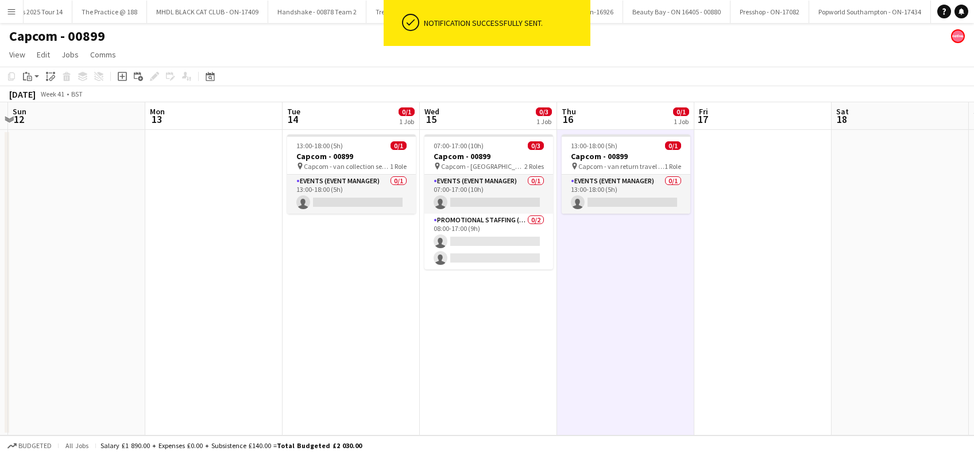
click at [789, 300] on app-date-cell at bounding box center [763, 283] width 137 height 306
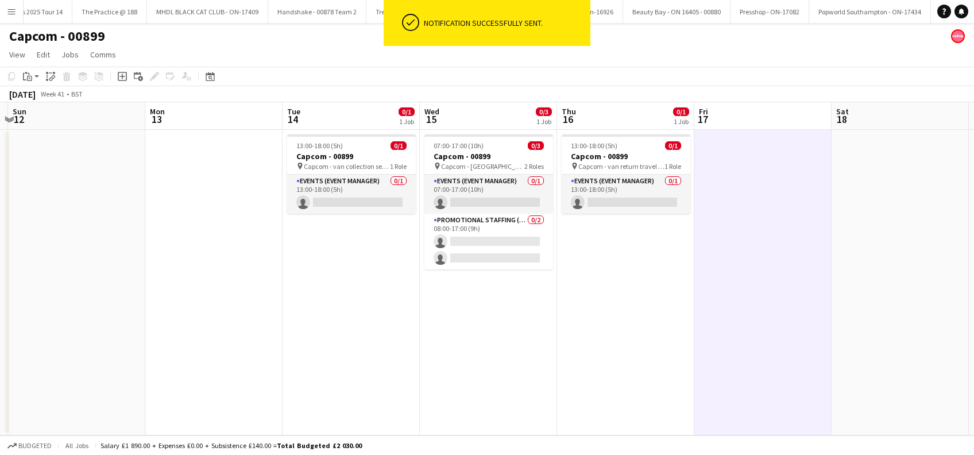
click at [428, 299] on app-date-cell "07:00-17:00 (10h) 0/3 Capcom - 00899 pin Capcom - Leeds 2 Roles Events (Event M…" at bounding box center [488, 283] width 137 height 306
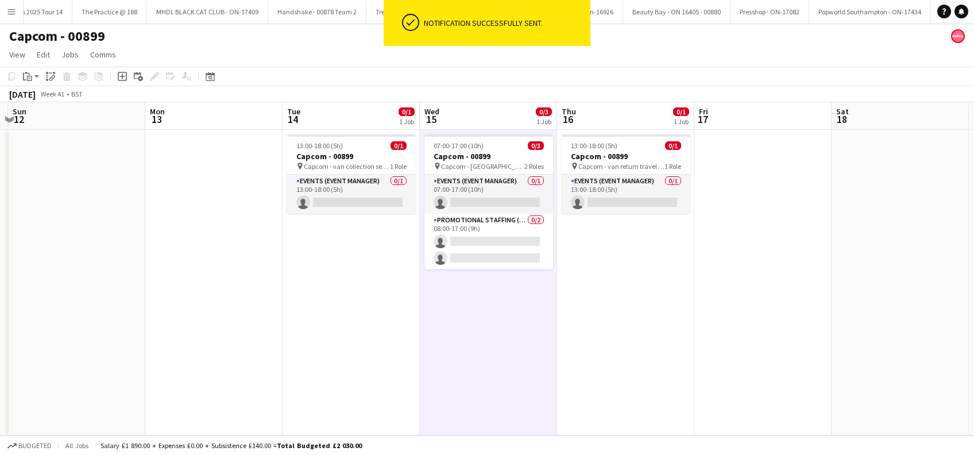
drag, startPoint x: 593, startPoint y: 317, endPoint x: 689, endPoint y: 284, distance: 101.6
click at [595, 317] on app-date-cell "13:00-18:00 (5h) 0/1 Capcom - 00899 pin Capcom - van return travel day 1 Role E…" at bounding box center [625, 283] width 137 height 306
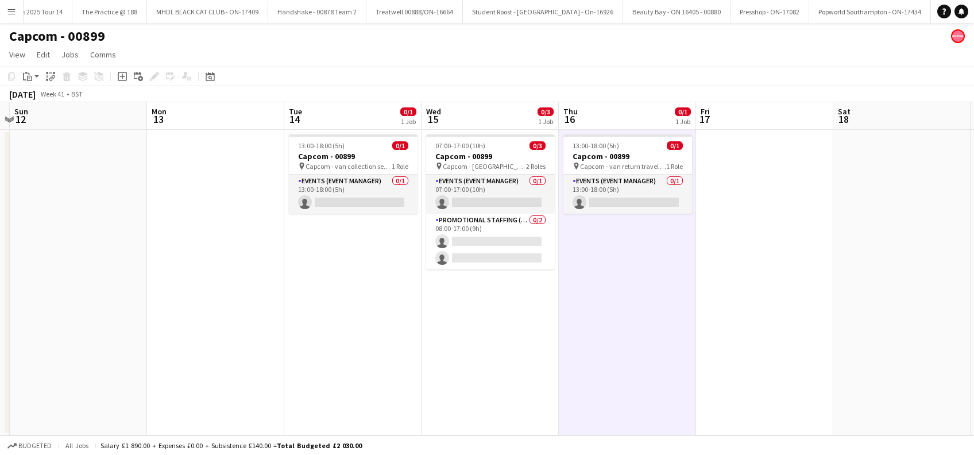
click at [299, 280] on app-date-cell "13:00-18:00 (5h) 0/1 Capcom - 00899 pin Capcom - van collection set up travel d…" at bounding box center [352, 283] width 137 height 306
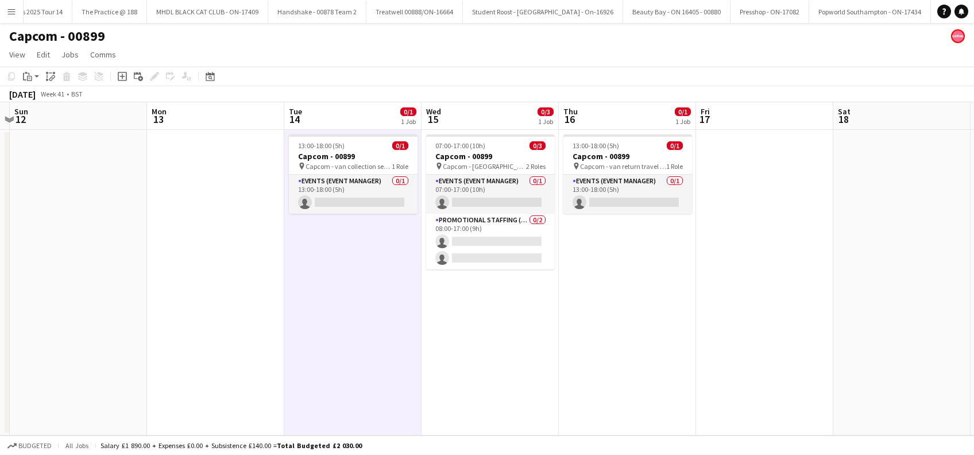
click at [381, 292] on app-date-cell "13:00-18:00 (5h) 0/1 Capcom - 00899 pin Capcom - van collection set up travel d…" at bounding box center [352, 283] width 137 height 306
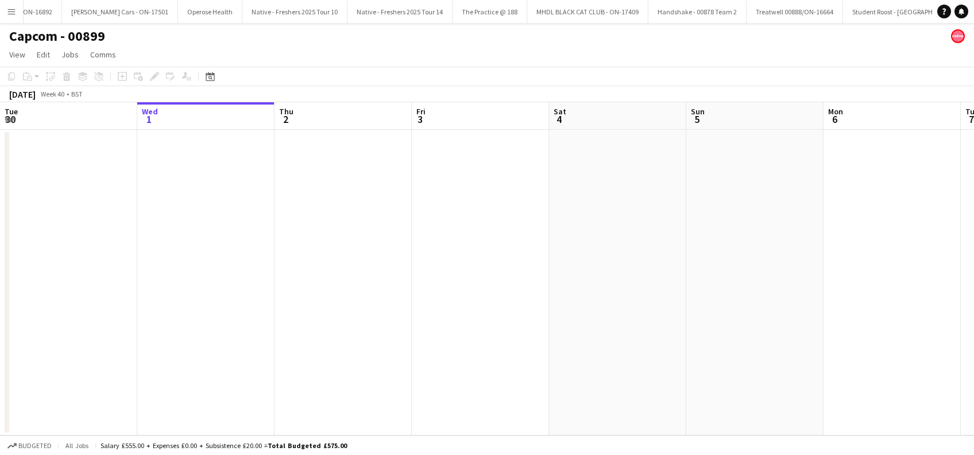
scroll to position [0, 6771]
click at [639, 354] on app-date-cell at bounding box center [617, 283] width 137 height 306
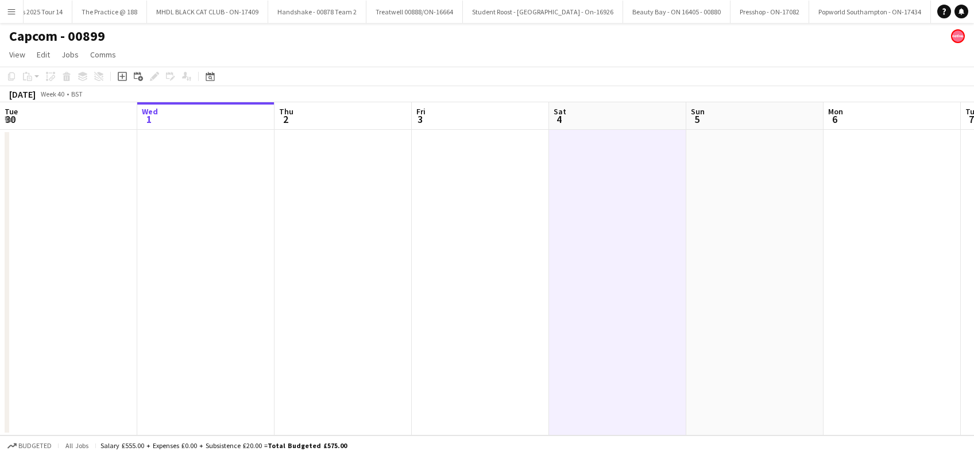
scroll to position [0, 273]
click at [836, 295] on app-date-cell at bounding box center [893, 283] width 137 height 306
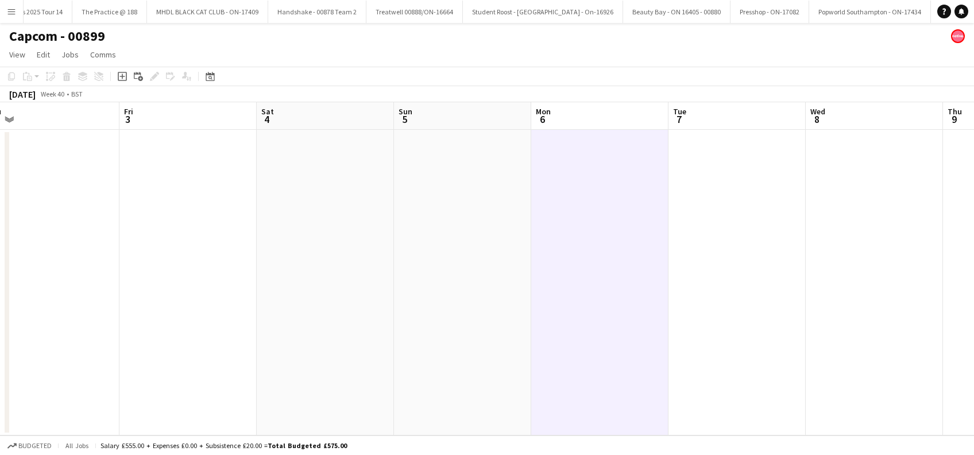
drag, startPoint x: 510, startPoint y: 285, endPoint x: 206, endPoint y: 306, distance: 305.2
click at [193, 312] on app-calendar-viewport "Sun 28 Mon 29 Tue 30 Wed 1 Thu 2 Fri 3 Sat 4 Sun 5 Mon 6 Tue 7 Wed 8 Thu 9 Fri …" at bounding box center [487, 268] width 974 height 333
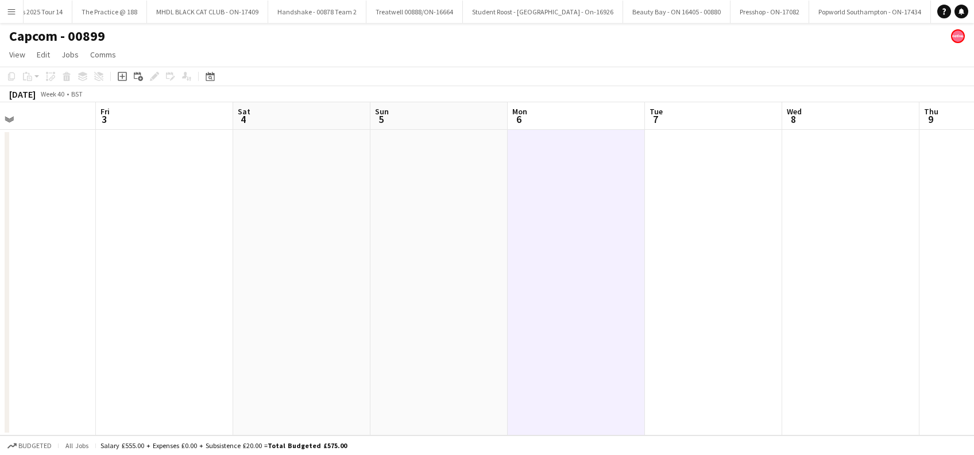
drag, startPoint x: 701, startPoint y: 294, endPoint x: 514, endPoint y: 337, distance: 191.5
click at [326, 340] on app-calendar-viewport "Tue 30 Wed 1 Thu 2 Fri 3 Sat 4 Sun 5 Mon 6 Tue 7 Wed 8 Thu 9 Fri 10 Sat 11 Sun …" at bounding box center [487, 268] width 974 height 333
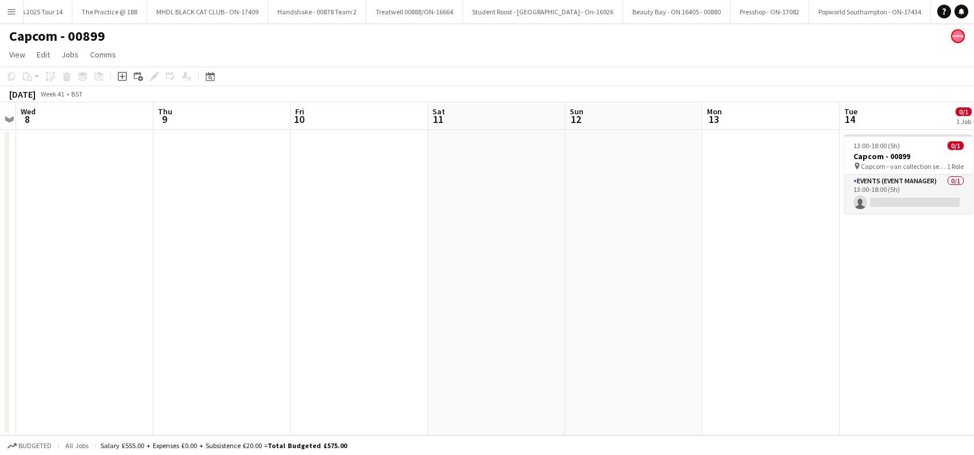
drag, startPoint x: 349, startPoint y: 329, endPoint x: 608, endPoint y: 318, distance: 259.3
click at [309, 331] on app-calendar-viewport "Sat 4 Sun 5 Mon 6 Tue 7 Wed 8 Thu 9 Fri 10 Sat 11 Sun 12 Mon 13 Tue 14 0/1 1 Jo…" at bounding box center [487, 268] width 974 height 333
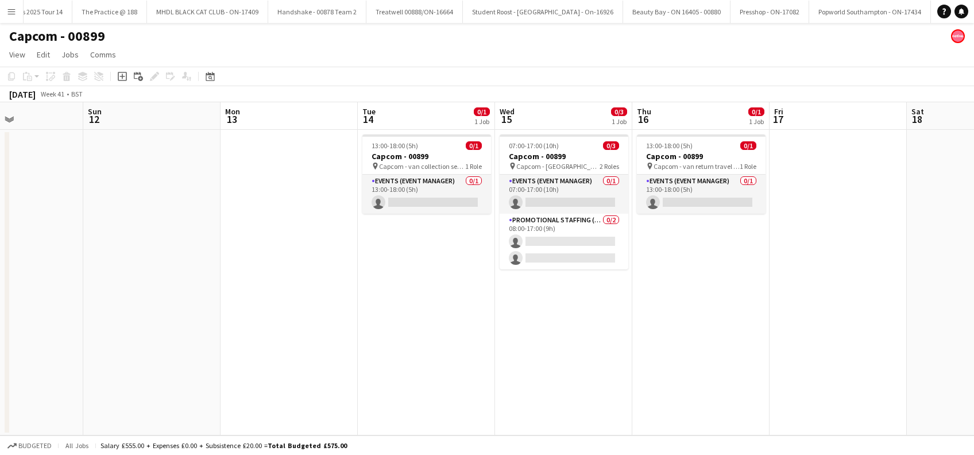
drag, startPoint x: 290, startPoint y: 321, endPoint x: 464, endPoint y: 313, distance: 174.3
click at [280, 321] on app-calendar-viewport "Wed 8 Thu 9 Fri 10 Sat 11 Sun 12 Mon 13 Tue 14 0/1 1 Job Wed 15 0/3 1 Job Thu 1…" at bounding box center [487, 268] width 974 height 333
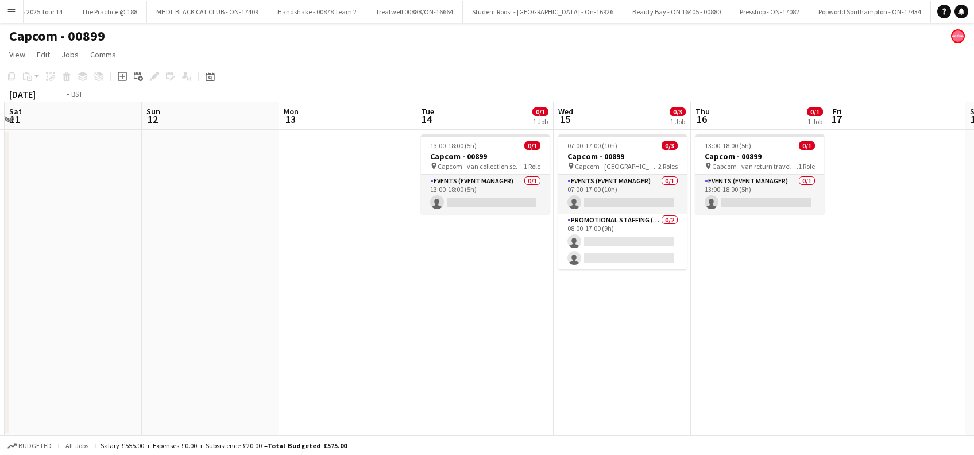
drag, startPoint x: 845, startPoint y: 271, endPoint x: 644, endPoint y: 319, distance: 206.8
click at [655, 322] on app-calendar-viewport "Wed 8 Thu 9 Fri 10 Sat 11 Sun 12 Mon 13 Tue 14 0/1 1 Job Wed 15 0/3 1 Job Thu 1…" at bounding box center [487, 268] width 974 height 333
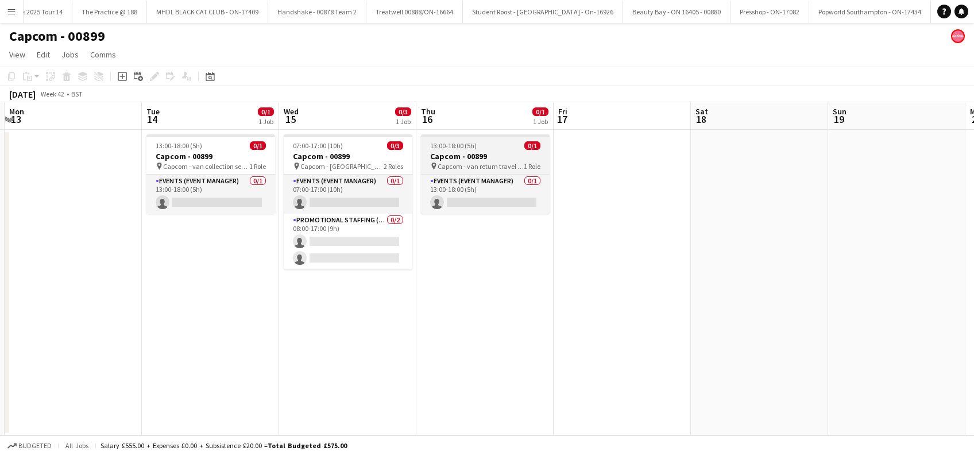
scroll to position [0, 412]
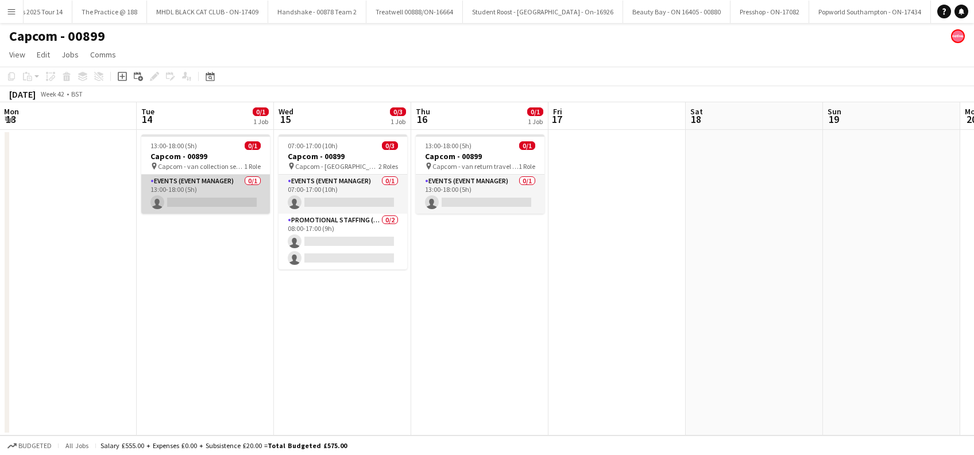
click at [231, 194] on app-card-role "Events (Event Manager) 0/1 13:00-18:00 (5h) single-neutral-actions" at bounding box center [205, 194] width 129 height 39
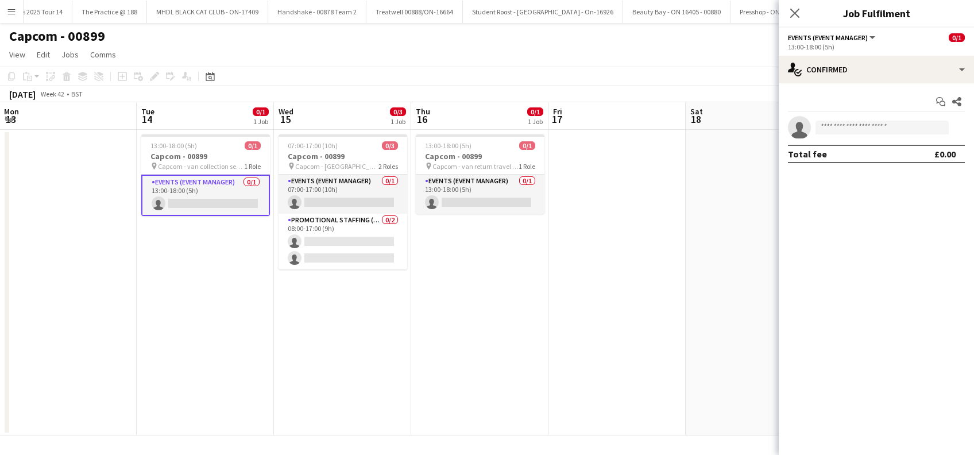
scroll to position [0, 413]
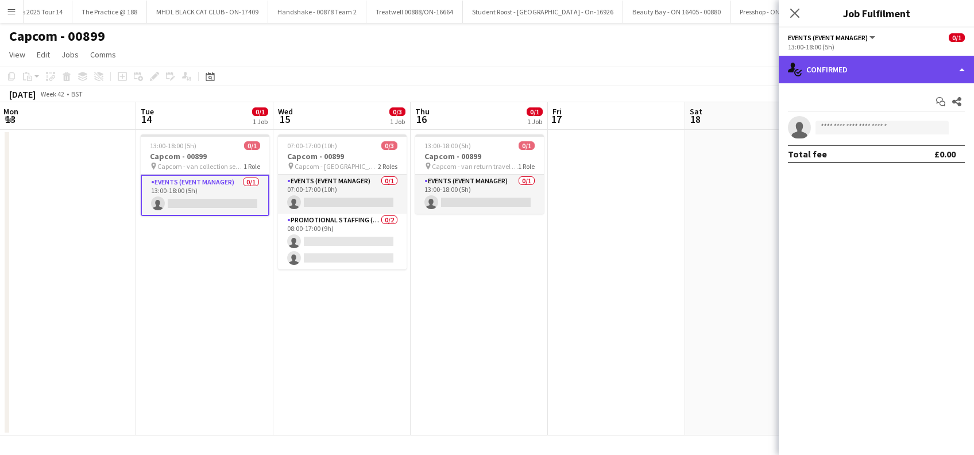
click at [873, 69] on div "single-neutral-actions-check-2 Confirmed" at bounding box center [876, 70] width 195 height 28
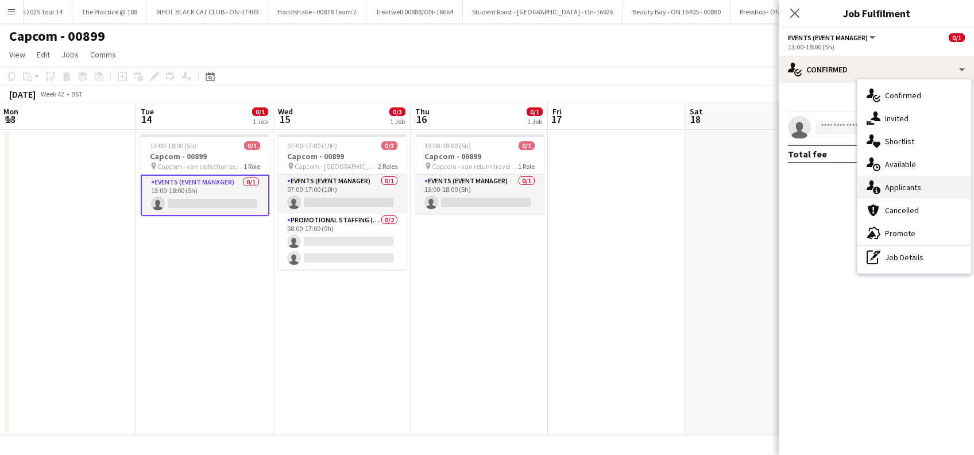
click at [900, 188] on span "Applicants" at bounding box center [903, 187] width 36 height 10
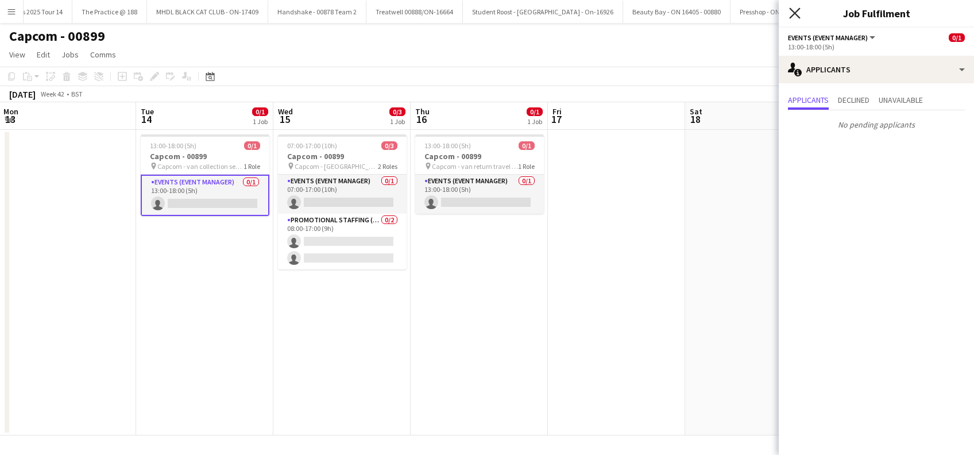
click at [793, 11] on icon "Close pop-in" at bounding box center [794, 12] width 11 height 11
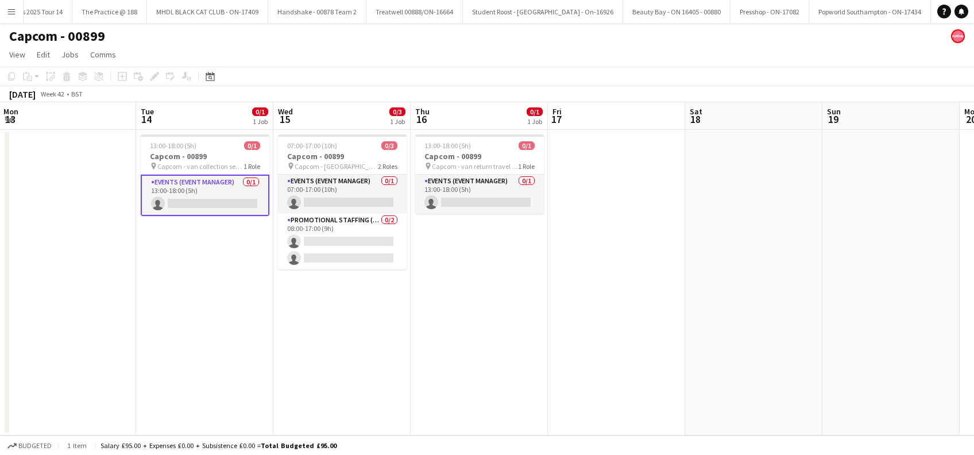
click at [534, 293] on app-date-cell "13:00-18:00 (5h) 0/1 Capcom - 00899 pin Capcom - van return travel day 1 Role E…" at bounding box center [479, 283] width 137 height 306
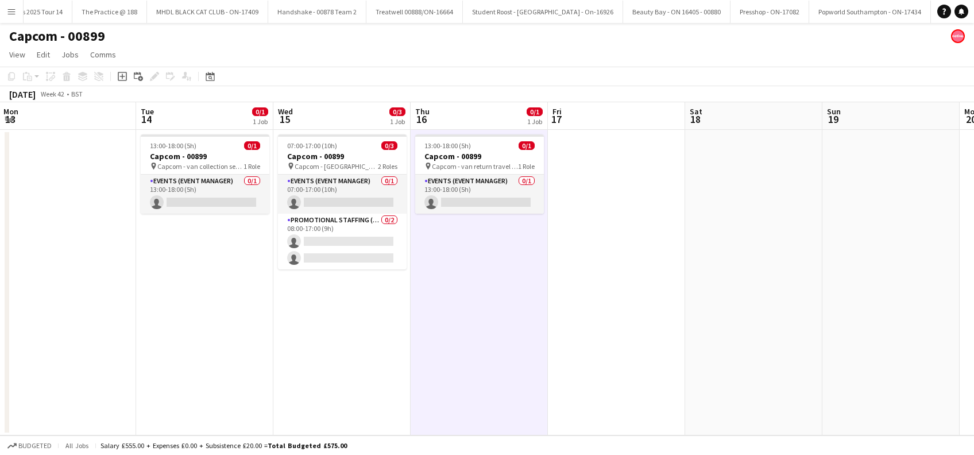
click at [672, 280] on app-date-cell at bounding box center [616, 283] width 137 height 306
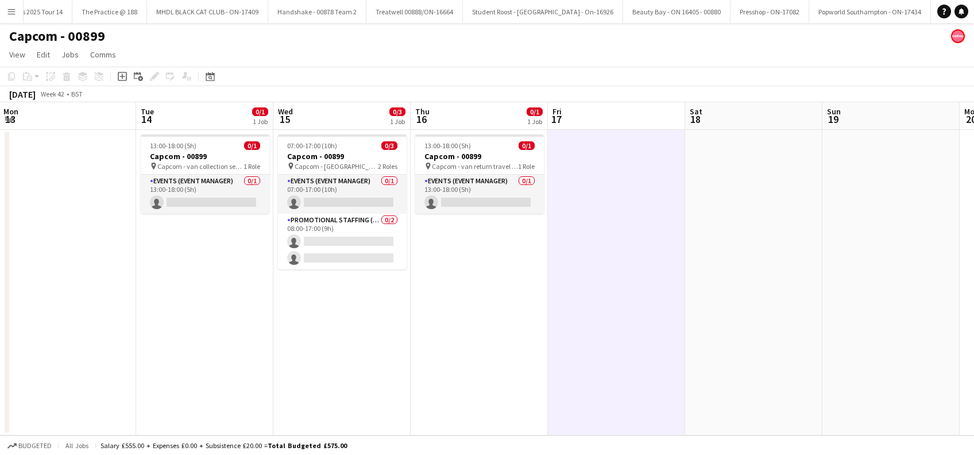
click at [16, 10] on app-icon "Menu" at bounding box center [11, 11] width 9 height 9
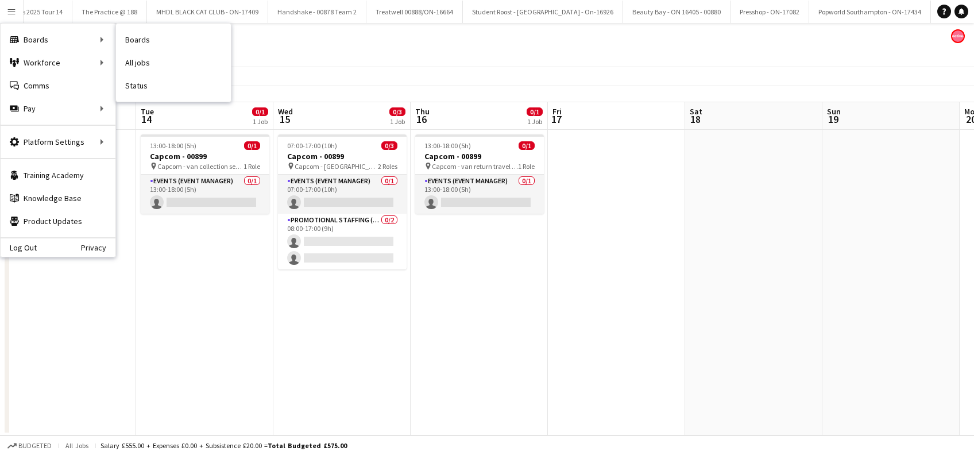
drag, startPoint x: 159, startPoint y: 37, endPoint x: 726, endPoint y: 20, distance: 567.3
click at [159, 37] on link "Boards" at bounding box center [173, 39] width 115 height 23
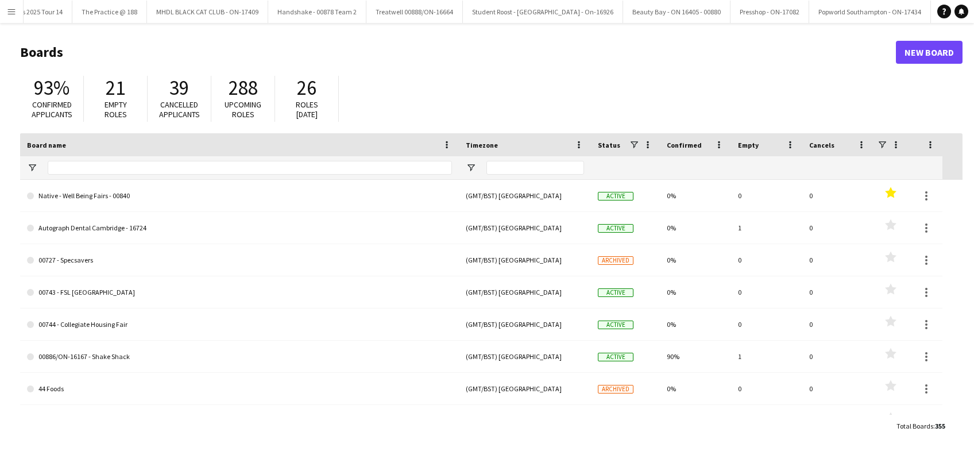
type input "******"
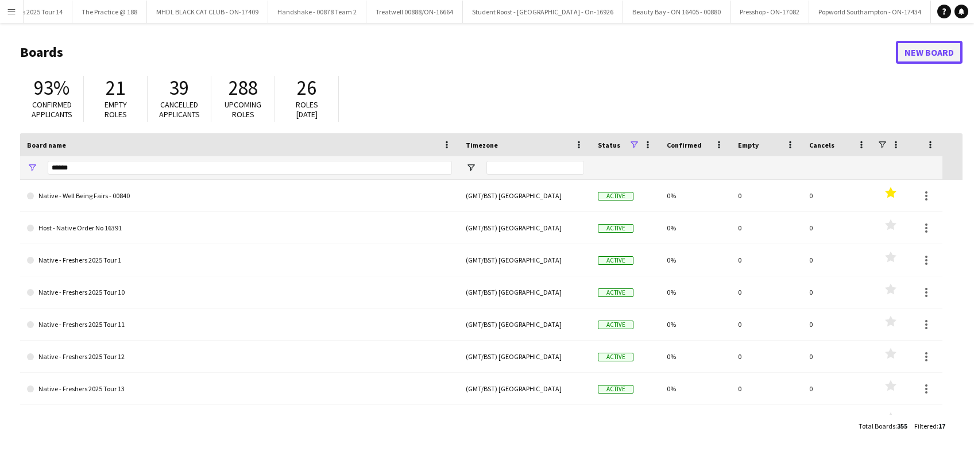
click at [914, 52] on link "New Board" at bounding box center [929, 52] width 67 height 23
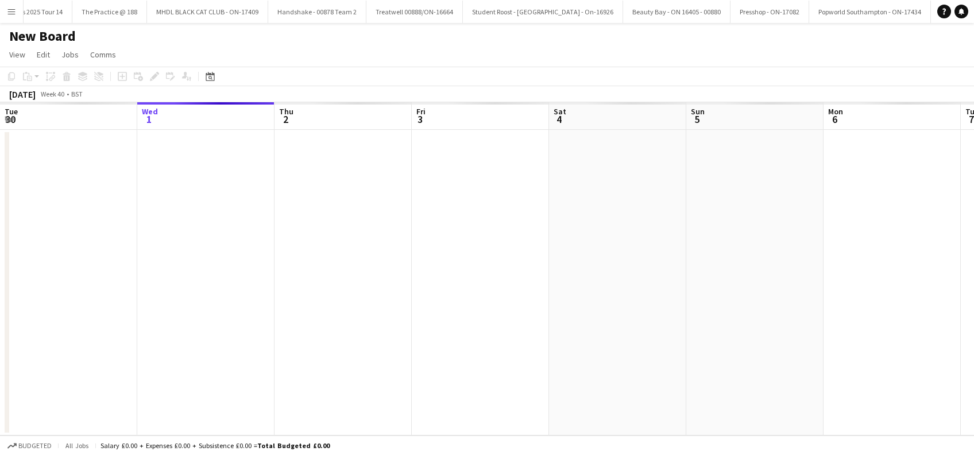
scroll to position [0, 6835]
click at [57, 36] on h1 "New Board" at bounding box center [42, 36] width 67 height 17
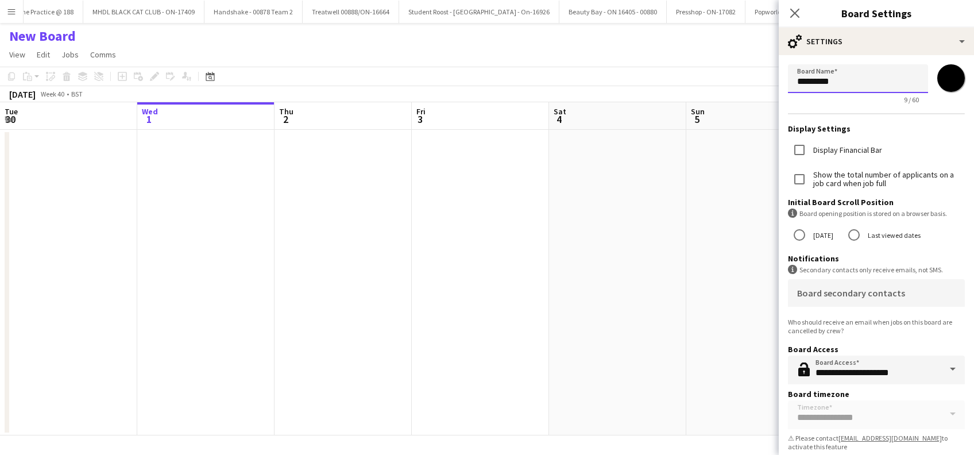
click at [870, 81] on input "*********" at bounding box center [858, 78] width 140 height 29
type input "*"
type input "**********"
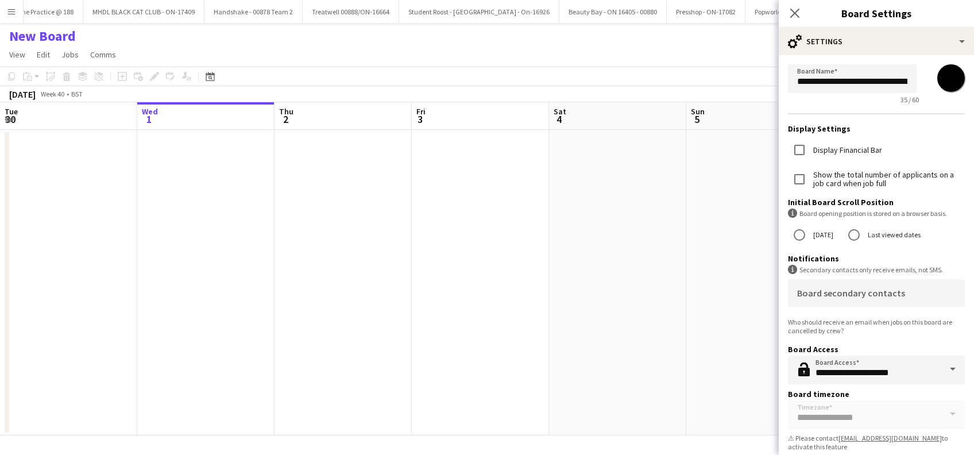
click at [596, 369] on app-date-cell at bounding box center [617, 283] width 137 height 306
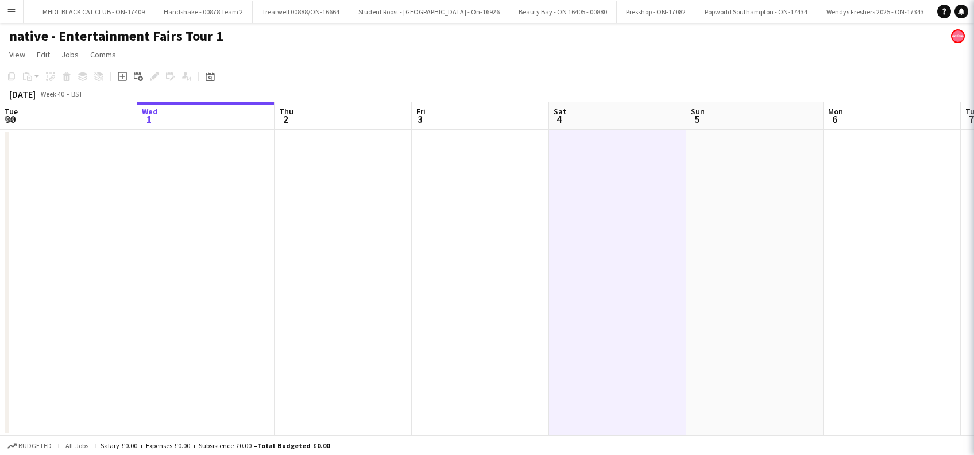
scroll to position [0, 6891]
click at [221, 214] on app-date-cell at bounding box center [205, 283] width 137 height 306
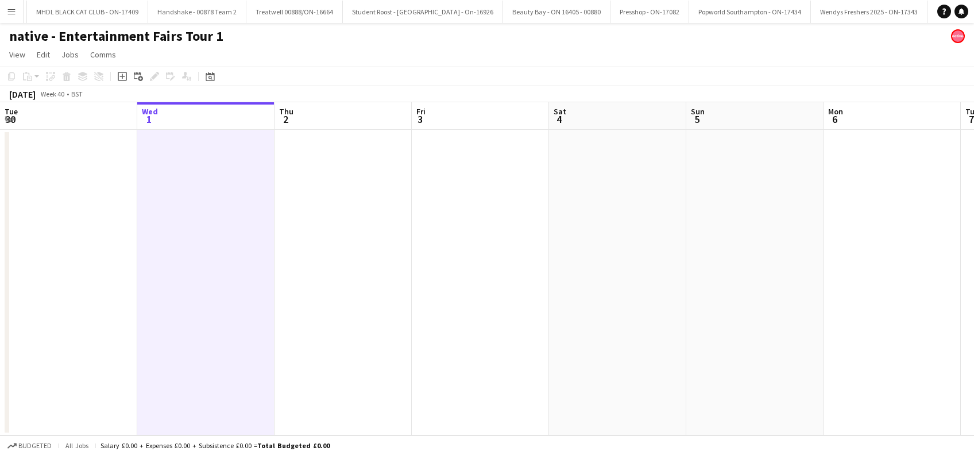
click at [387, 267] on app-date-cell at bounding box center [343, 283] width 137 height 306
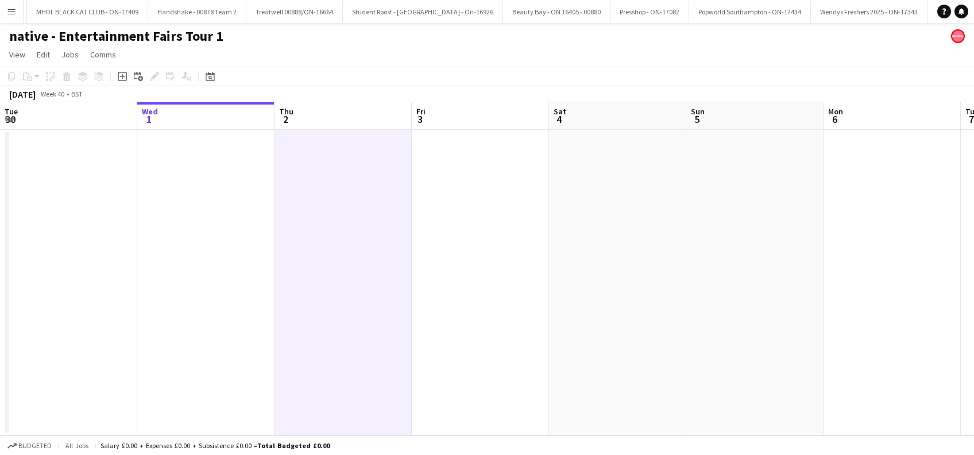
click at [138, 263] on app-date-cell at bounding box center [205, 283] width 137 height 306
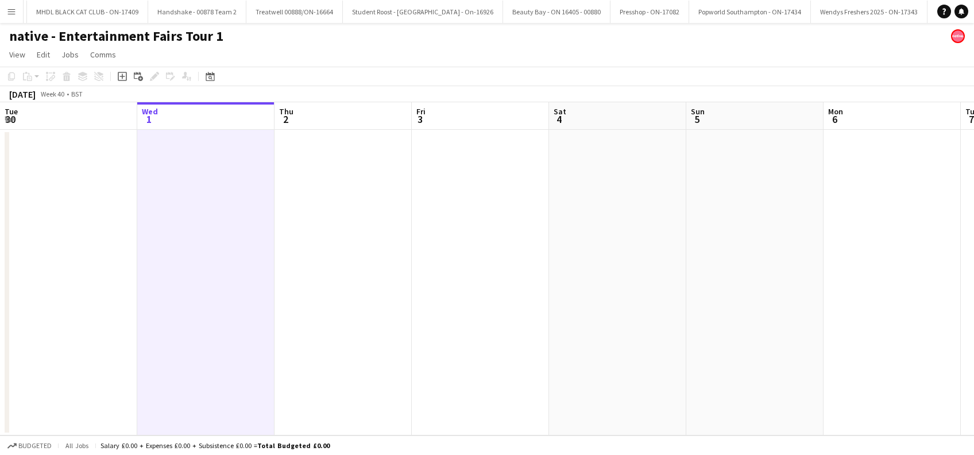
click at [323, 248] on app-date-cell at bounding box center [343, 283] width 137 height 306
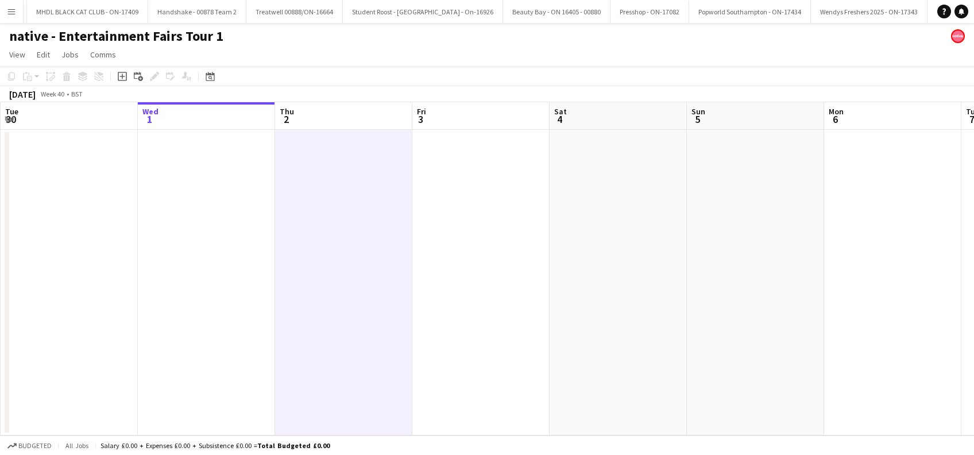
click at [456, 255] on app-date-cell at bounding box center [480, 283] width 137 height 306
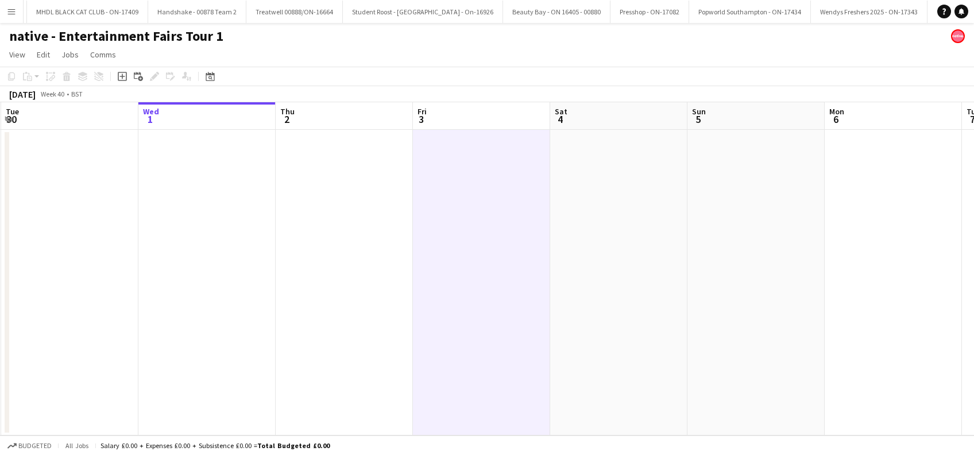
click at [225, 254] on app-date-cell at bounding box center [206, 283] width 137 height 306
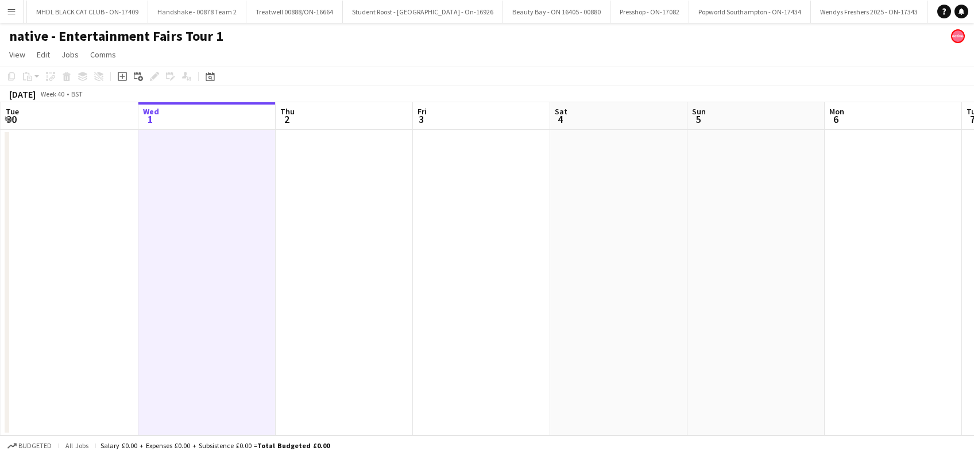
click at [619, 260] on app-date-cell at bounding box center [618, 283] width 137 height 306
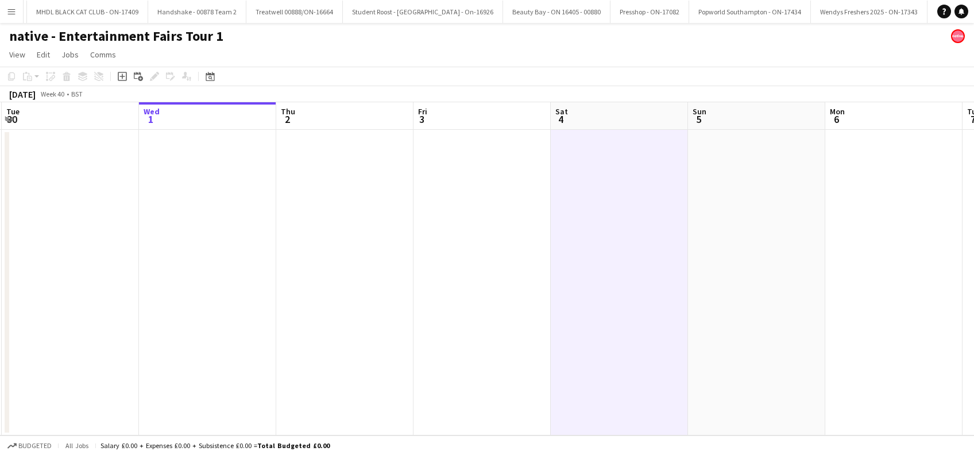
click at [787, 234] on app-date-cell at bounding box center [756, 283] width 137 height 306
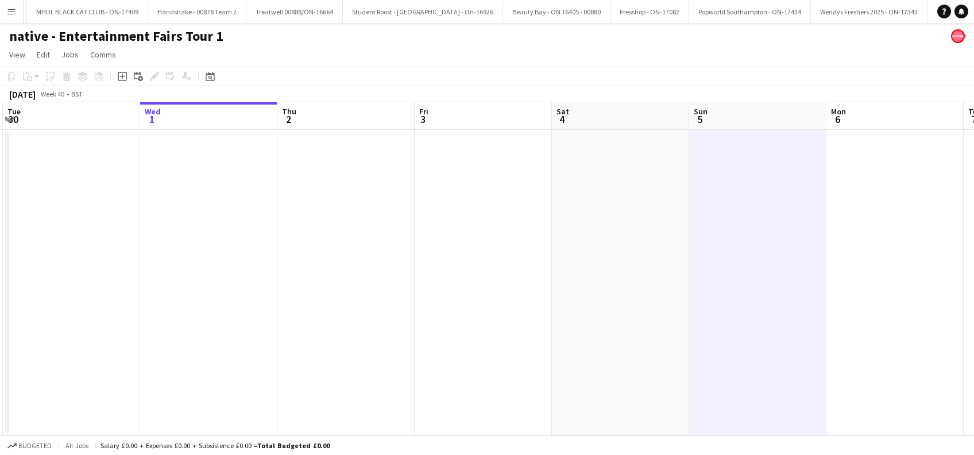
drag, startPoint x: 280, startPoint y: 295, endPoint x: 285, endPoint y: 291, distance: 6.1
click at [282, 293] on app-date-cell at bounding box center [345, 283] width 137 height 306
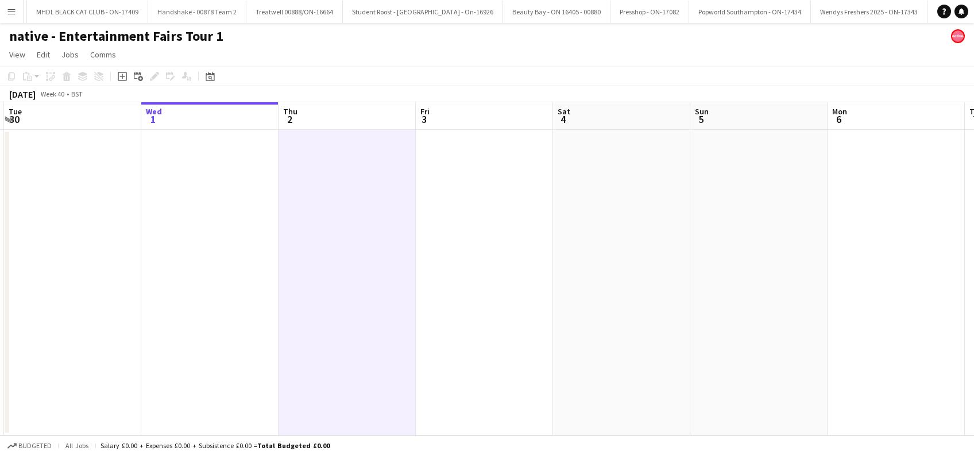
drag, startPoint x: 560, startPoint y: 278, endPoint x: 576, endPoint y: 281, distance: 16.9
click at [560, 279] on app-date-cell at bounding box center [621, 283] width 137 height 306
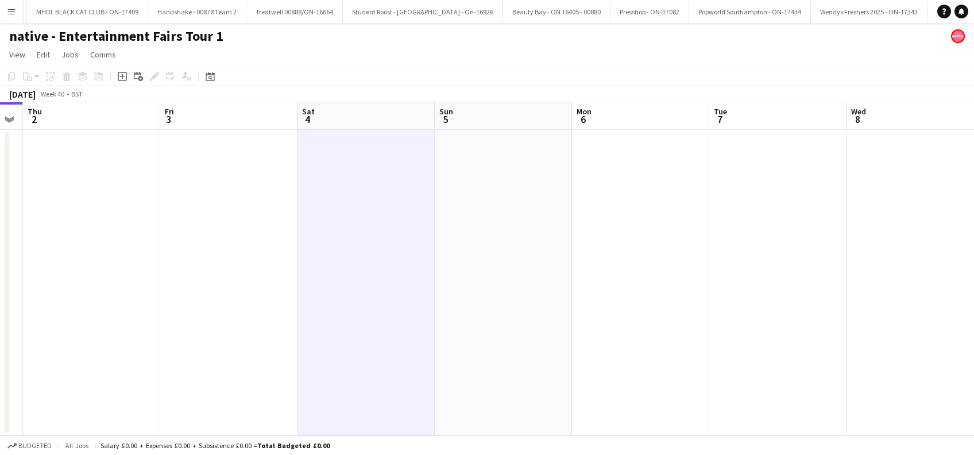
drag, startPoint x: 777, startPoint y: 288, endPoint x: 665, endPoint y: 269, distance: 113.1
click at [519, 285] on app-calendar-viewport "Sun 28 Mon 29 Tue 30 Wed 1 Thu 2 Fri 3 Sat 4 Sun 5 Mon 6 Tue 7 Wed 8 Thu 9 Fri …" at bounding box center [487, 268] width 974 height 333
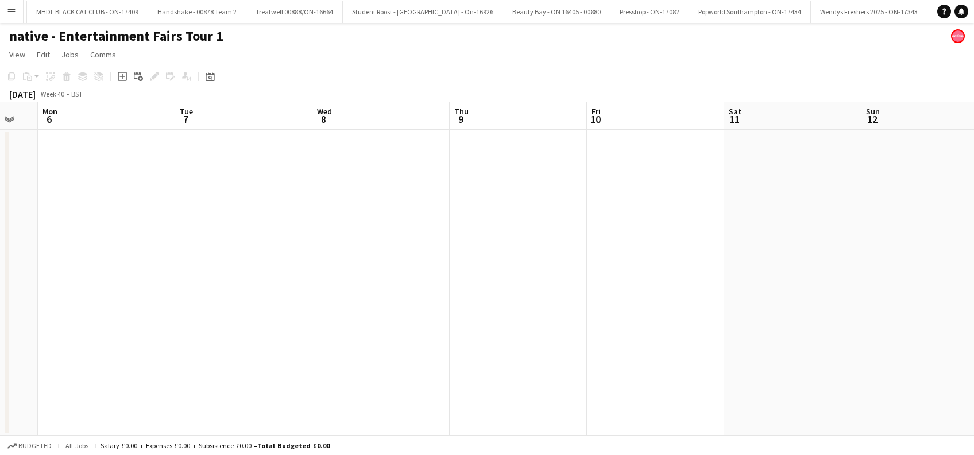
drag, startPoint x: 514, startPoint y: 295, endPoint x: 394, endPoint y: 281, distance: 120.4
click at [438, 301] on app-calendar-viewport "Fri 3 Sat 4 Sun 5 Mon 6 Tue 7 Wed 8 Thu 9 Fri 10 Sat 11 Sun 12 Mon 13 Tue 14 We…" at bounding box center [487, 268] width 974 height 333
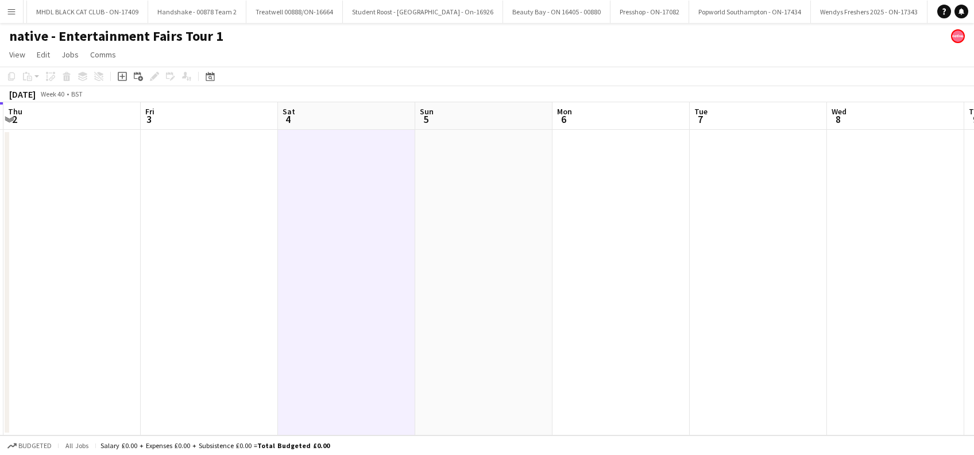
drag, startPoint x: 368, startPoint y: 304, endPoint x: 240, endPoint y: 273, distance: 131.4
click at [658, 298] on app-calendar-viewport "Tue 30 Wed 1 Thu 2 Fri 3 Sat 4 Sun 5 Mon 6 Tue 7 Wed 8 Thu 9 Fri 10 Sat 11 Sun …" at bounding box center [487, 268] width 974 height 333
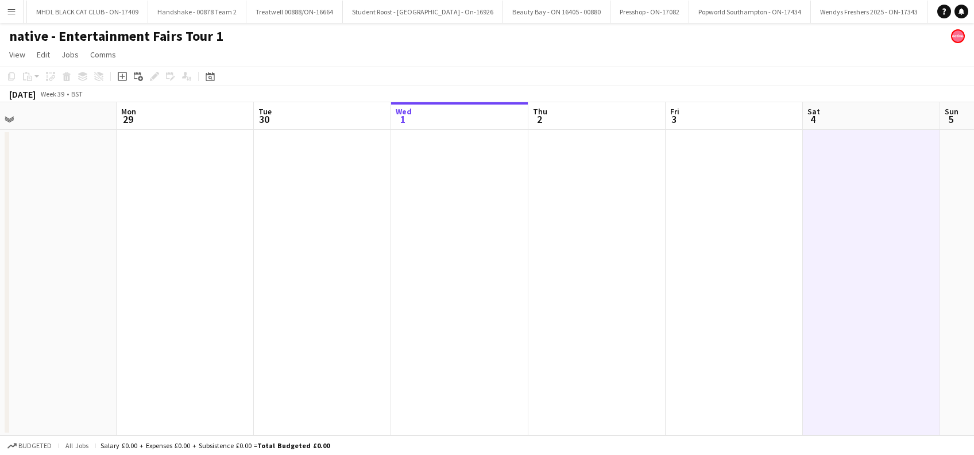
scroll to position [0, 242]
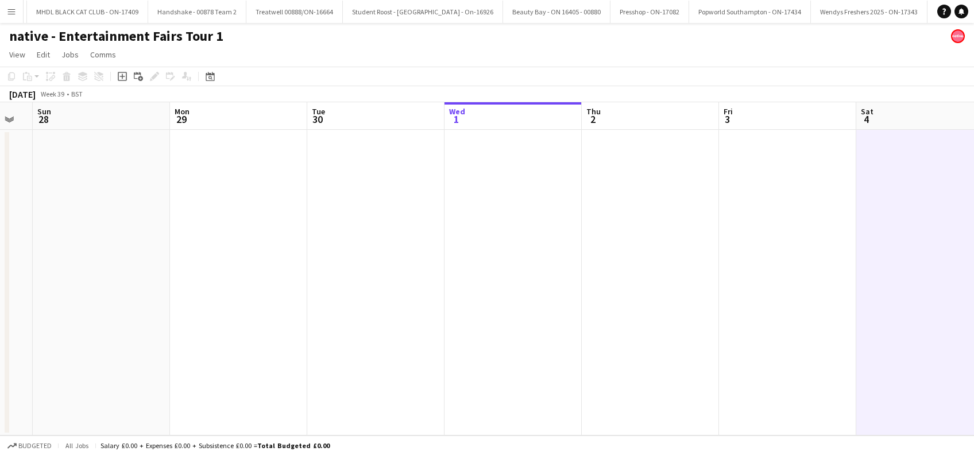
drag, startPoint x: 2, startPoint y: 281, endPoint x: 468, endPoint y: 295, distance: 465.5
click at [468, 295] on app-calendar-viewport "Fri 26 Sat 27 Sun 28 Mon 29 Tue 30 Wed 1 Thu 2 Fri 3 Sat 4 Sun 5 Mon 6 Tue 7 We…" at bounding box center [487, 268] width 974 height 333
click at [163, 224] on app-date-cell at bounding box center [101, 283] width 137 height 306
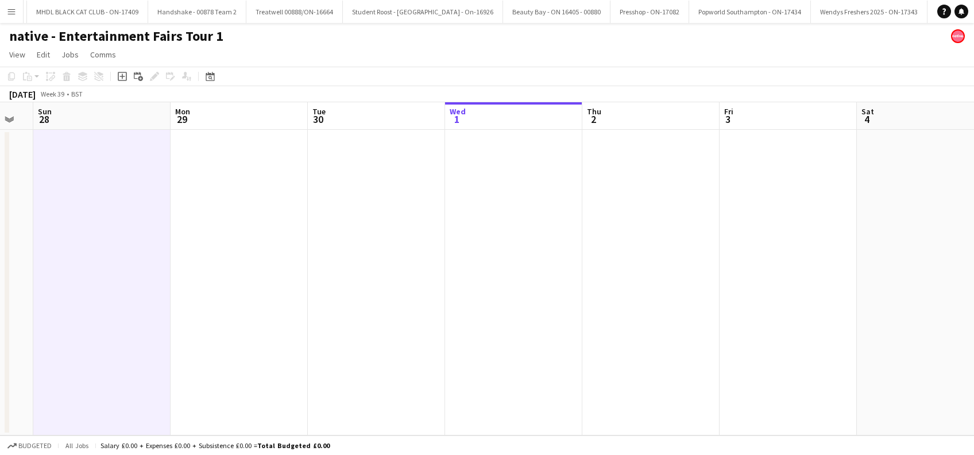
drag, startPoint x: 448, startPoint y: 278, endPoint x: 507, endPoint y: 277, distance: 59.2
click at [449, 279] on app-date-cell at bounding box center [513, 283] width 137 height 306
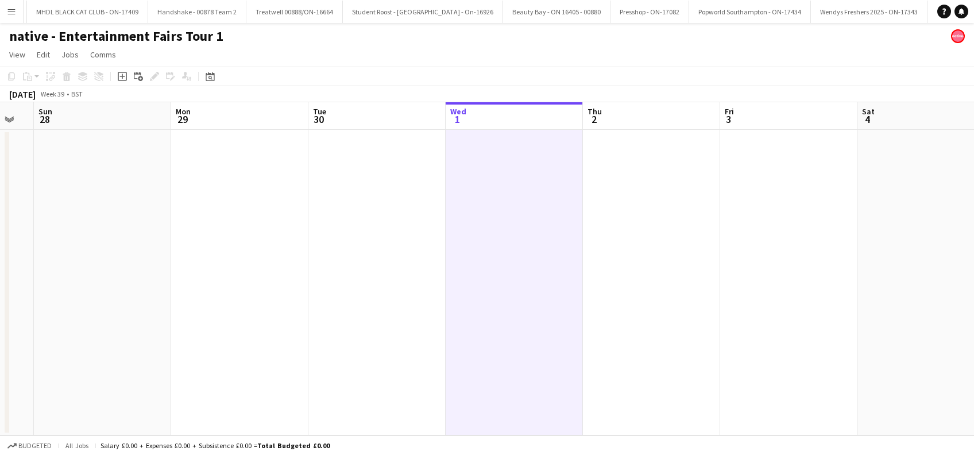
click at [772, 277] on app-date-cell at bounding box center [788, 283] width 137 height 306
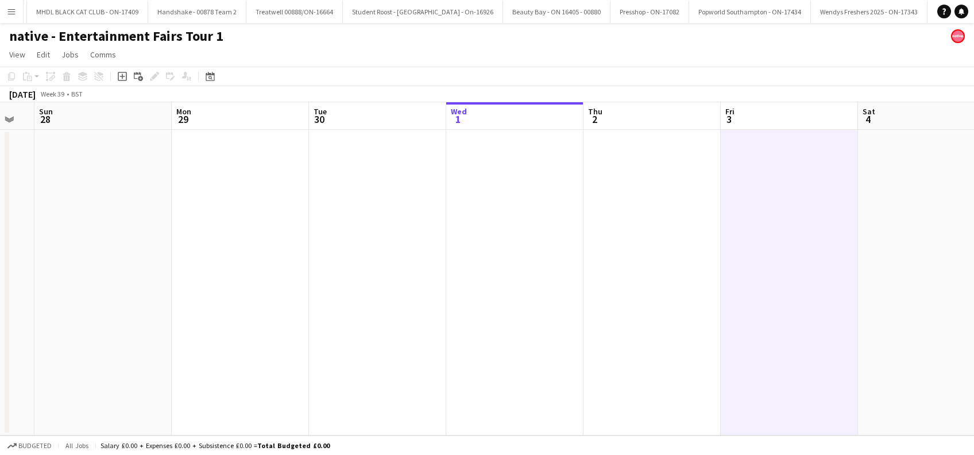
click at [383, 260] on app-date-cell at bounding box center [377, 283] width 137 height 306
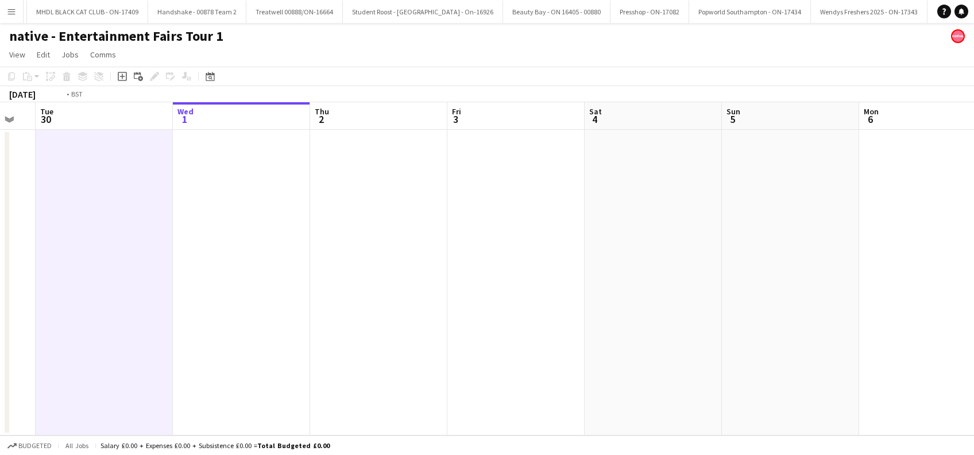
drag, startPoint x: 662, startPoint y: 272, endPoint x: 429, endPoint y: 294, distance: 234.2
click at [429, 294] on app-calendar-viewport "Fri 26 Sat 27 Sun 28 Mon 29 Tue 30 Wed 1 Thu 2 Fri 3 Sat 4 Sun 5 Mon 6 Tue 7 We…" at bounding box center [487, 268] width 974 height 333
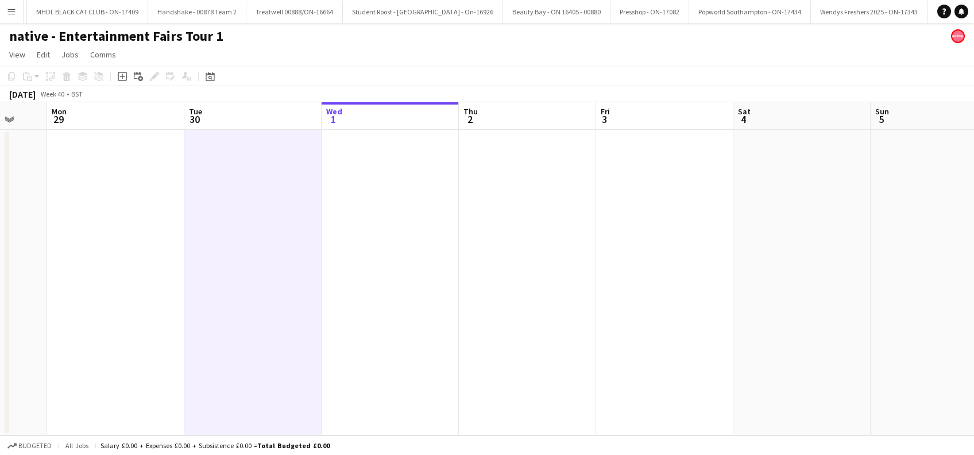
drag, startPoint x: 691, startPoint y: 294, endPoint x: 426, endPoint y: 294, distance: 264.3
click at [290, 303] on app-calendar-viewport "Fri 26 Sat 27 Sun 28 Mon 29 Tue 30 Wed 1 Thu 2 Fri 3 Sat 4 Sun 5 Mon 6 Tue 7 We…" at bounding box center [487, 268] width 974 height 333
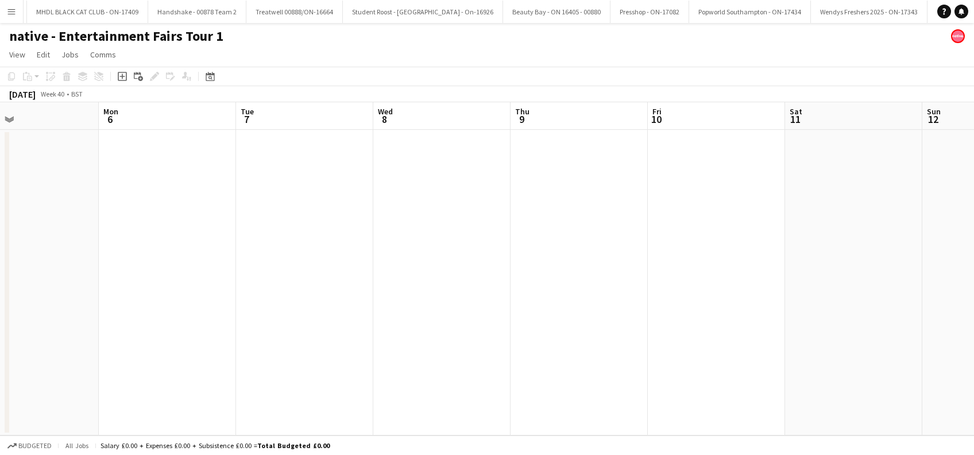
drag, startPoint x: 719, startPoint y: 296, endPoint x: 427, endPoint y: 307, distance: 291.5
click at [413, 314] on app-calendar-viewport "Thu 2 Fri 3 Sat 4 Sun 5 Mon 6 Tue 7 Wed 8 Thu 9 Fri 10 Sat 11 Sun 12 Mon 13 Tue…" at bounding box center [487, 268] width 974 height 333
drag, startPoint x: 234, startPoint y: 331, endPoint x: 414, endPoint y: 346, distance: 179.9
click at [237, 331] on app-calendar-viewport "Thu 2 Fri 3 Sat 4 Sun 5 Mon 6 Tue 7 Wed 8 Thu 9 Fri 10 Sat 11 Sun 12 Mon 13 Tue…" at bounding box center [487, 268] width 974 height 333
drag, startPoint x: 182, startPoint y: 349, endPoint x: 556, endPoint y: 340, distance: 374.1
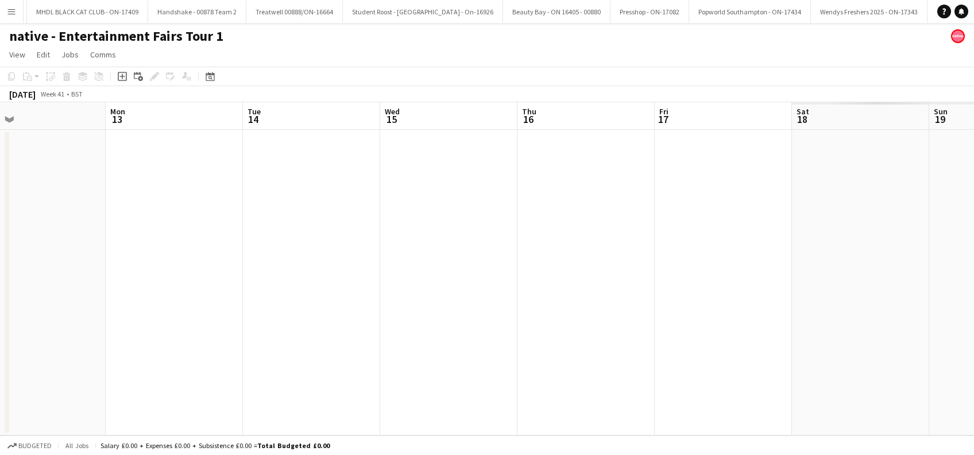
click at [183, 348] on app-calendar-viewport "Wed 8 Thu 9 Fri 10 Sat 11 Sun 12 Mon 13 Tue 14 Wed 15 Thu 16 Fri 17 Sat 18 Sun …" at bounding box center [487, 268] width 974 height 333
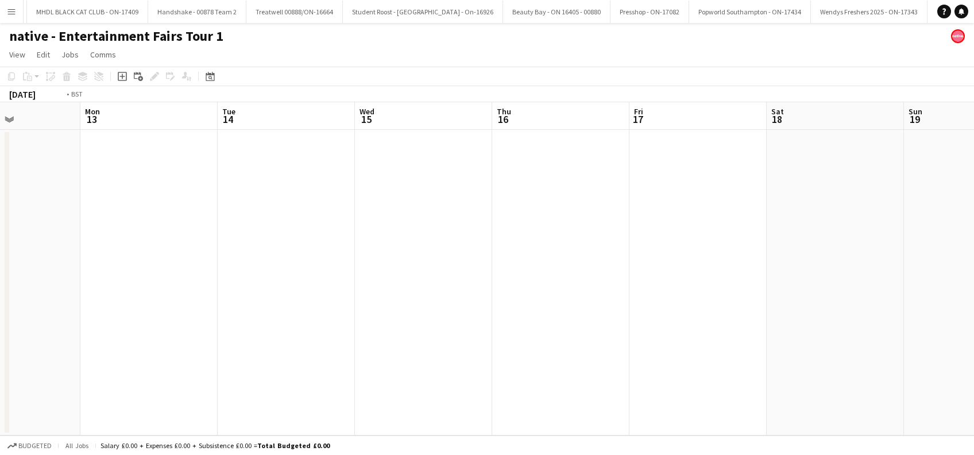
drag, startPoint x: 662, startPoint y: 340, endPoint x: 305, endPoint y: 322, distance: 357.8
click at [107, 337] on app-calendar-viewport "Fri 10 Sat 11 Sun 12 Mon 13 Tue 14 Wed 15 Thu 16 Fri 17 Sat 18 Sun 19 Mon 20 Tu…" at bounding box center [487, 268] width 974 height 333
click at [9, 6] on button "Menu" at bounding box center [11, 11] width 23 height 23
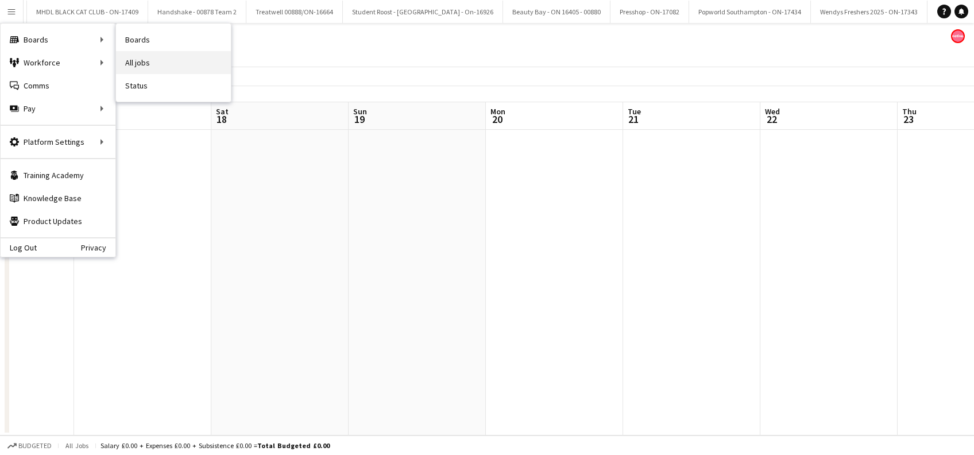
click at [155, 63] on link "All jobs" at bounding box center [173, 62] width 115 height 23
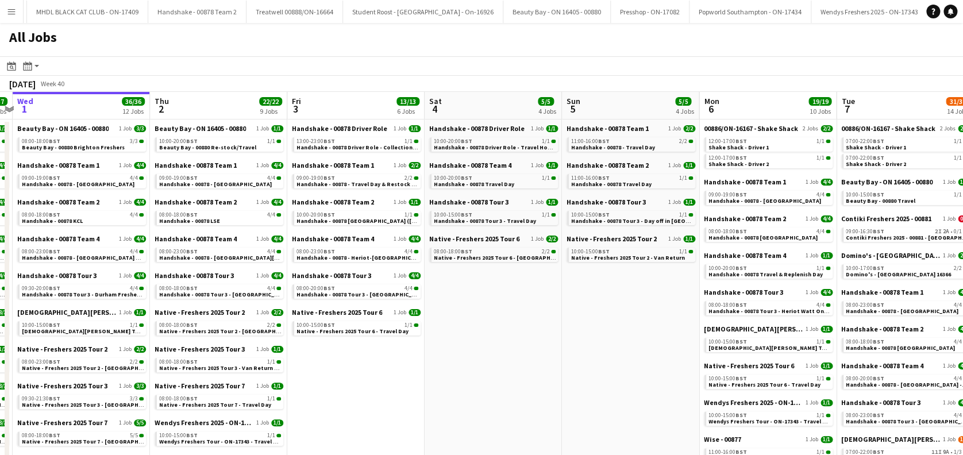
drag, startPoint x: 776, startPoint y: 348, endPoint x: 651, endPoint y: 370, distance: 127.1
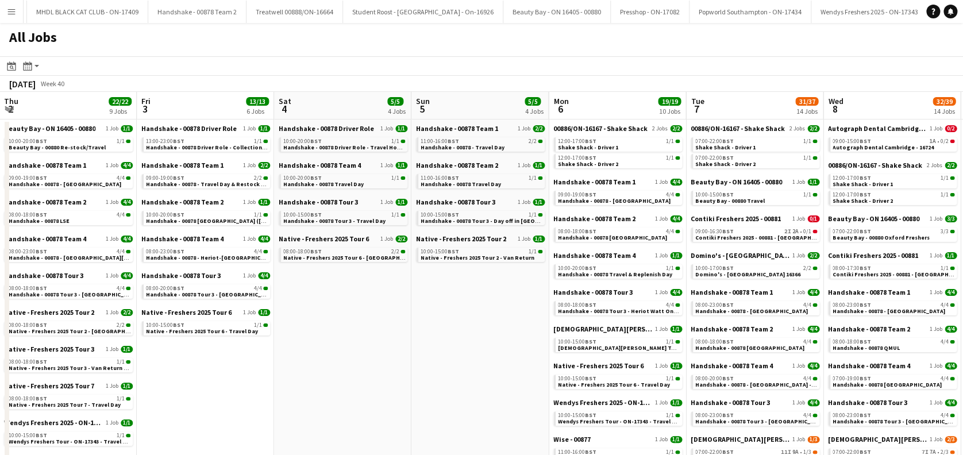
scroll to position [0, 551]
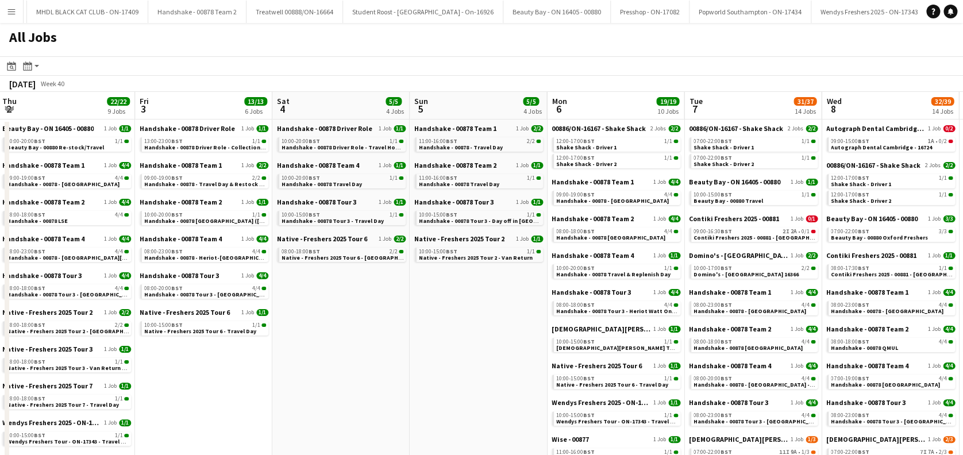
drag, startPoint x: 630, startPoint y: 333, endPoint x: 478, endPoint y: 350, distance: 153.2
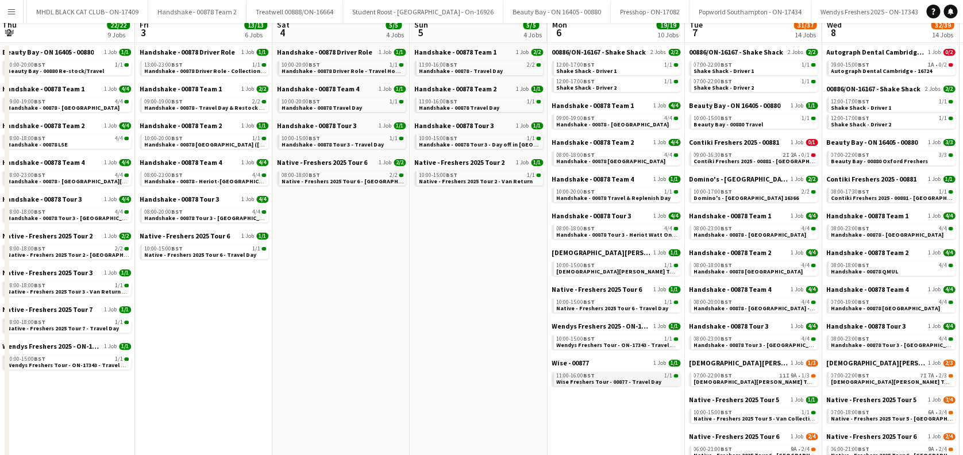
scroll to position [0, 0]
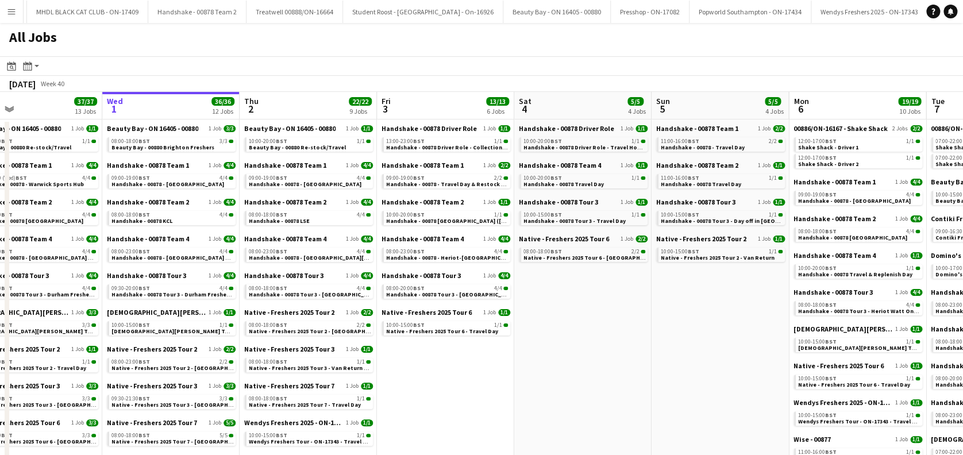
drag, startPoint x: 368, startPoint y: 329, endPoint x: 592, endPoint y: 300, distance: 226.0
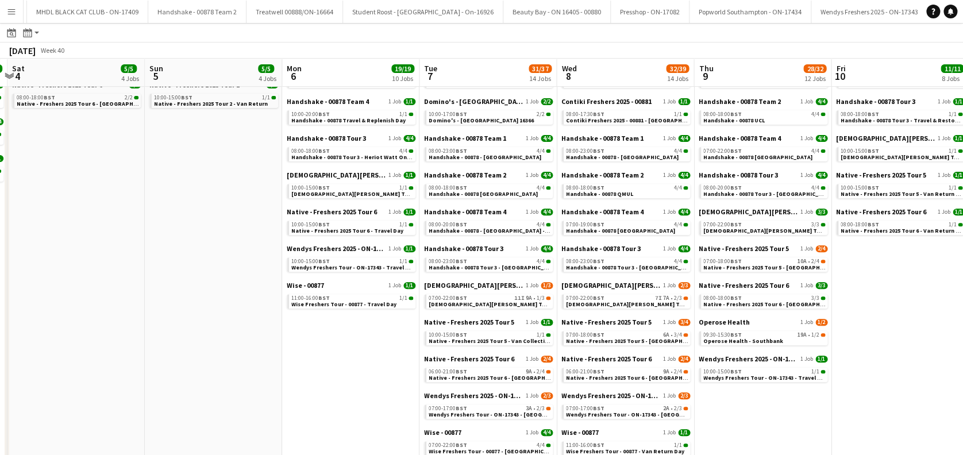
scroll to position [0, 560]
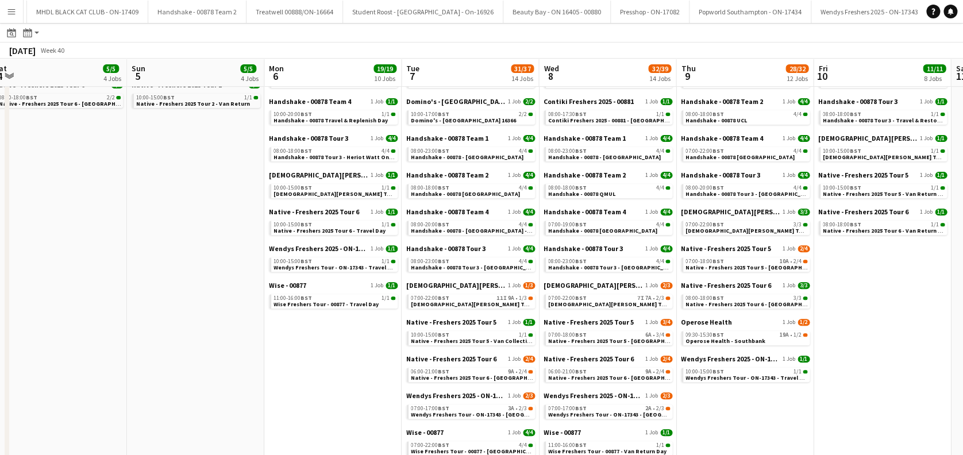
drag, startPoint x: 689, startPoint y: 304, endPoint x: 164, endPoint y: 285, distance: 525.4
click at [164, 285] on app-calendar-viewport "Tue 30 37/37 13 Jobs Wed 1 36/36 12 Jobs Thu 2 22/22 9 Jobs Fri 3 13/13 6 Jobs …" at bounding box center [481, 394] width 963 height 982
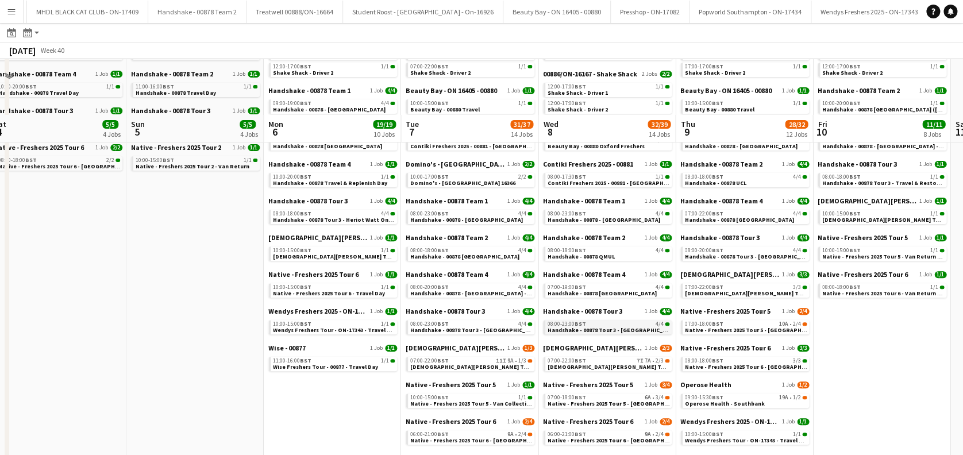
scroll to position [0, 0]
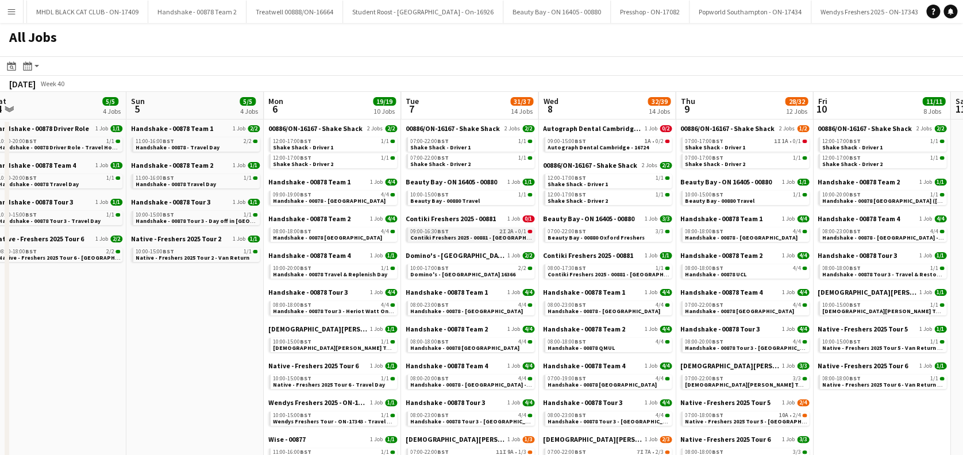
click at [472, 240] on span "Contiki Freshers 2025 - 00881 - [GEOGRAPHIC_DATA]" at bounding box center [480, 237] width 140 height 7
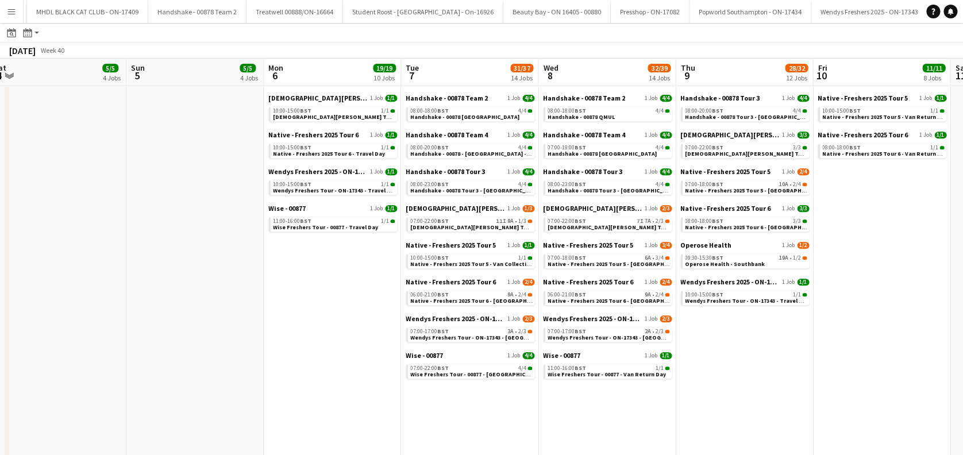
scroll to position [0, 247]
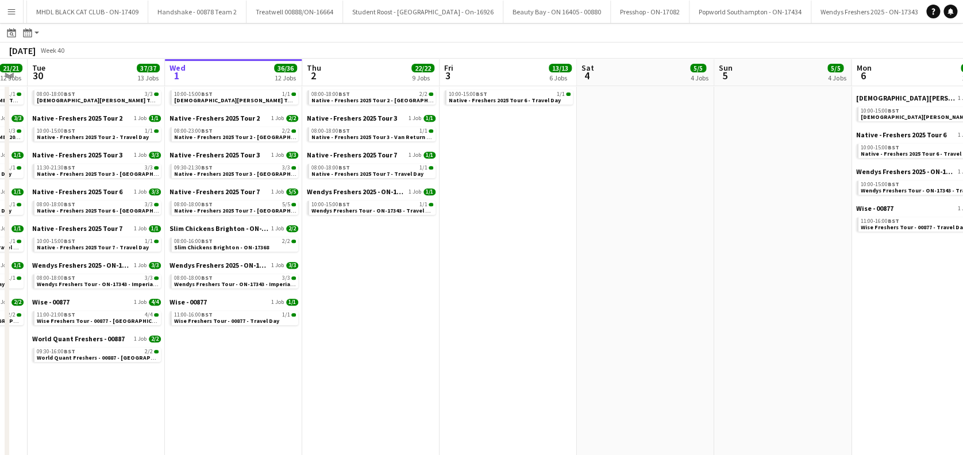
drag, startPoint x: 423, startPoint y: 314, endPoint x: 818, endPoint y: 361, distance: 398.1
click at [818, 361] on app-calendar-viewport "Sun 28 15/15 8 Jobs Mon 29 21/21 12 Jobs Tue 30 37/37 13 Jobs Wed 1 36/36 12 Jo…" at bounding box center [481, 318] width 963 height 982
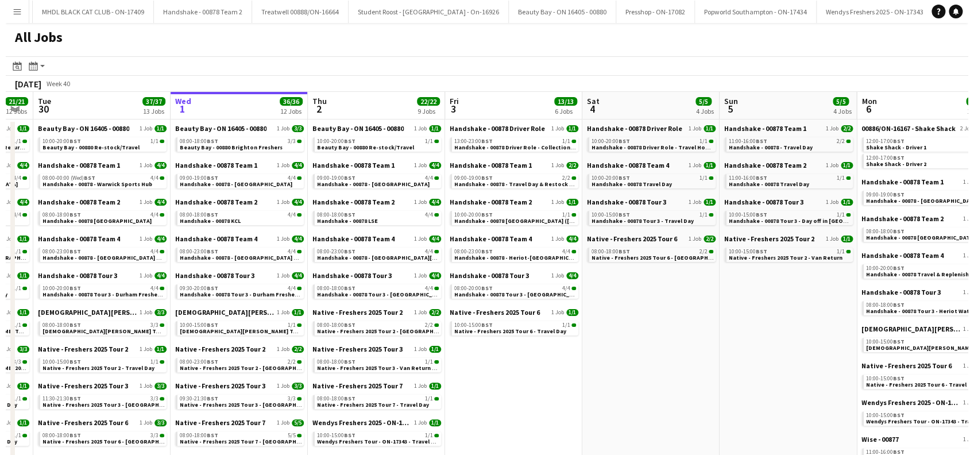
scroll to position [0, 357]
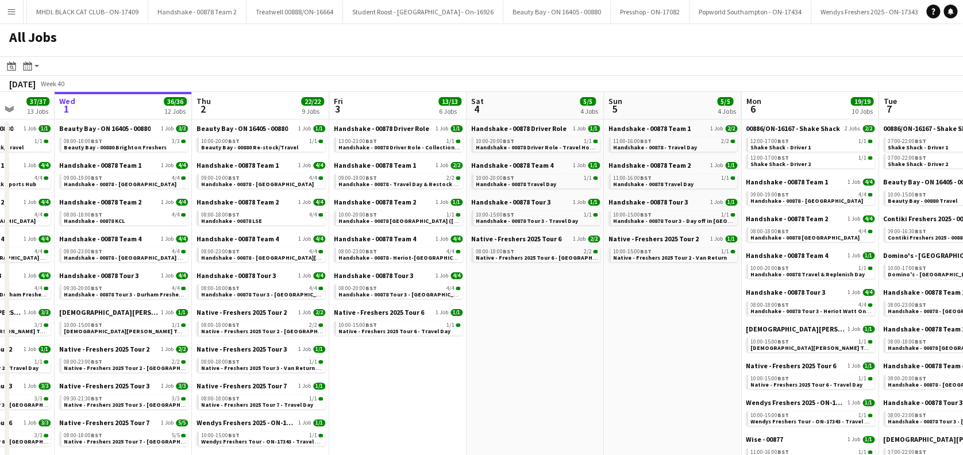
click at [11, 11] on app-icon "Menu" at bounding box center [11, 11] width 9 height 9
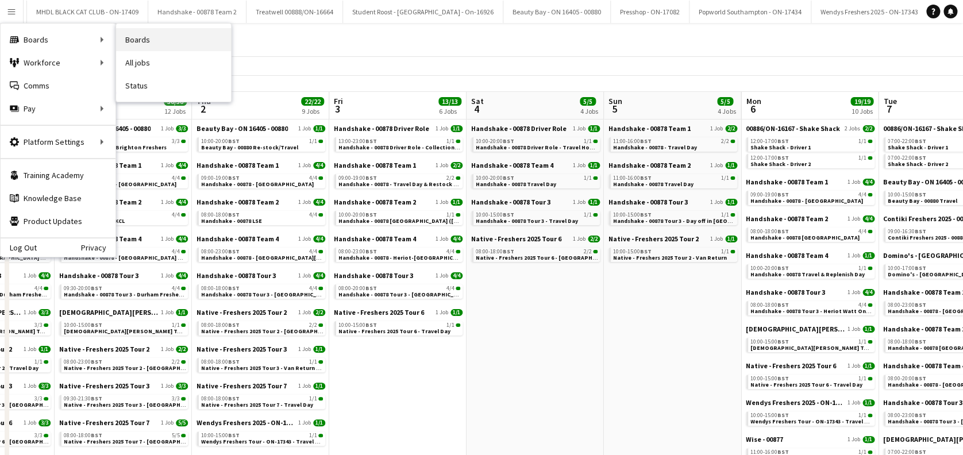
click at [141, 36] on link "Boards" at bounding box center [173, 39] width 115 height 23
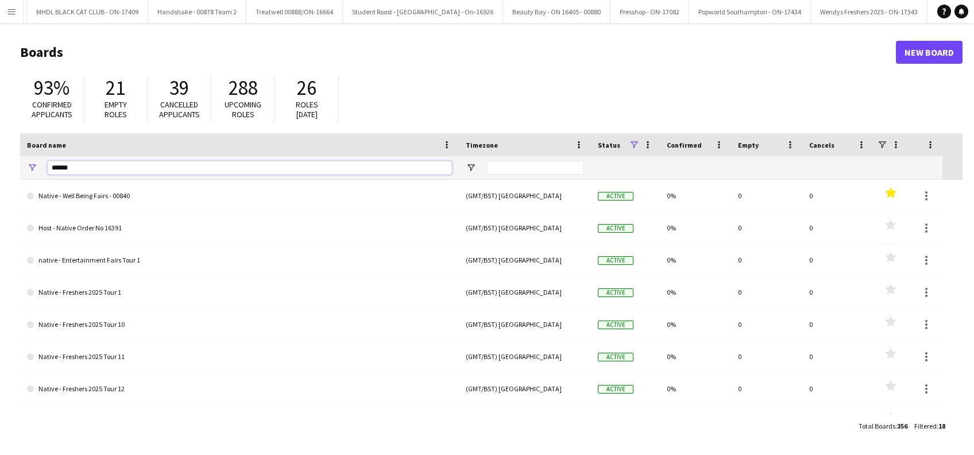
click at [86, 164] on input "******" at bounding box center [250, 168] width 404 height 14
type input "*"
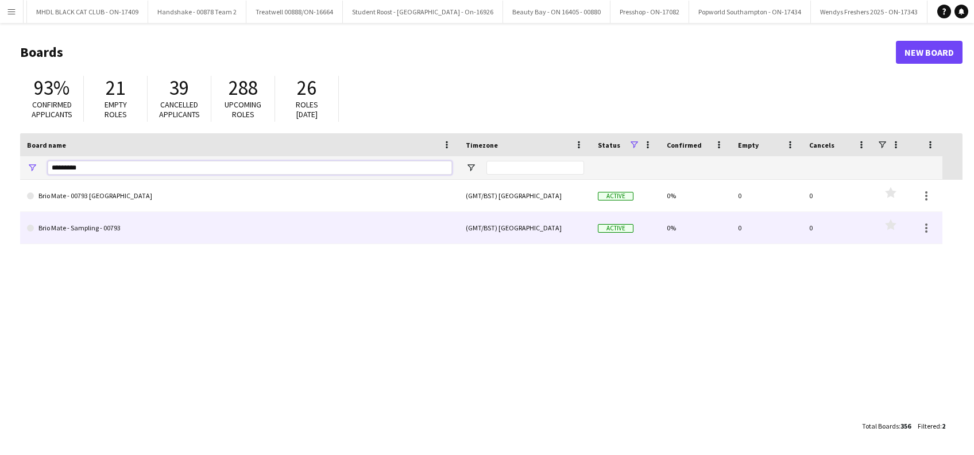
type input "*********"
click at [161, 225] on link "Brio Mate - Sampling - 00793" at bounding box center [239, 228] width 425 height 32
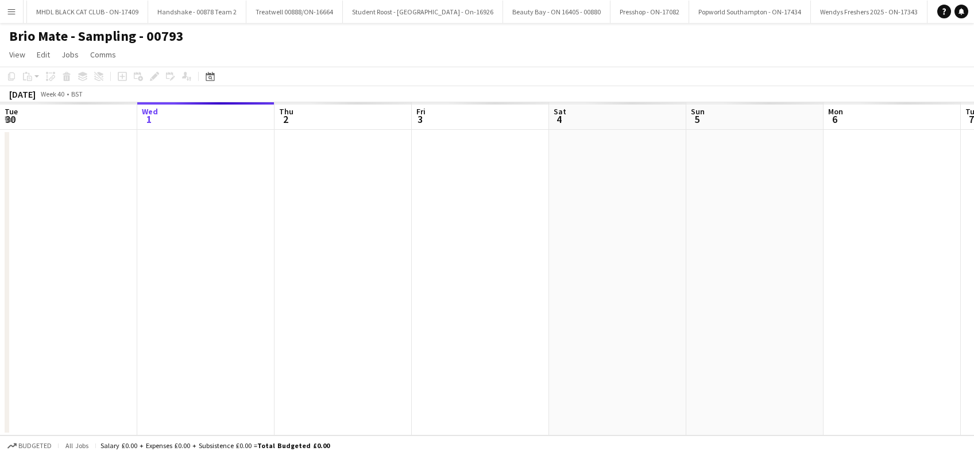
scroll to position [0, 7004]
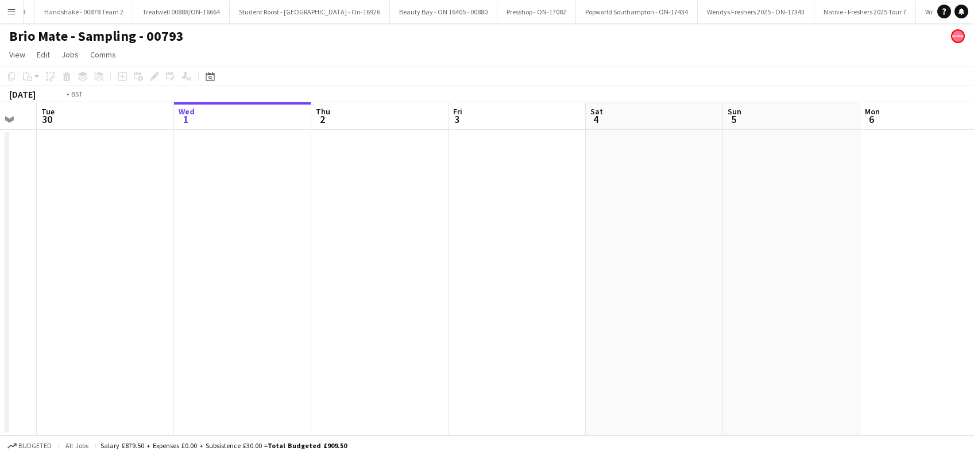
drag, startPoint x: 275, startPoint y: 313, endPoint x: 639, endPoint y: 315, distance: 363.7
click at [637, 322] on app-calendar-viewport "Sun 28 Mon 29 Tue 30 Wed 1 Thu 2 Fri 3 Sat 4 Sun 5 Mon 6 Tue 7 Wed 8 Thu 9 Fri …" at bounding box center [487, 268] width 974 height 333
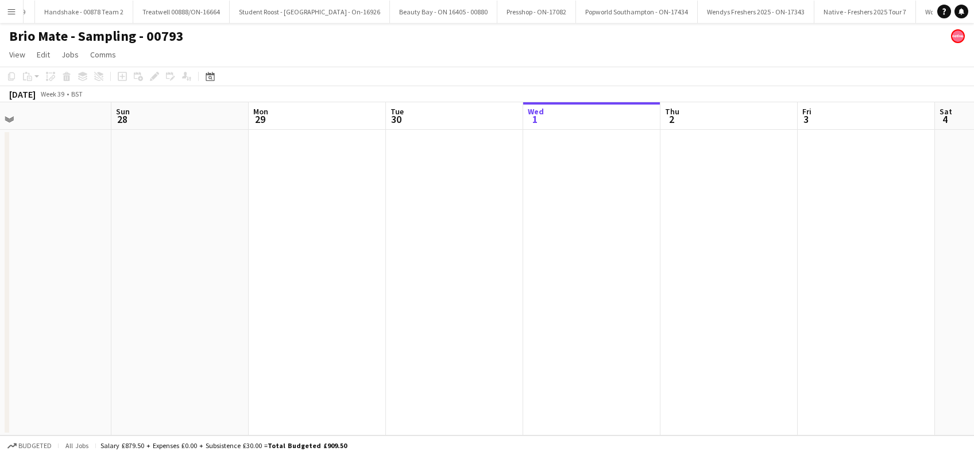
drag, startPoint x: 326, startPoint y: 311, endPoint x: 756, endPoint y: 322, distance: 429.8
click at [756, 322] on app-calendar-viewport "Thu 25 Fri 26 Sat 27 Sun 28 Mon 29 Tue 30 Wed 1 Thu 2 Fri 3 Sat 4 Sun 5 Mon 6 T…" at bounding box center [487, 268] width 974 height 333
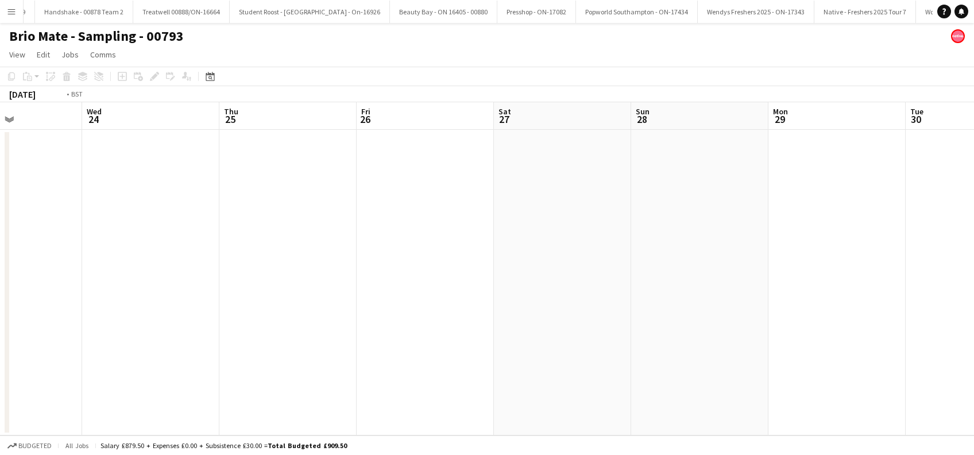
drag, startPoint x: 372, startPoint y: 325, endPoint x: 614, endPoint y: 327, distance: 241.9
click at [614, 327] on app-calendar-viewport "Sun 21 Mon 22 Tue 23 Wed 24 Thu 25 Fri 26 Sat 27 Sun 28 Mon 29 Tue 30 Wed 1 Thu…" at bounding box center [487, 268] width 974 height 333
click at [574, 319] on app-calendar-viewport "Tue 16 Wed 17 Thu 18 Fri 19 Sat 20 Sun 21 Mon 22 Tue 23 Wed 24 Thu 25 Fri 26 Sa…" at bounding box center [487, 268] width 974 height 333
drag, startPoint x: 117, startPoint y: 327, endPoint x: 579, endPoint y: 327, distance: 461.9
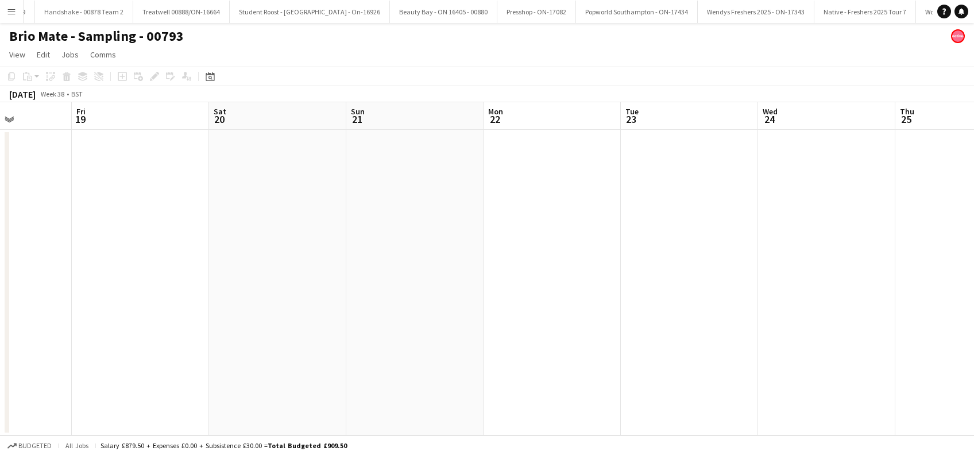
click at [579, 327] on app-calendar-viewport "Tue 16 Wed 17 Thu 18 Fri 19 Sat 20 Sun 21 Mon 22 Tue 23 Wed 24 Thu 25 Fri 26 Sa…" at bounding box center [487, 268] width 974 height 333
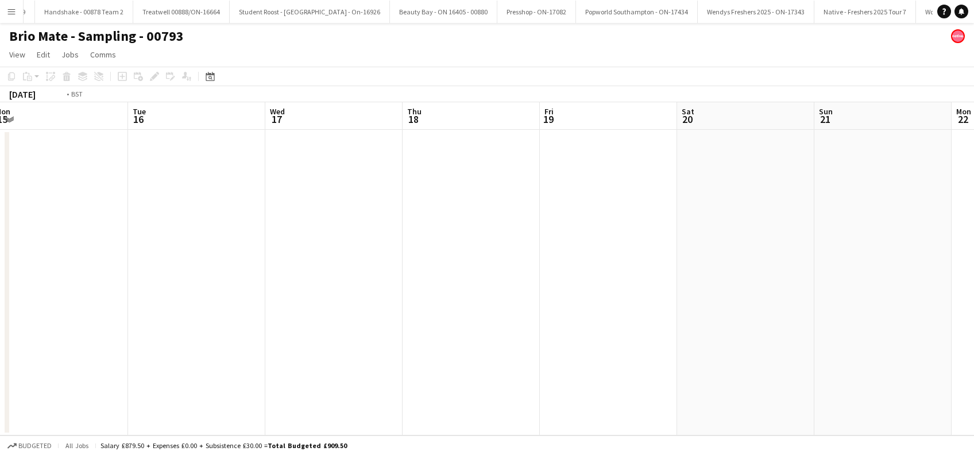
drag, startPoint x: 227, startPoint y: 329, endPoint x: 680, endPoint y: 338, distance: 452.8
click at [680, 338] on app-calendar-viewport "Sat 13 Sun 14 Mon 15 Tue 16 Wed 17 Thu 18 Fri 19 Sat 20 Sun 21 Mon 22 Tue 23 We…" at bounding box center [487, 268] width 974 height 333
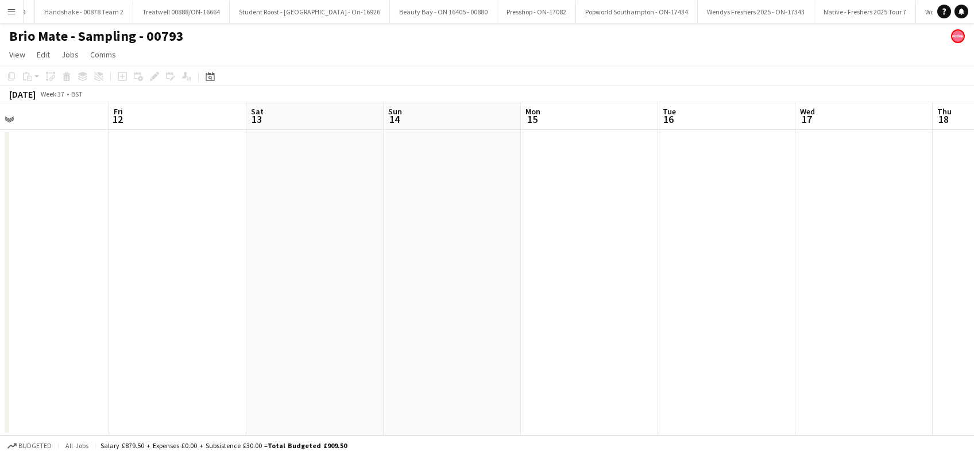
drag, startPoint x: 605, startPoint y: 338, endPoint x: 166, endPoint y: 328, distance: 439.6
click at [715, 340] on app-calendar-viewport "Tue 9 Wed 10 Thu 11 Fri 12 Sat 13 Sun 14 Mon 15 Tue 16 Wed 17 Thu 18 Fri 19 Sat…" at bounding box center [487, 268] width 974 height 333
drag, startPoint x: 458, startPoint y: 350, endPoint x: 555, endPoint y: 352, distance: 97.1
click at [567, 351] on app-calendar-viewport "Sun 7 Mon 8 Tue 9 Wed 10 Thu 11 Fri 12 Sat 13 Sun 14 Mon 15 Tue 16 Wed 17 Thu 1…" at bounding box center [487, 268] width 974 height 333
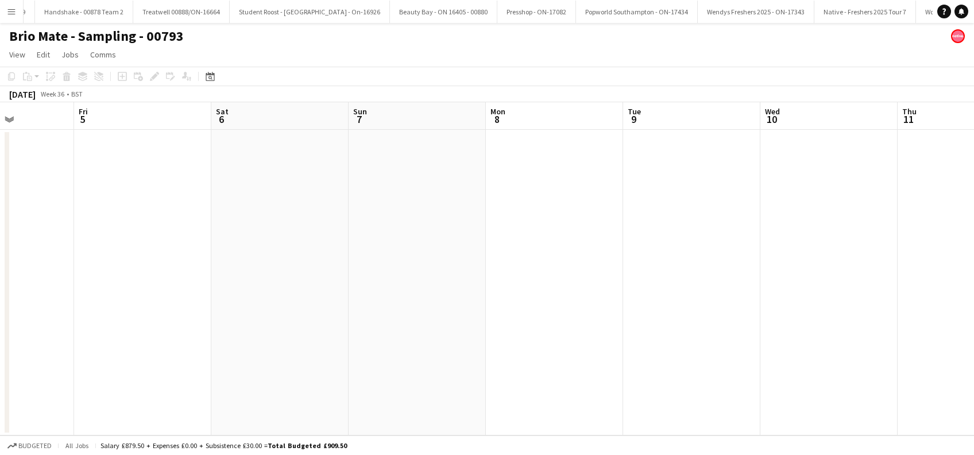
drag, startPoint x: 279, startPoint y: 333, endPoint x: 516, endPoint y: 337, distance: 236.7
click at [516, 337] on app-calendar-viewport "Tue 2 Wed 3 Thu 4 Fri 5 Sat 6 Sun 7 Mon 8 Tue 9 Wed 10 Thu 11 Fri 12 Sat 13 Sun…" at bounding box center [487, 268] width 974 height 333
drag, startPoint x: 132, startPoint y: 335, endPoint x: 533, endPoint y: 340, distance: 401.6
click at [570, 341] on app-calendar-viewport "Mon 1 Tue 2 Wed 3 Thu 4 Fri 5 Sat 6 Sun 7 Mon 8 Tue 9 Wed 10 Thu 11 Fri 12 Sat …" at bounding box center [487, 268] width 974 height 333
drag, startPoint x: 115, startPoint y: 345, endPoint x: 569, endPoint y: 350, distance: 453.9
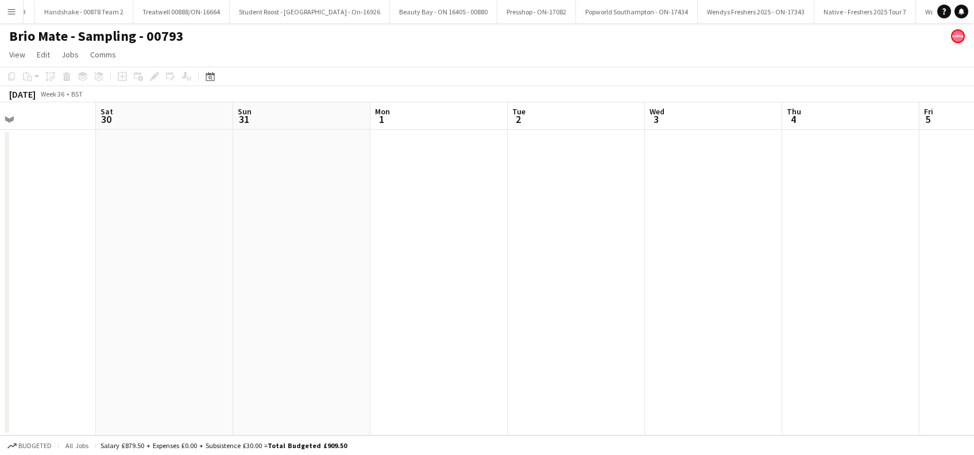
click at [569, 350] on app-calendar-viewport "Wed 27 Thu 28 Fri 29 Sat 30 Sun 31 Mon 1 Tue 2 Wed 3 Thu 4 Fri 5 Sat 6 Sun 7 Mo…" at bounding box center [487, 268] width 974 height 333
drag, startPoint x: 639, startPoint y: 362, endPoint x: 616, endPoint y: 362, distance: 23.0
click at [639, 362] on app-calendar-viewport "Tue 26 Wed 27 Thu 28 Fri 29 Sat 30 Sun 31 Mon 1 Tue 2 Wed 3 Thu 4 Fri 5 Sat 6 S…" at bounding box center [487, 268] width 974 height 333
drag, startPoint x: 546, startPoint y: 357, endPoint x: 372, endPoint y: 357, distance: 173.5
click at [588, 357] on app-calendar-viewport "Thu 21 Fri 22 Sat 23 Sun 24 Mon 25 Tue 26 Wed 27 Thu 28 Fri 29 Sat 30 Sun 31 Mo…" at bounding box center [487, 268] width 974 height 333
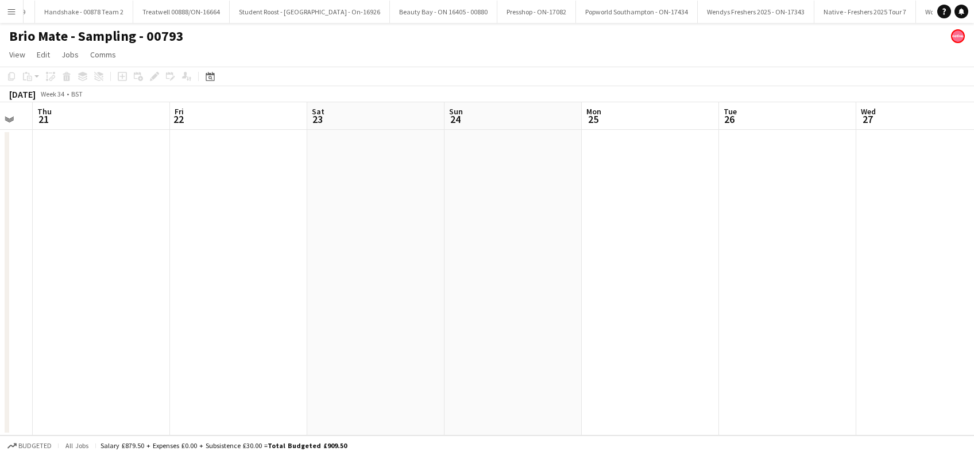
drag, startPoint x: 448, startPoint y: 367, endPoint x: 602, endPoint y: 367, distance: 154.5
click at [602, 367] on app-calendar-viewport "Tue 19 Wed 20 Thu 21 Fri 22 Sat 23 Sun 24 Mon 25 Tue 26 Wed 27 Thu 28 Fri 29 Sa…" at bounding box center [487, 268] width 974 height 333
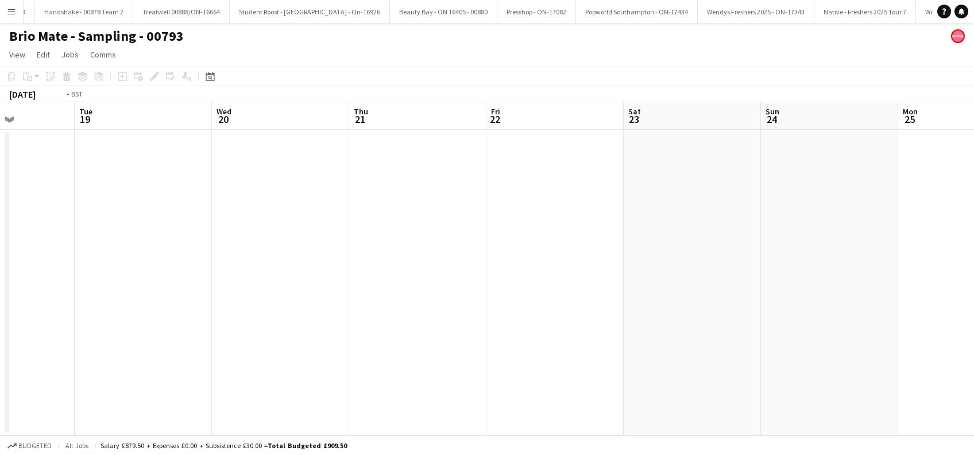
click at [590, 295] on app-calendar-viewport "Sat 16 Sun 17 Mon 18 Tue 19 Wed 20 Thu 21 Fri 22 Sat 23 Sun 24 Mon 25 Tue 26 We…" at bounding box center [487, 268] width 974 height 333
drag, startPoint x: 780, startPoint y: 307, endPoint x: 790, endPoint y: 304, distance: 10.6
click at [805, 307] on app-calendar-viewport "Wed 13 Thu 14 Fri 15 Sat 16 Sun 17 Mon 18 Tue 19 Wed 20 Thu 21 Fri 22 Sat 23 Su…" at bounding box center [487, 268] width 974 height 333
click at [890, 295] on app-calendar-viewport "Sat 9 Sun 10 Mon 11 Tue 12 Wed 13 Thu 14 Fri 15 Sat 16 Sun 17 Mon 18 Tue 19 Wed…" at bounding box center [487, 268] width 974 height 333
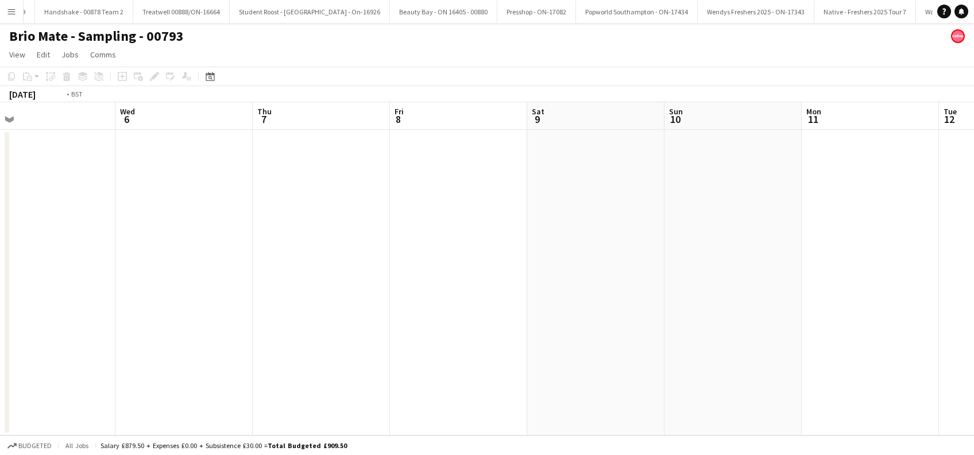
drag, startPoint x: 649, startPoint y: 304, endPoint x: 786, endPoint y: 306, distance: 137.3
click at [772, 304] on app-calendar-viewport "Sun 3 Mon 4 Tue 5 Wed 6 Thu 7 Fri 8 Sat 9 Sun 10 Mon 11 Tue 12 Wed 13 Thu 14 Fr…" at bounding box center [487, 268] width 974 height 333
drag, startPoint x: 539, startPoint y: 306, endPoint x: 401, endPoint y: 306, distance: 137.9
click at [152, 306] on app-calendar-viewport "Fri 1 Sat 2 Sun 3 Mon 4 Tue 5 Wed 6 Thu 7 Fri 8 Sat 9 Sun 10 Mon 11 Tue 12 Wed …" at bounding box center [487, 268] width 974 height 333
drag, startPoint x: 381, startPoint y: 332, endPoint x: 826, endPoint y: 331, distance: 444.1
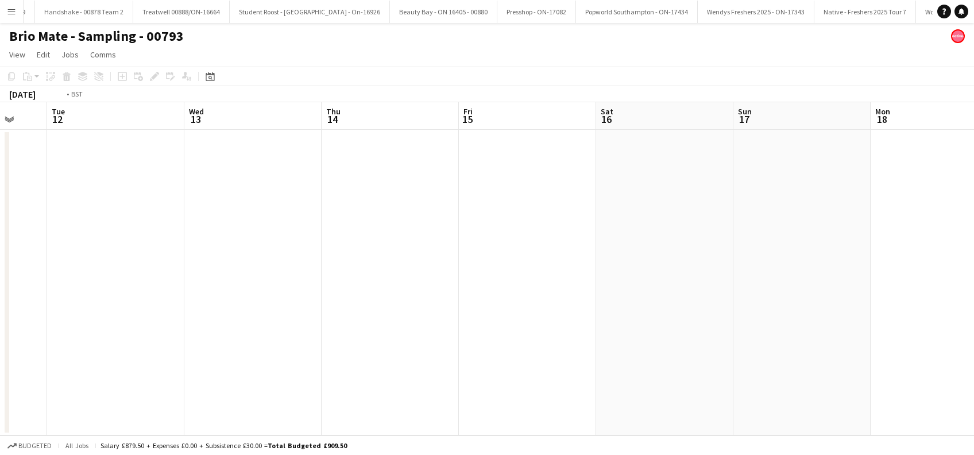
click at [333, 331] on app-calendar-viewport "Fri 8 Sat 9 Sun 10 Mon 11 Tue 12 Wed 13 Thu 14 Fri 15 Sat 16 Sun 17 Mon 18 Tue …" at bounding box center [487, 268] width 974 height 333
drag, startPoint x: 299, startPoint y: 337, endPoint x: 266, endPoint y: 339, distance: 32.8
click at [198, 339] on app-calendar-viewport "Fri 8 Sat 9 Sun 10 Mon 11 Tue 12 Wed 13 Thu 14 Fri 15 Sat 16 Sun 17 Mon 18 Tue …" at bounding box center [487, 268] width 974 height 333
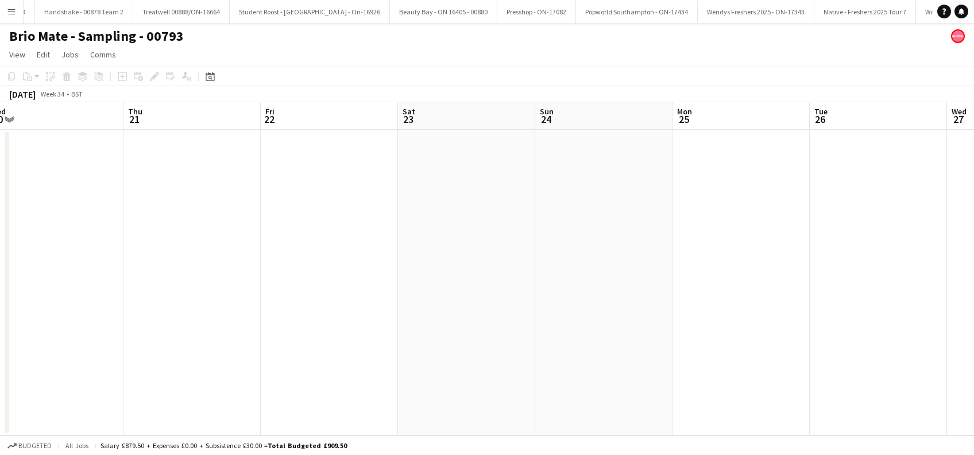
drag, startPoint x: 306, startPoint y: 343, endPoint x: 813, endPoint y: 352, distance: 507.9
click at [326, 350] on app-calendar-viewport "Sat 16 Sun 17 Mon 18 Tue 19 Wed 20 Thu 21 Fri 22 Sat 23 Sun 24 Mon 25 Tue 26 We…" at bounding box center [487, 268] width 974 height 333
drag, startPoint x: 280, startPoint y: 354, endPoint x: 303, endPoint y: 350, distance: 23.3
click at [274, 352] on app-calendar-viewport "Sat 16 Sun 17 Mon 18 Tue 19 Wed 20 Thu 21 Fri 22 Sat 23 Sun 24 Mon 25 Tue 26 We…" at bounding box center [487, 268] width 974 height 333
click at [429, 307] on app-date-cell at bounding box center [480, 283] width 137 height 306
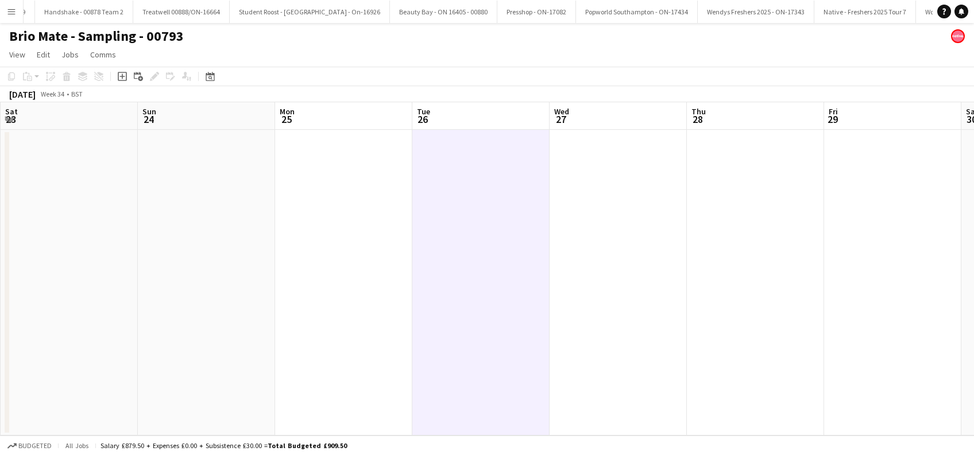
click at [660, 291] on app-date-cell at bounding box center [618, 283] width 137 height 306
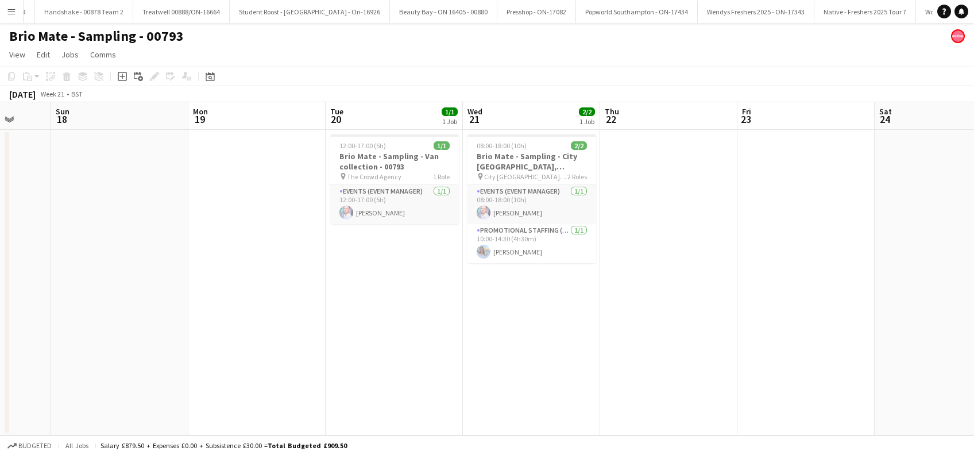
scroll to position [0, 335]
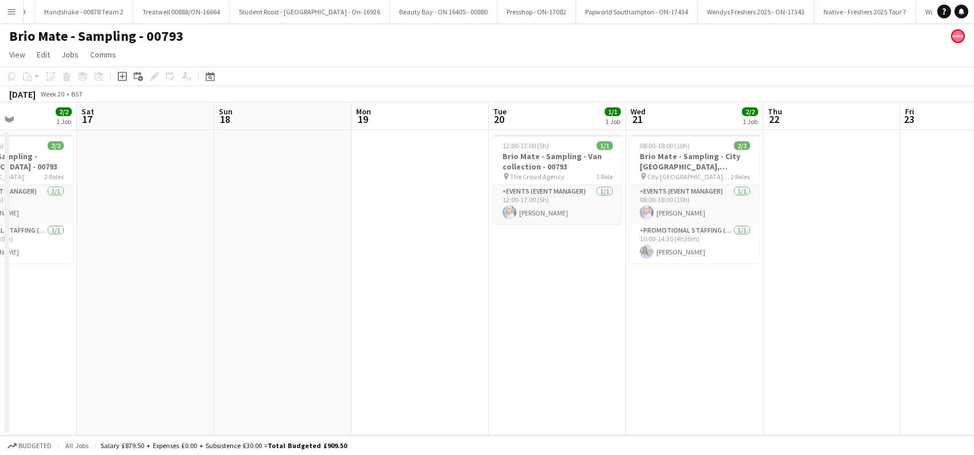
click at [855, 233] on app-date-cell at bounding box center [831, 283] width 137 height 306
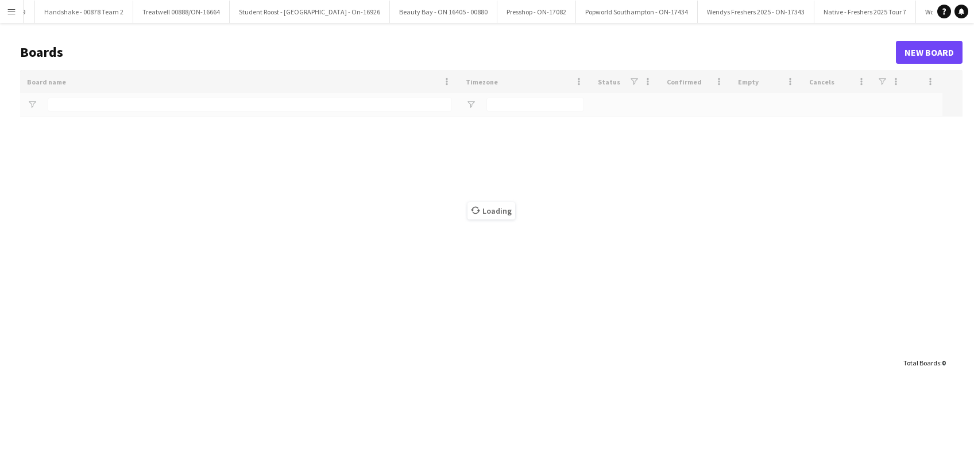
scroll to position [0, 7002]
type input "*********"
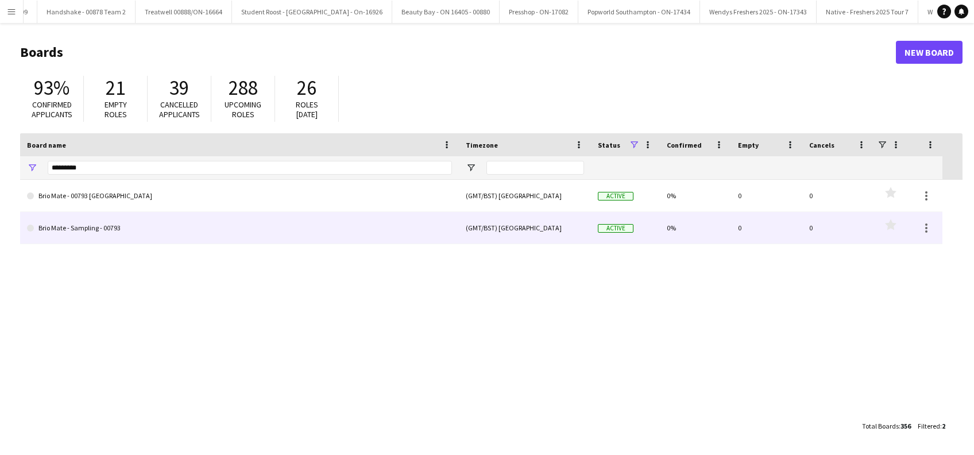
click at [106, 227] on link "Brio Mate - Sampling - 00793" at bounding box center [239, 228] width 425 height 32
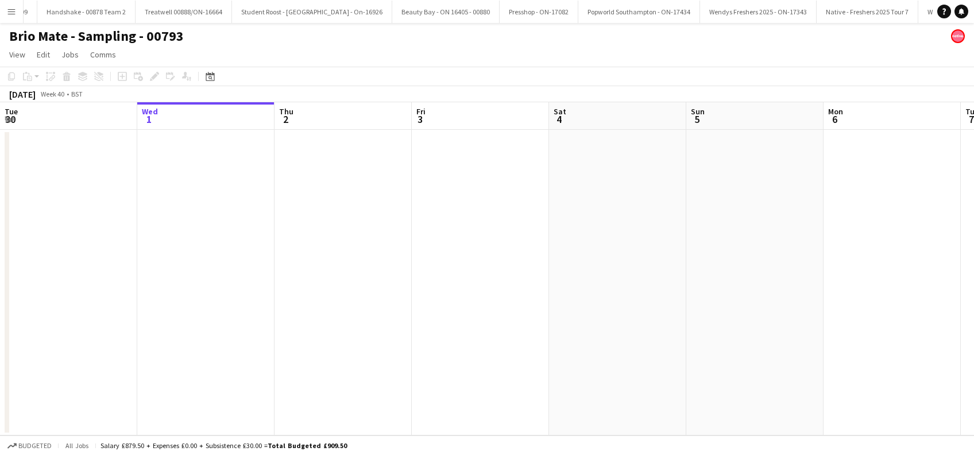
scroll to position [0, 449]
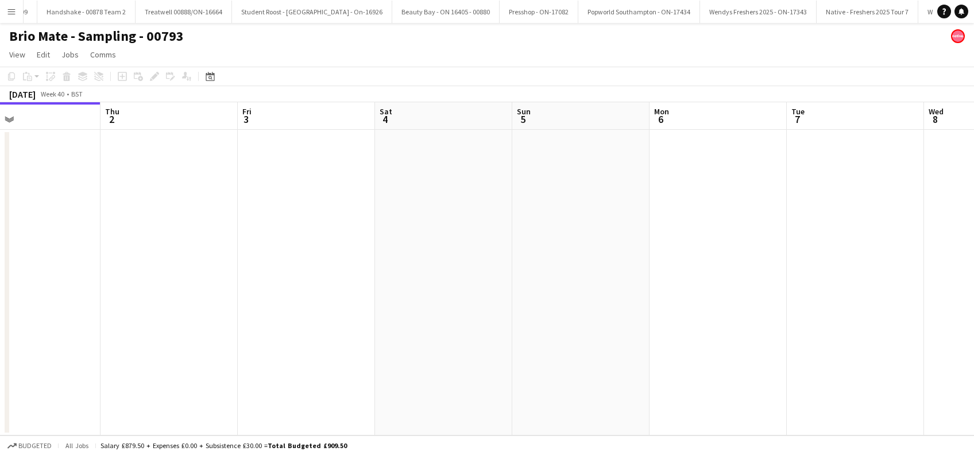
drag, startPoint x: 668, startPoint y: 251, endPoint x: 251, endPoint y: 267, distance: 416.8
click at [251, 267] on app-calendar-viewport "Sun 28 Mon 29 Tue 30 Wed 1 Thu 2 Fri 3 Sat 4 Sun 5 Mon 6 Tue 7 Wed 8 Thu 9 Fri …" at bounding box center [487, 268] width 974 height 333
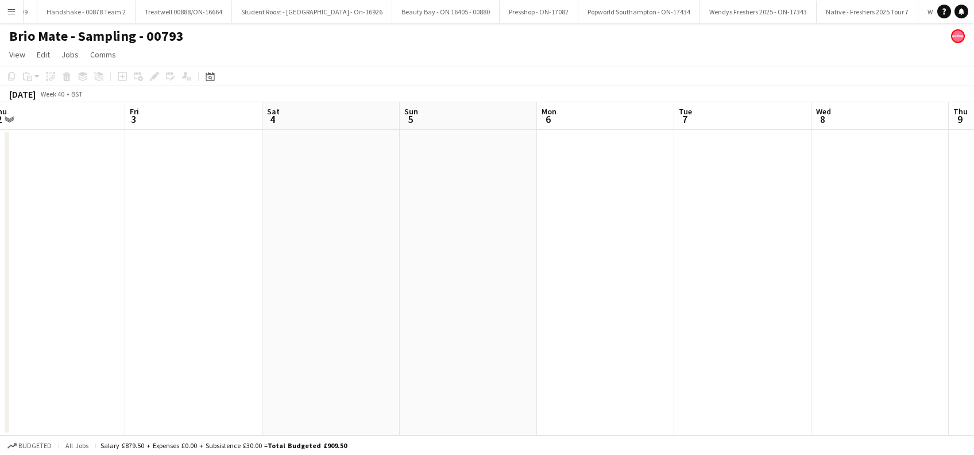
drag, startPoint x: 358, startPoint y: 277, endPoint x: 441, endPoint y: 303, distance: 86.8
click at [795, 313] on app-calendar-viewport "Tue 30 Wed 1 Thu 2 Fri 3 Sat 4 Sun 5 Mon 6 Tue 7 Wed 8 Thu 9 Fri 10 Sat 11 Sun …" at bounding box center [487, 268] width 974 height 333
drag, startPoint x: 465, startPoint y: 320, endPoint x: 387, endPoint y: 317, distance: 78.2
click at [605, 320] on app-calendar-viewport "Thu 25 Fri 26 Sat 27 Sun 28 Mon 29 Tue 30 Wed 1 Thu 2 Fri 3 Sat 4 Sun 5 Mon 6 T…" at bounding box center [487, 268] width 974 height 333
drag, startPoint x: 182, startPoint y: 324, endPoint x: 427, endPoint y: 323, distance: 245.3
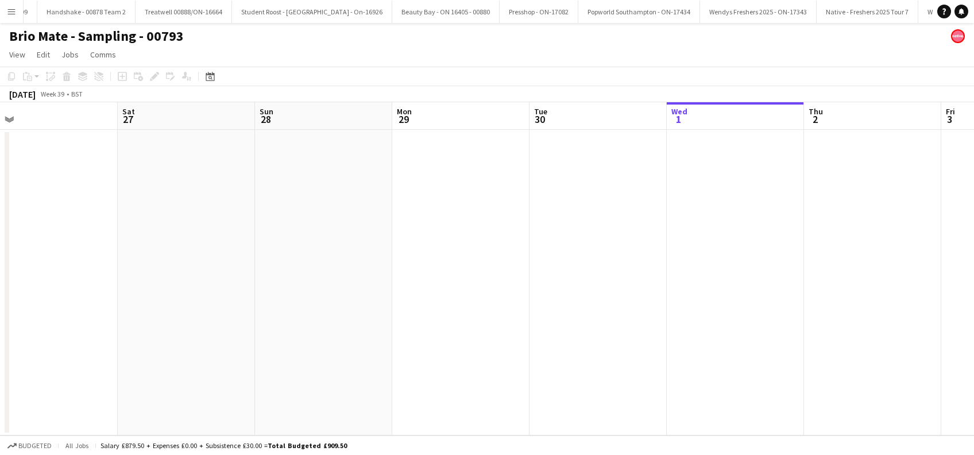
click at [539, 324] on app-calendar-viewport "Wed 24 Thu 25 Fri 26 Sat 27 Sun 28 Mon 29 Tue 30 Wed 1 Thu 2 Fri 3 Sat 4 Sun 5 …" at bounding box center [487, 268] width 974 height 333
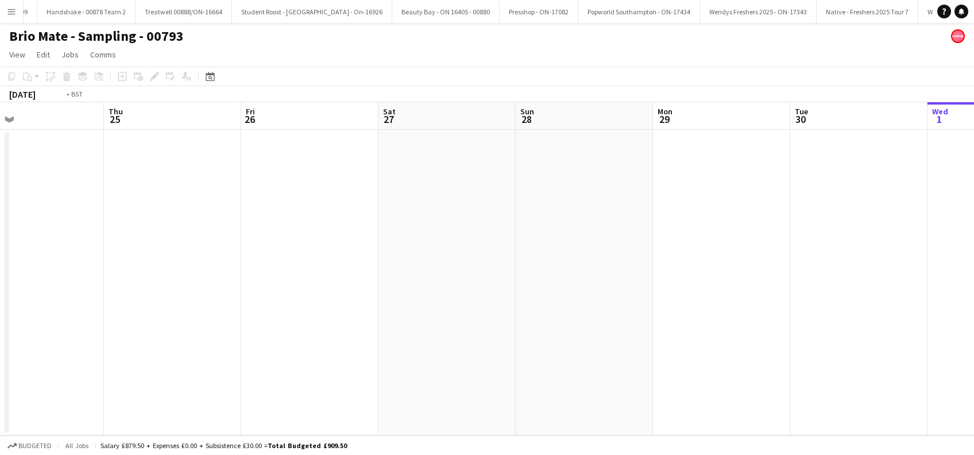
drag, startPoint x: 161, startPoint y: 324, endPoint x: 457, endPoint y: 326, distance: 295.3
click at [535, 326] on app-calendar-viewport "Mon 22 Tue 23 Wed 24 Thu 25 Fri 26 Sat 27 Sun 28 Mon 29 Tue 30 Wed 1 Thu 2 Fri …" at bounding box center [487, 268] width 974 height 333
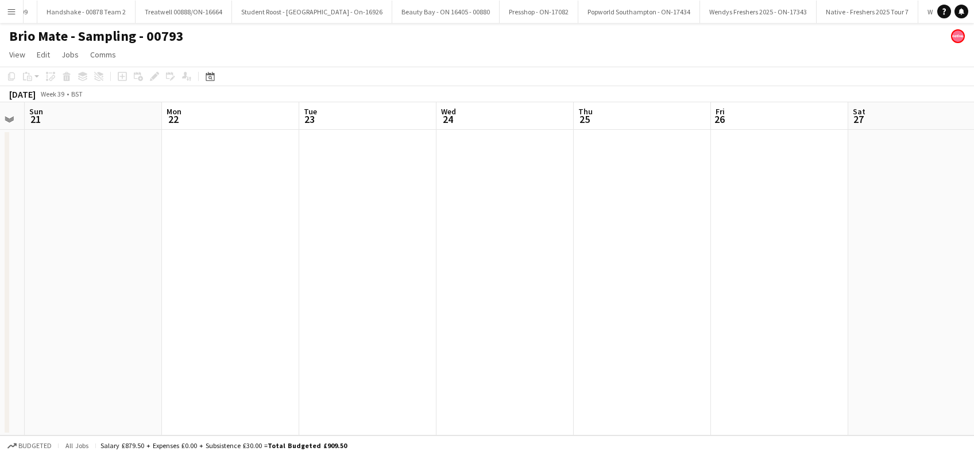
drag, startPoint x: 257, startPoint y: 330, endPoint x: 555, endPoint y: 331, distance: 298.2
click at [558, 331] on app-calendar-viewport "Fri 19 Sat 20 Sun 21 Mon 22 Tue 23 Wed 24 Thu 25 Fri 26 Sat 27 Sun 28 Mon 29 Tu…" at bounding box center [487, 268] width 974 height 333
drag, startPoint x: 189, startPoint y: 308, endPoint x: 387, endPoint y: 316, distance: 198.4
click at [483, 316] on app-calendar-viewport "Mon 15 Tue 16 Wed 17 Thu 18 Fri 19 Sat 20 Sun 21 Mon 22 Tue 23 Wed 24 Thu 25 Fr…" at bounding box center [487, 268] width 974 height 333
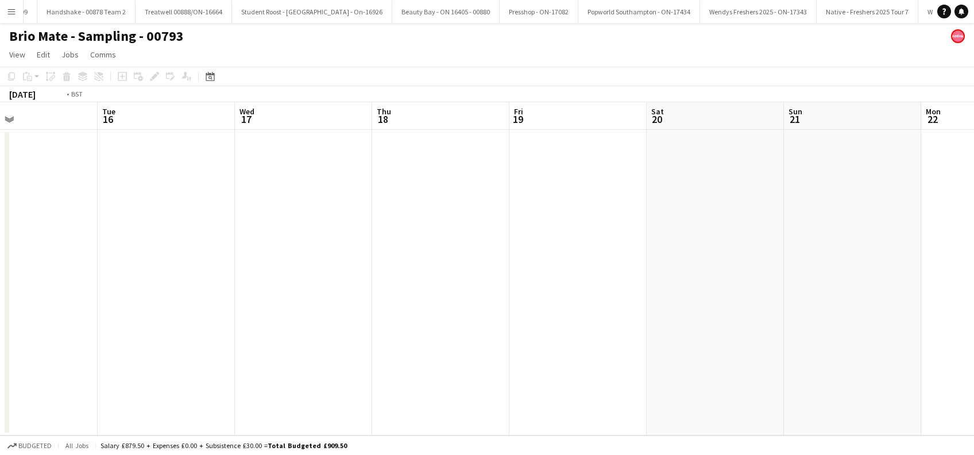
drag, startPoint x: 145, startPoint y: 325, endPoint x: 376, endPoint y: 322, distance: 231.5
click at [409, 323] on app-calendar-viewport "Sat 13 Sun 14 Mon 15 Tue 16 Wed 17 Thu 18 Fri 19 Sat 20 Sun 21 Mon 22 Tue 23 We…" at bounding box center [487, 268] width 974 height 333
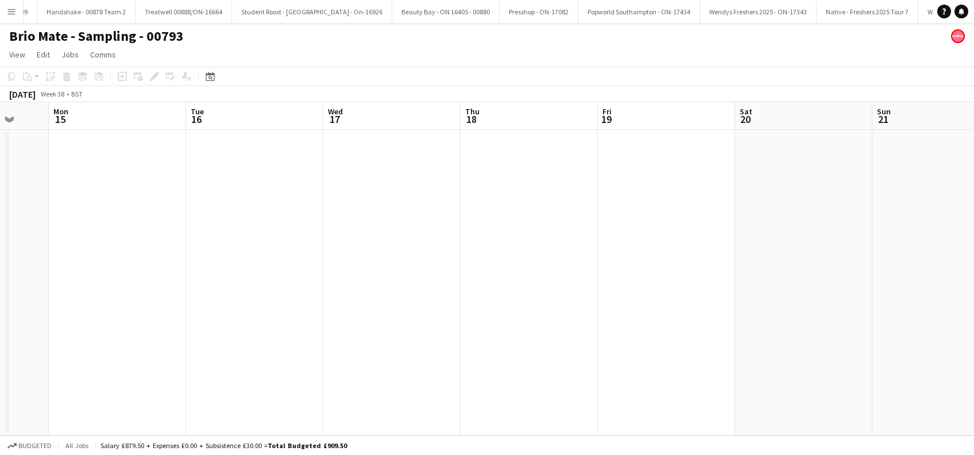
click at [424, 327] on app-calendar-viewport "Fri 12 Sat 13 Sun 14 Mon 15 Tue 16 Wed 17 Thu 18 Fri 19 Sat 20 Sun 21 Mon 22 Tu…" at bounding box center [487, 268] width 974 height 333
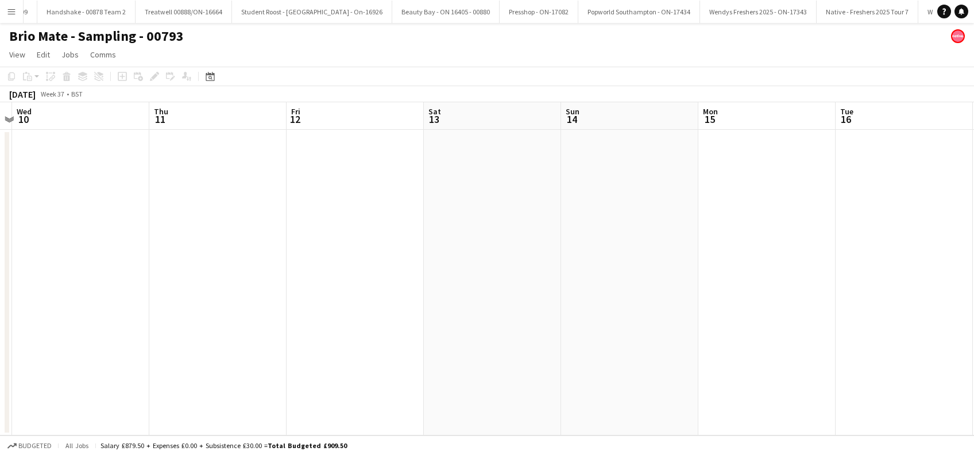
drag, startPoint x: 471, startPoint y: 332, endPoint x: 256, endPoint y: 333, distance: 214.9
click at [546, 337] on app-calendar-viewport "Mon 8 Tue 9 Wed 10 Thu 11 Fri 12 Sat 13 Sun 14 Mon 15 Tue 16 Wed 17 Thu 18 Fri …" at bounding box center [487, 268] width 974 height 333
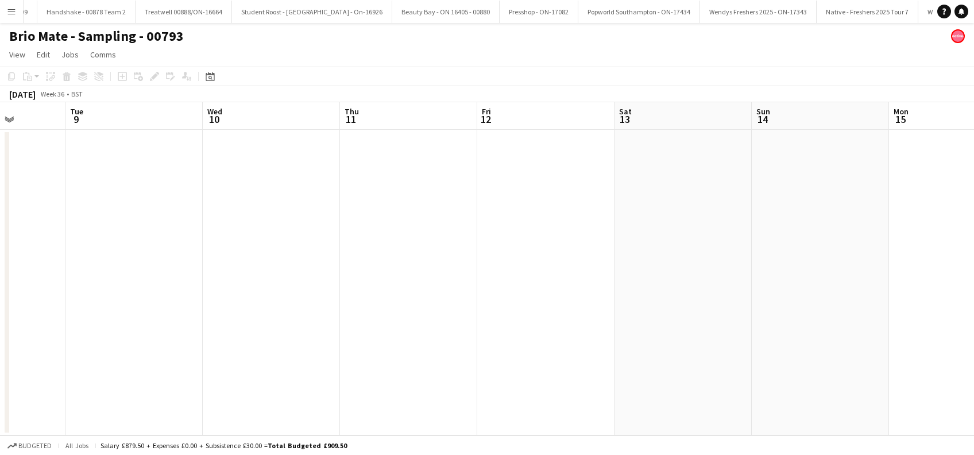
drag, startPoint x: 469, startPoint y: 338, endPoint x: 119, endPoint y: 338, distance: 349.9
click at [502, 338] on app-calendar-viewport "Sat 6 Sun 7 Mon 8 Tue 9 Wed 10 Thu 11 Fri 12 Sat 13 Sun 14 Mon 15 Tue 16 Wed 17…" at bounding box center [487, 268] width 974 height 333
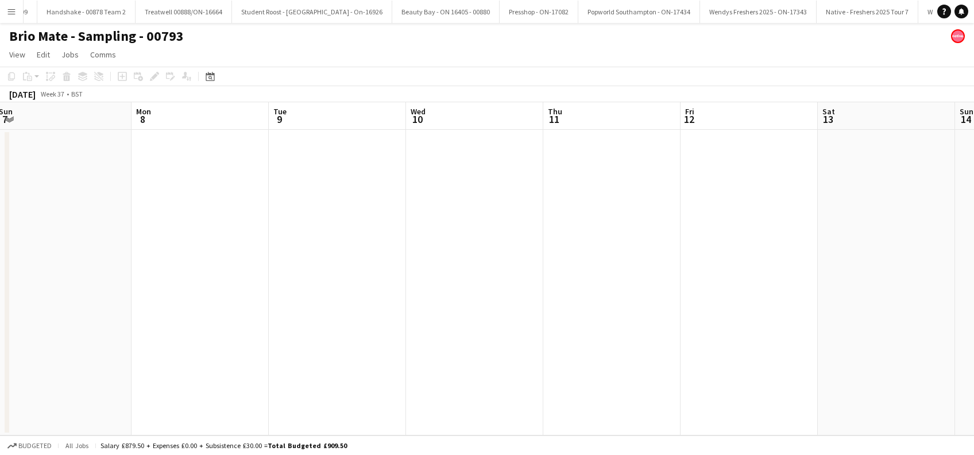
drag, startPoint x: 186, startPoint y: 338, endPoint x: 119, endPoint y: 334, distance: 66.8
click at [514, 338] on app-calendar-viewport "Fri 5 Sat 6 Sun 7 Mon 8 Tue 9 Wed 10 Thu 11 Fri 12 Sat 13 Sun 14 Mon 15 Tue 16 …" at bounding box center [487, 268] width 974 height 333
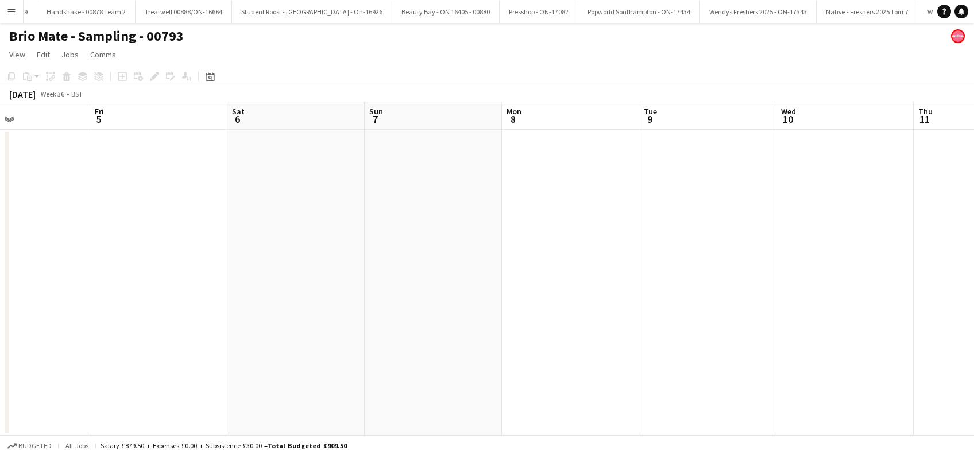
drag, startPoint x: 479, startPoint y: 332, endPoint x: 110, endPoint y: 326, distance: 368.3
click at [477, 331] on app-calendar-viewport "Tue 2 Wed 3 Thu 4 Fri 5 Sat 6 Sun 7 Mon 8 Tue 9 Wed 10 Thu 11 Fri 12 Sat 13 Sun…" at bounding box center [487, 268] width 974 height 333
click at [529, 353] on app-calendar-viewport "Sun 31 Mon 1 Tue 2 Wed 3 Thu 4 Fri 5 Sat 6 Sun 7 Mon 8 Tue 9 Wed 10 Thu 11 Fri …" at bounding box center [487, 268] width 974 height 333
drag, startPoint x: 516, startPoint y: 326, endPoint x: 524, endPoint y: 326, distance: 7.5
click at [524, 326] on app-calendar-viewport "Tue 26 Wed 27 Thu 28 Fri 29 Sat 30 Sun 31 Mon 1 Tue 2 Wed 3 Thu 4 Fri 5 Sat 6 S…" at bounding box center [487, 268] width 974 height 333
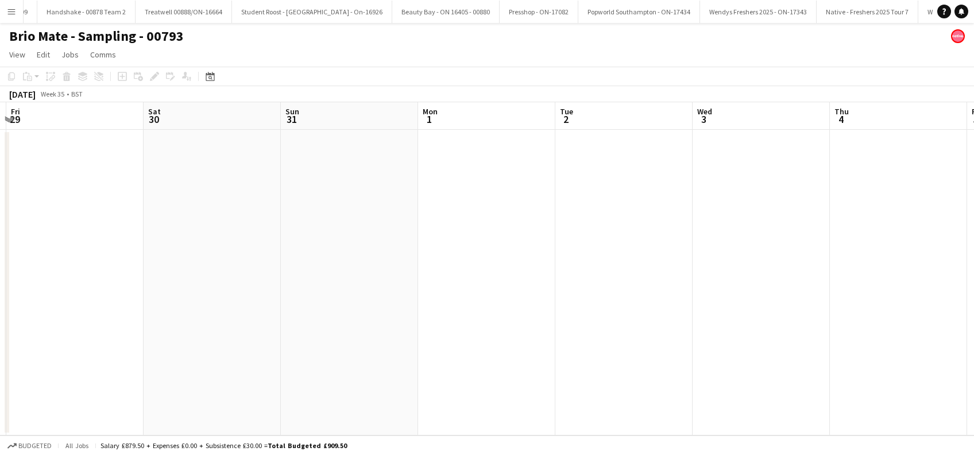
drag, startPoint x: 165, startPoint y: 315, endPoint x: 77, endPoint y: 314, distance: 87.9
click at [558, 354] on app-calendar-viewport "Tue 26 Wed 27 Thu 28 Fri 29 Sat 30 Sun 31 Mon 1 Tue 2 Wed 3 Thu 4 Fri 5 Sat 6 S…" at bounding box center [487, 268] width 974 height 333
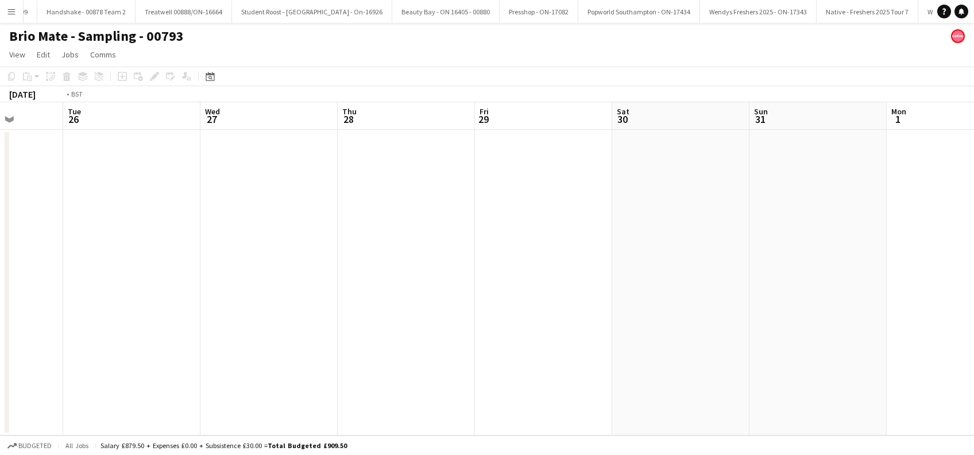
click at [469, 340] on app-calendar-viewport "Sat 23 Sun 24 Mon 25 Tue 26 Wed 27 Thu 28 Fri 29 Sat 30 Sun 31 Mon 1 Tue 2 Wed …" at bounding box center [487, 268] width 974 height 333
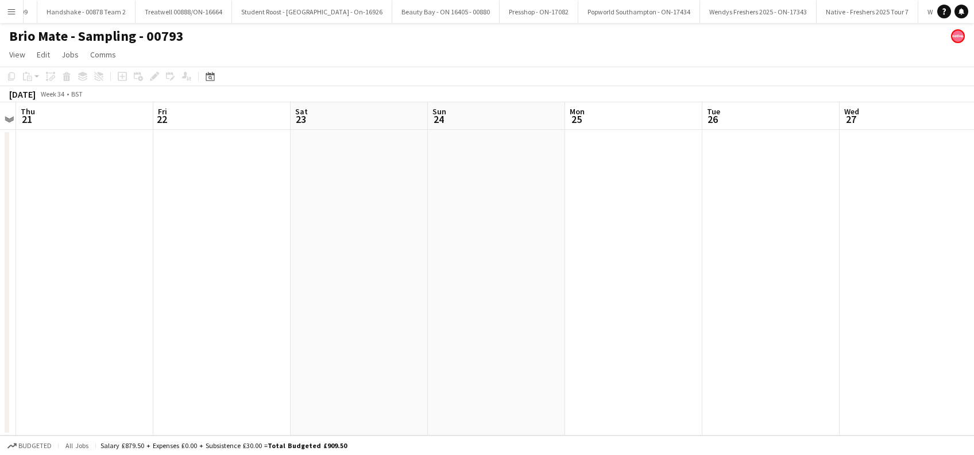
drag, startPoint x: 219, startPoint y: 329, endPoint x: 416, endPoint y: 329, distance: 196.5
click at [416, 329] on app-calendar-viewport "Tue 19 Wed 20 Thu 21 Fri 22 Sat 23 Sun 24 Mon 25 Tue 26 Wed 27 Thu 28 Fri 29 Sa…" at bounding box center [487, 268] width 974 height 333
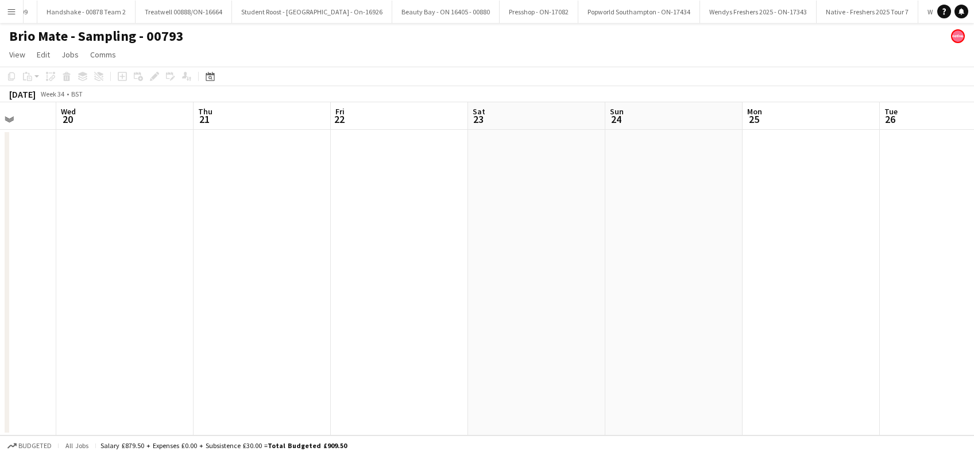
drag, startPoint x: 302, startPoint y: 343, endPoint x: 379, endPoint y: 345, distance: 77.0
click at [402, 345] on app-calendar-viewport "Sun 17 Mon 18 Tue 19 Wed 20 Thu 21 Fri 22 Sat 23 Sun 24 Mon 25 Tue 26 Wed 27 Th…" at bounding box center [487, 268] width 974 height 333
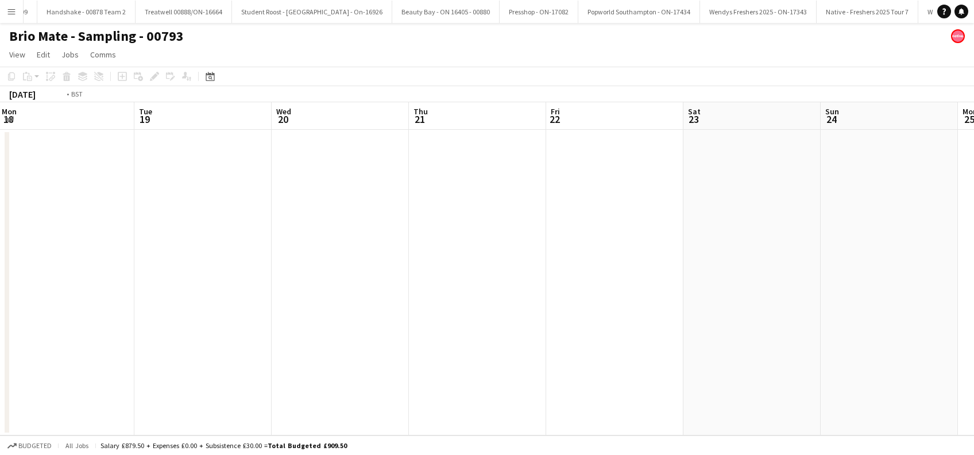
drag, startPoint x: 237, startPoint y: 358, endPoint x: 453, endPoint y: 368, distance: 216.2
click at [473, 368] on app-calendar-viewport "Sat 16 Sun 17 Mon 18 Tue 19 Wed 20 Thu 21 Fri 22 Sat 23 Sun 24 Mon 25 Tue 26 We…" at bounding box center [487, 268] width 974 height 333
drag, startPoint x: 289, startPoint y: 346, endPoint x: 425, endPoint y: 347, distance: 136.2
click at [425, 347] on app-calendar-viewport "Tue 12 Wed 13 Thu 14 Fri 15 Sat 16 Sun 17 Mon 18 Tue 19 Wed 20 Thu 21 Fri 22 Sa…" at bounding box center [487, 268] width 974 height 333
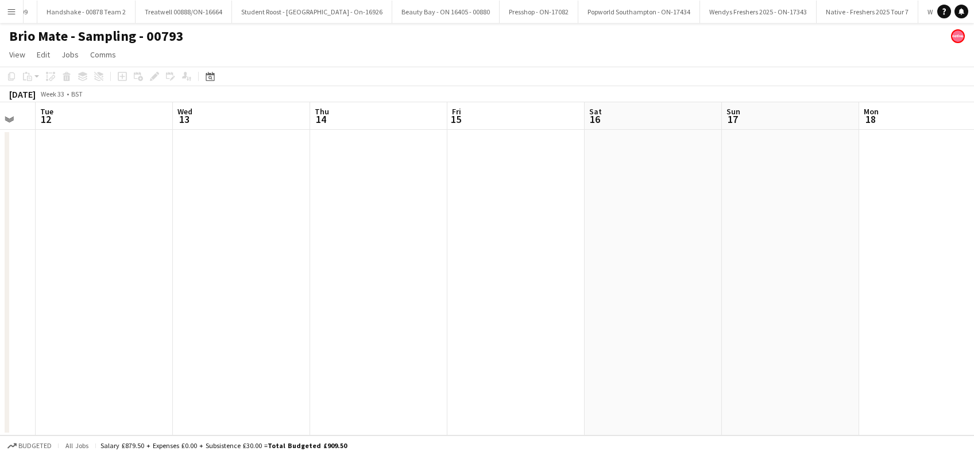
drag, startPoint x: 249, startPoint y: 331, endPoint x: 381, endPoint y: 333, distance: 132.7
click at [405, 333] on app-calendar-viewport "Sun 10 Mon 11 Tue 12 Wed 13 Thu 14 Fri 15 Sat 16 Sun 17 Mon 18 Tue 19 Wed 20 Th…" at bounding box center [487, 268] width 974 height 333
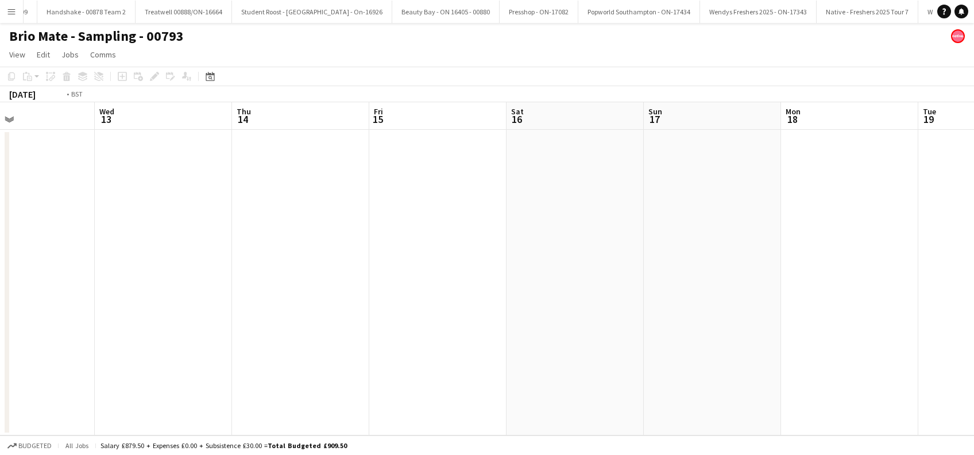
drag, startPoint x: 182, startPoint y: 300, endPoint x: 587, endPoint y: 319, distance: 405.5
click at [587, 319] on app-calendar-viewport "Sun 10 Mon 11 Tue 12 Wed 13 Thu 14 Fri 15 Sat 16 Sun 17 Mon 18 Tue 19 Wed 20 Th…" at bounding box center [487, 268] width 974 height 333
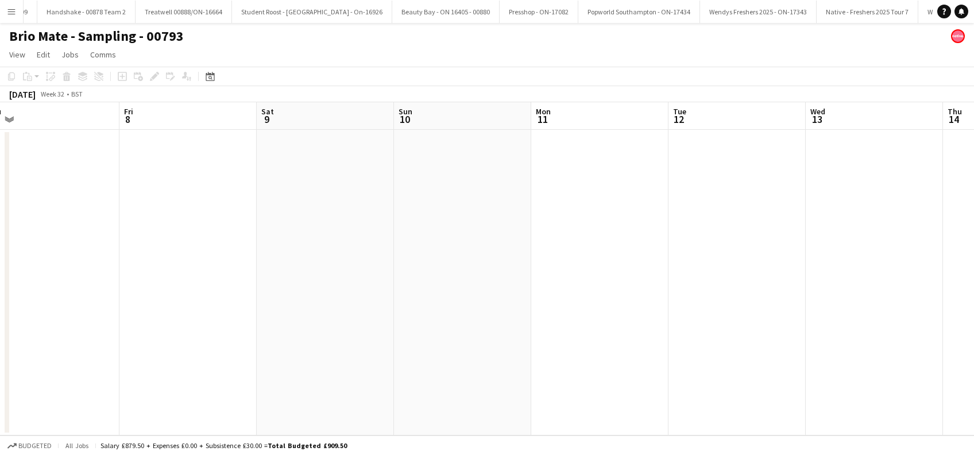
drag, startPoint x: 157, startPoint y: 292, endPoint x: 526, endPoint y: 293, distance: 368.2
click at [526, 293] on app-calendar-viewport "Tue 5 Wed 6 Thu 7 Fri 8 Sat 9 Sun 10 Mon 11 Tue 12 Wed 13 Thu 14 Fri 15 Sat 16 …" at bounding box center [487, 268] width 974 height 333
drag, startPoint x: 180, startPoint y: 293, endPoint x: 585, endPoint y: 304, distance: 405.2
click at [592, 303] on app-calendar-viewport "Mon 4 Tue 5 Wed 6 Thu 7 Fri 8 Sat 9 Sun 10 Mon 11 Tue 12 Wed 13 Thu 14 Fri 15 S…" at bounding box center [487, 268] width 974 height 333
drag, startPoint x: 169, startPoint y: 307, endPoint x: 83, endPoint y: 313, distance: 86.4
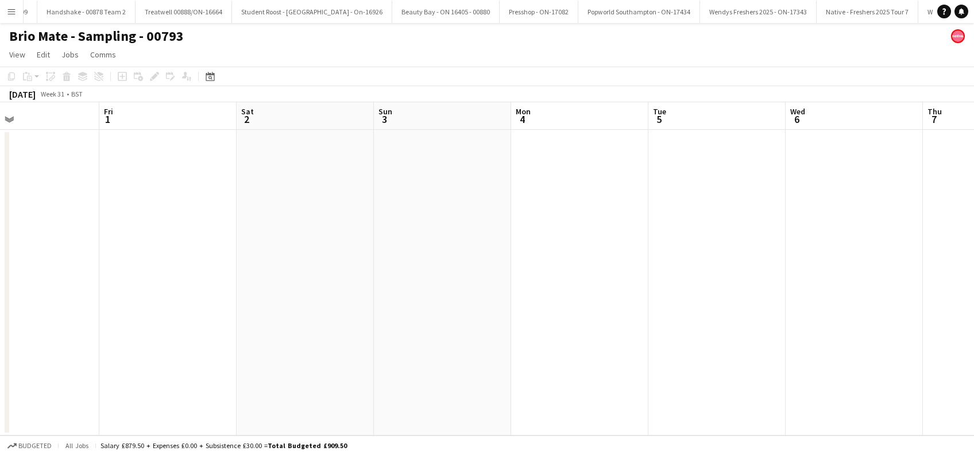
click at [562, 307] on app-calendar-viewport "Tue 29 Wed 30 Thu 31 Fri 1 Sat 2 Sun 3 Mon 4 Tue 5 Wed 6 Thu 7 Fri 8 Sat 9 Sun …" at bounding box center [487, 268] width 974 height 333
drag, startPoint x: 83, startPoint y: 313, endPoint x: 449, endPoint y: 315, distance: 365.4
click at [449, 315] on app-calendar-viewport "Tue 29 Wed 30 Thu 31 Fri 1 Sat 2 Sun 3 Mon 4 Tue 5 Wed 6 Thu 7 Fri 8 Sat 9 Sun …" at bounding box center [487, 268] width 974 height 333
drag, startPoint x: 429, startPoint y: 324, endPoint x: 92, endPoint y: 325, distance: 336.1
click at [419, 325] on app-calendar-viewport "Thu 24 Fri 25 Sat 26 Sun 27 Mon 28 Tue 29 Wed 30 Thu 31 Fri 1 Sat 2 Sun 3 Mon 4…" at bounding box center [487, 268] width 974 height 333
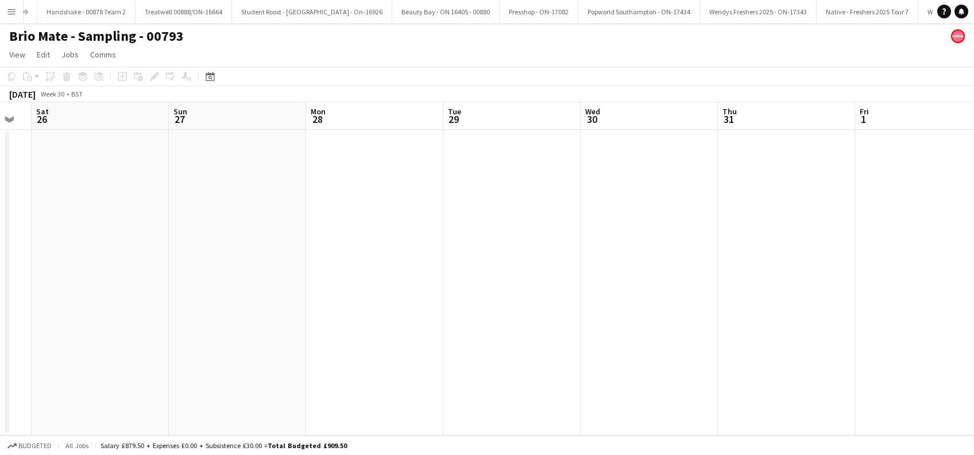
drag, startPoint x: 92, startPoint y: 325, endPoint x: 249, endPoint y: 362, distance: 160.8
click at [493, 372] on app-calendar-viewport "Thu 24 Fri 25 Sat 26 Sun 27 Mon 28 Tue 29 Wed 30 Thu 31 Fri 1 Sat 2 Sun 3 Mon 4…" at bounding box center [487, 268] width 974 height 333
drag, startPoint x: 373, startPoint y: 384, endPoint x: 388, endPoint y: 385, distance: 15.0
click at [410, 386] on app-calendar-viewport "Sat 19 Sun 20 Mon 21 Tue 22 Wed 23 Thu 24 Fri 25 Sat 26 Sun 27 Mon 28 Tue 29 We…" at bounding box center [487, 268] width 974 height 333
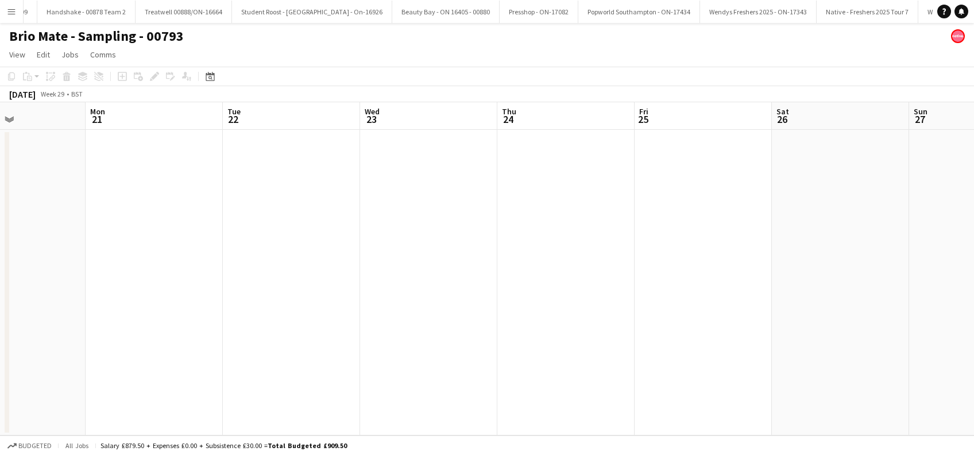
drag, startPoint x: 234, startPoint y: 372, endPoint x: 348, endPoint y: 364, distance: 114.6
click at [516, 387] on app-calendar-viewport "Fri 18 Sat 19 Sun 20 Mon 21 Tue 22 Wed 23 Thu 24 Fri 25 Sat 26 Sun 27 Mon 28 Tu…" at bounding box center [487, 268] width 974 height 333
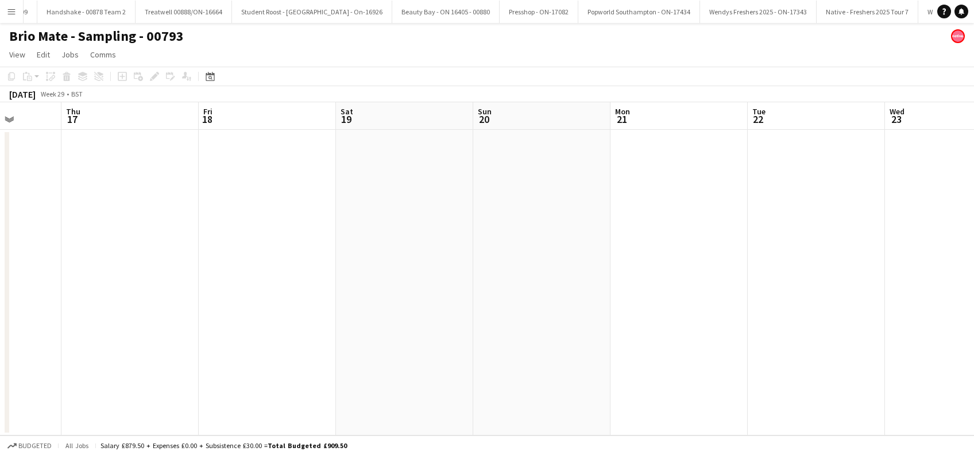
drag, startPoint x: 282, startPoint y: 336, endPoint x: 485, endPoint y: 338, distance: 202.8
click at [517, 337] on app-calendar-viewport "Mon 14 Tue 15 Wed 16 Thu 17 Fri 18 Sat 19 Sun 20 Mon 21 Tue 22 Wed 23 Thu 24 Fr…" at bounding box center [487, 268] width 974 height 333
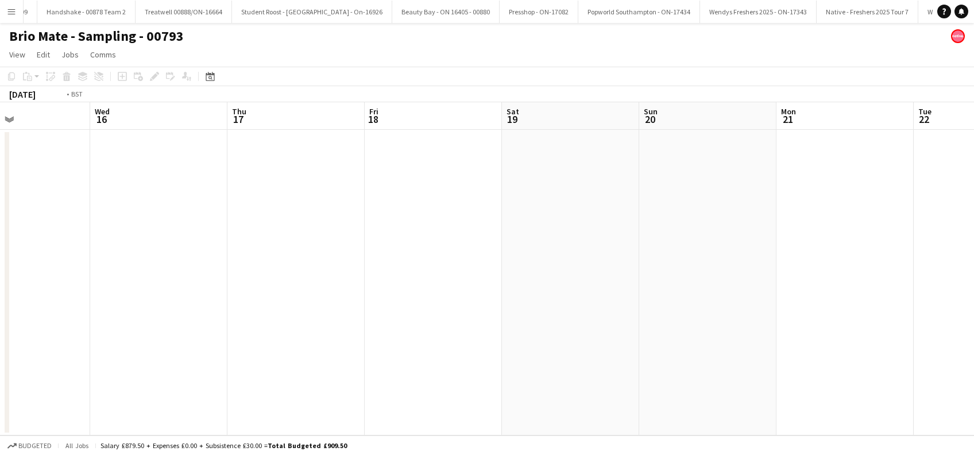
click at [592, 342] on app-calendar-viewport "Sun 13 Mon 14 Tue 15 Wed 16 Thu 17 Fri 18 Sat 19 Sun 20 Mon 21 Tue 22 Wed 23 Th…" at bounding box center [487, 268] width 974 height 333
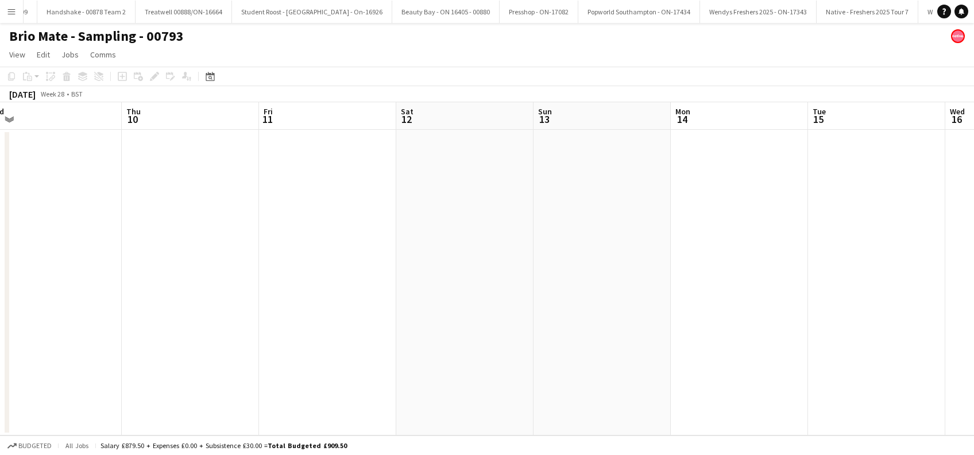
drag, startPoint x: 478, startPoint y: 354, endPoint x: 315, endPoint y: 354, distance: 162.6
click at [571, 354] on app-calendar-viewport "Mon 7 Tue 8 Wed 9 Thu 10 Fri 11 Sat 12 Sun 13 Mon 14 Tue 15 Wed 16 Thu 17 Fri 1…" at bounding box center [487, 268] width 974 height 333
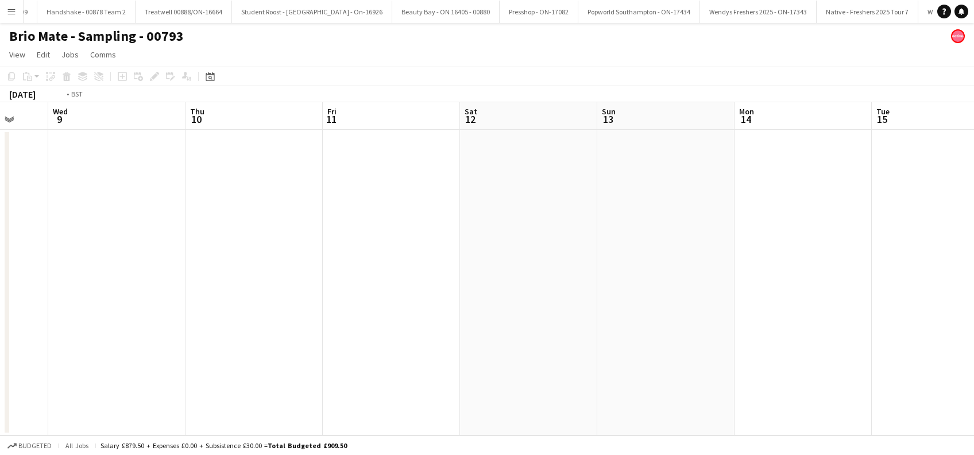
drag
click at [485, 368] on app-calendar-viewport "Mon 7 Tue 8 Wed 9 Thu 10 Fri 11 Sat 12 Sun 13 Mon 14 Tue 15 Wed 16 Thu 17 Fri 1…" at bounding box center [487, 268] width 974 height 333
click at [473, 363] on app-calendar-viewport "Fri 4 Sat 5 Sun 6 Mon 7 Tue 8 Wed 9 Thu 10 Fri 11 Sat 12 Sun 13 Mon 14 Tue 15 W…" at bounding box center [487, 268] width 974 height 333
click at [572, 367] on app-calendar-viewport "Sun 29 Mon 30 Tue 1 Wed 2 Thu 3 Fri 4 Sat 5 Sun 6 Mon 7 Tue 8 Wed 9 Thu 10 Fri …" at bounding box center [487, 268] width 974 height 333
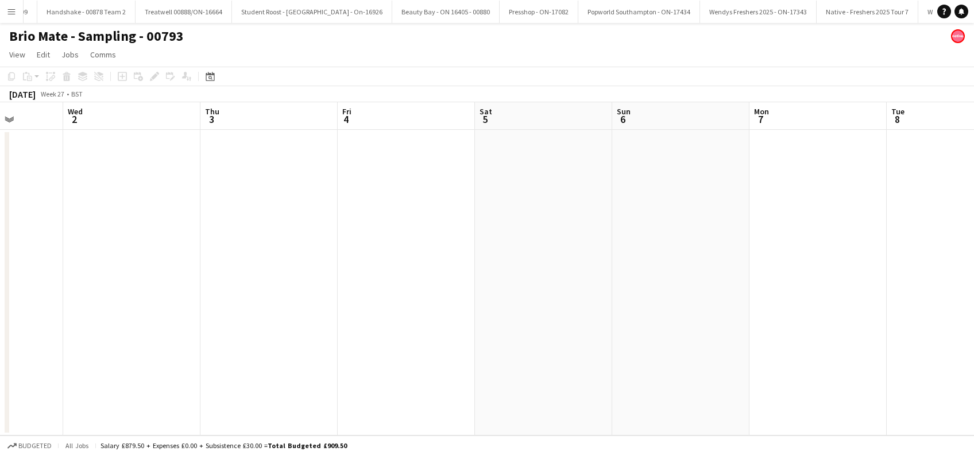
click at [286, 360] on app-date-cell at bounding box center [268, 283] width 137 height 306
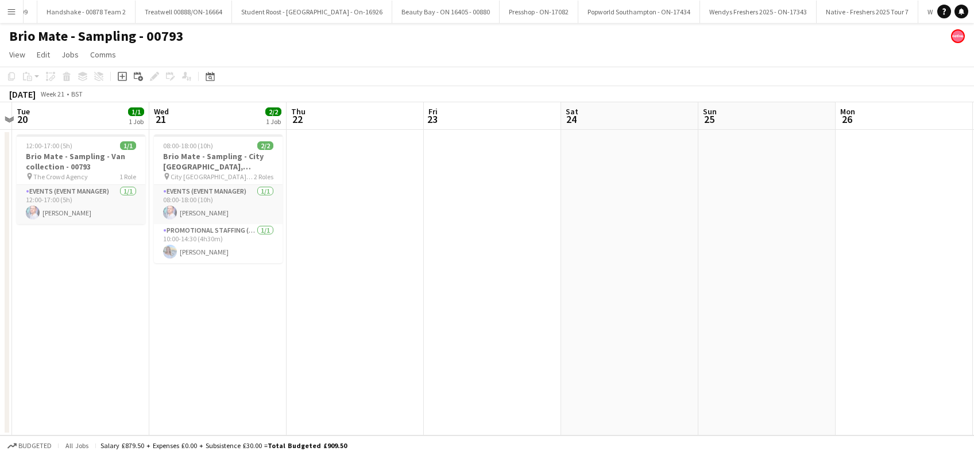
scroll to position [0, 434]
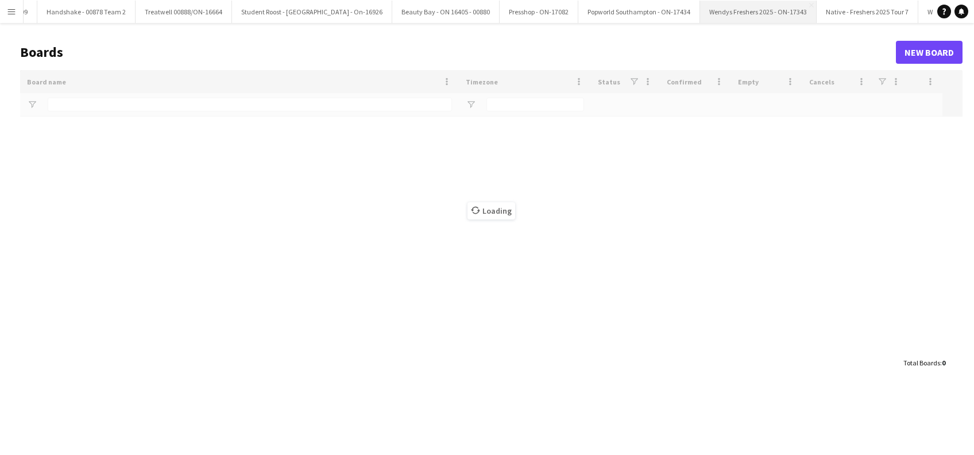
type input "*********"
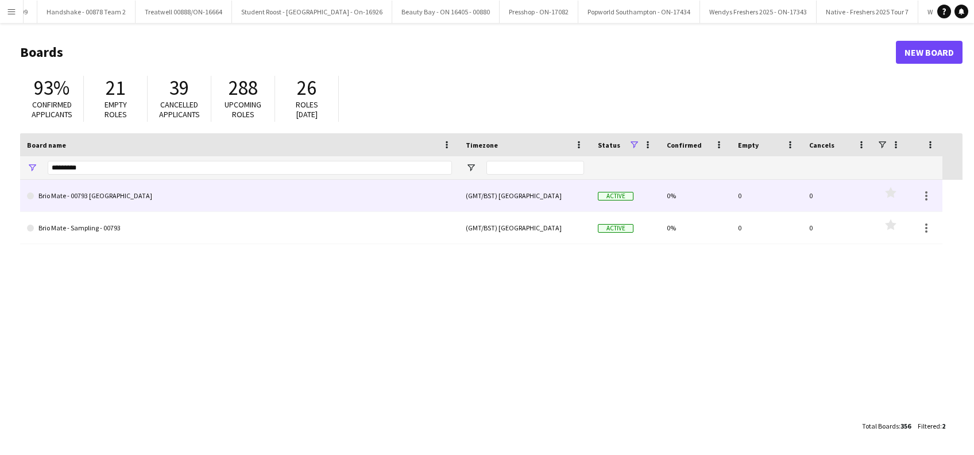
click at [117, 203] on link "Brio Mate - 00793 [GEOGRAPHIC_DATA]" at bounding box center [239, 196] width 425 height 32
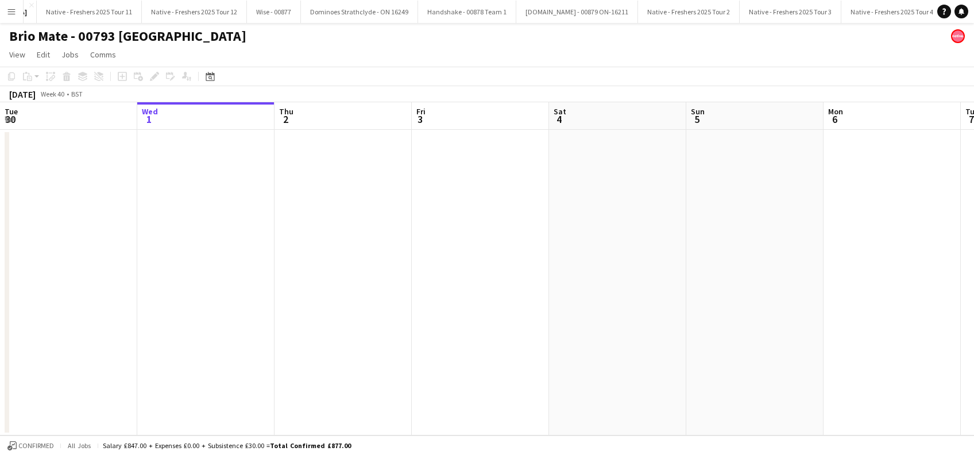
scroll to position [0, 2112]
click at [264, 345] on app-date-cell at bounding box center [205, 283] width 137 height 306
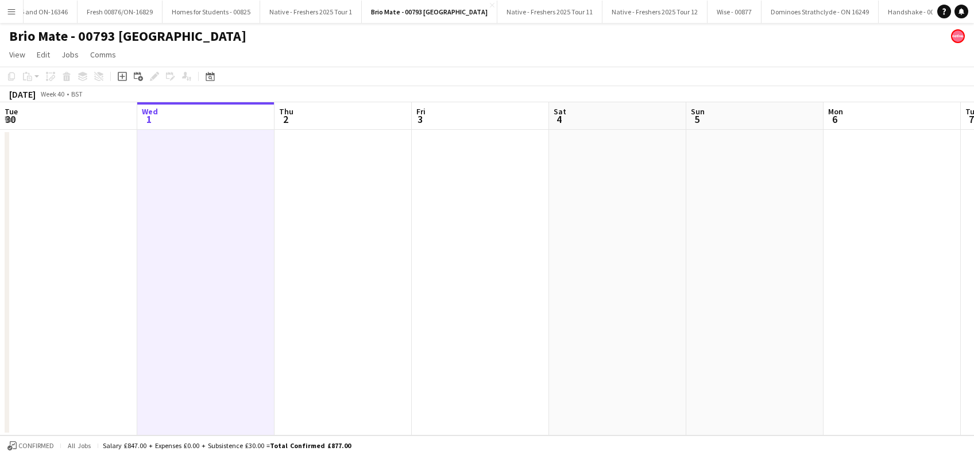
click at [468, 365] on app-date-cell at bounding box center [480, 283] width 137 height 306
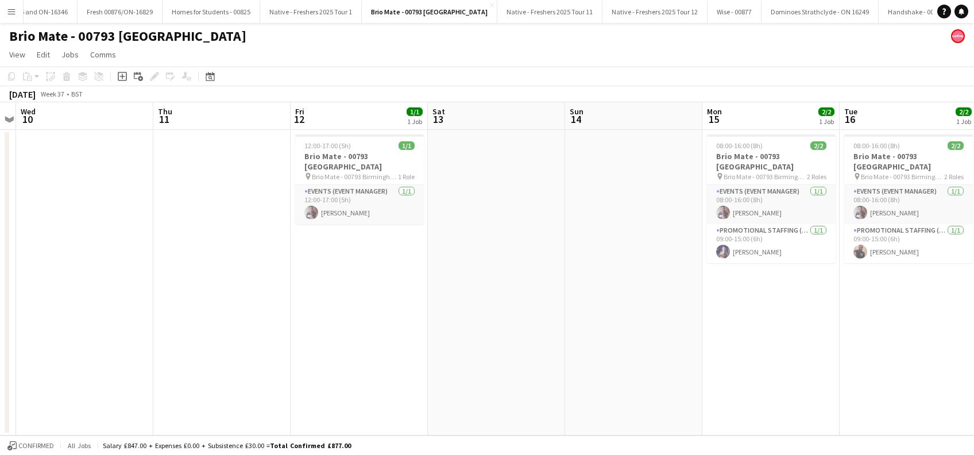
scroll to position [0, 564]
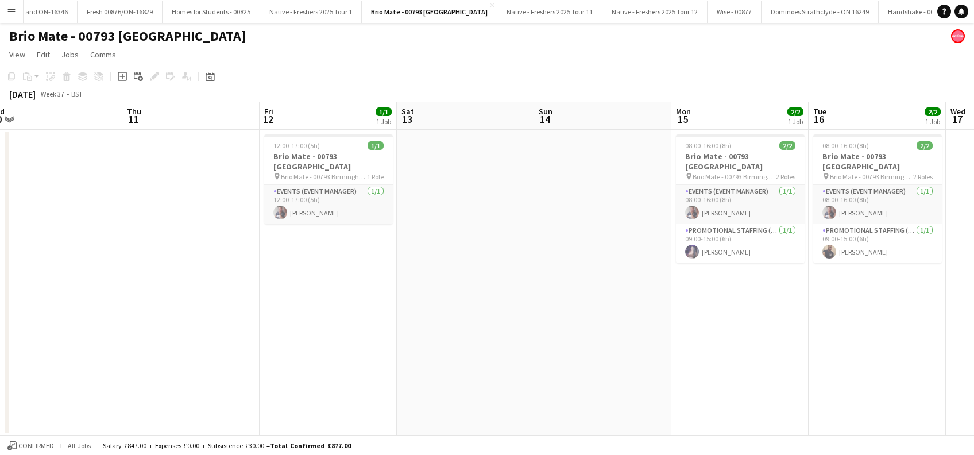
click at [580, 304] on app-date-cell at bounding box center [602, 283] width 137 height 306
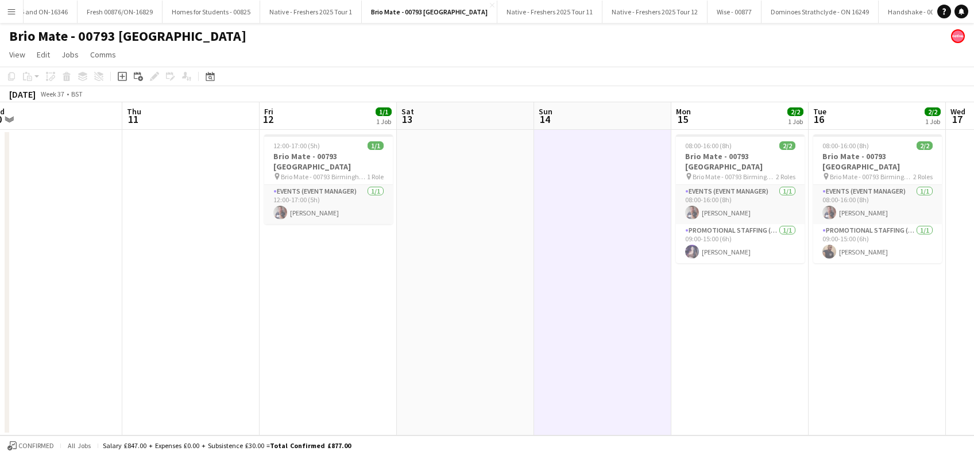
click at [190, 304] on app-date-cell at bounding box center [190, 283] width 137 height 306
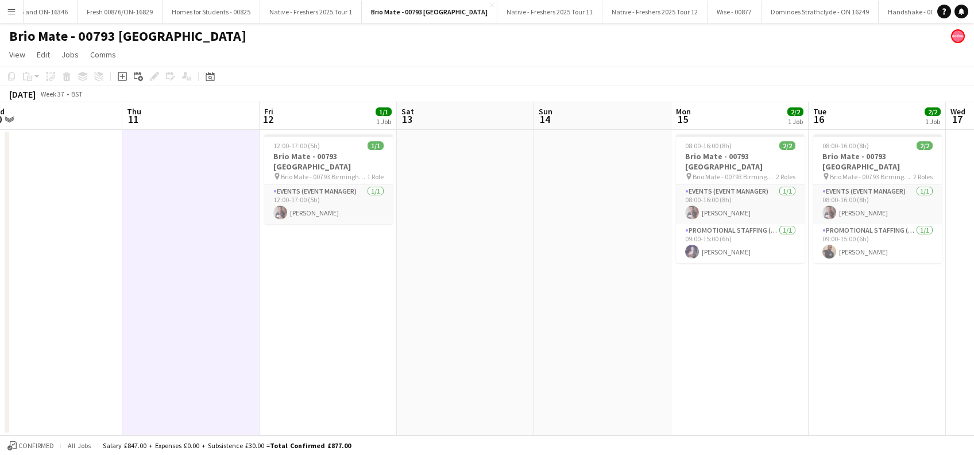
click at [299, 308] on app-date-cell "12:00-17:00 (5h) 1/1 Brio Mate - 00793 [GEOGRAPHIC_DATA] pin Brio Mate - 00793 …" at bounding box center [328, 283] width 137 height 306
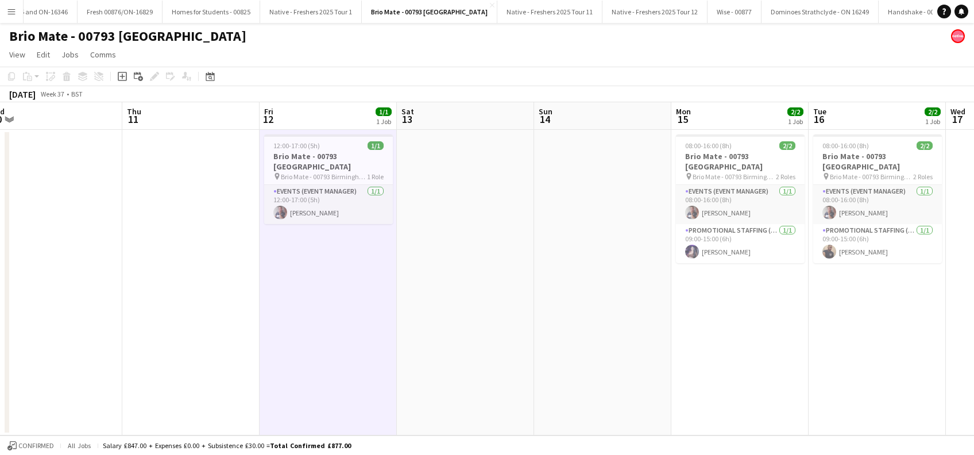
scroll to position [0, 564]
click at [156, 304] on app-date-cell at bounding box center [191, 283] width 137 height 306
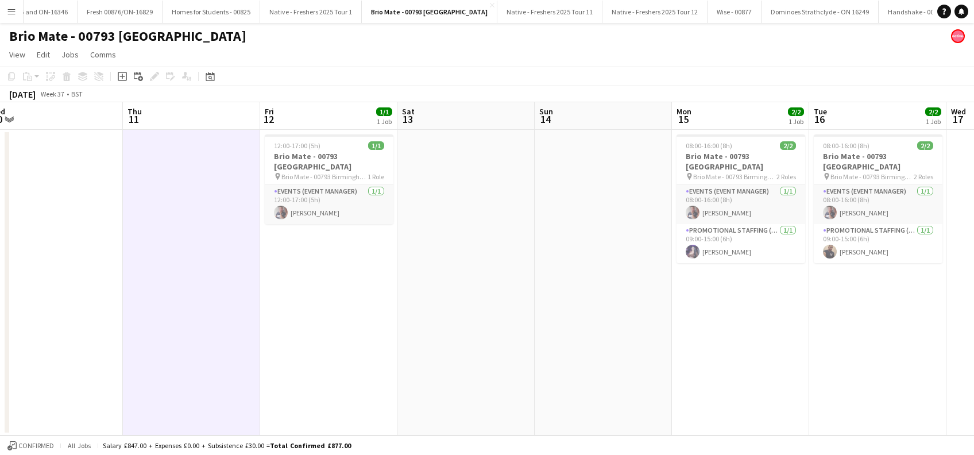
drag, startPoint x: 358, startPoint y: 277, endPoint x: 325, endPoint y: 280, distance: 33.5
click at [358, 279] on app-date-cell "12:00-17:00 (5h) 1/1 Brio Mate - 00793 [GEOGRAPHIC_DATA] pin Brio Mate - 00793 …" at bounding box center [328, 283] width 137 height 306
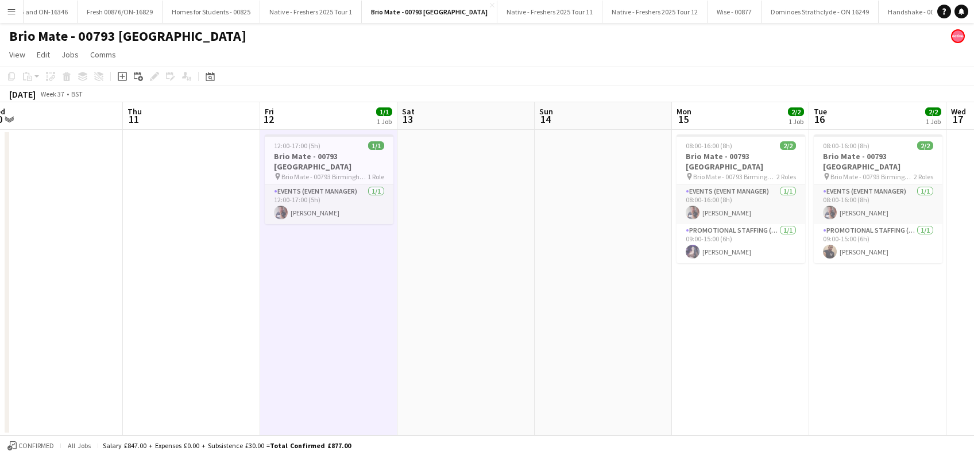
click at [239, 288] on app-date-cell at bounding box center [191, 283] width 137 height 306
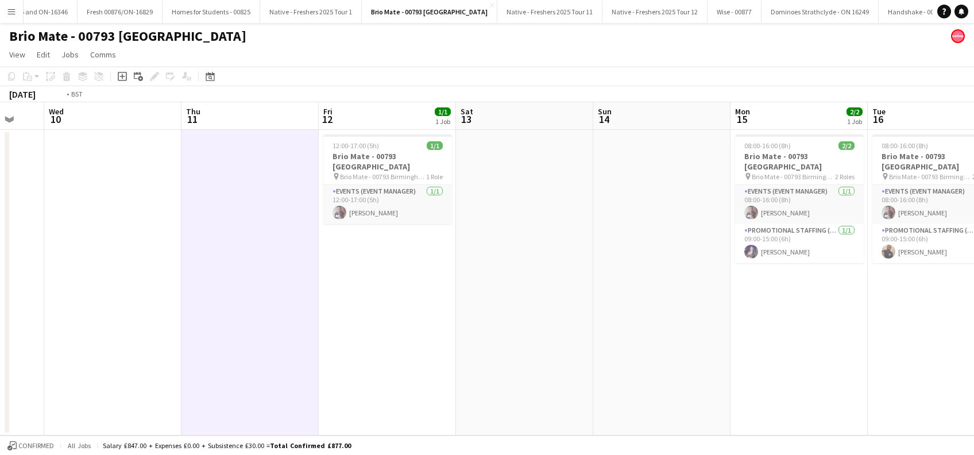
scroll to position [0, 248]
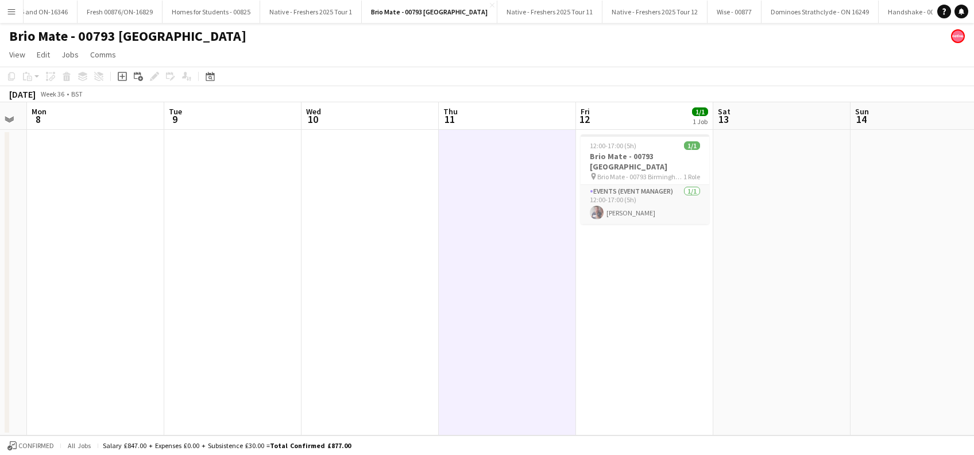
drag, startPoint x: 138, startPoint y: 356, endPoint x: 454, endPoint y: 367, distance: 316.1
click at [454, 367] on app-calendar-viewport "Sat 6 Sun 7 Mon 8 Tue 9 Wed 10 Thu 11 Fri 12 1/1 1 Job Sat 13 Sun 14 Mon 15 2/2…" at bounding box center [487, 268] width 974 height 333
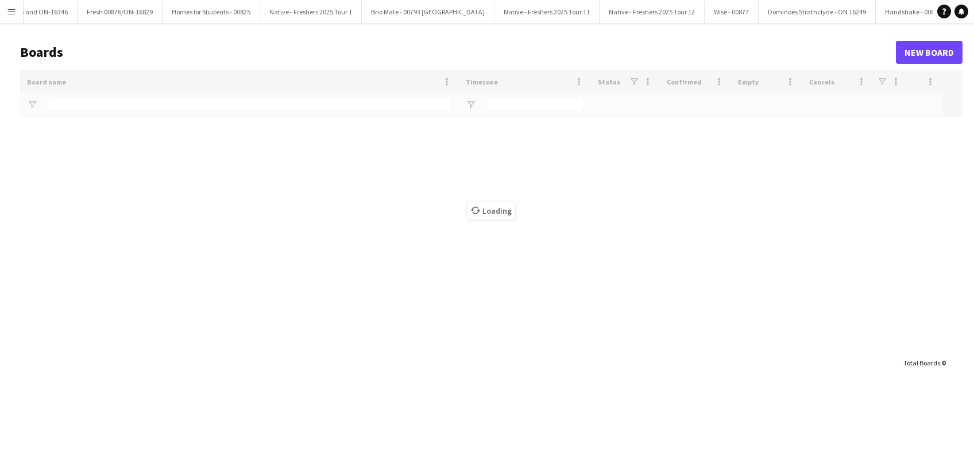
type input "*********"
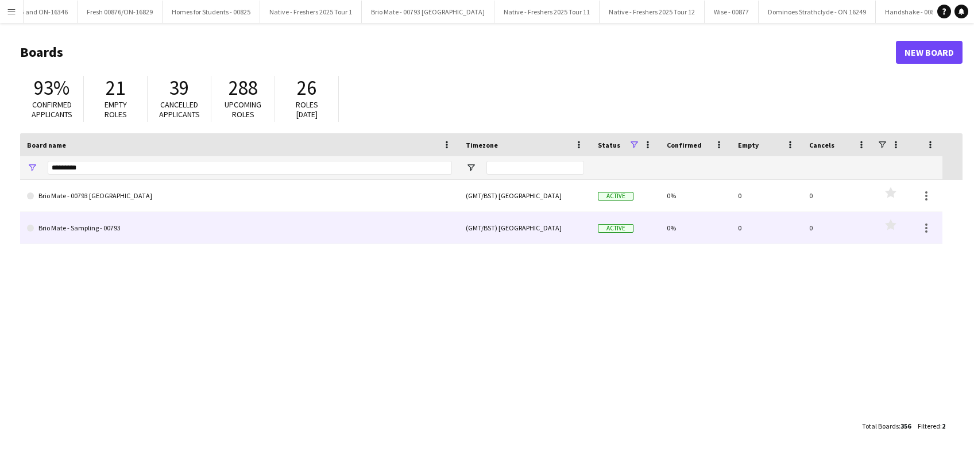
click at [110, 229] on link "Brio Mate - Sampling - 00793" at bounding box center [239, 228] width 425 height 32
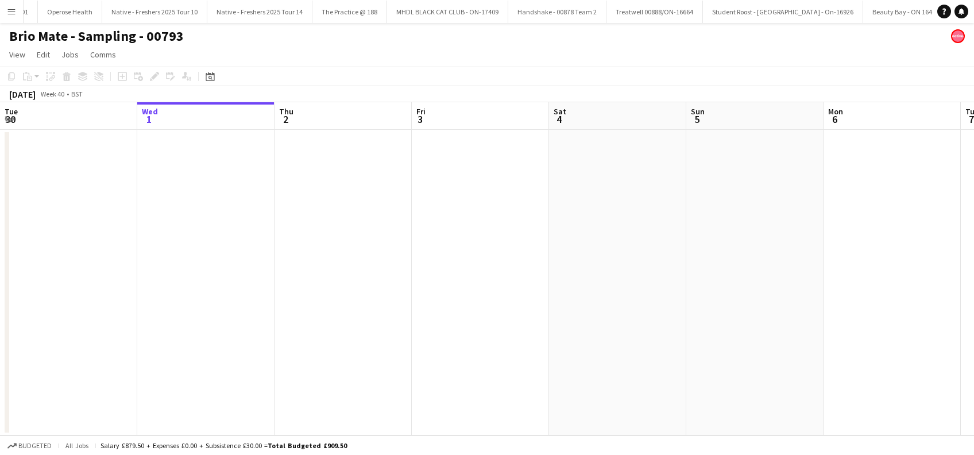
scroll to position [0, 6990]
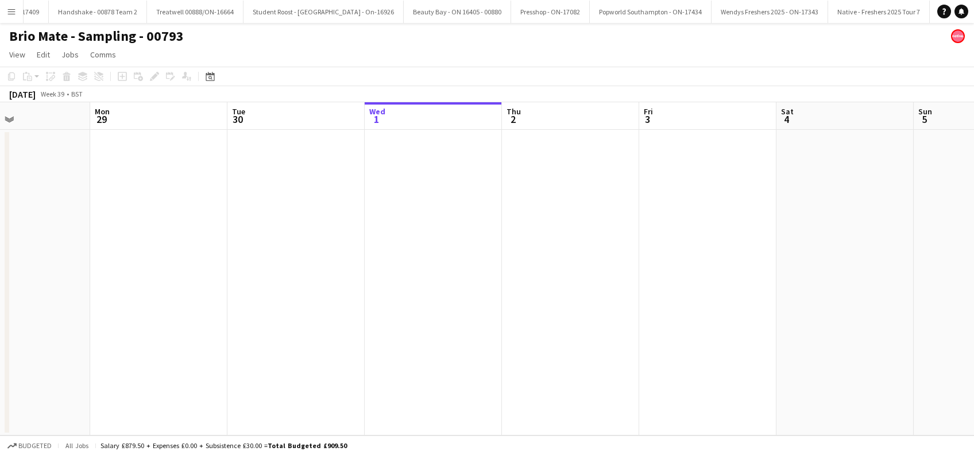
drag, startPoint x: 404, startPoint y: 310, endPoint x: 674, endPoint y: 322, distance: 270.2
click at [676, 322] on app-calendar-viewport "Fri 26 Sat 27 Sun 28 Mon 29 Tue 30 Wed 1 Thu 2 Fri 3 Sat 4 Sun 5 Mon 6 Tue 7 We…" at bounding box center [487, 268] width 974 height 333
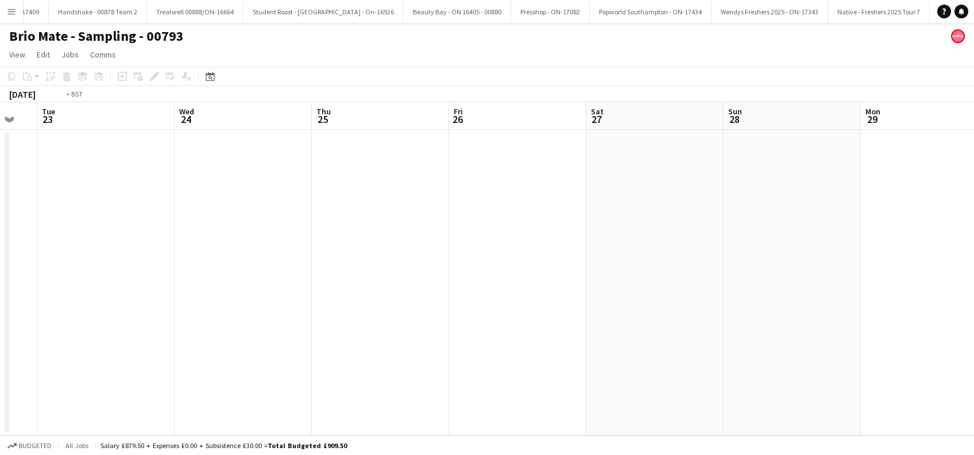
drag, startPoint x: 633, startPoint y: 385, endPoint x: 522, endPoint y: 390, distance: 111.0
click at [784, 390] on app-calendar-viewport "Sat 20 Sun 21 Mon 22 Tue 23 Wed 24 Thu 25 Fri 26 Sat 27 Sun 28 Mon 29 Tue 30 We…" at bounding box center [487, 268] width 974 height 333
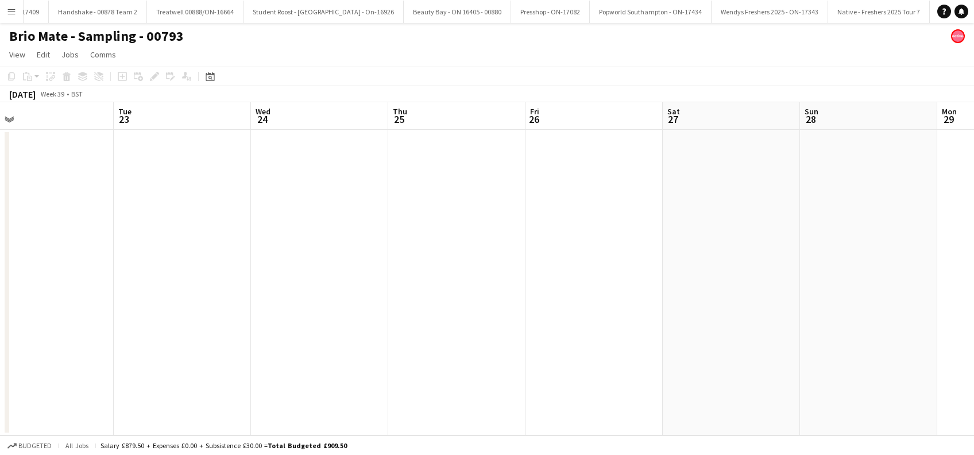
drag, startPoint x: 60, startPoint y: 382, endPoint x: 545, endPoint y: 400, distance: 485.8
click at [575, 402] on app-calendar-viewport "Sat 20 Sun 21 Mon 22 Tue 23 Wed 24 Thu 25 Fri 26 Sat 27 Sun 28 Mon 29 Tue 30 We…" at bounding box center [487, 268] width 974 height 333
drag, startPoint x: 367, startPoint y: 376, endPoint x: 499, endPoint y: 372, distance: 132.2
click at [499, 372] on app-calendar-viewport "Mon 15 Tue 16 Wed 17 Thu 18 Fri 19 Sat 20 Sun 21 Mon 22 Tue 23 Wed 24 Thu 25 Fr…" at bounding box center [487, 268] width 974 height 333
click at [561, 360] on app-calendar-viewport "Sat 13 Sun 14 Mon 15 Tue 16 Wed 17 Thu 18 Fri 19 Sat 20 Sun 21 Mon 22 Tue 23 We…" at bounding box center [487, 268] width 974 height 333
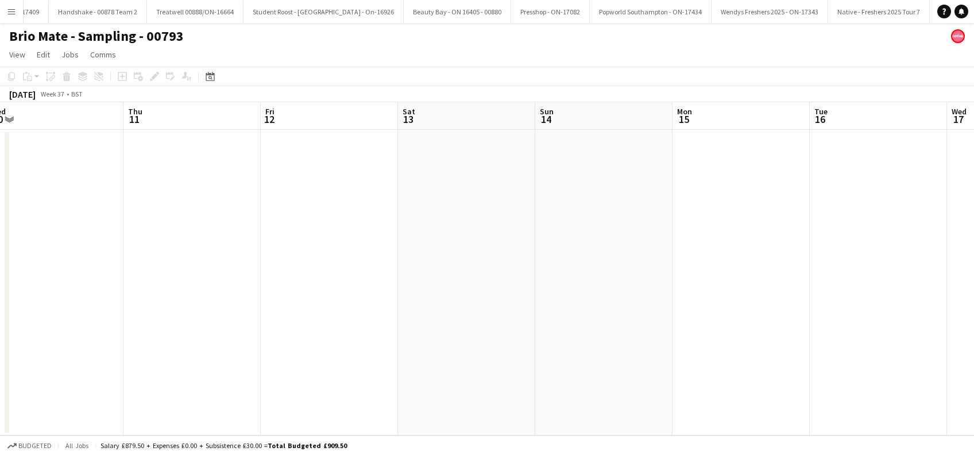
drag, startPoint x: 471, startPoint y: 359, endPoint x: 48, endPoint y: 342, distance: 423.1
click at [477, 359] on app-calendar-viewport "Mon 8 Tue 9 Wed 10 Thu 11 Fri 12 Sat 13 Sun 14 Mon 15 Tue 16 Wed 17 Thu 18 Fri …" at bounding box center [487, 268] width 974 height 333
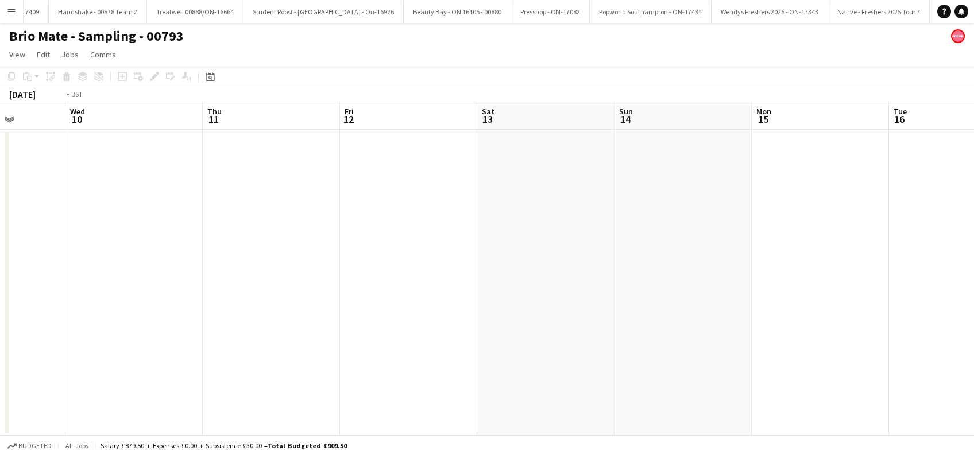
drag, startPoint x: 439, startPoint y: 364, endPoint x: 446, endPoint y: 364, distance: 6.9
click at [456, 364] on app-calendar-viewport "Sun 7 Mon 8 Tue 9 Wed 10 Thu 11 Fri 12 Sat 13 Sun 14 Mon 15 Tue 16 Wed 17 Thu 1…" at bounding box center [487, 268] width 974 height 333
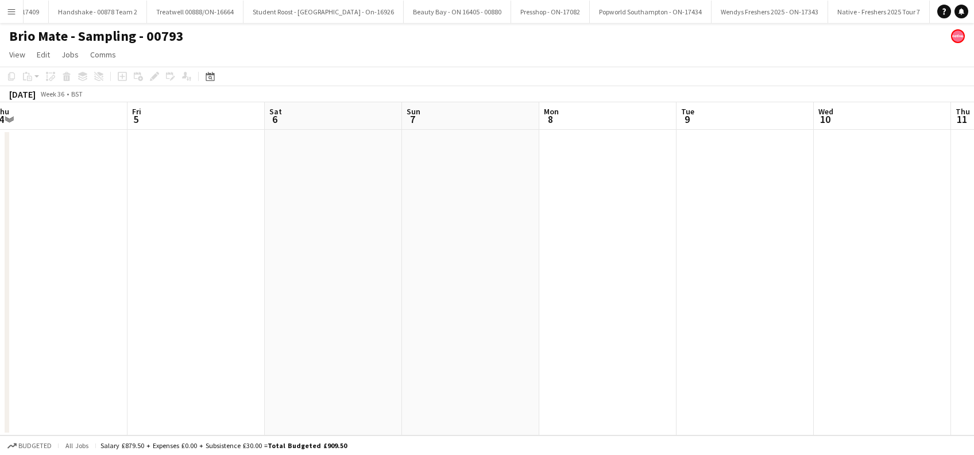
drag, startPoint x: 210, startPoint y: 346, endPoint x: 462, endPoint y: 352, distance: 252.8
click at [462, 352] on app-calendar-viewport "Tue 2 Wed 3 Thu 4 Fri 5 Sat 6 Sun 7 Mon 8 Tue 9 Wed 10 Thu 11 Fri 12 Sat 13 Sun…" at bounding box center [487, 268] width 974 height 333
click at [578, 360] on app-calendar-viewport "Tue 2 Wed 3 Thu 4 Fri 5 Sat 6 Sun 7 Mon 8 Tue 9 Wed 10 Thu 11 Fri 12 Sat 13 Sun…" at bounding box center [487, 268] width 974 height 333
drag, startPoint x: 100, startPoint y: 368, endPoint x: 431, endPoint y: 376, distance: 331.0
click at [453, 377] on app-calendar-viewport "Thu 28 Fri 29 Sat 30 Sun 31 Mon 1 Tue 2 Wed 3 Thu 4 Fri 5 Sat 6 Sun 7 Mon 8 Tue…" at bounding box center [487, 268] width 974 height 333
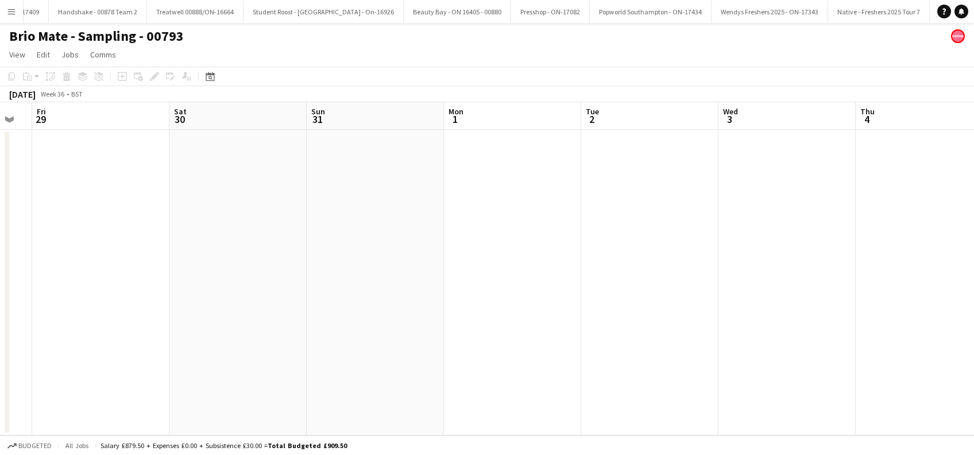
drag, startPoint x: 83, startPoint y: 361, endPoint x: 389, endPoint y: 353, distance: 305.7
click at [418, 353] on app-calendar-viewport "Wed 27 Thu 28 Fri 29 Sat 30 Sun 31 Mon 1 Tue 2 Wed 3 Thu 4 Fri 5 Sat 6 Sun 7 Mo…" at bounding box center [487, 268] width 974 height 333
drag, startPoint x: 84, startPoint y: 353, endPoint x: 318, endPoint y: 358, distance: 233.9
click at [490, 358] on app-calendar-viewport "Mon 25 Tue 26 Wed 27 Thu 28 Fri 29 Sat 30 Sun 31 Mon 1 Tue 2 Wed 3 Thu 4 Fri 5 …" at bounding box center [487, 268] width 974 height 333
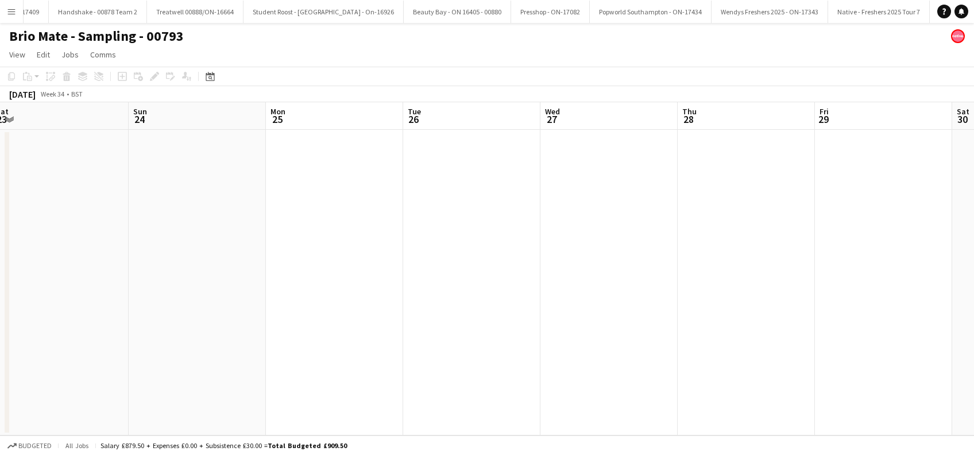
drag, startPoint x: 88, startPoint y: 360, endPoint x: 447, endPoint y: 363, distance: 359.1
click at [463, 368] on app-calendar-viewport "Thu 21 Fri 22 Sat 23 Sun 24 Mon 25 Tue 26 Wed 27 Thu 28 Fri 29 Sat 30 Sun 31 Mo…" at bounding box center [487, 268] width 974 height 333
drag, startPoint x: 487, startPoint y: 343, endPoint x: 395, endPoint y: 340, distance: 92.0
click at [541, 343] on app-calendar-viewport "Sun 17 Mon 18 Tue 19 Wed 20 Thu 21 Fri 22 Sat 23 Sun 24 Mon 25 Tue 26 Wed 27 Th…" at bounding box center [487, 268] width 974 height 333
drag, startPoint x: 182, startPoint y: 331, endPoint x: 187, endPoint y: 336, distance: 7.3
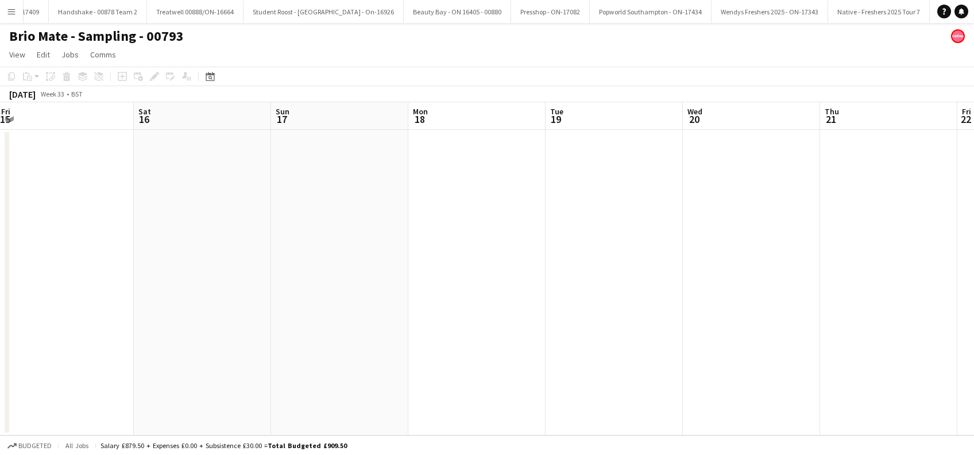
click at [544, 336] on app-calendar-viewport "Wed 13 Thu 14 Fri 15 Sat 16 Sun 17 Mon 18 Tue 19 Wed 20 Thu 21 Fri 22 Sat 23 Su…" at bounding box center [487, 268] width 974 height 333
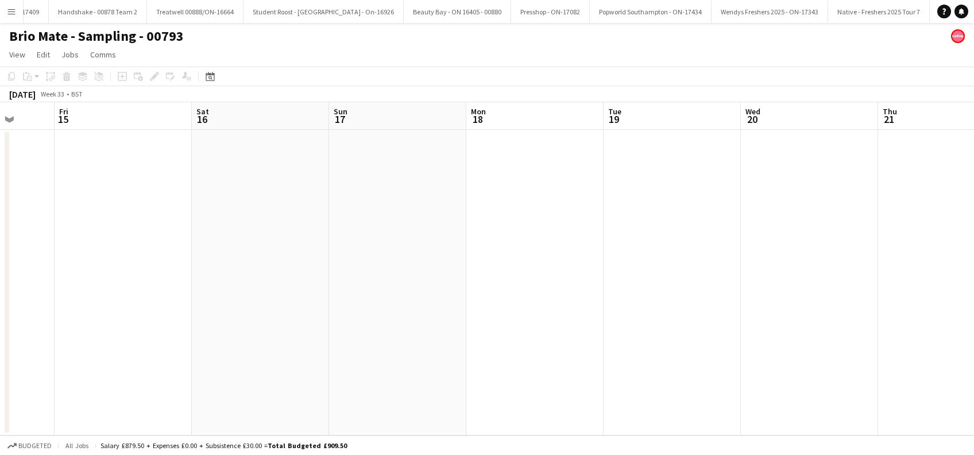
drag, startPoint x: 187, startPoint y: 336, endPoint x: 273, endPoint y: 351, distance: 87.5
click at [545, 351] on app-calendar-viewport "Wed 13 Thu 14 Fri 15 Sat 16 Sun 17 Mon 18 Tue 19 Wed 20 Thu 21 Fri 22 Sat 23 Su…" at bounding box center [487, 268] width 974 height 333
drag, startPoint x: 192, startPoint y: 351, endPoint x: 159, endPoint y: 365, distance: 36.1
click at [593, 365] on app-calendar-viewport "Fri 8 Sat 9 Sun 10 Mon 11 Tue 12 Wed 13 Thu 14 Fri 15 Sat 16 Sun 17 Mon 18 Tue …" at bounding box center [487, 268] width 974 height 333
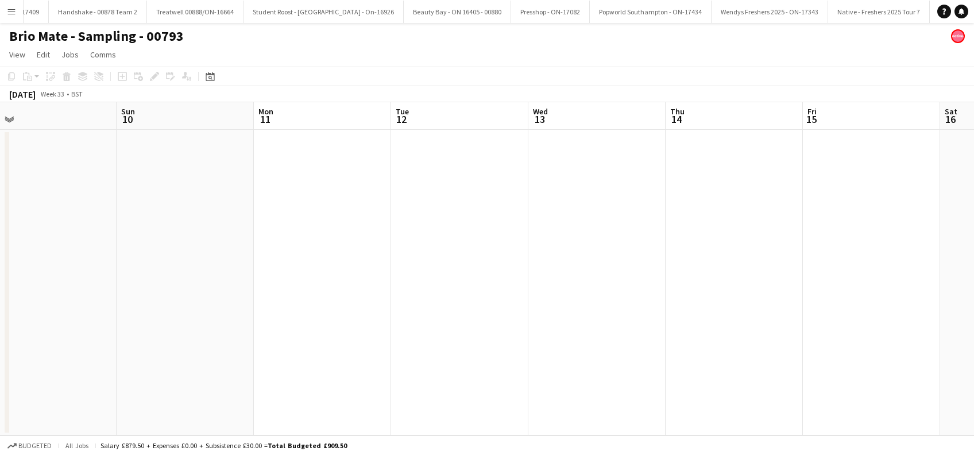
drag, startPoint x: 161, startPoint y: 364, endPoint x: 410, endPoint y: 342, distance: 250.3
click at [635, 359] on app-calendar-viewport "Thu 7 Fri 8 Sat 9 Sun 10 Mon 11 Tue 12 Wed 13 Thu 14 Fri 15 Sat 16 Sun 17 Mon 1…" at bounding box center [487, 268] width 974 height 333
drag, startPoint x: 395, startPoint y: 335, endPoint x: 522, endPoint y: 335, distance: 127.0
click at [555, 336] on app-calendar-viewport "Fri 1 Sat 2 Sun 3 Mon 4 Tue 5 Wed 6 Thu 7 Fri 8 Sat 9 Sun 10 Mon 11 Tue 12 Wed …" at bounding box center [487, 268] width 974 height 333
drag, startPoint x: 142, startPoint y: 326, endPoint x: 528, endPoint y: 332, distance: 385.5
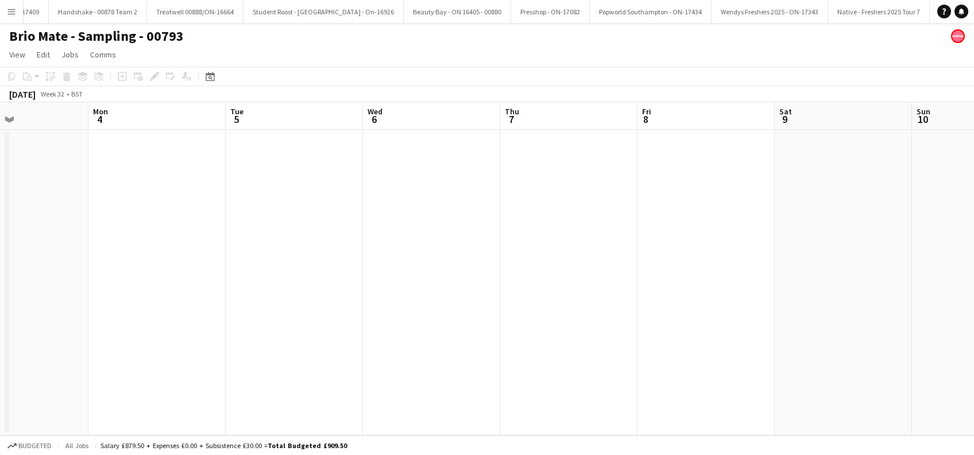
click at [536, 331] on app-calendar-viewport "Fri 1 Sat 2 Sun 3 Mon 4 Tue 5 Wed 6 Thu 7 Fri 8 Sat 9 Sun 10 Mon 11 Tue 12 Wed …" at bounding box center [487, 268] width 974 height 333
drag, startPoint x: 446, startPoint y: 328, endPoint x: 537, endPoint y: 328, distance: 90.8
click at [579, 328] on app-calendar-viewport "Sun 27 Mon 28 Tue 29 Wed 30 Thu 31 Fri 1 Sat 2 Sun 3 Mon 4 Tue 5 Wed 6 Thu 7 Fr…" at bounding box center [487, 268] width 974 height 333
drag, startPoint x: 147, startPoint y: 327, endPoint x: 457, endPoint y: 331, distance: 310.2
click at [457, 331] on app-calendar-viewport "Thu 24 Fri 25 Sat 26 Sun 27 Mon 28 Tue 29 Wed 30 Thu 31 Fri 1 Sat 2 Sun 3 Mon 4…" at bounding box center [487, 268] width 974 height 333
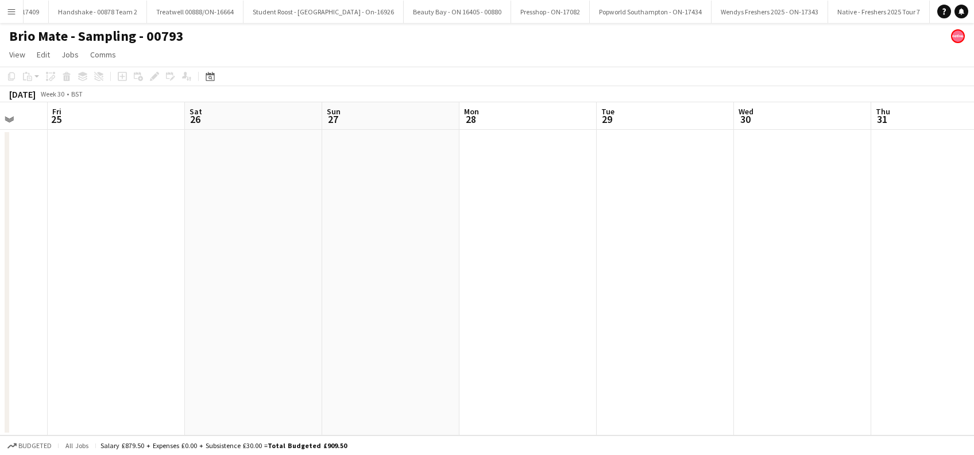
drag, startPoint x: 109, startPoint y: 304, endPoint x: 173, endPoint y: 292, distance: 65.4
click at [416, 310] on app-calendar-viewport "Wed 23 Thu 24 Fri 25 Sat 26 Sun 27 Mon 28 Tue 29 Wed 30 Thu 31 Fri 1 Sat 2 Sun …" at bounding box center [487, 268] width 974 height 333
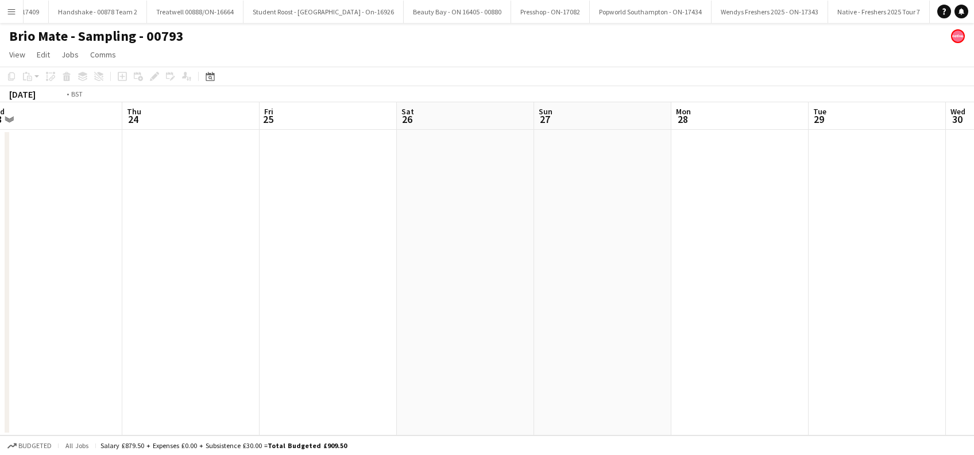
drag, startPoint x: 113, startPoint y: 292, endPoint x: 334, endPoint y: 303, distance: 222.0
click at [497, 303] on app-calendar-viewport "Mon 21 Tue 22 Wed 23 Thu 24 Fri 25 Sat 26 Sun 27 Mon 28 Tue 29 Wed 30 Thu 31 Fr…" at bounding box center [487, 268] width 974 height 333
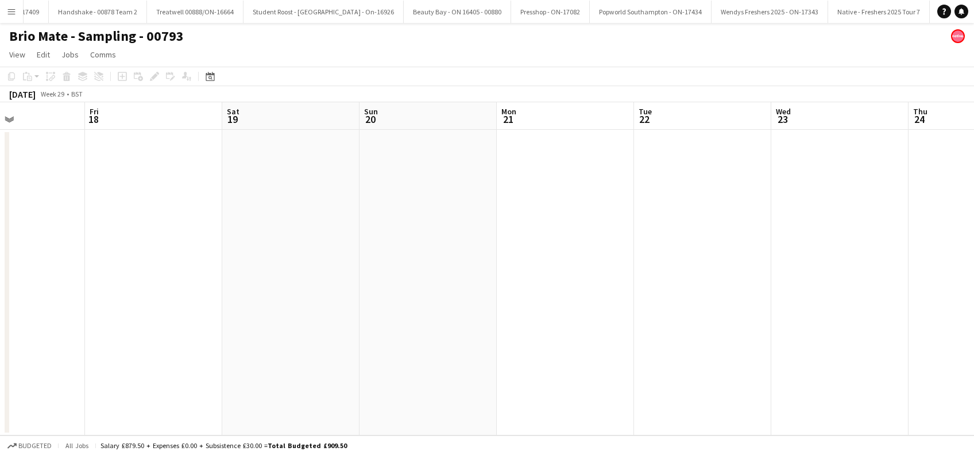
drag, startPoint x: 121, startPoint y: 304, endPoint x: 63, endPoint y: 320, distance: 60.2
click at [507, 317] on app-calendar-viewport "Tue 15 Wed 16 Thu 17 Fri 18 Sat 19 Sun 20 Mon 21 Tue 22 Wed 23 Thu 24 Fri 25 Sa…" at bounding box center [487, 268] width 974 height 333
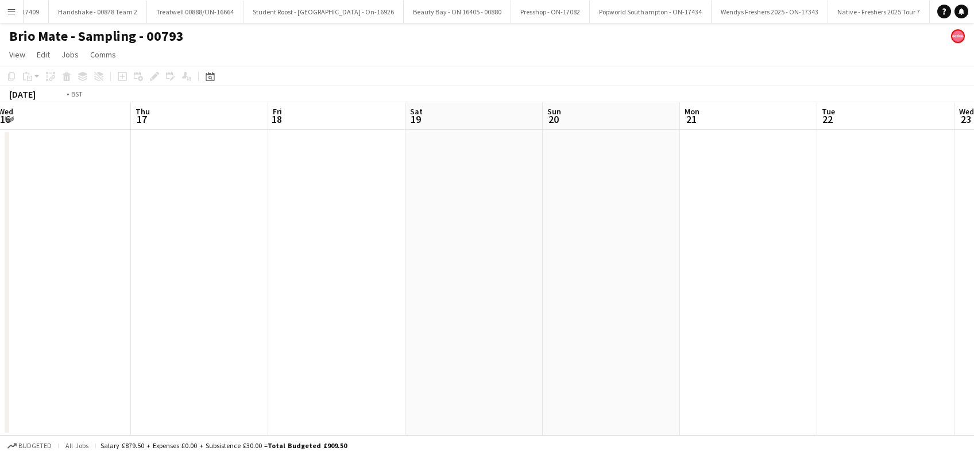
drag, startPoint x: 264, startPoint y: 323, endPoint x: 347, endPoint y: 325, distance: 83.3
click at [571, 323] on app-calendar-viewport "Mon 14 Tue 15 Wed 16 Thu 17 Fri 18 Sat 19 Sun 20 Mon 21 Tue 22 Wed 23 Thu 24 Fr…" at bounding box center [487, 268] width 974 height 333
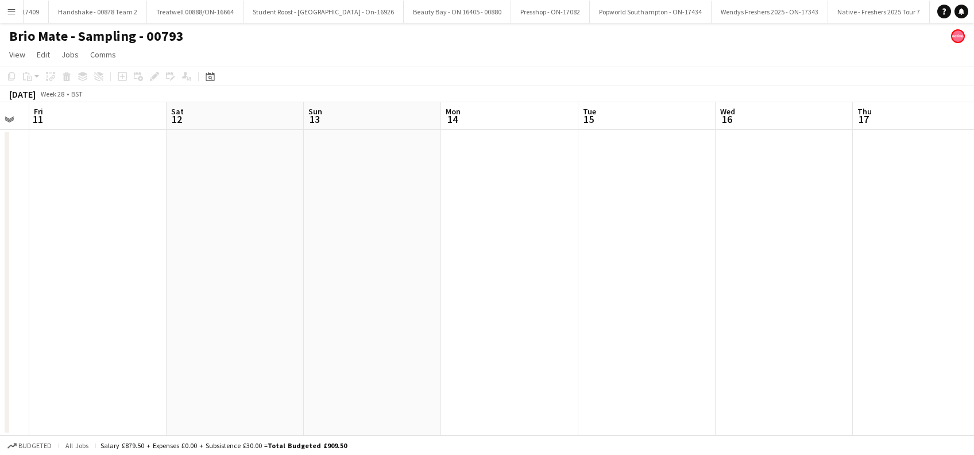
drag, startPoint x: 178, startPoint y: 331, endPoint x: 443, endPoint y: 333, distance: 265.4
click at [443, 333] on app-calendar-viewport "Wed 9 Thu 10 Fri 11 Sat 12 Sun 13 Mon 14 Tue 15 Wed 16 Thu 17 Fri 18 Sat 19 Sun…" at bounding box center [487, 268] width 974 height 333
drag, startPoint x: 167, startPoint y: 322, endPoint x: 467, endPoint y: 338, distance: 300.9
click at [561, 339] on app-calendar-viewport "Wed 9 Thu 10 Fri 11 Sat 12 Sun 13 Mon 14 Tue 15 Wed 16 Thu 17 Fri 18 Sat 19 Sun…" at bounding box center [487, 268] width 974 height 333
drag, startPoint x: 202, startPoint y: 333, endPoint x: 466, endPoint y: 333, distance: 264.8
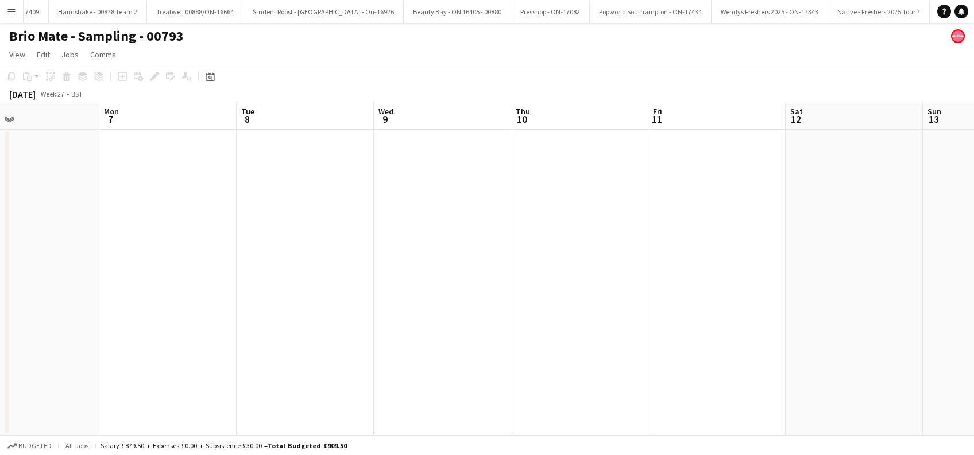
click at [468, 333] on app-calendar-viewport "Fri 4 Sat 5 Sun 6 Mon 7 Tue 8 Wed 9 Thu 10 Fri 11 Sat 12 Sun 13 Mon 14 Tue 15 W…" at bounding box center [487, 268] width 974 height 333
drag, startPoint x: 102, startPoint y: 333, endPoint x: 207, endPoint y: 342, distance: 105.6
click at [551, 342] on app-calendar-viewport "Mon 30 Tue 1 Wed 2 Thu 3 Fri 4 Sat 5 Sun 6 Mon 7 Tue 8 Wed 9 Thu 10 Fri 11 Sat …" at bounding box center [487, 268] width 974 height 333
click at [496, 342] on app-calendar-viewport "Mon 30 Tue 1 Wed 2 Thu 3 Fri 4 Sat 5 Sun 6 Mon 7 Tue 8 Wed 9 Thu 10 Fri 11 Sat …" at bounding box center [487, 268] width 974 height 333
click at [433, 342] on app-calendar-viewport "Wed 25 Thu 26 Fri 27 Sat 28 Sun 29 Mon 30 Tue 1 Wed 2 Thu 3 Fri 4 Sat 5 Sun 6 M…" at bounding box center [487, 268] width 974 height 333
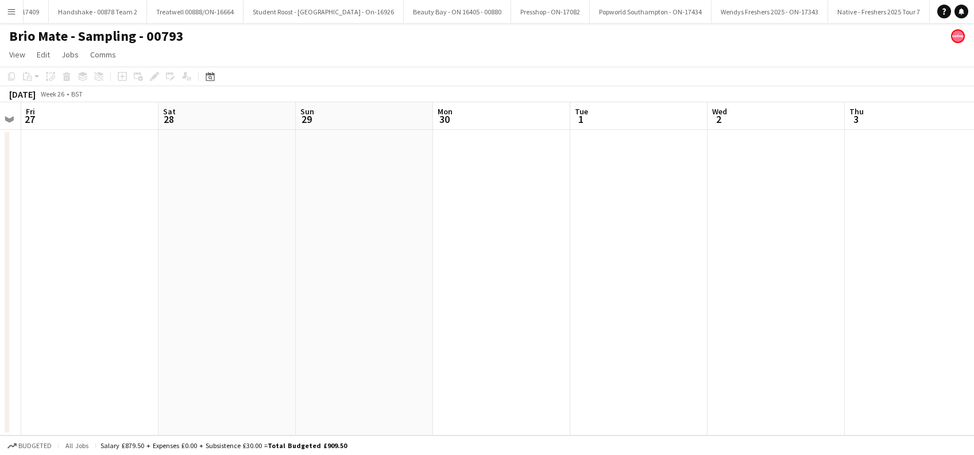
click at [448, 368] on app-calendar-viewport "Wed 25 Thu 26 Fri 27 Sat 28 Sun 29 Mon 30 Tue 1 Wed 2 Thu 3 Fri 4 Sat 5 Sun 6 M…" at bounding box center [487, 268] width 974 height 333
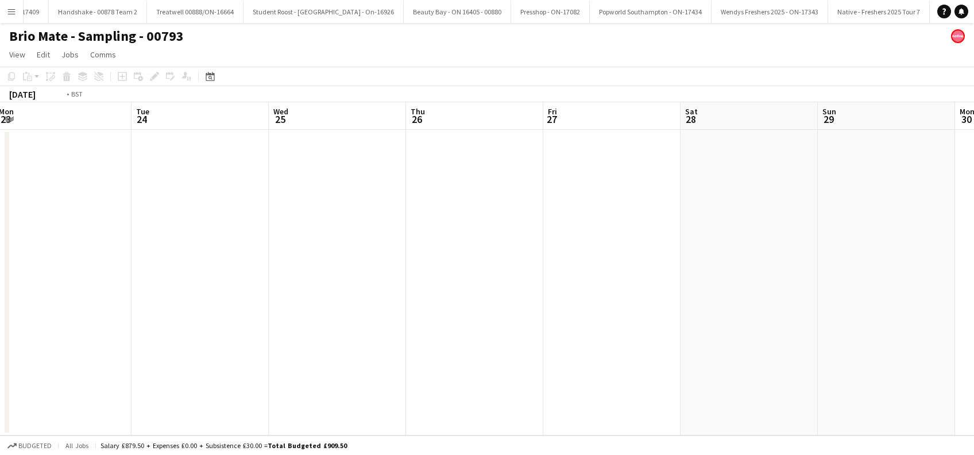
click at [441, 356] on app-calendar-viewport "Sat 21 Sun 22 Mon 23 Tue 24 Wed 25 Thu 26 Fri 27 Sat 28 Sun 29 Mon 30 Tue 1 Wed…" at bounding box center [487, 268] width 974 height 333
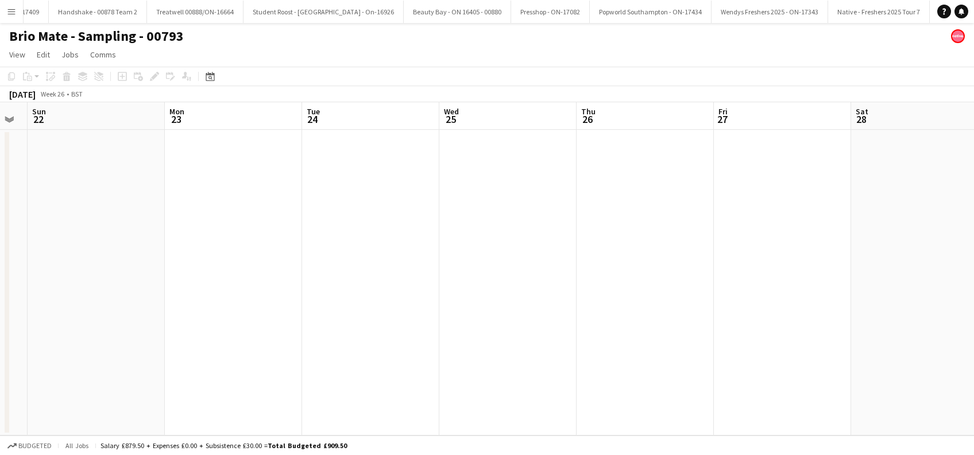
click at [565, 358] on app-calendar-viewport "Fri 20 Sat 21 Sun 22 Mon 23 Tue 24 Wed 25 Thu 26 Fri 27 Sat 28 Sun 29 Mon 30 Tu…" at bounding box center [487, 268] width 974 height 333
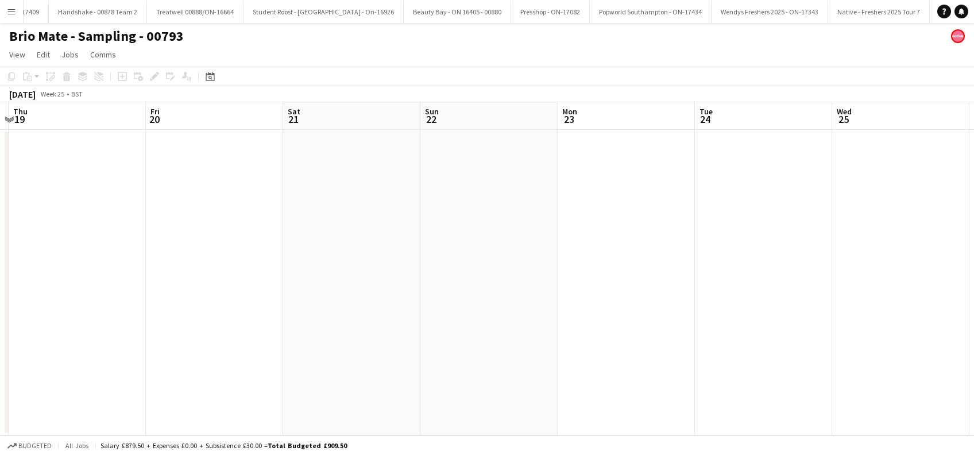
click at [453, 359] on app-calendar-viewport "Tue 17 Wed 18 Thu 19 Fri 20 Sat 21 Sun 22 Mon 23 Tue 24 Wed 25 Thu 26 Fri 27 Sa…" at bounding box center [487, 268] width 974 height 333
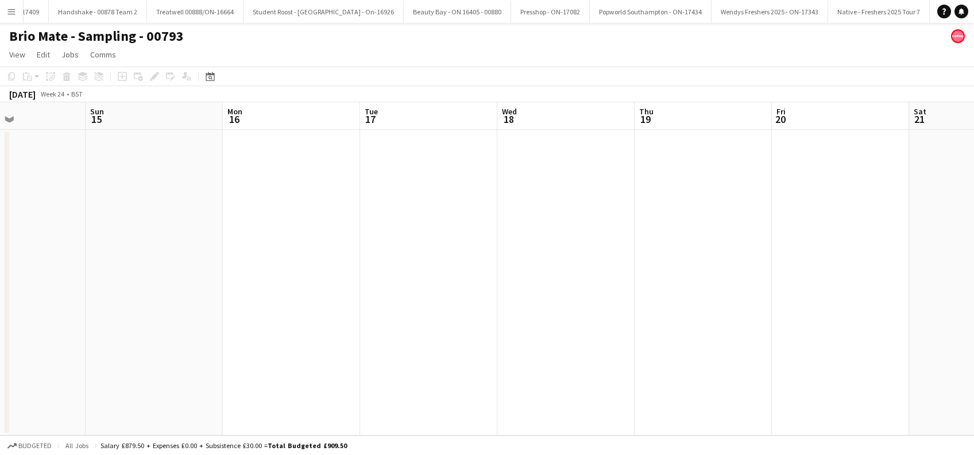
click at [481, 365] on app-calendar-viewport "Thu 12 Fri 13 Sat 14 Sun 15 Mon 16 Tue 17 Wed 18 Thu 19 Fri 20 Sat 21 Sun 22 Mo…" at bounding box center [487, 268] width 974 height 333
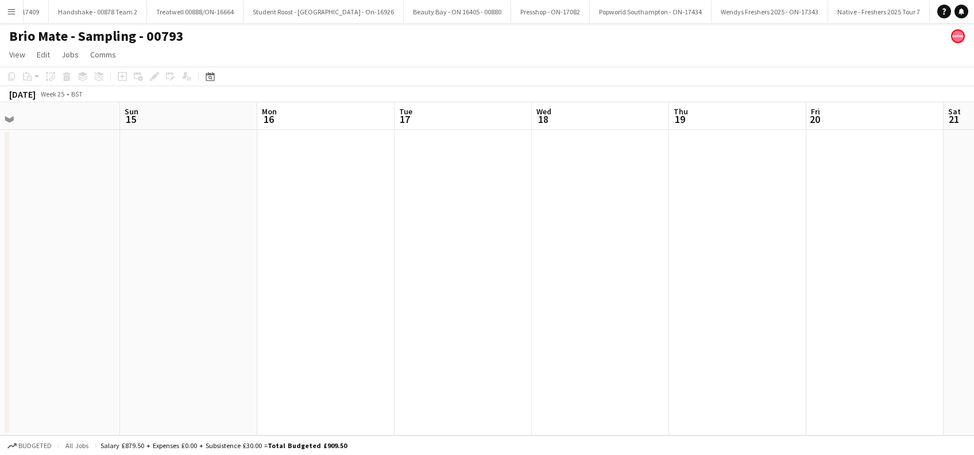
click at [432, 352] on app-calendar-viewport "Thu 12 Fri 13 Sat 14 Sun 15 Mon 16 Tue 17 Wed 18 Thu 19 Fri 20 Sat 21 Sun 22 Mo…" at bounding box center [487, 268] width 974 height 333
click at [709, 317] on app-calendar-viewport "Sun 8 Mon 9 Tue 10 Wed 11 Thu 12 Fri 13 Sat 14 Sun 15 Mon 16 Tue 17 Wed 18 Thu …" at bounding box center [487, 268] width 974 height 333
click at [551, 330] on app-calendar-viewport "Tue 3 Wed 4 Thu 5 Fri 6 Sat 7 Sun 8 Mon 9 Tue 10 Wed 11 Thu 12 Fri 13 Sat 14 Su…" at bounding box center [487, 268] width 974 height 333
click at [631, 326] on app-calendar-viewport "Fri 30 Sat 31 Sun 1 Mon 2 Tue 3 Wed 4 Thu 5 Fri 6 Sat 7 Sun 8 Mon 9 Tue 10 Wed …" at bounding box center [487, 268] width 974 height 333
click at [573, 331] on app-calendar-viewport "Fri 30 Sat 31 Sun 1 Mon 2 Tue 3 Wed 4 Thu 5 Fri 6 Sat 7 Sun 8 Mon 9 Tue 10 Wed …" at bounding box center [487, 268] width 974 height 333
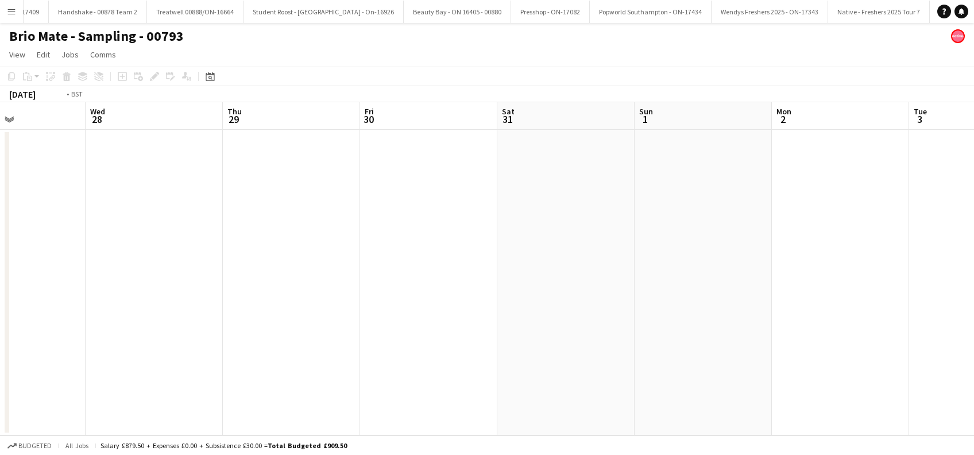
click at [573, 335] on app-calendar-viewport "Sun 25 Mon 26 Tue 27 Wed 28 Thu 29 Fri 30 Sat 31 Sun 1 Mon 2 Tue 3 Wed 4 Thu 5 …" at bounding box center [487, 268] width 974 height 333
click at [632, 354] on app-calendar-viewport "Tue 20 Wed 21 2/2 1 Job Thu 22 Fri 23 Sat 24 Sun 25 Mon 26 Tue 27 Wed 28 Thu 29…" at bounding box center [487, 268] width 974 height 333
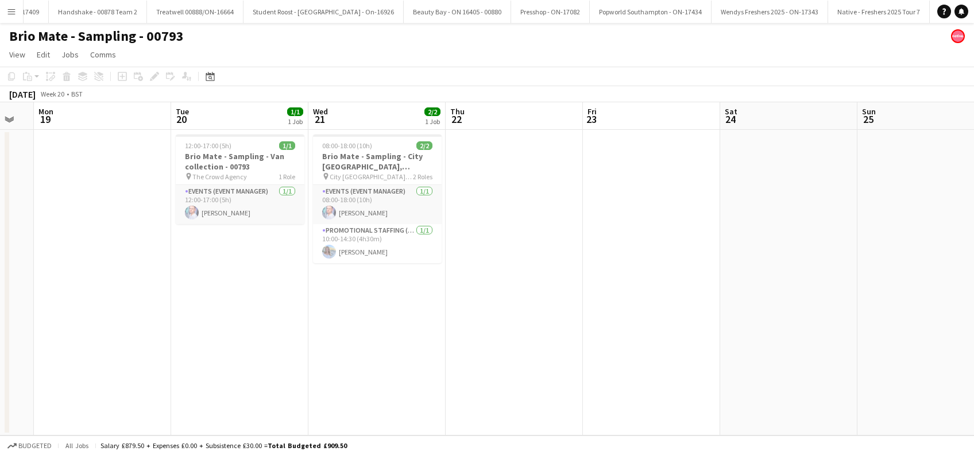
click at [449, 340] on app-calendar-viewport "Sat 17 Sun 18 Mon 19 Tue 20 1/1 1 Job Wed 21 2/2 1 Job Thu 22 Fri 23 Sat 24 Sun…" at bounding box center [487, 268] width 974 height 333
click at [78, 341] on app-calendar-viewport "Sat 17 Sun 18 Mon 19 Tue 20 1/1 1 Job Wed 21 2/2 1 Job Thu 22 Fri 23 Sat 24 Sun…" at bounding box center [487, 268] width 974 height 333
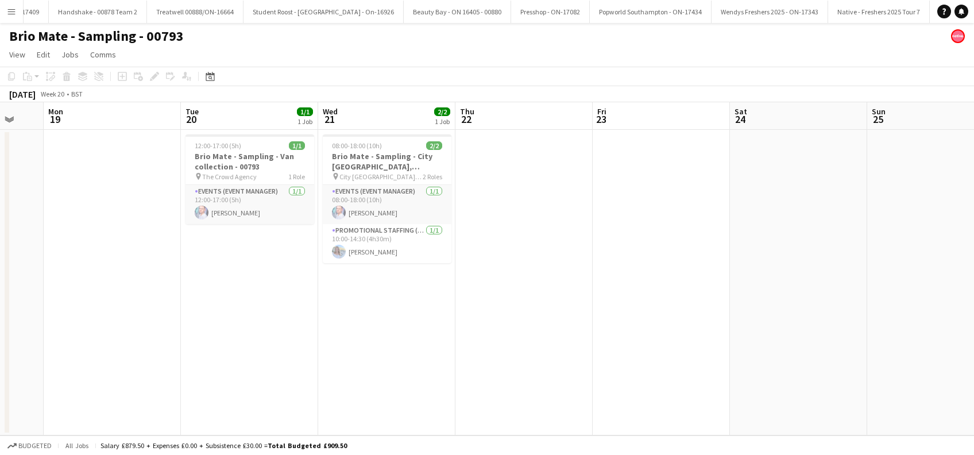
click at [326, 351] on app-date-cell "08:00-18:00 (10h) 2/2 Brio Mate - Sampling - City [GEOGRAPHIC_DATA], [GEOGRAPHI…" at bounding box center [386, 283] width 137 height 306
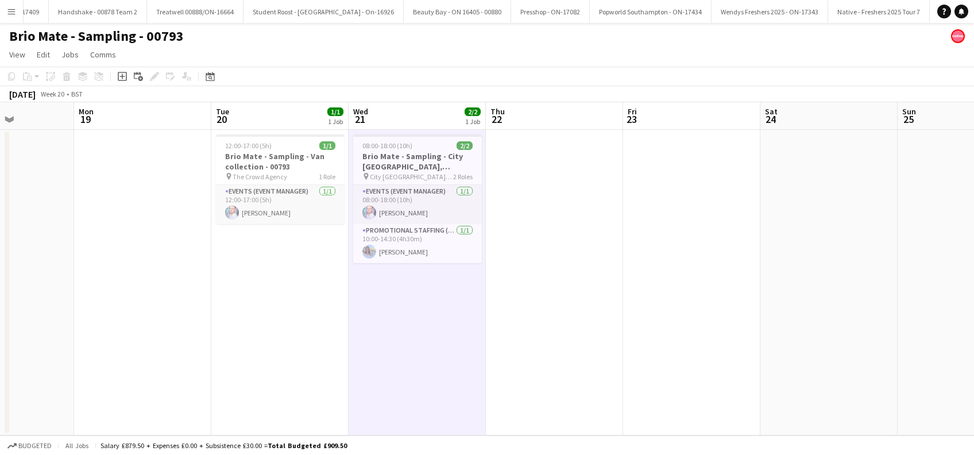
click at [603, 379] on app-calendar-viewport "Fri 16 Sat 17 Sun 18 Mon 19 Tue 20 1/1 1 Job Wed 21 2/2 1 Job Thu 22 Fri 23 Sat…" at bounding box center [487, 268] width 974 height 333
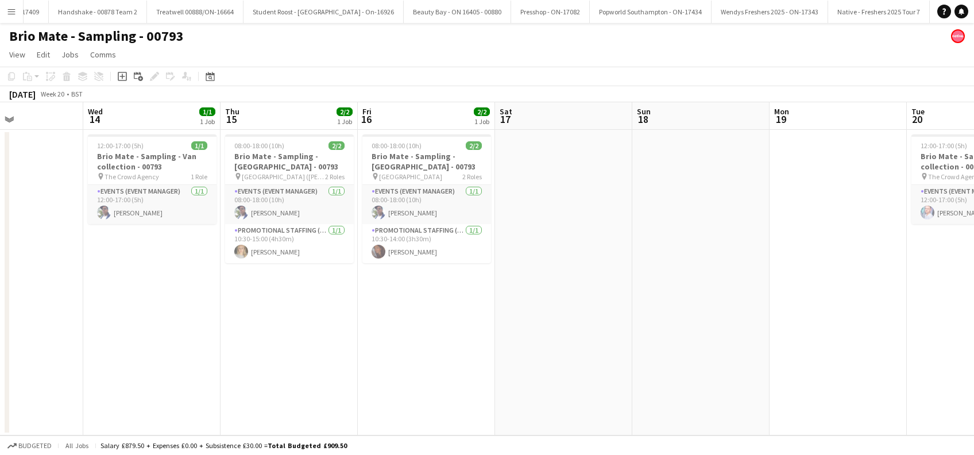
click at [375, 373] on app-calendar-viewport "Sun 11 Mon 12 Tue 13 Wed 14 1/1 1 Job Thu 15 2/2 1 Job Fri 16 2/2 1 Job Sat 17 …" at bounding box center [487, 268] width 974 height 333
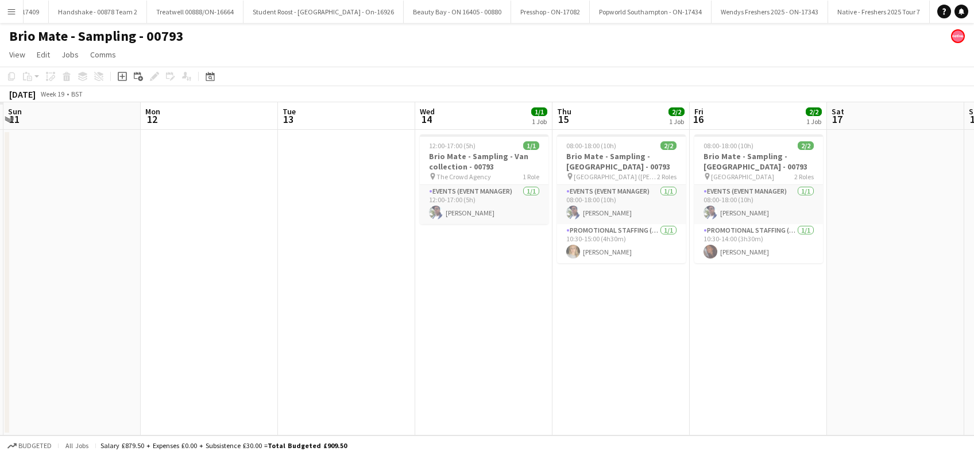
click at [583, 360] on app-calendar-viewport "Fri 9 Sat 10 Sun 11 Mon 12 Tue 13 Wed 14 1/1 1 Job Thu 15 2/2 1 Job Fri 16 2/2 …" at bounding box center [487, 268] width 974 height 333
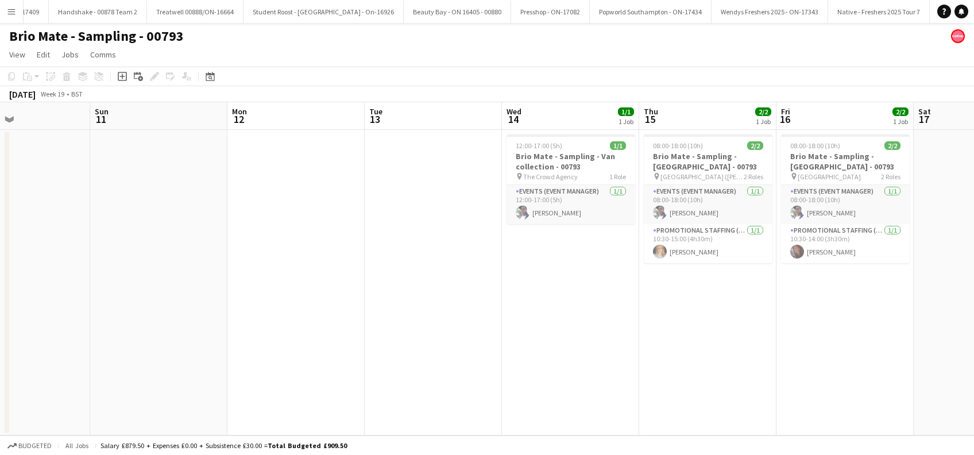
click at [581, 392] on app-calendar-viewport "Thu 8 Fri 9 Sat 10 Sun 11 Mon 12 Tue 13 Wed 14 1/1 1 Job Thu 15 2/2 1 Job Fri 1…" at bounding box center [487, 268] width 974 height 333
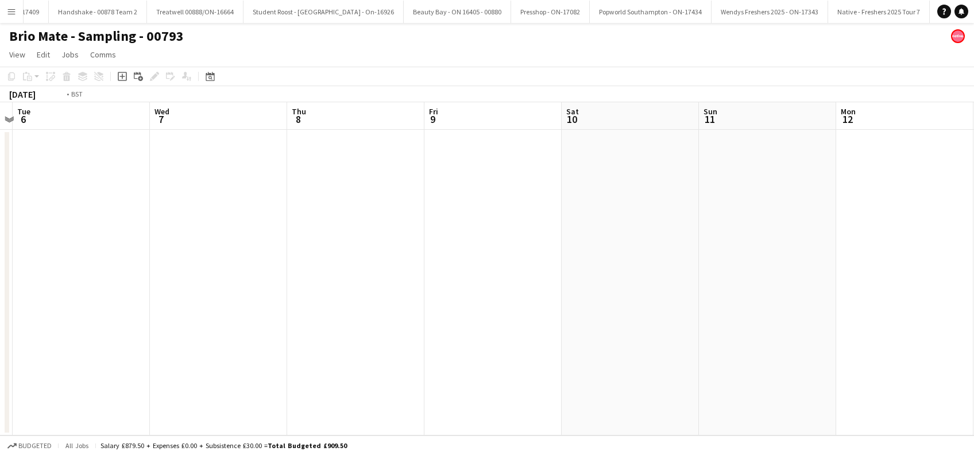
click at [521, 391] on app-calendar-viewport "Sun 4 Mon 5 Tue 6 Wed 7 Thu 8 Fri 9 Sat 10 Sun 11 Mon 12 Tue 13 Wed 14 1/1 1 Jo…" at bounding box center [487, 268] width 974 height 333
click at [141, 364] on app-calendar-viewport "Thu 1 Fri 2 Sat 3 Sun 4 Mon 5 Tue 6 Wed 7 Thu 8 Fri 9 Sat 10 Sun 11 Mon 12 Tue …" at bounding box center [487, 268] width 974 height 333
click at [256, 358] on app-calendar-viewport "Sat 3 Sun 4 Mon 5 Tue 6 Wed 7 Thu 8 Fri 9 Sat 10 Sun 11 Mon 12 Tue 13 Wed 14 1/…" at bounding box center [487, 268] width 974 height 333
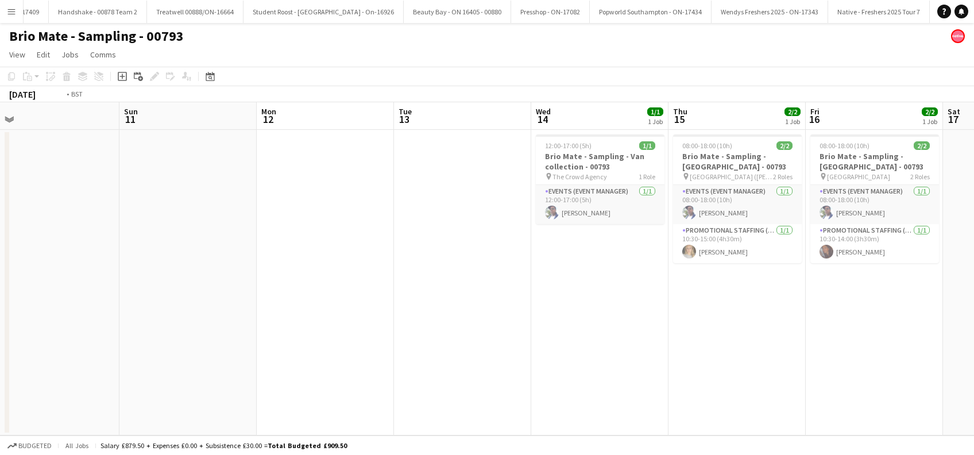
click at [208, 365] on app-calendar-viewport "Tue 6 Wed 7 Thu 8 Fri 9 Sat 10 Sun 11 Mon 12 Tue 13 Wed 14 1/1 1 Job Thu 15 2/2…" at bounding box center [487, 268] width 974 height 333
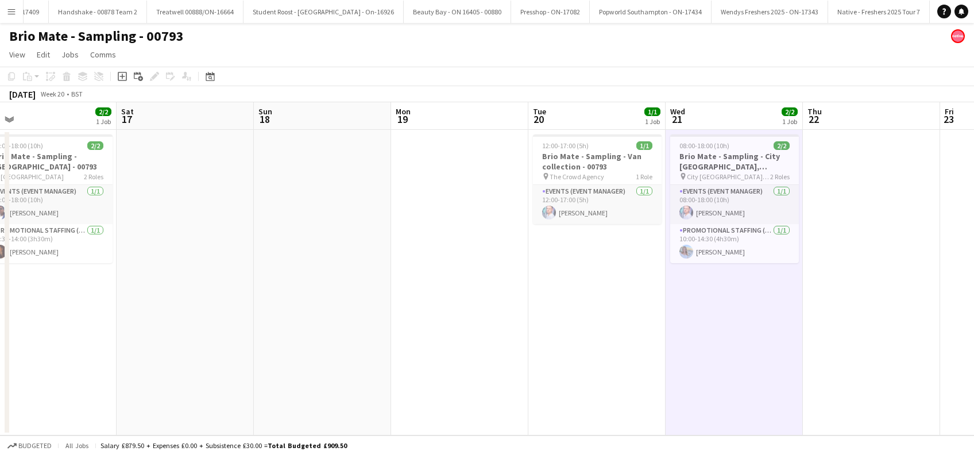
scroll to position [0, 500]
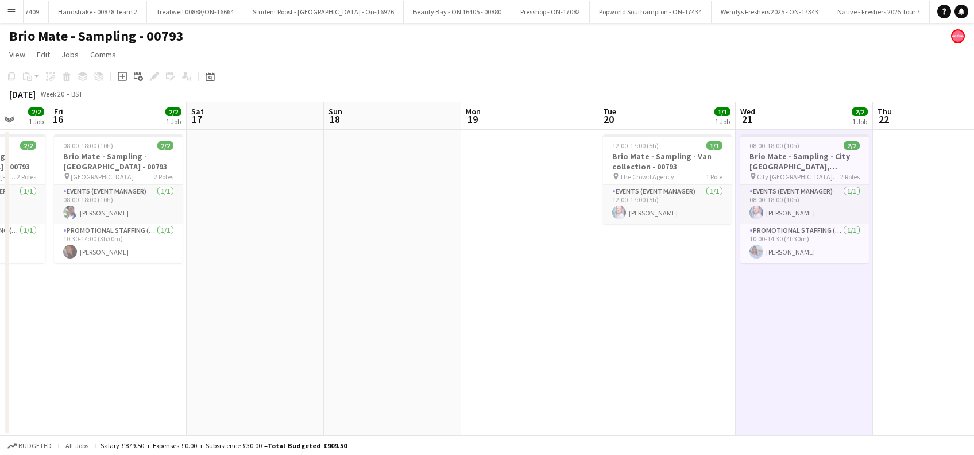
click at [427, 380] on app-calendar-viewport "Mon 12 Tue 13 Wed 14 1/1 1 Job Thu 15 2/2 1 Job Fri 16 2/2 1 Job Sat 17 Sun 18 …" at bounding box center [487, 268] width 974 height 333
click at [158, 205] on app-card-role "Events (Event Manager) [DATE] 08:00-18:00 (10h) [PERSON_NAME]" at bounding box center [118, 204] width 129 height 39
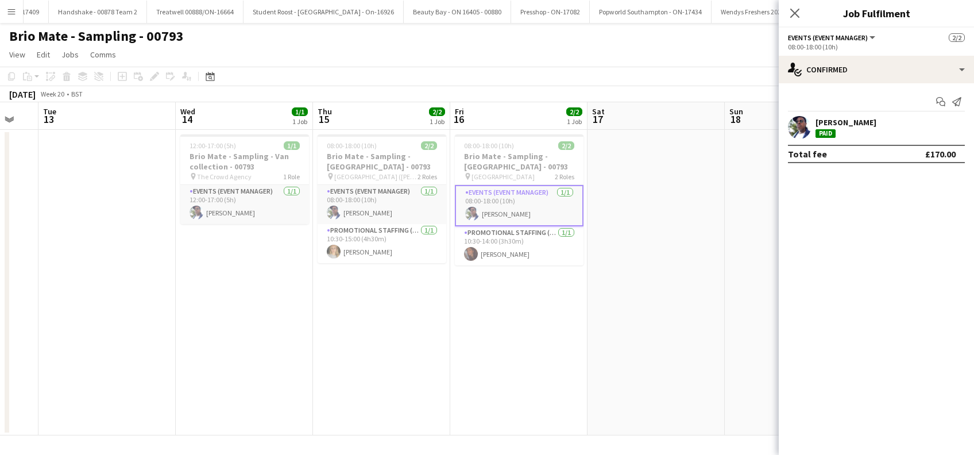
scroll to position [0, 234]
click at [541, 276] on app-calendar-viewport "Sun 11 Mon 12 Tue 13 Wed 14 1/1 1 Job Thu 15 2/2 1 Job Fri 16 2/2 1 Job Sat 17 …" at bounding box center [487, 268] width 974 height 333
click at [508, 311] on app-date-cell "08:00-18:00 (10h) 2/2 Brio Mate - Sampling - [GEOGRAPHIC_DATA] - 00793 pin Warw…" at bounding box center [520, 283] width 137 height 306
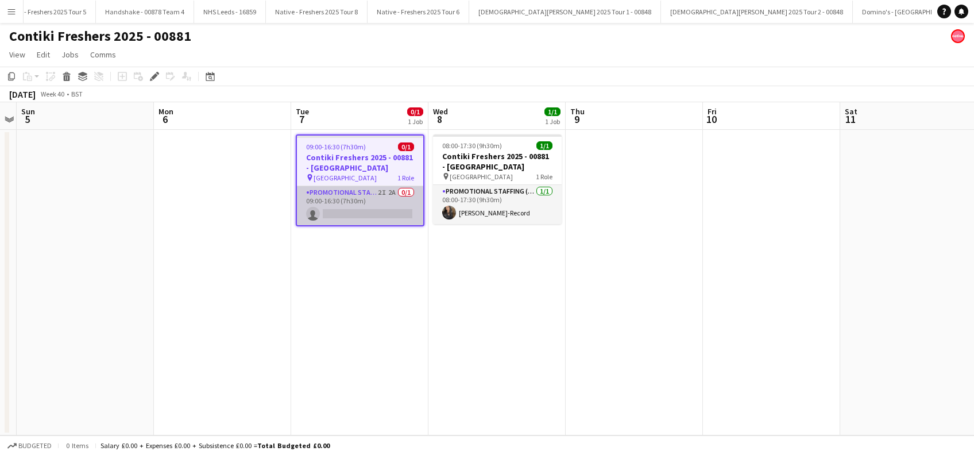
click at [360, 207] on app-card-role "Promotional Staffing (Brand Ambassadors) 2I 2A 0/1 09:00-16:30 (7h30m) single-n…" at bounding box center [360, 205] width 126 height 39
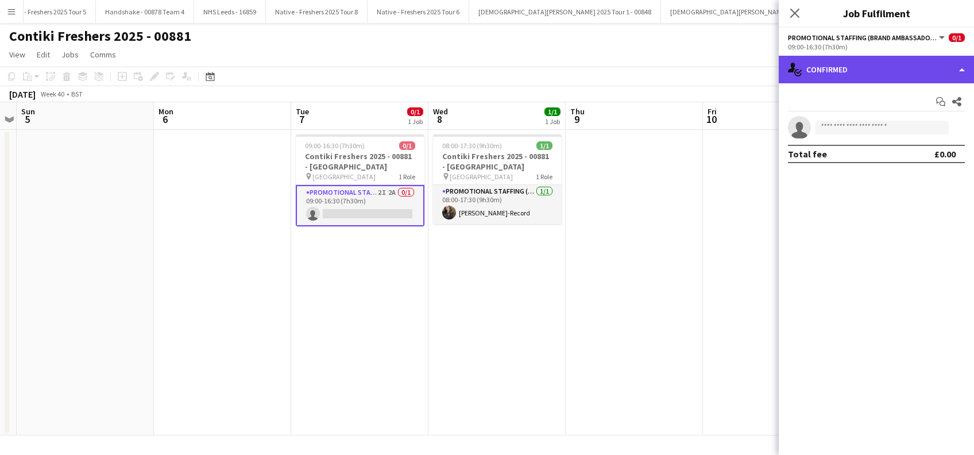
click at [874, 60] on div "single-neutral-actions-check-2 Confirmed" at bounding box center [876, 70] width 195 height 28
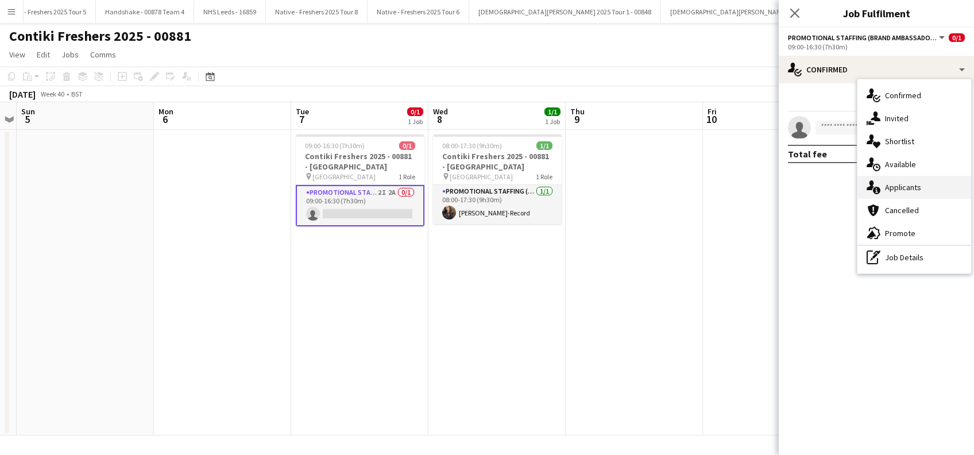
click at [901, 188] on span "Applicants" at bounding box center [903, 187] width 36 height 10
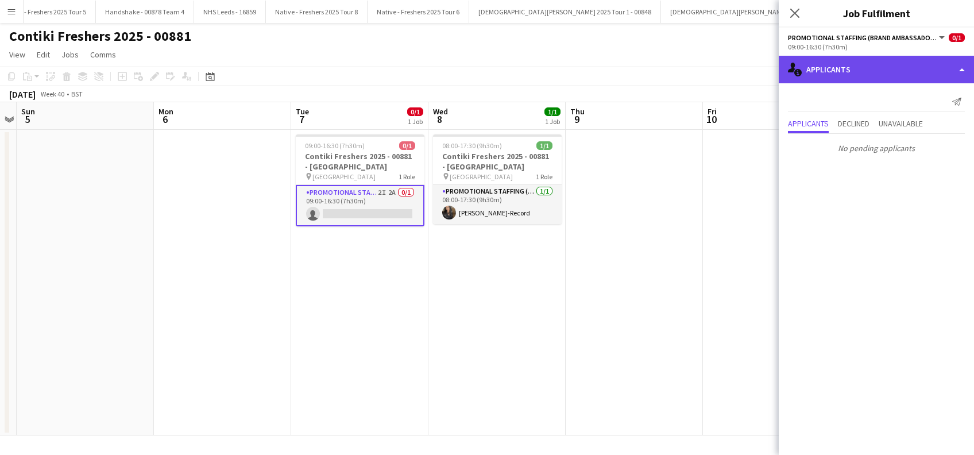
click at [850, 68] on div "single-neutral-actions-information Applicants" at bounding box center [876, 70] width 195 height 28
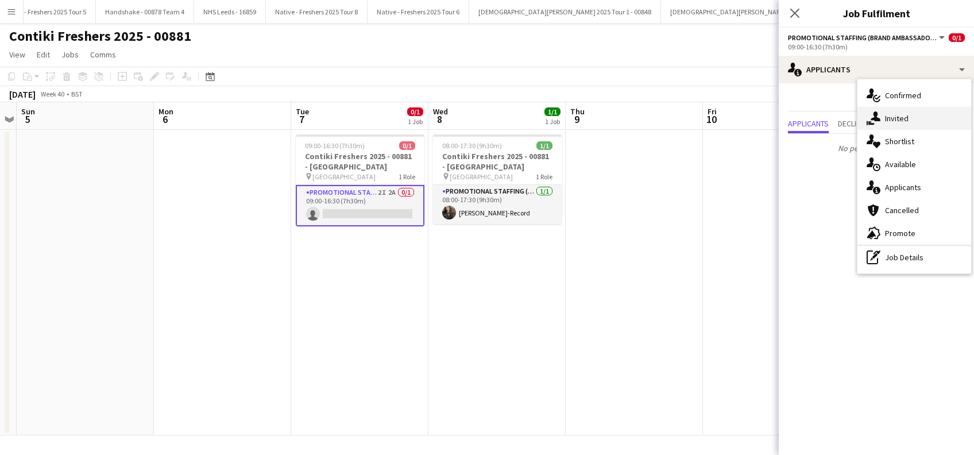
click at [899, 110] on div "single-neutral-actions-share-1 Invited" at bounding box center [915, 118] width 114 height 23
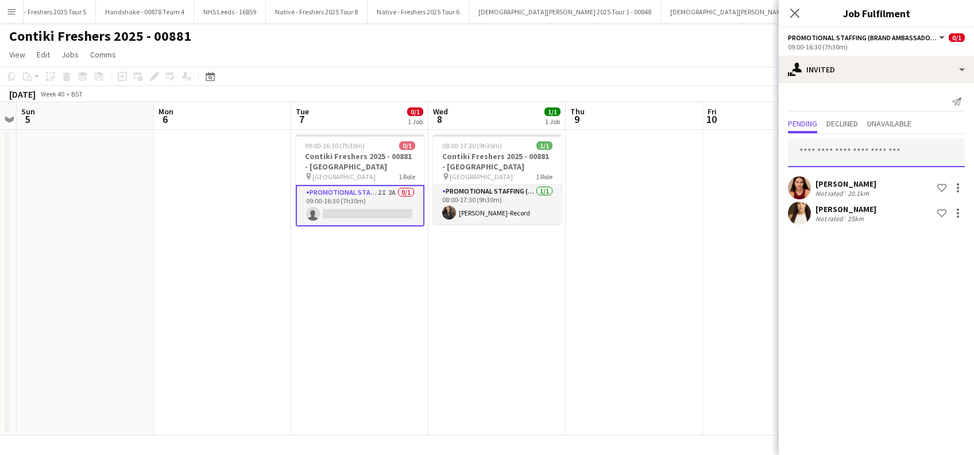
click at [813, 149] on input "text" at bounding box center [876, 152] width 177 height 29
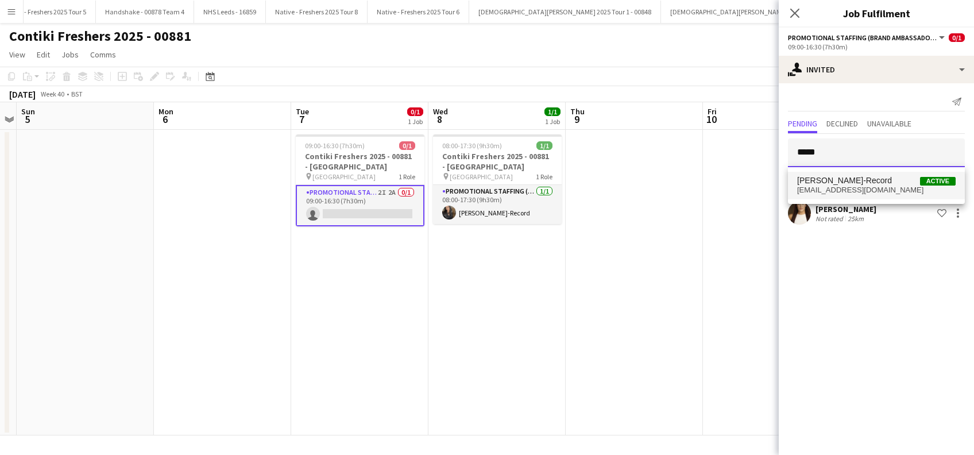
type input "*****"
click at [835, 179] on span "Jesse Jay-Record" at bounding box center [844, 181] width 95 height 10
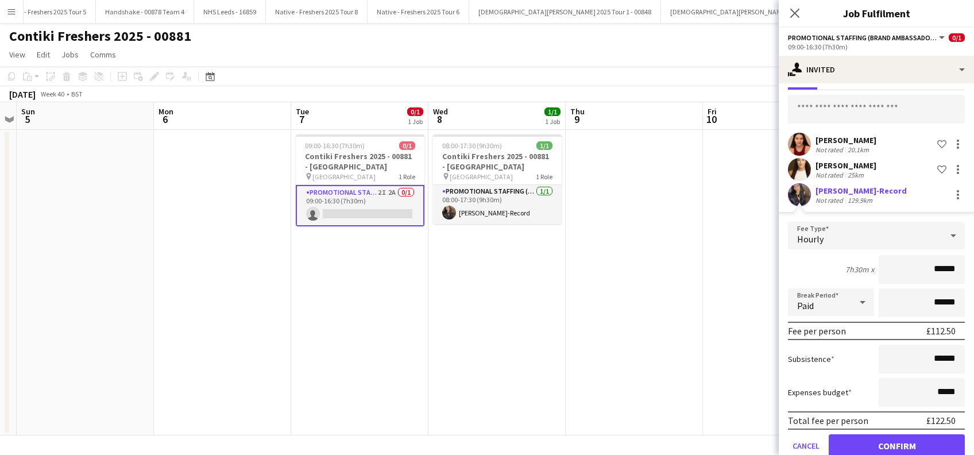
scroll to position [65, 0]
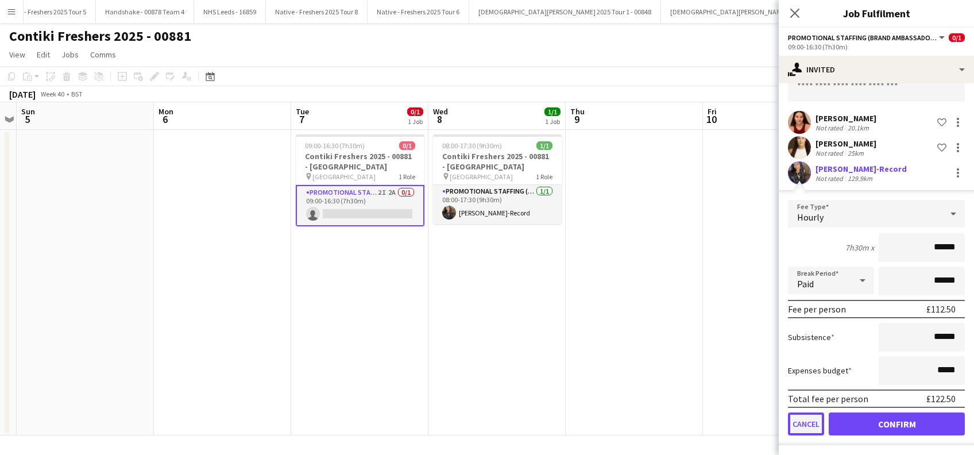
click at [811, 421] on button "Cancel" at bounding box center [806, 423] width 36 height 23
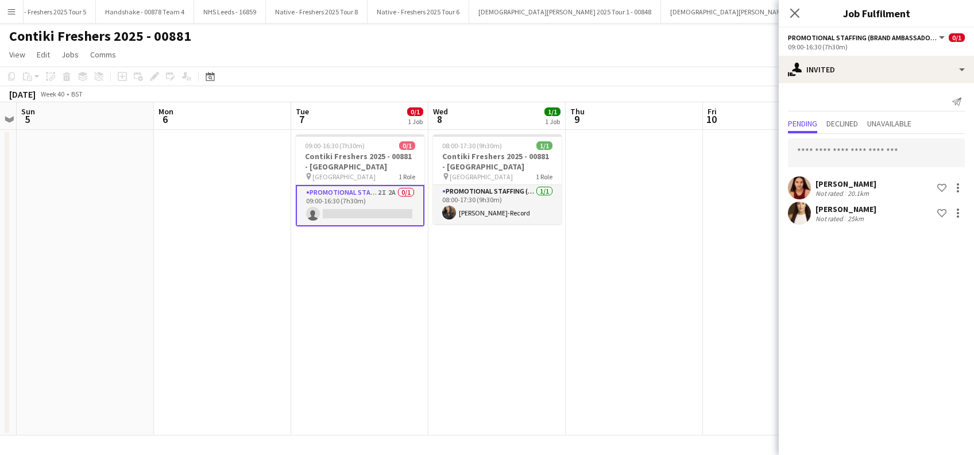
click at [697, 361] on app-date-cell at bounding box center [634, 283] width 137 height 306
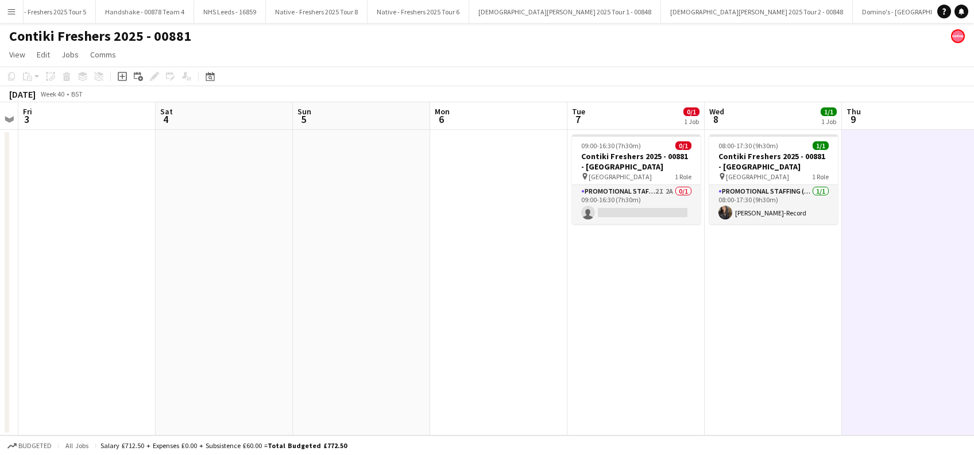
scroll to position [0, 337]
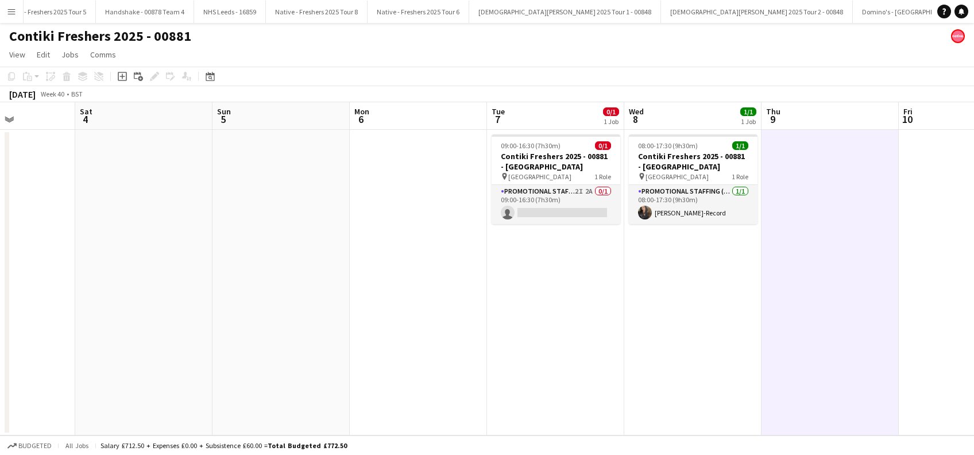
drag, startPoint x: 565, startPoint y: 408, endPoint x: 621, endPoint y: 414, distance: 56.7
click at [621, 414] on app-calendar-viewport "Wed 1 Thu 2 Fri 3 Sat 4 Sun 5 Mon 6 Tue 7 0/1 1 Job Wed 8 1/1 1 Job Thu 9 Fri 1…" at bounding box center [487, 268] width 974 height 333
